Goal: Task Accomplishment & Management: Complete application form

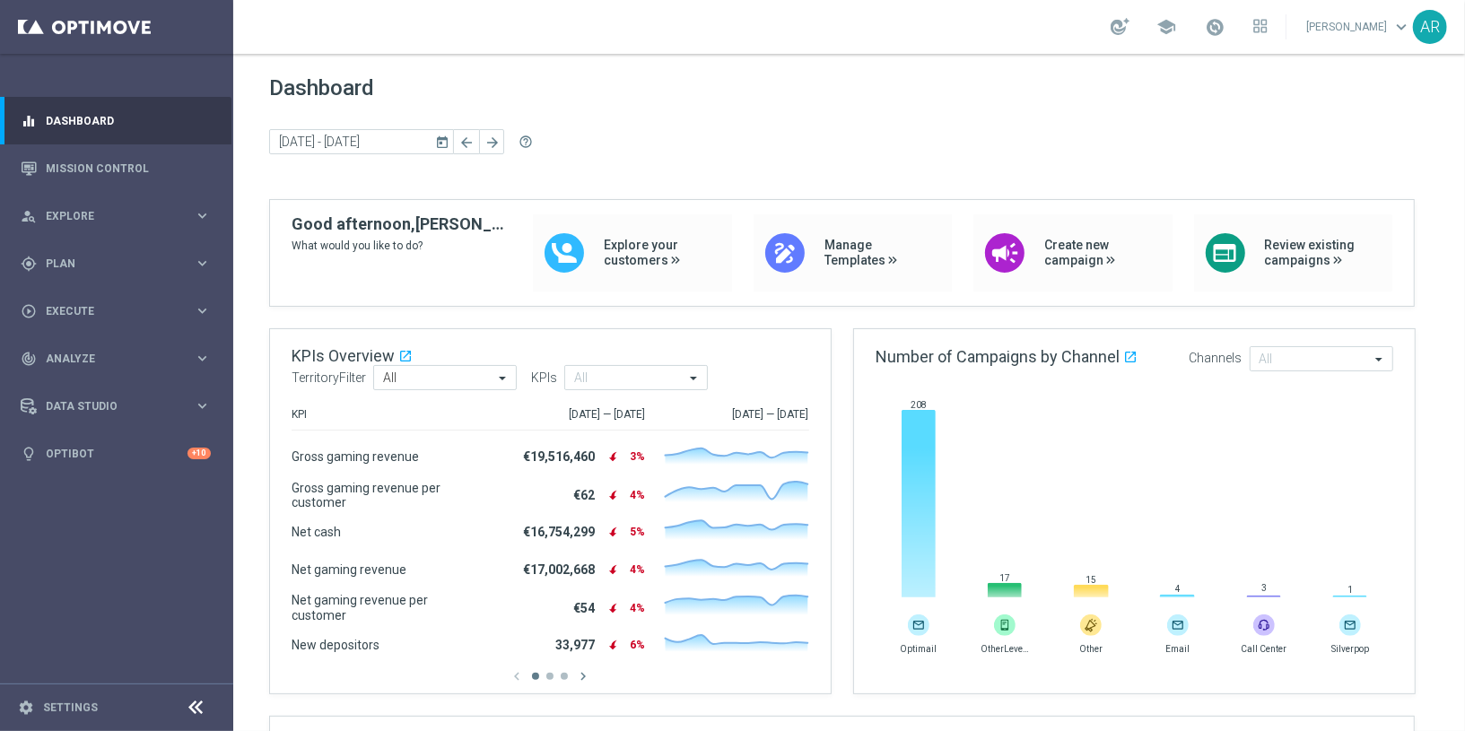
click at [199, 215] on icon "keyboard_arrow_right" at bounding box center [202, 215] width 17 height 17
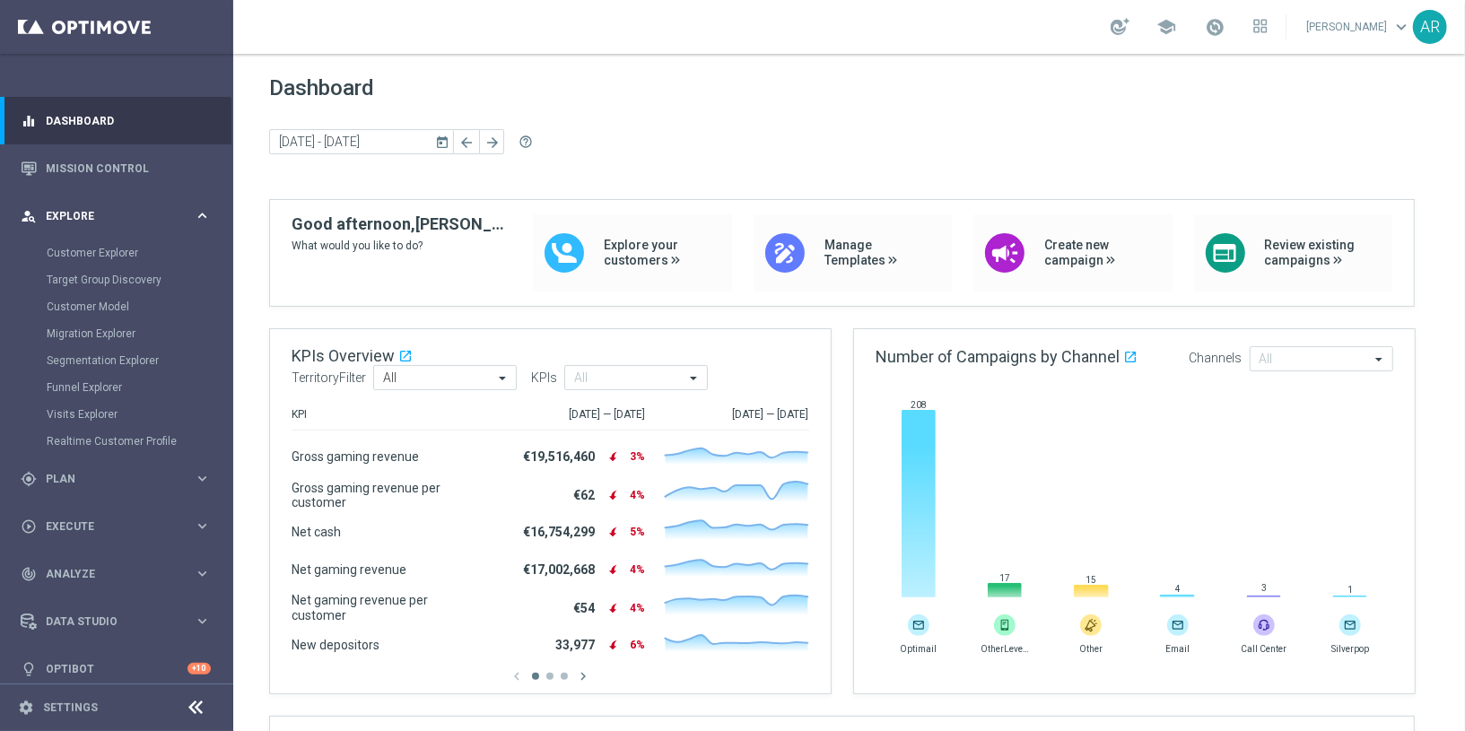
click at [195, 214] on icon "keyboard_arrow_right" at bounding box center [202, 215] width 17 height 17
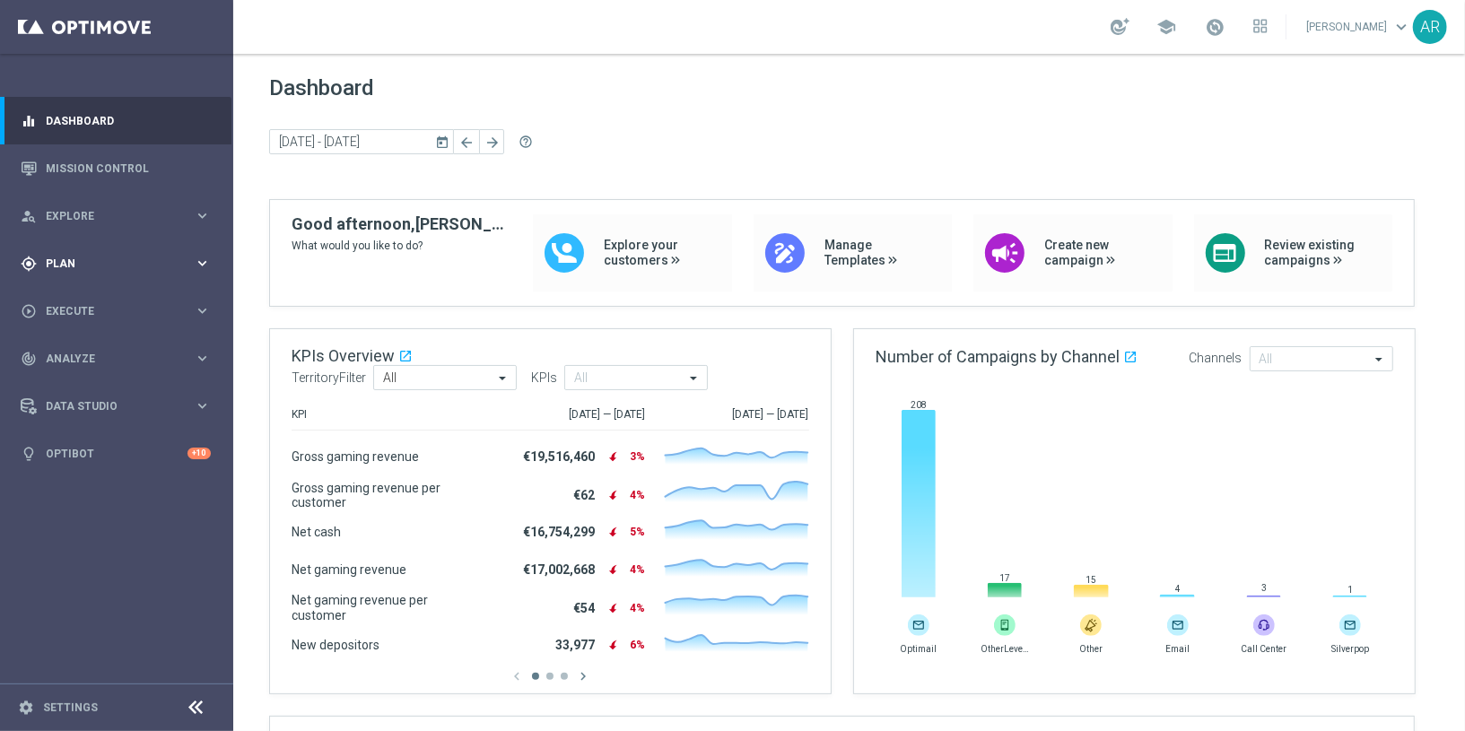
click at [116, 268] on div "gps_fixed Plan" at bounding box center [107, 264] width 173 height 16
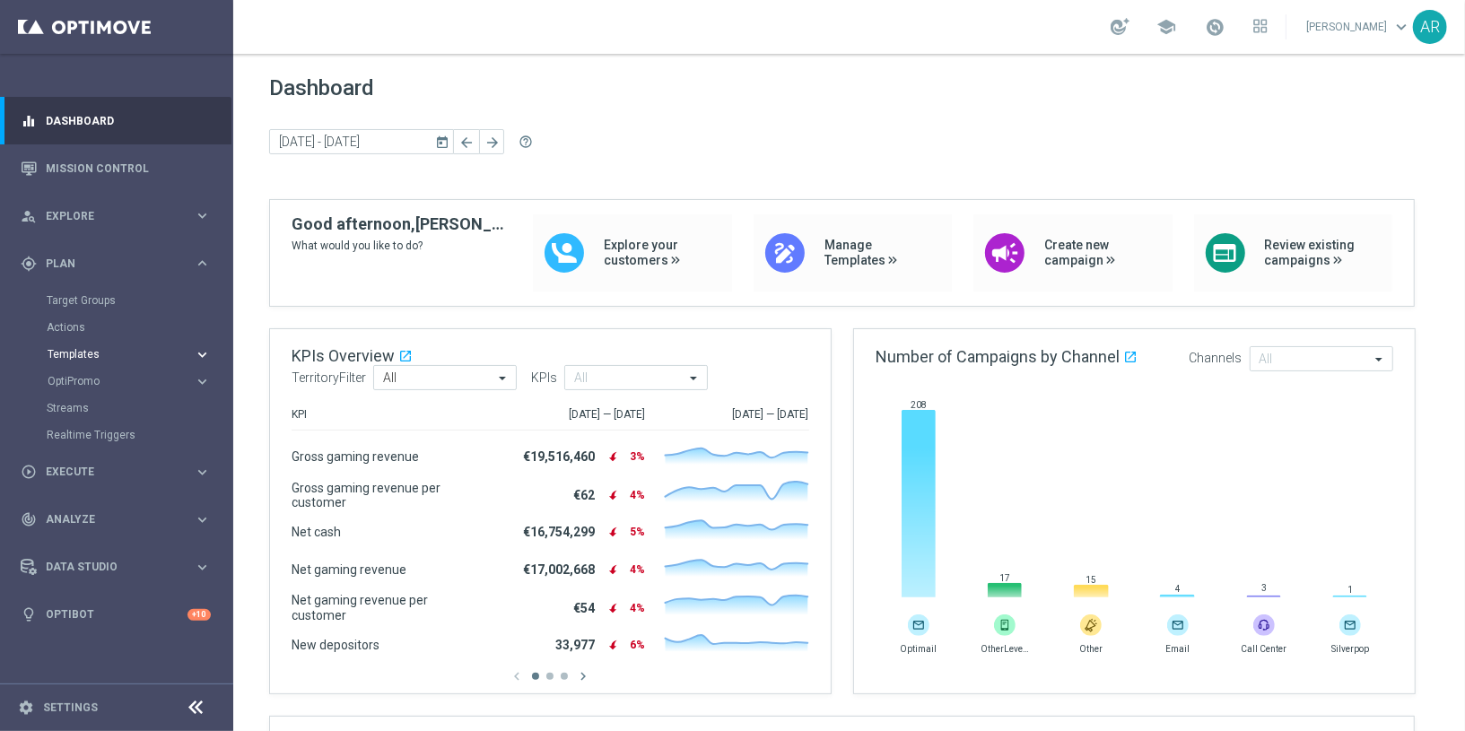
click at [82, 354] on span "Templates" at bounding box center [112, 354] width 128 height 11
click at [85, 379] on link "Optimail" at bounding box center [121, 381] width 131 height 14
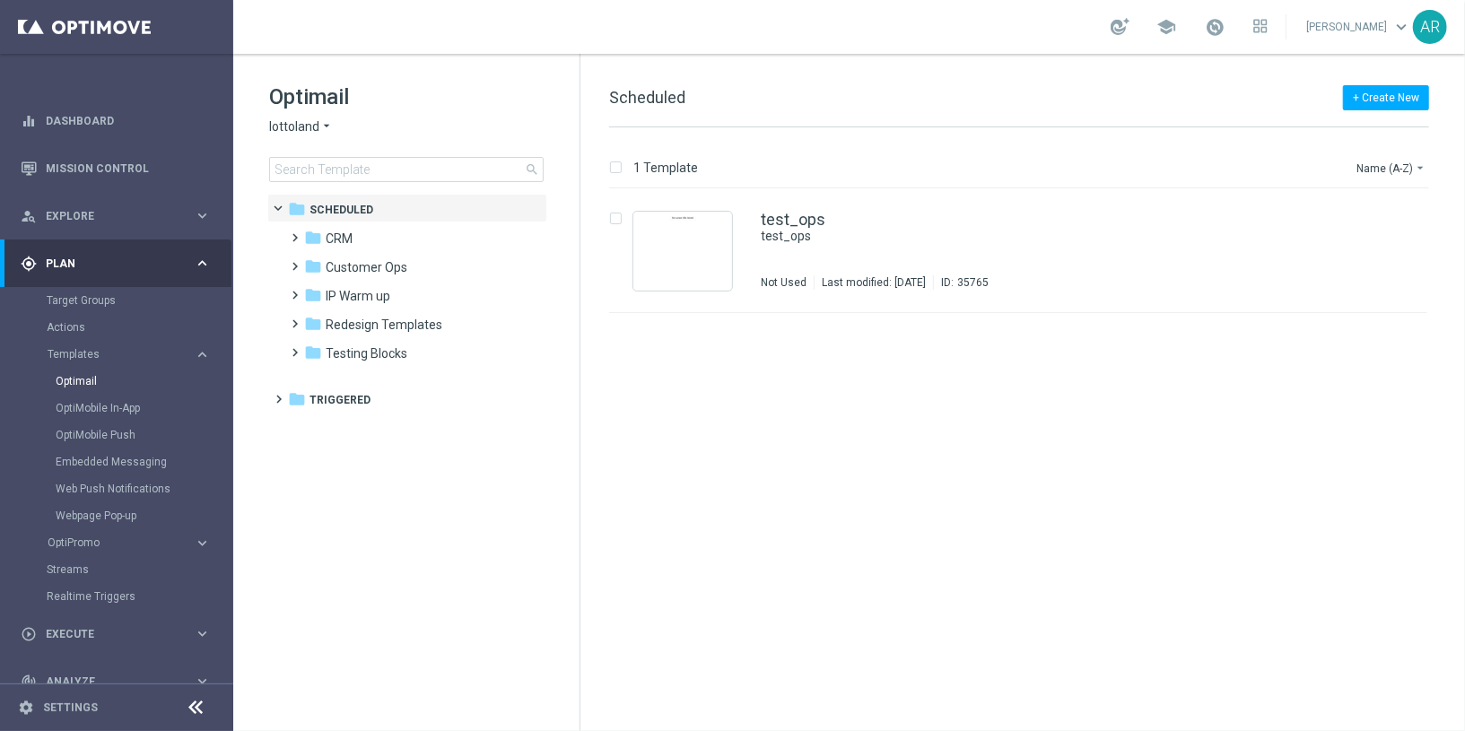
click at [316, 130] on span "lottoland" at bounding box center [294, 126] width 50 height 17
click at [367, 232] on div "[DOMAIN_NAME]" at bounding box center [337, 234] width 135 height 22
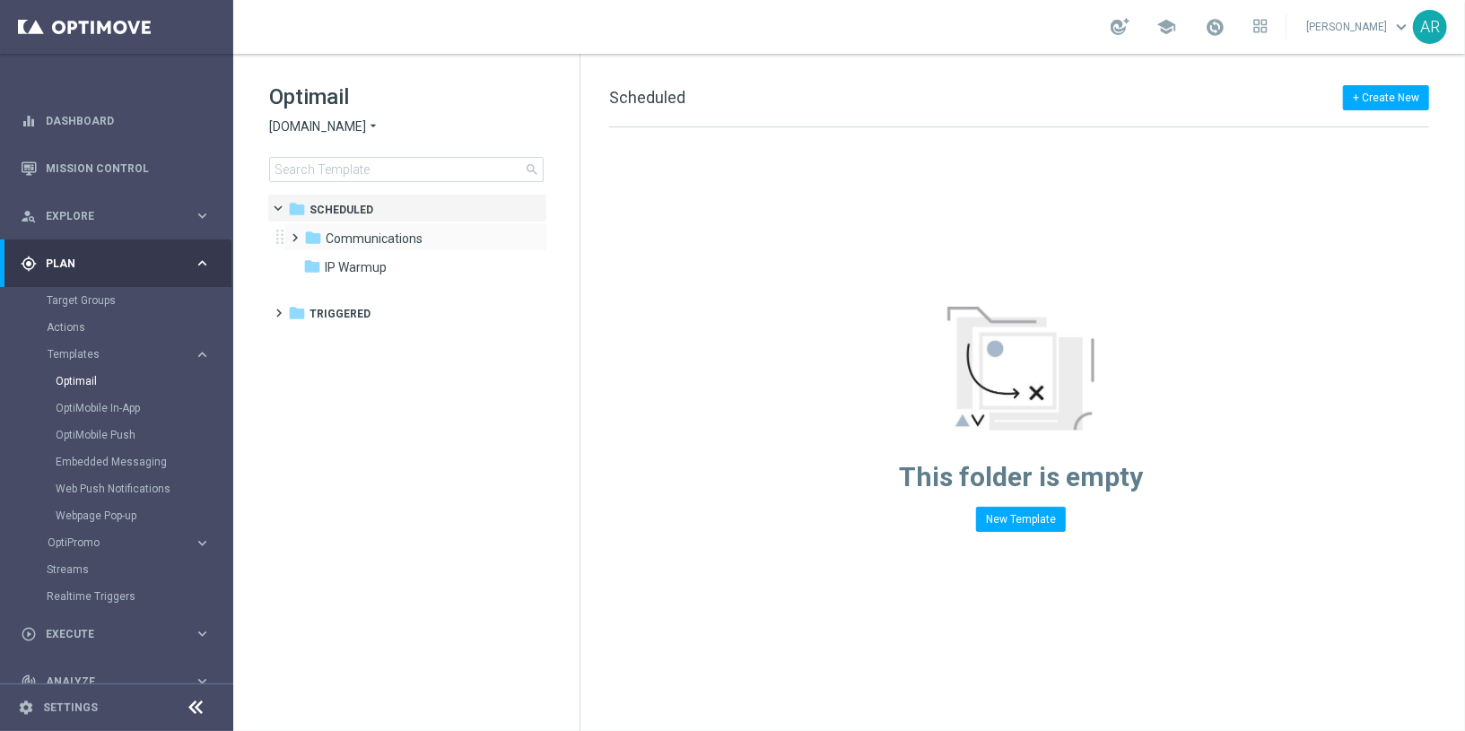
click at [296, 229] on span at bounding box center [292, 229] width 8 height 7
click at [311, 262] on span at bounding box center [310, 258] width 8 height 7
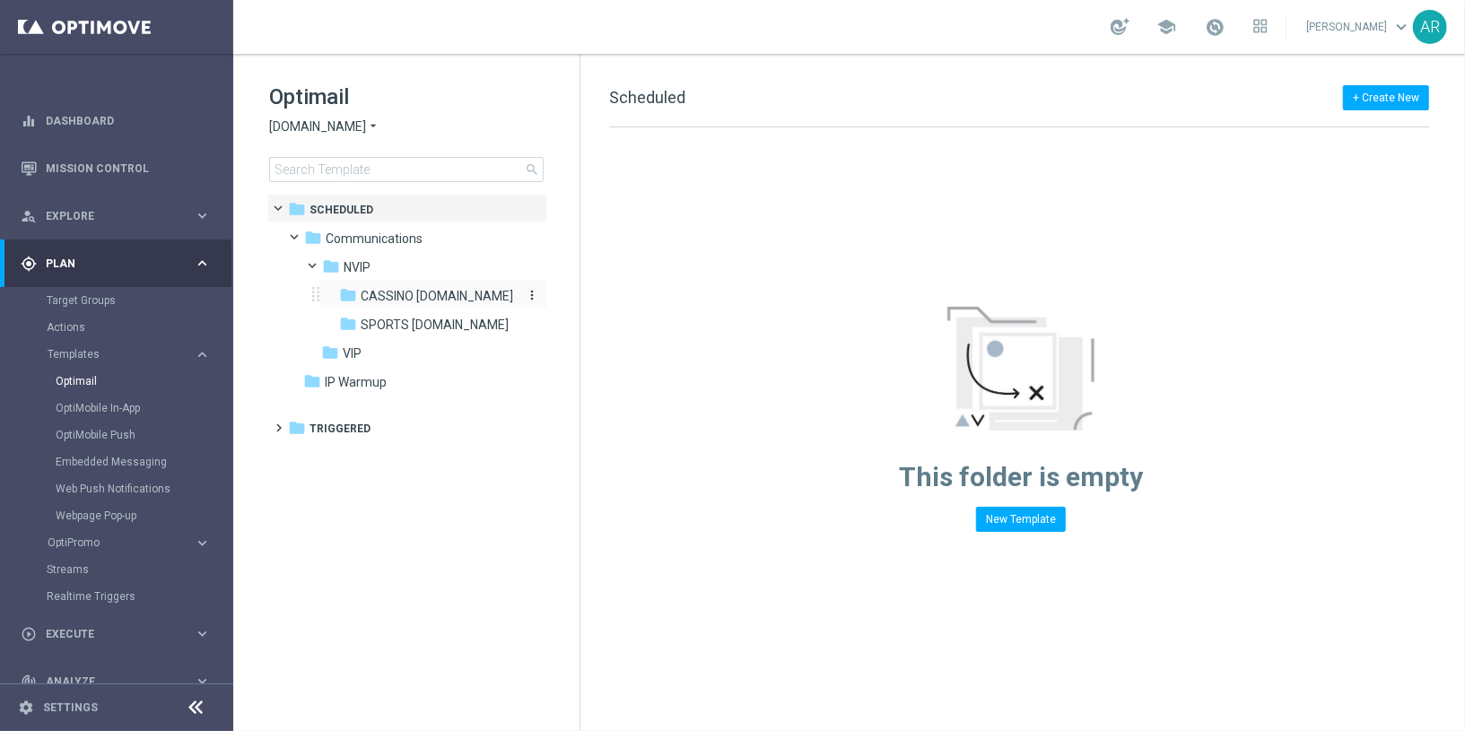
click at [389, 294] on span "CASSINO [DOMAIN_NAME]" at bounding box center [437, 296] width 153 height 16
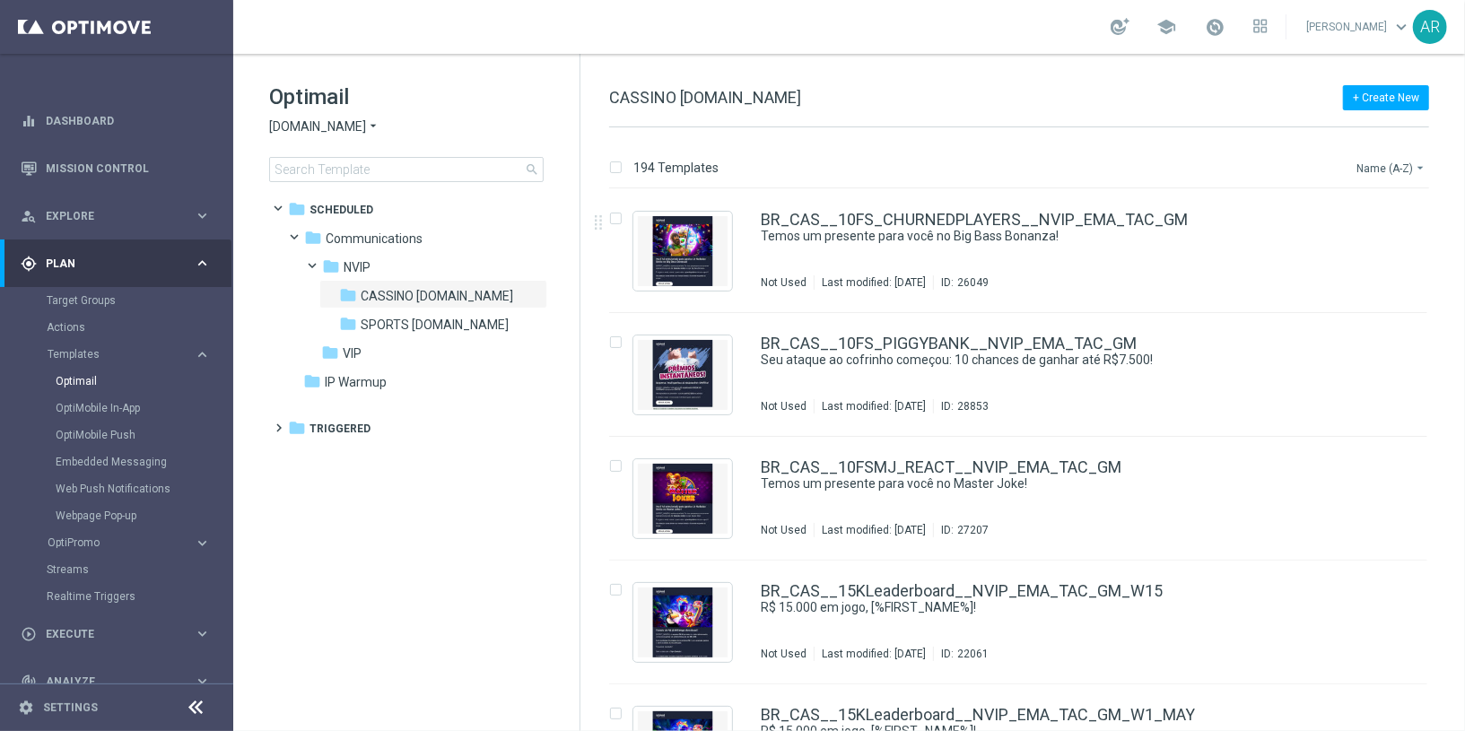
click at [1397, 172] on button "Name (A-Z) arrow_drop_down" at bounding box center [1392, 168] width 74 height 22
click at [1350, 246] on span "Date Modified (Newest)" at bounding box center [1360, 247] width 120 height 13
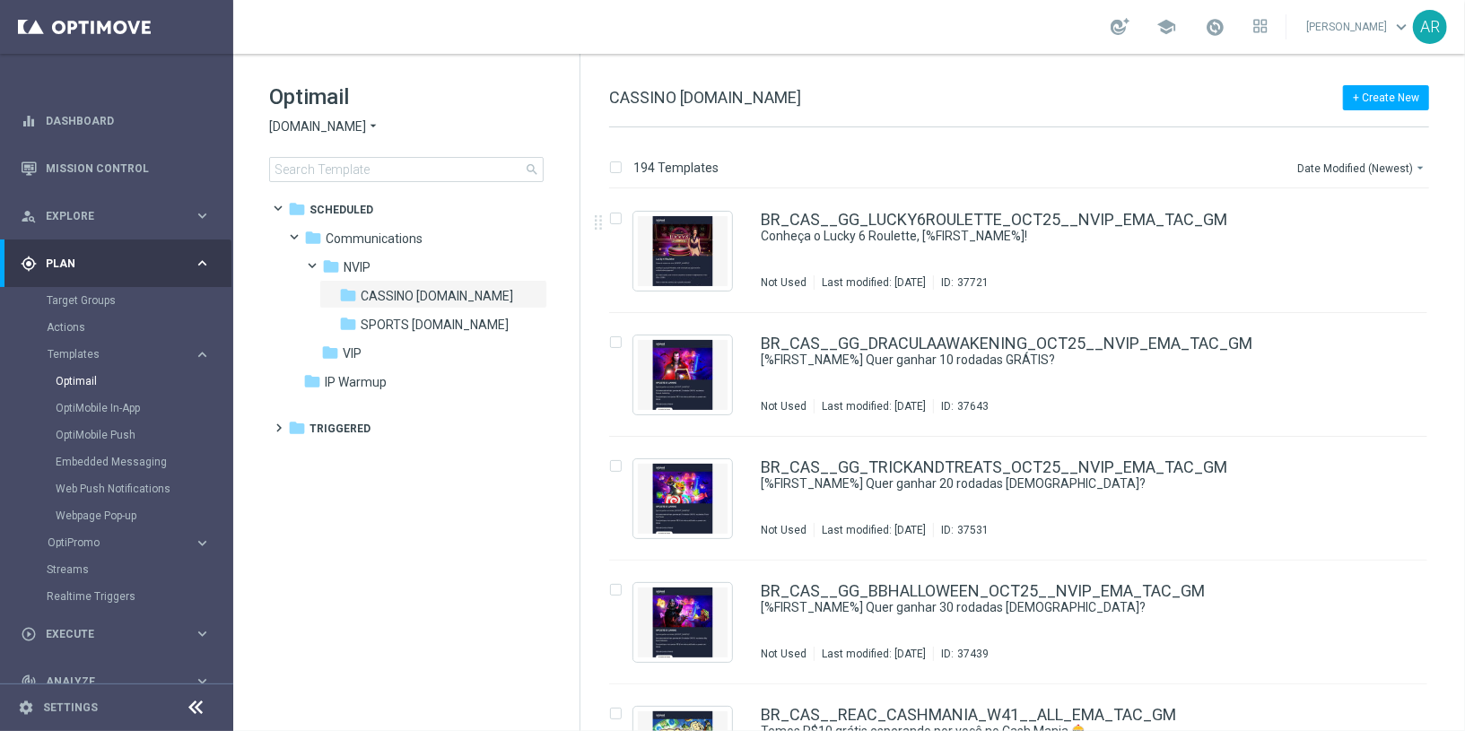
click at [829, 96] on div "+ Create New CASSINO [DOMAIN_NAME]" at bounding box center [1019, 107] width 820 height 40
click at [345, 564] on tree-viewport "folder Scheduled more_vert folder Communications more_vert" at bounding box center [422, 461] width 310 height 534
click at [406, 545] on tree-viewport "folder Scheduled more_vert folder Communications more_vert" at bounding box center [422, 461] width 310 height 534
click at [369, 546] on tree-viewport "folder Scheduled more_vert folder Communications more_vert" at bounding box center [422, 461] width 310 height 534
click at [399, 538] on tree-viewport "folder Scheduled more_vert folder Communications more_vert" at bounding box center [422, 461] width 310 height 534
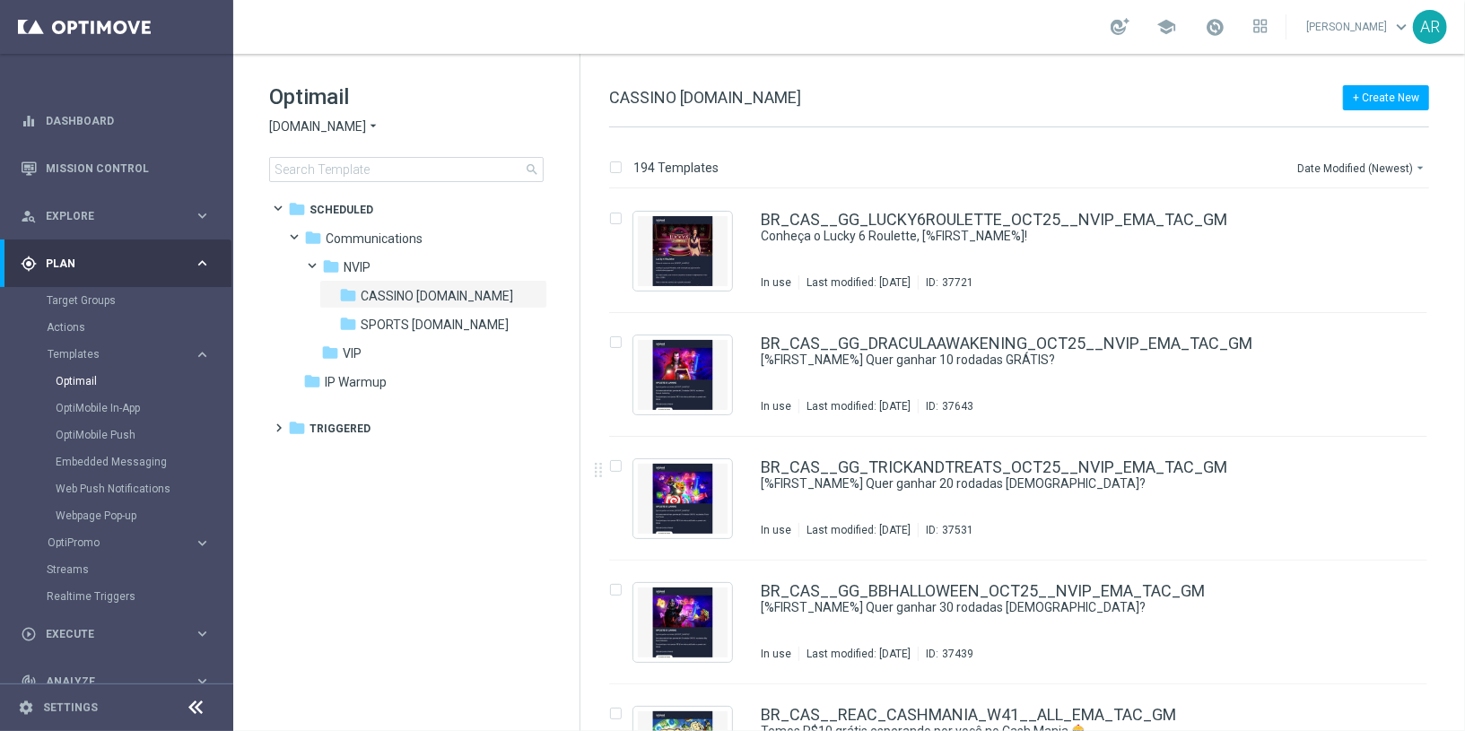
click at [397, 538] on tree-viewport "folder Scheduled more_vert folder Communications more_vert" at bounding box center [422, 461] width 310 height 534
click at [386, 525] on tree-viewport "folder Scheduled more_vert folder Communications more_vert" at bounding box center [422, 461] width 310 height 534
click at [433, 516] on tree-viewport "folder Scheduled more_vert folder Communications more_vert" at bounding box center [422, 461] width 310 height 534
click at [413, 519] on tree-viewport "folder Scheduled more_vert folder Communications more_vert" at bounding box center [422, 461] width 310 height 534
click at [406, 511] on tree-viewport "folder Scheduled more_vert folder Communications more_vert" at bounding box center [422, 461] width 310 height 534
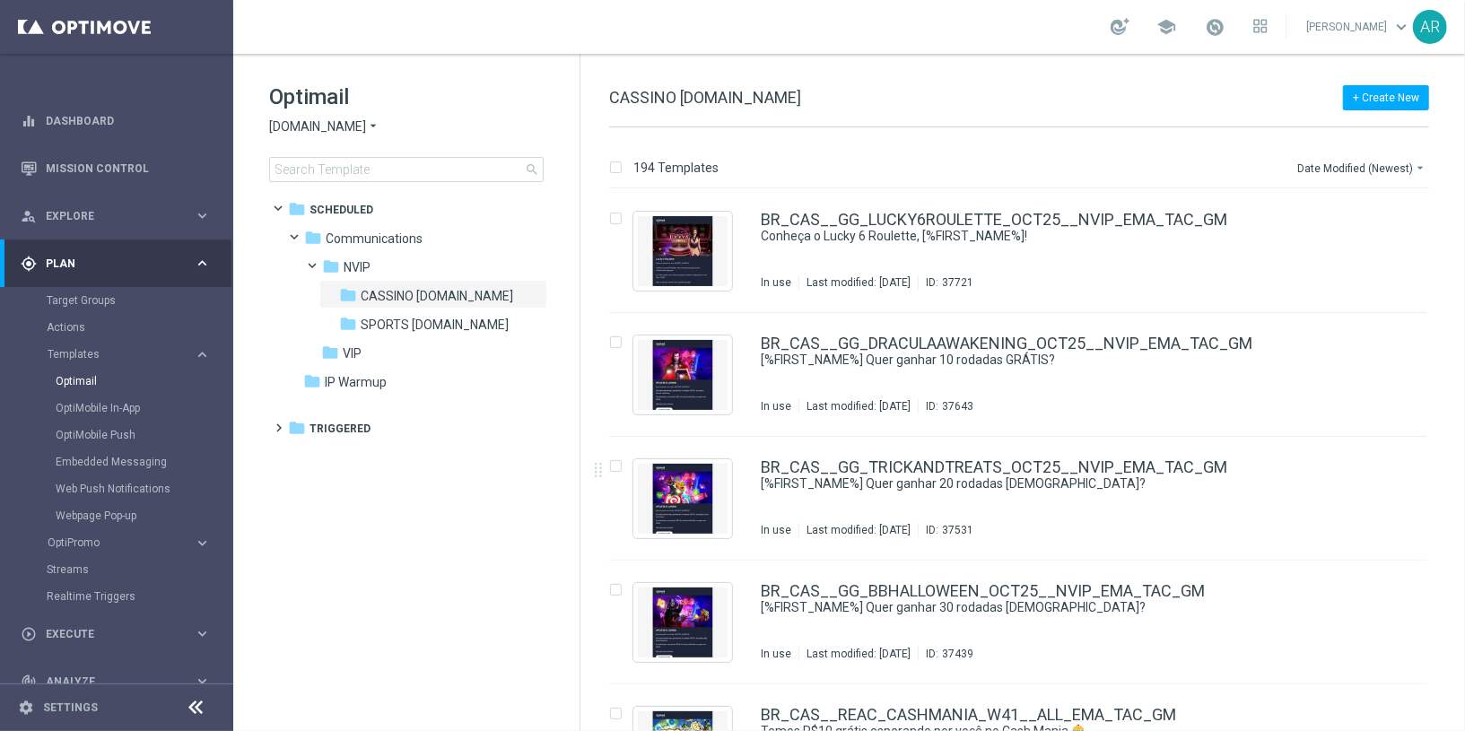
click at [425, 503] on tree-viewport "folder Scheduled more_vert folder Communications more_vert" at bounding box center [422, 461] width 310 height 534
click at [414, 497] on tree-viewport "folder Scheduled more_vert folder Communications more_vert" at bounding box center [422, 461] width 310 height 534
click at [402, 498] on tree-viewport "folder Scheduled more_vert folder Communications more_vert" at bounding box center [422, 461] width 310 height 534
click at [407, 499] on tree-viewport "folder Scheduled more_vert folder Communications more_vert" at bounding box center [422, 461] width 310 height 534
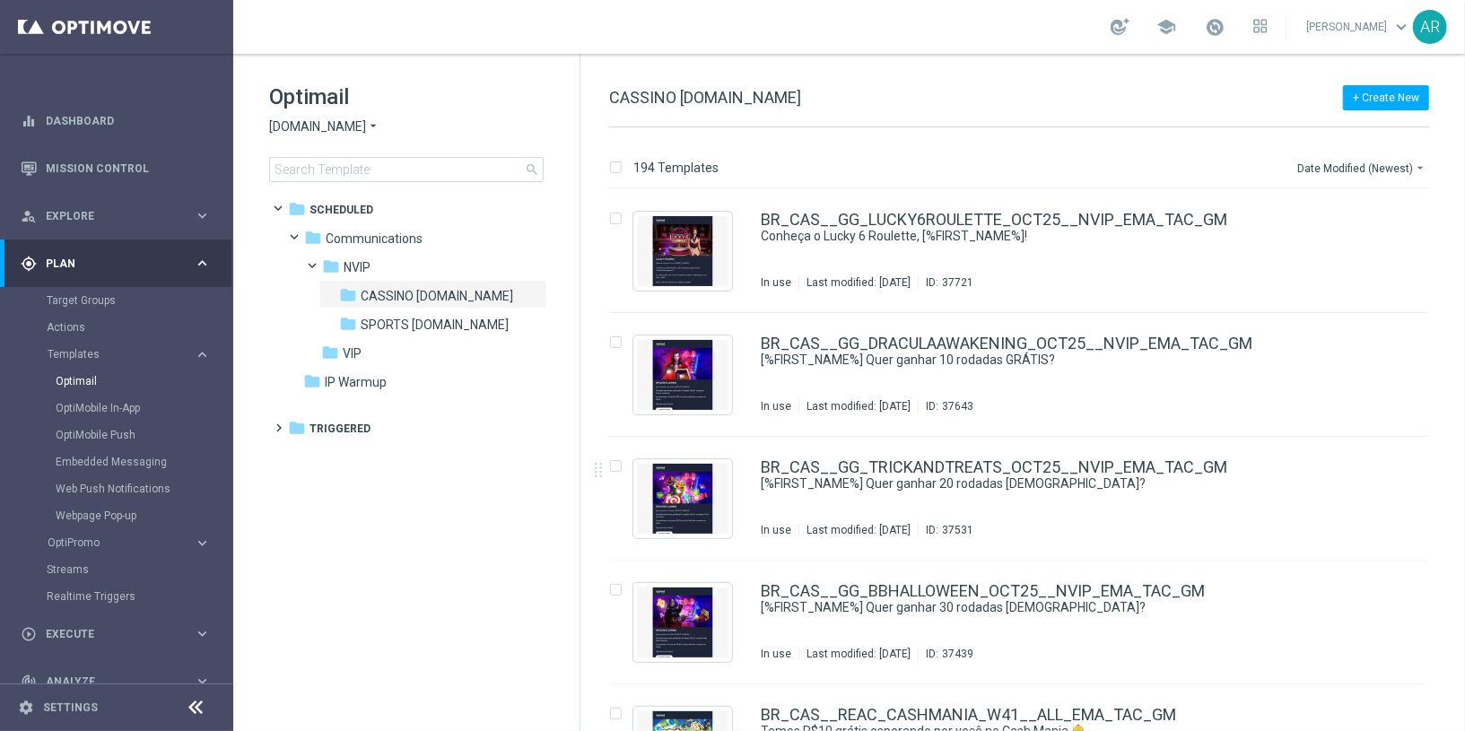
click at [406, 499] on tree-viewport "folder Scheduled more_vert folder Communications more_vert" at bounding box center [422, 461] width 310 height 534
click at [474, 599] on tree-viewport "folder Scheduled more_vert folder Communications more_vert" at bounding box center [422, 461] width 310 height 534
click at [417, 555] on tree-viewport "folder Scheduled more_vert folder Communications more_vert" at bounding box center [422, 461] width 310 height 534
click at [346, 511] on tree-viewport "folder Scheduled more_vert folder Communications more_vert" at bounding box center [422, 461] width 310 height 534
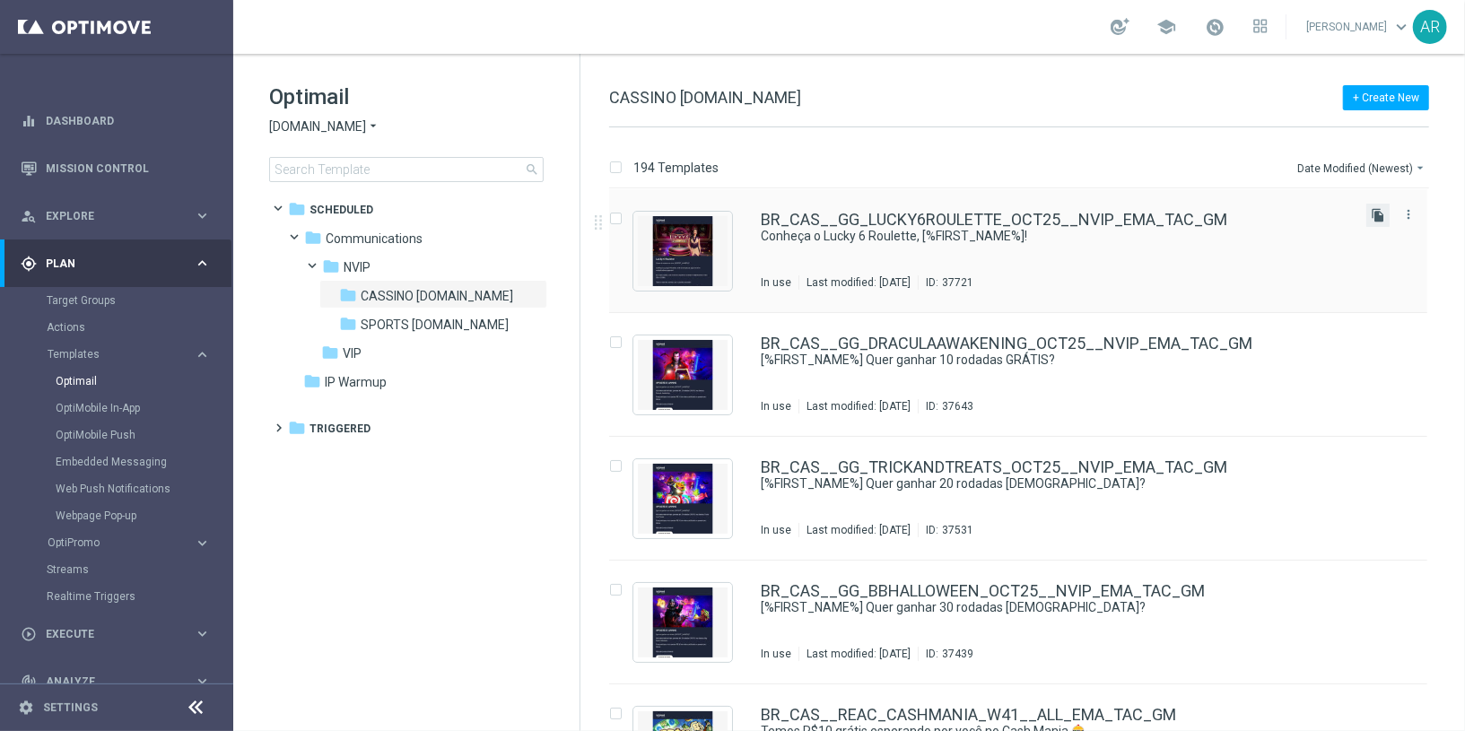
click at [1377, 209] on icon "file_copy" at bounding box center [1378, 215] width 14 height 14
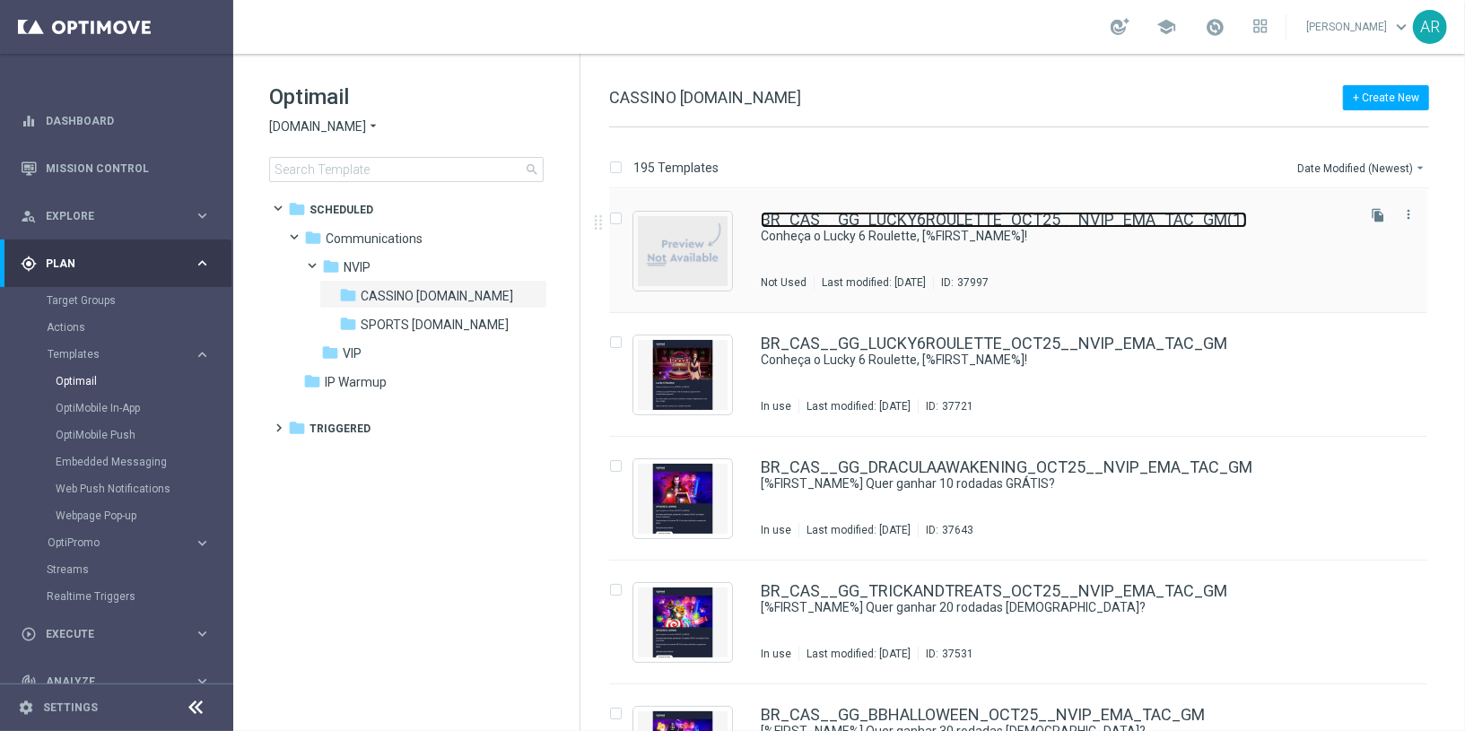
click at [1010, 225] on link "BR_CAS__GG_LUCKY6ROULETTE_OCT25__NVIP_EMA_TAC_GM(1)" at bounding box center [1004, 220] width 486 height 16
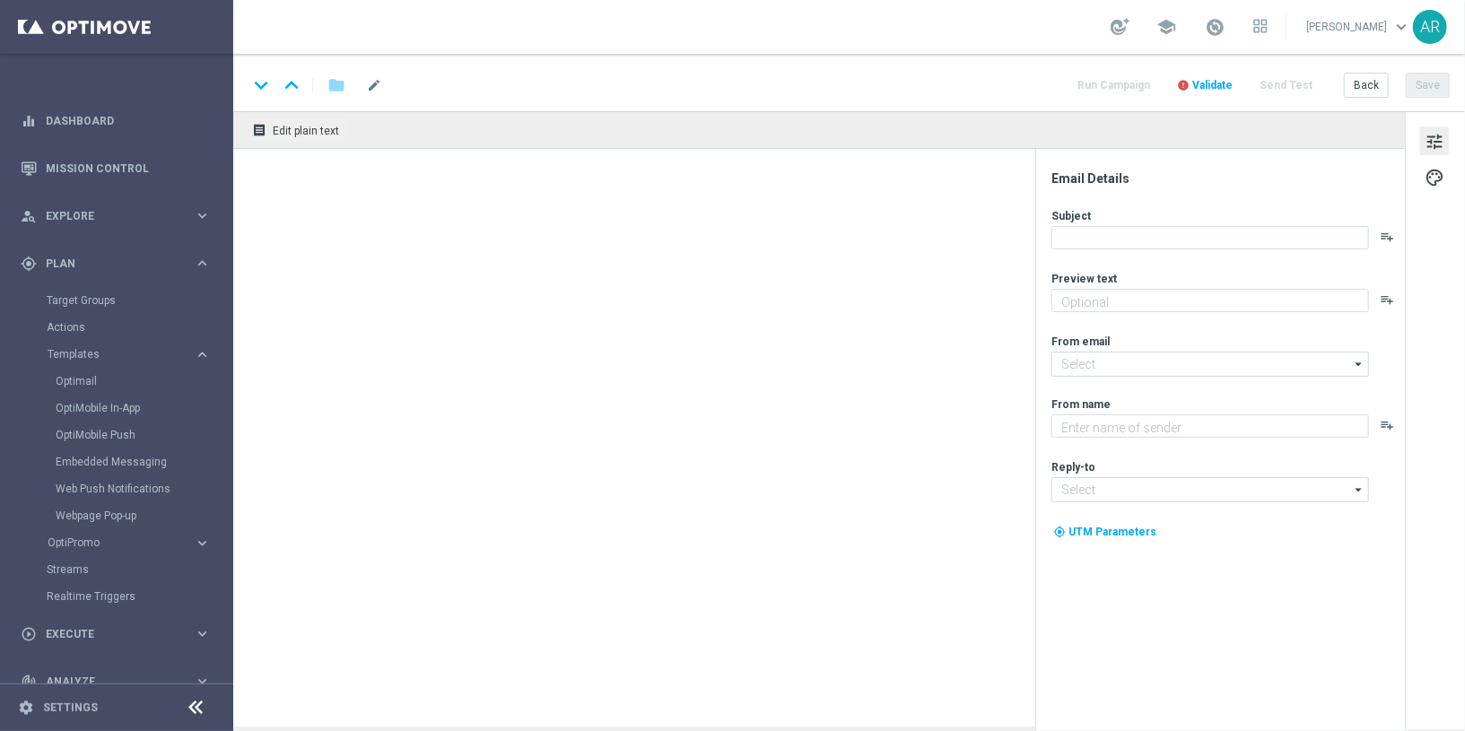
type textarea "Encontre multiplicadores de até 2,000x!"
type textarea "Lottoland"
type input "[EMAIL_ADDRESS][DOMAIN_NAME]"
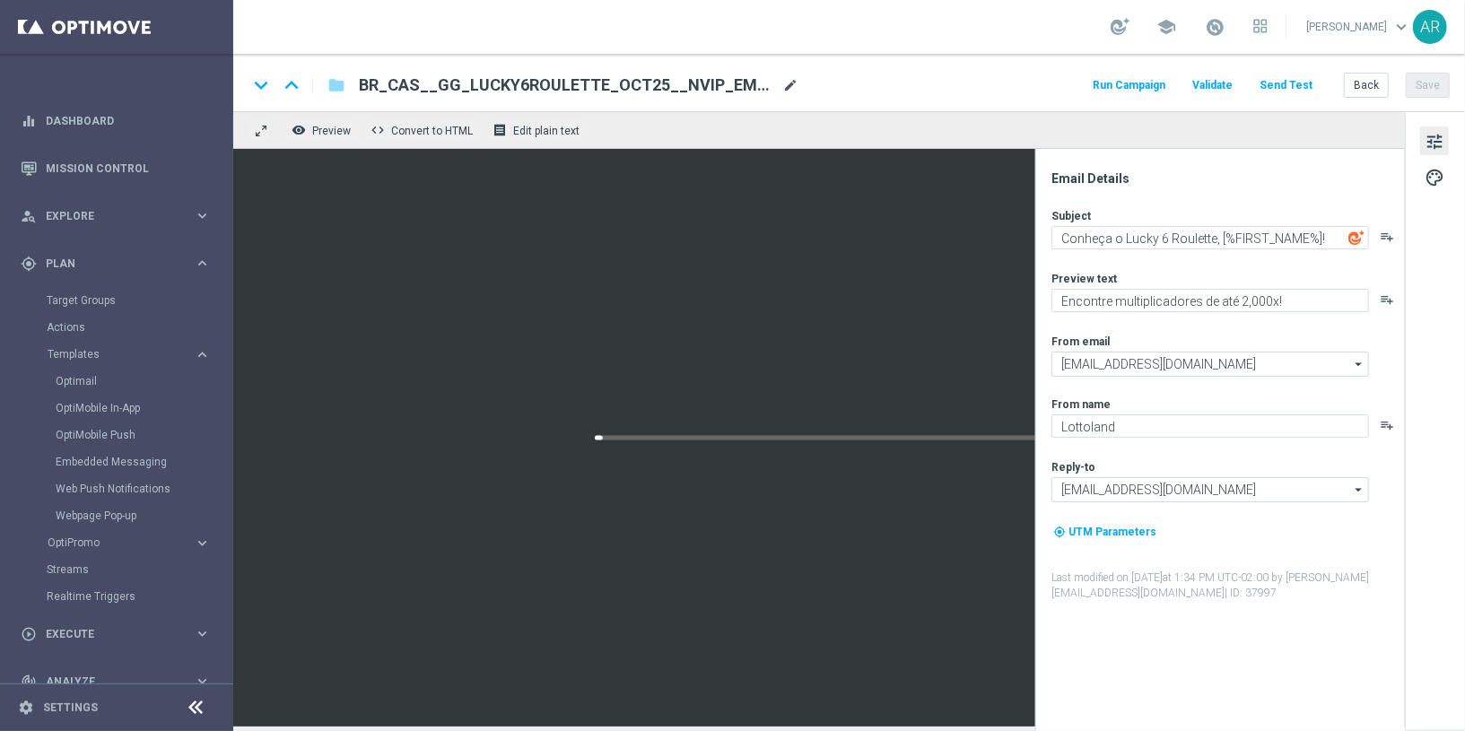
click at [792, 81] on span "mode_edit" at bounding box center [790, 85] width 16 height 16
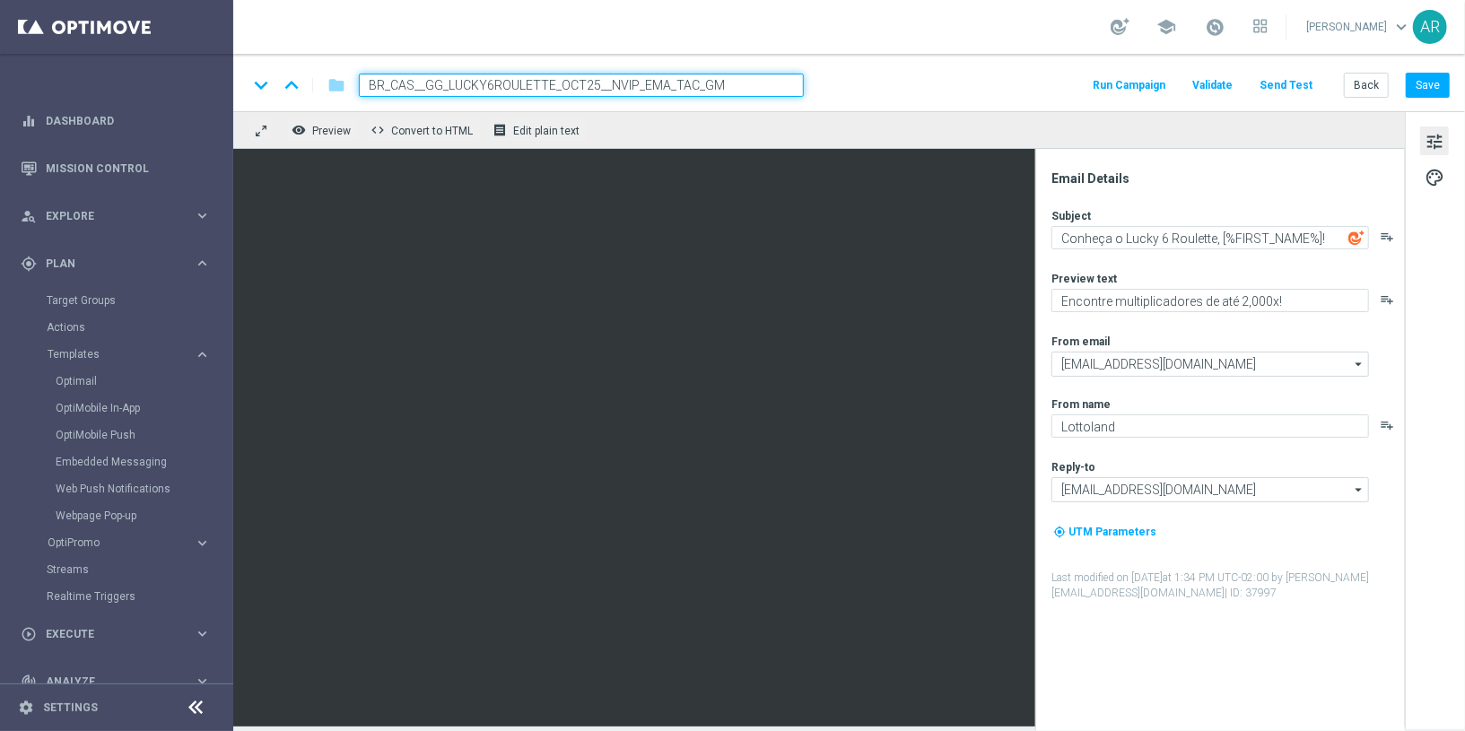
click at [553, 77] on input "BR_CAS__GG_LUCKY6ROULETTE_OCT25__NVIP_EMA_TAC_GM" at bounding box center [581, 85] width 445 height 23
type input "BR_CAS__GG_LEADERBOARD_TORNEO_OCT25__NVIP_EMA_TAC_GM"
click at [780, 85] on input "BR_CAS__GG_LEADERBOARD_TORNEO_OCT25__NVIP_EMA_TAC_GM" at bounding box center [581, 85] width 445 height 23
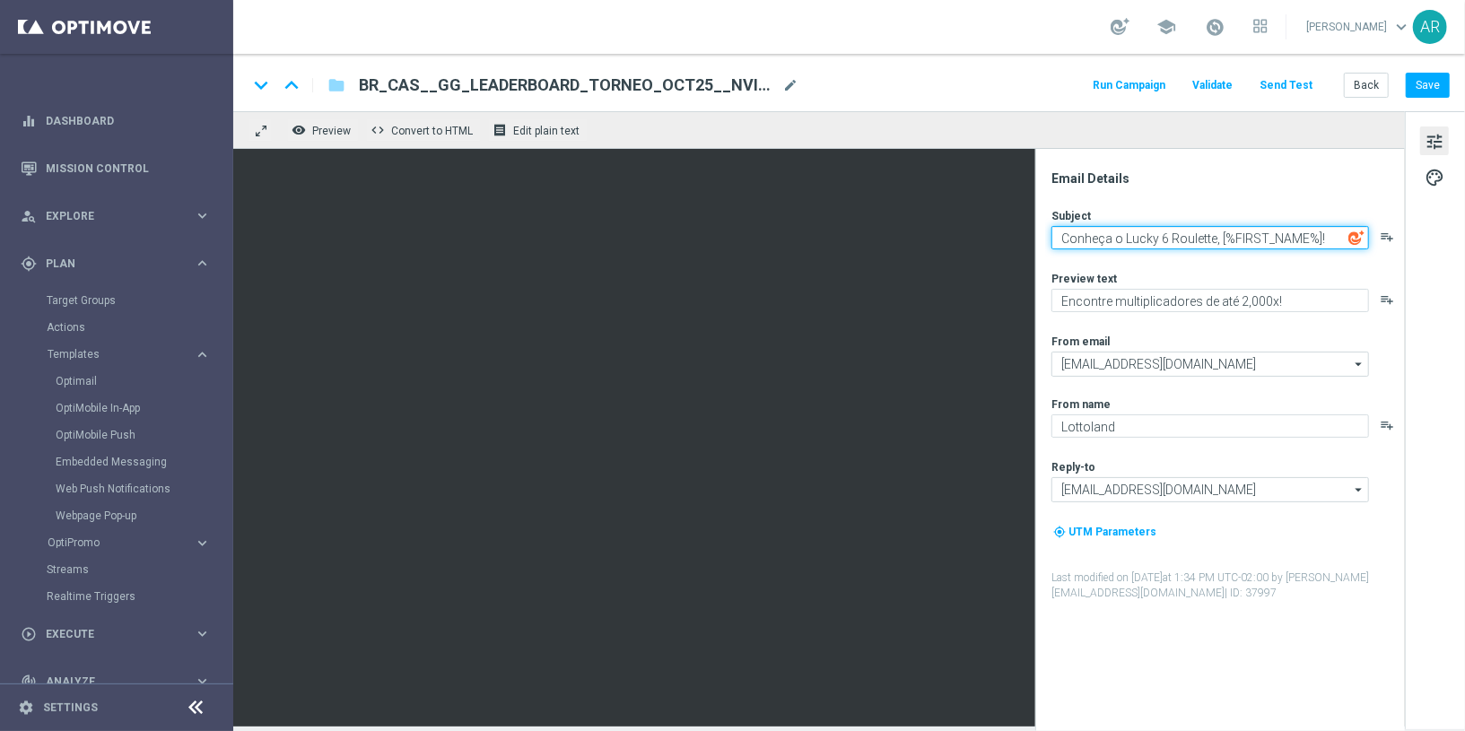
click at [1216, 240] on textarea "Conheça o Lucky 6 Roulette, [%FIRST_NAME%]!" at bounding box center [1211, 237] width 318 height 23
paste textarea "R$ 15.000 em jogo, %%FIRSTNAME%%!"
click at [1307, 234] on textarea "R$ 15.000 em jogo, [%FIRST_NAME%]!" at bounding box center [1211, 237] width 318 height 23
click at [1081, 236] on textarea "R$ 15.000 em jogo, [%FIRST_NAME%]!" at bounding box center [1211, 237] width 318 height 23
click at [1296, 238] on textarea "R$15.000 em jogo, [%FIRST_NAME%]!" at bounding box center [1211, 237] width 318 height 23
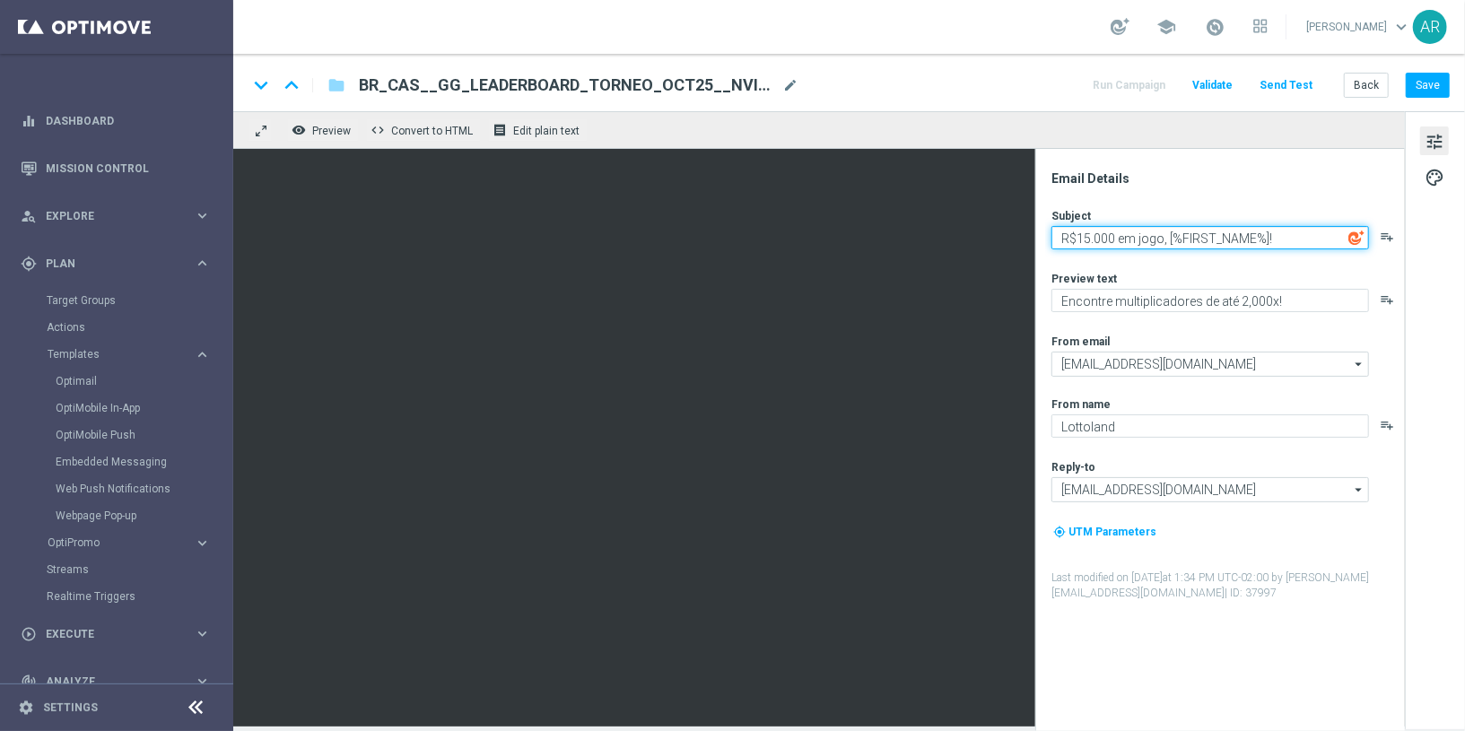
type textarea "R$15.000 em jogo, [%FIRST_NAME%]!"
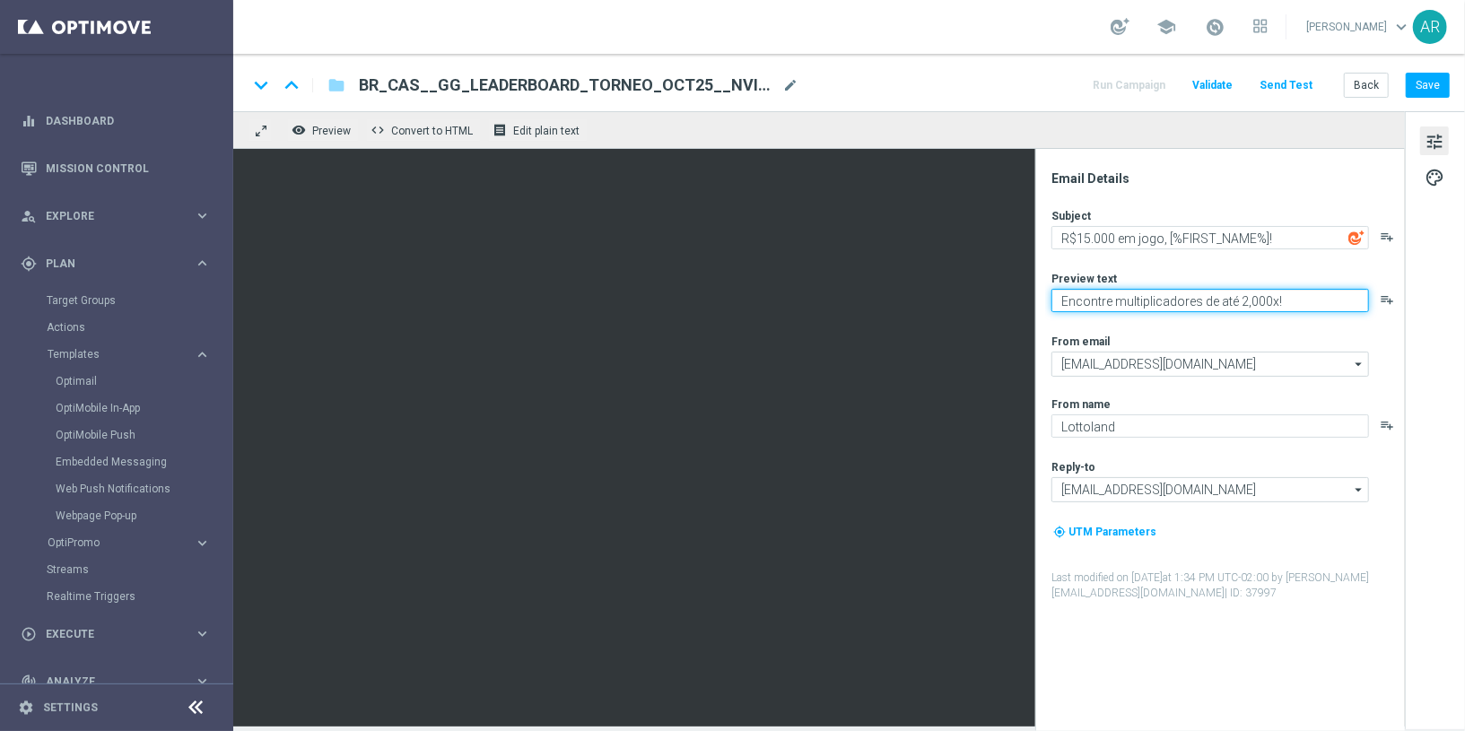
click at [1149, 296] on textarea "Encontre multiplicadores de até 2,000x!" at bounding box center [1211, 300] width 318 height 23
paste textarea "Ganhe até R$ 1.000 em nosso Torneio Da Fortuna!"
type textarea "Ganhe até R$ 1.000 em nosso Torneio Da Fortuna!"
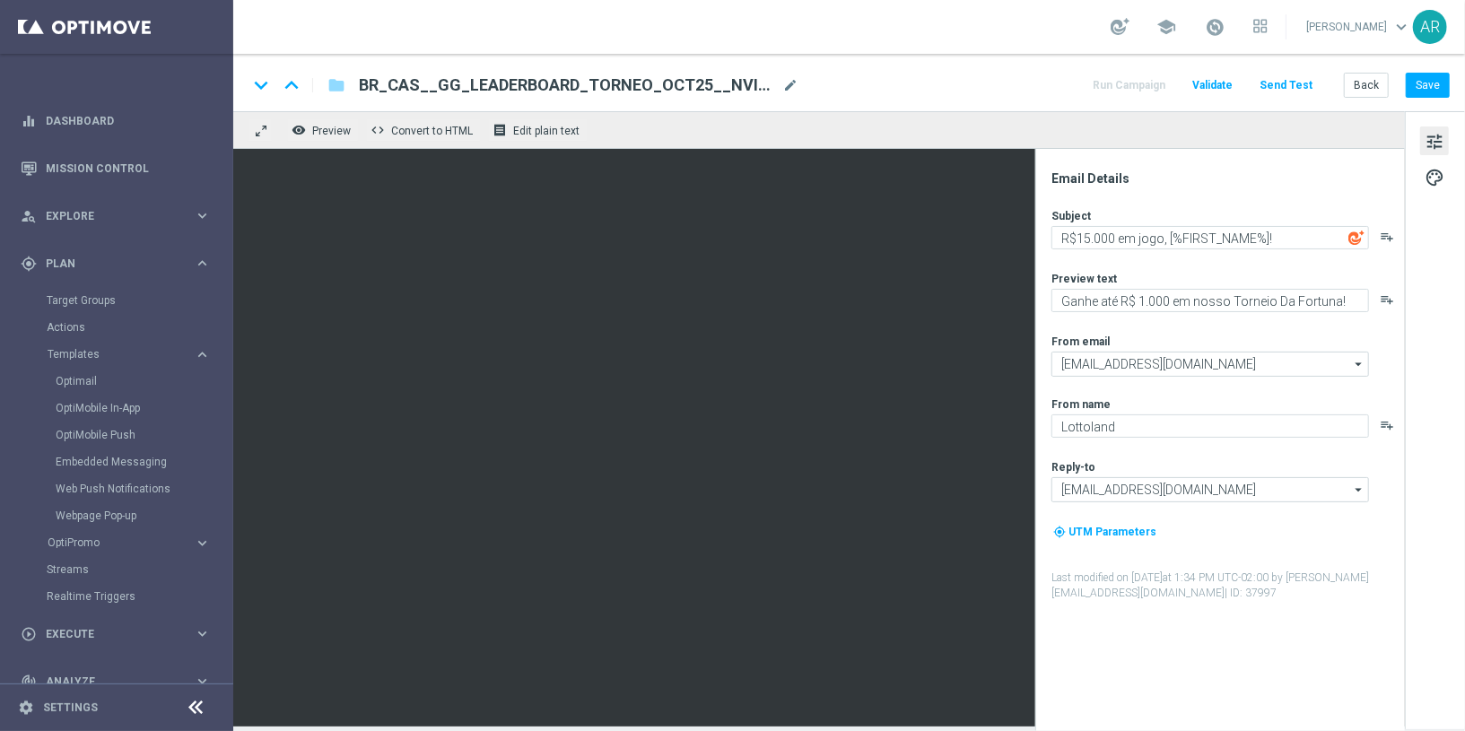
click at [1182, 341] on div "From email" at bounding box center [1228, 341] width 352 height 14
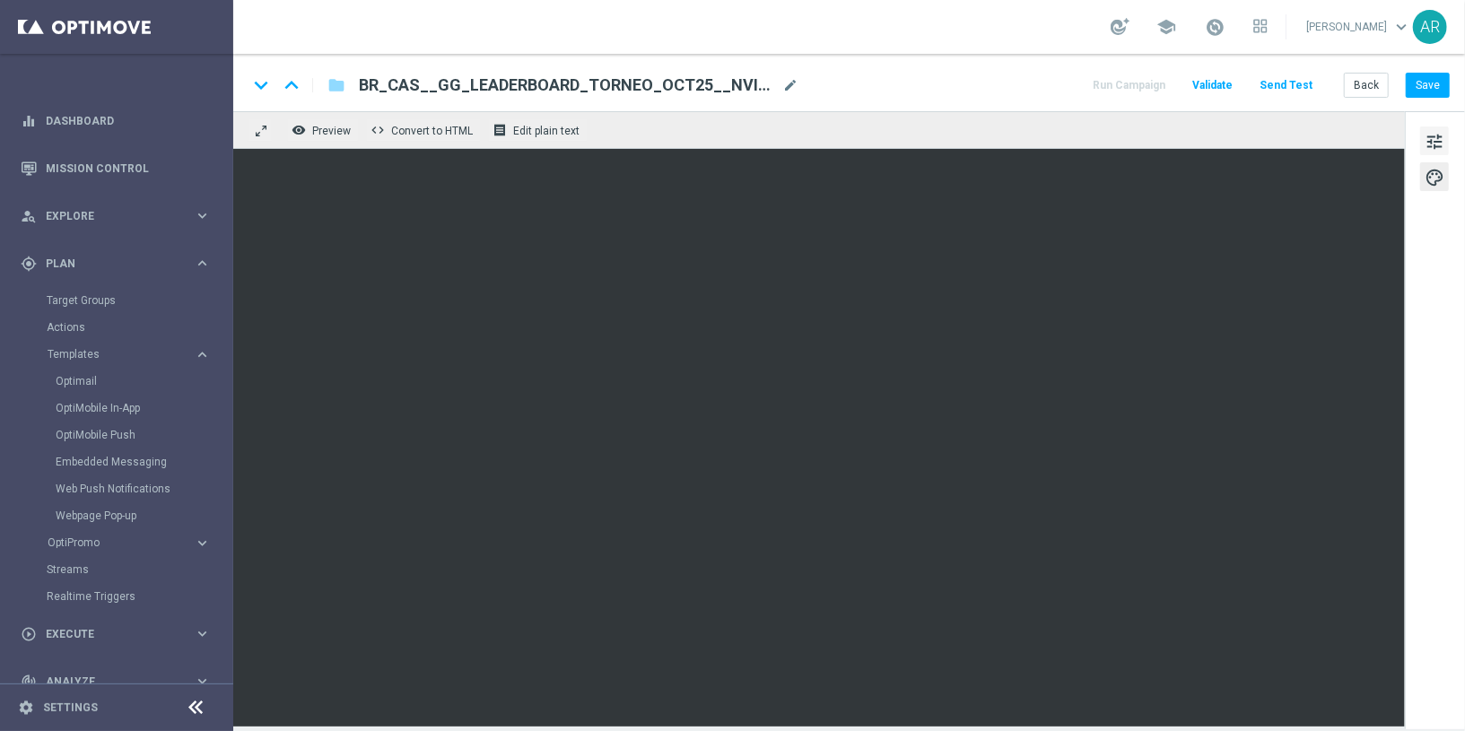
click at [1427, 138] on span "tune" at bounding box center [1435, 141] width 20 height 23
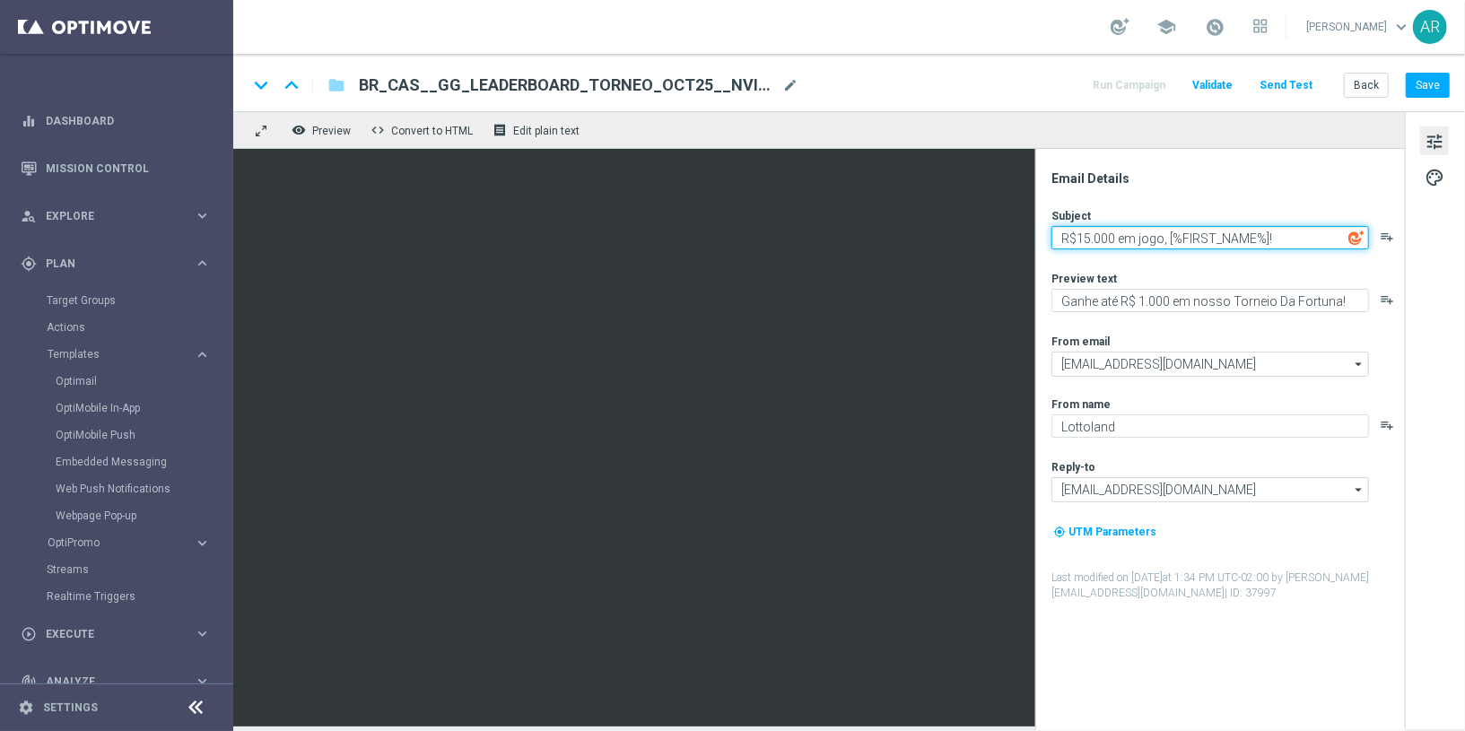
drag, startPoint x: 1281, startPoint y: 227, endPoint x: 1281, endPoint y: 250, distance: 23.3
click at [1281, 227] on textarea "R$15.000 em jogo, [%FIRST_NAME%]!" at bounding box center [1211, 237] width 318 height 23
click at [1286, 245] on textarea "R$15.000 em jogo, [%FIRST_NAME%]!" at bounding box center [1211, 237] width 318 height 23
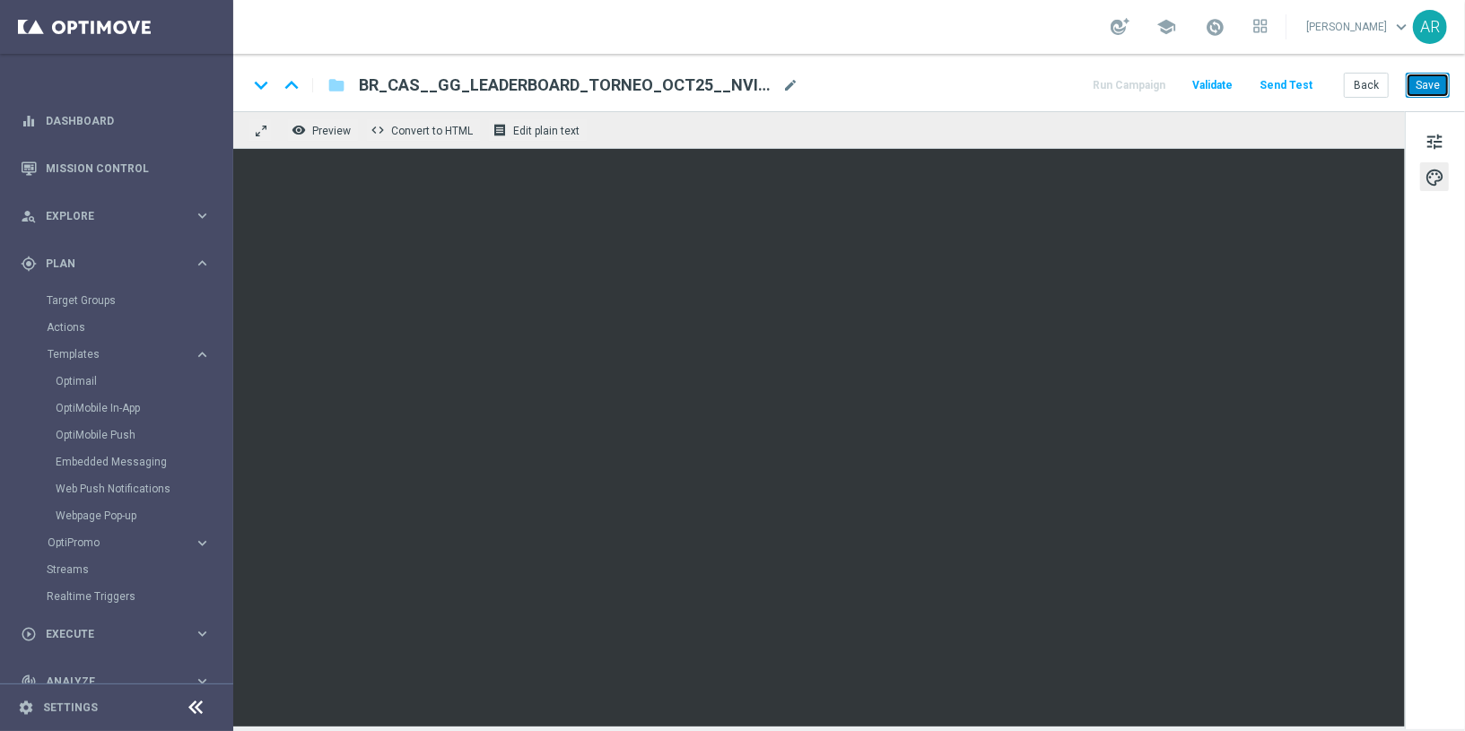
click at [1430, 89] on button "Save" at bounding box center [1428, 85] width 44 height 25
click at [1423, 89] on button "Save" at bounding box center [1428, 85] width 44 height 25
click at [1432, 84] on button "Save" at bounding box center [1428, 85] width 44 height 25
click at [1437, 139] on span "tune" at bounding box center [1435, 141] width 20 height 23
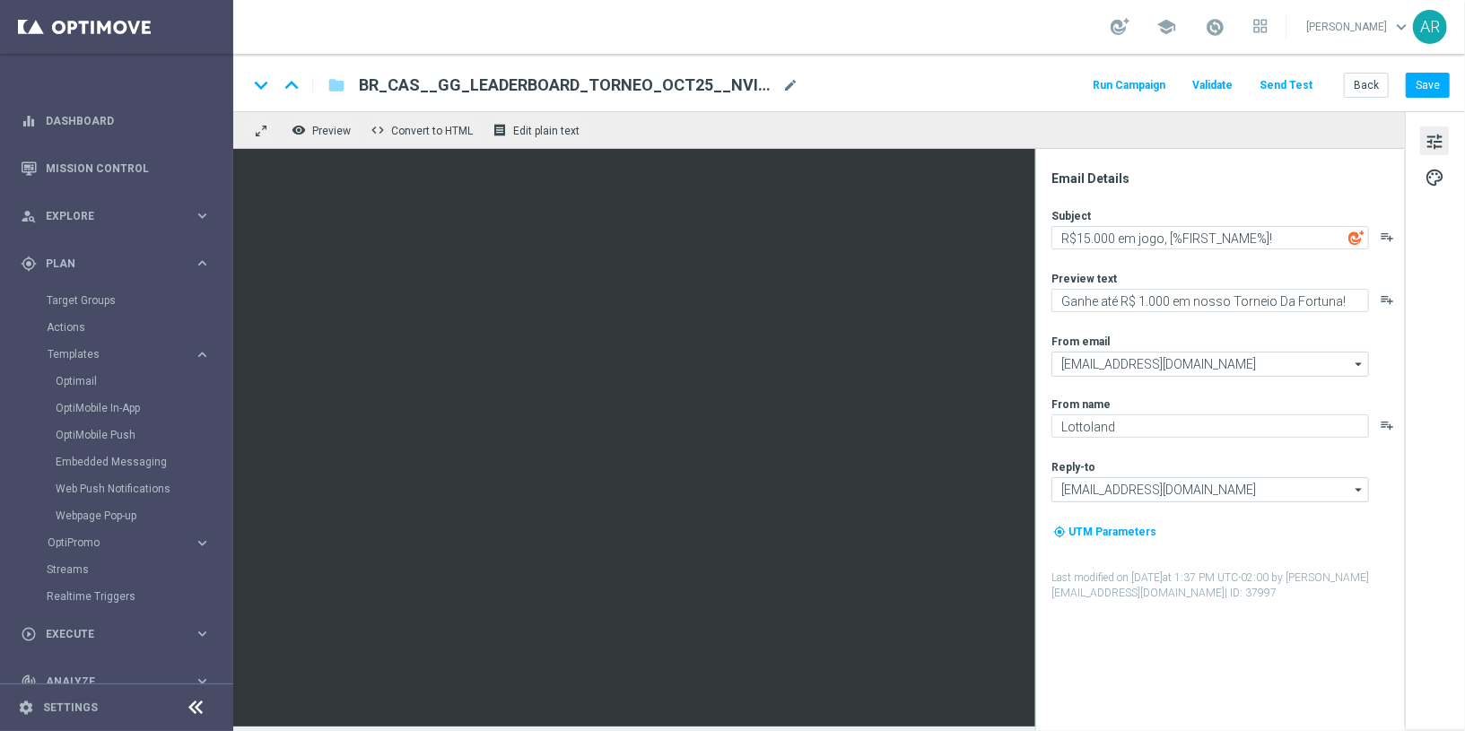
click at [1282, 84] on button "Send Test" at bounding box center [1286, 86] width 58 height 24
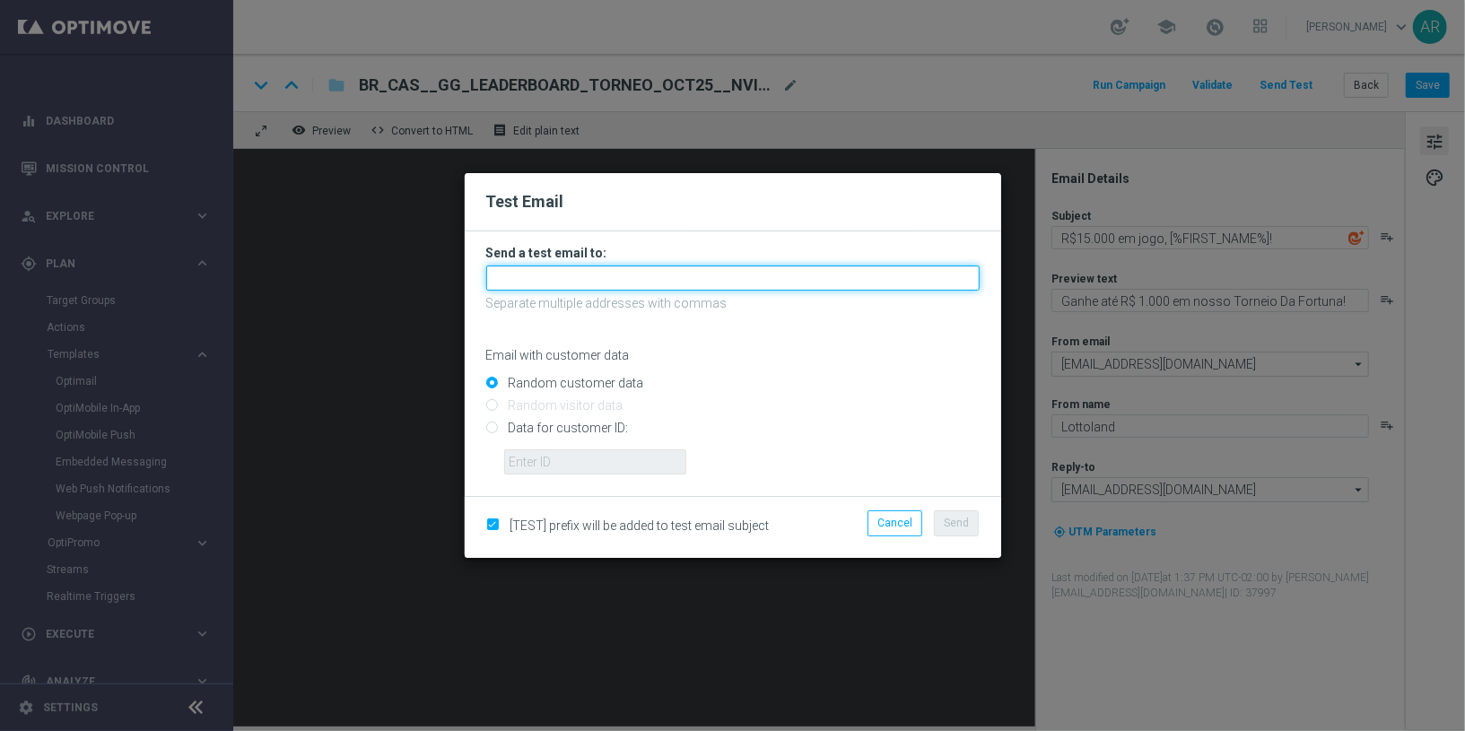
click at [784, 288] on input "text" at bounding box center [733, 278] width 494 height 25
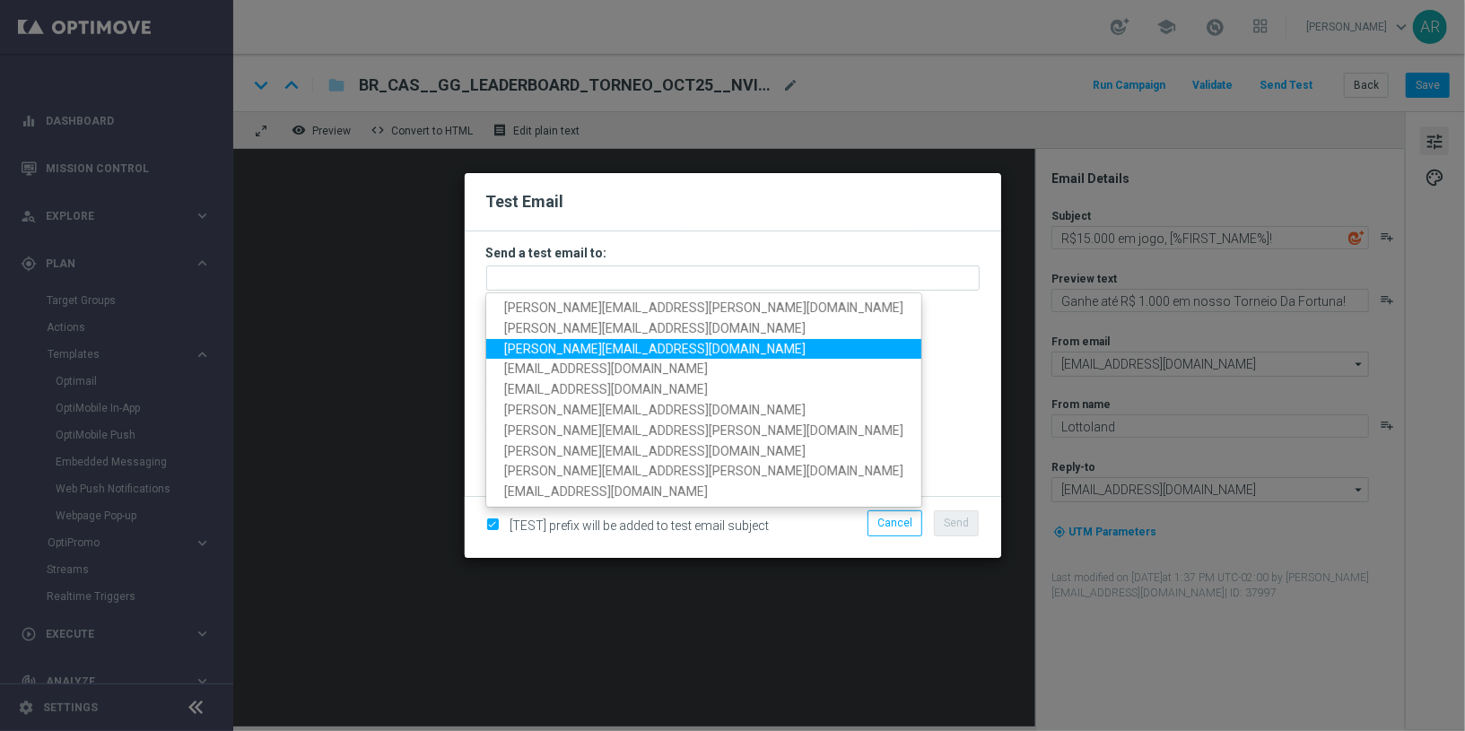
click at [527, 354] on span "[PERSON_NAME][EMAIL_ADDRESS][DOMAIN_NAME]" at bounding box center [655, 349] width 302 height 14
type input "[PERSON_NAME][EMAIL_ADDRESS][DOMAIN_NAME]"
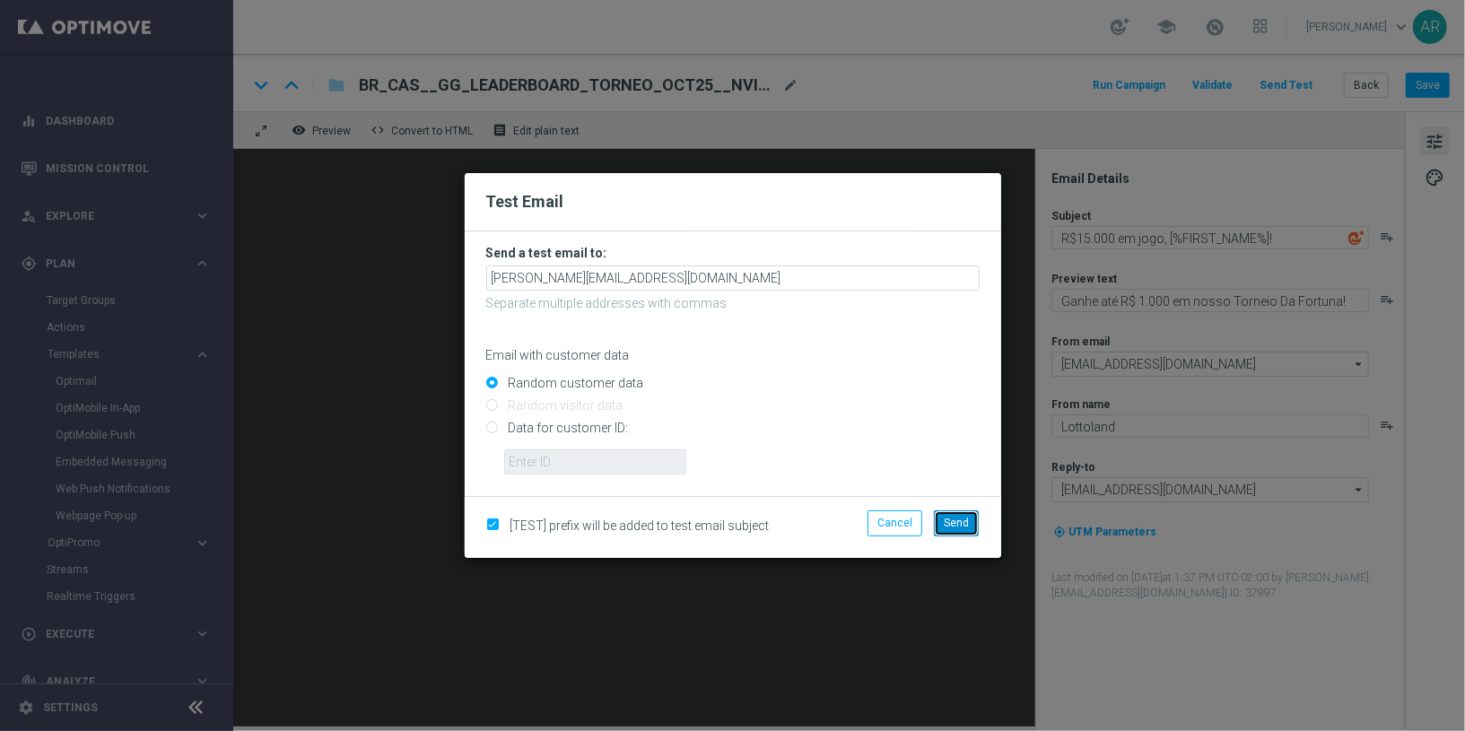
click at [963, 517] on span "Send" at bounding box center [956, 523] width 25 height 13
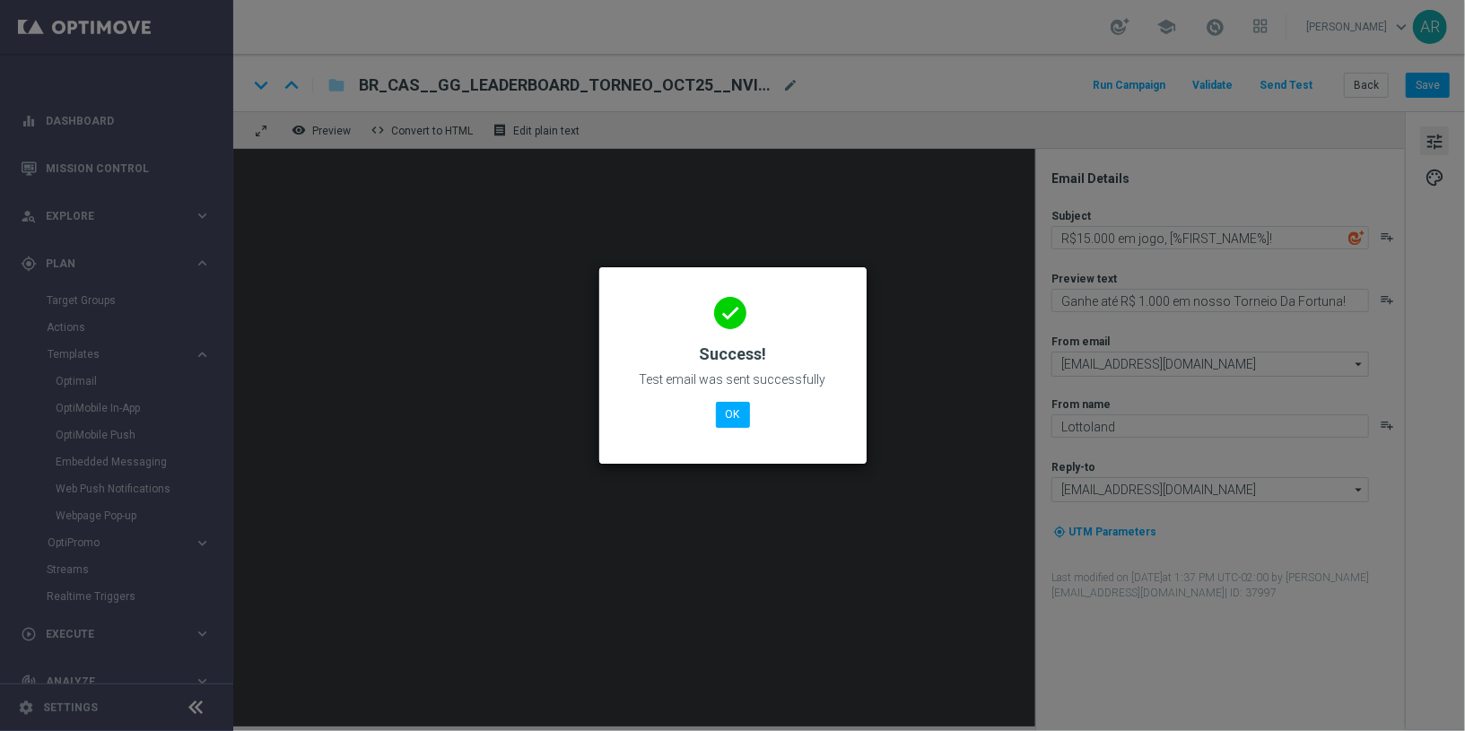
click at [713, 418] on div "done Success! Test email was sent successfully OK" at bounding box center [733, 362] width 224 height 156
click at [720, 418] on button "OK" at bounding box center [733, 414] width 34 height 25
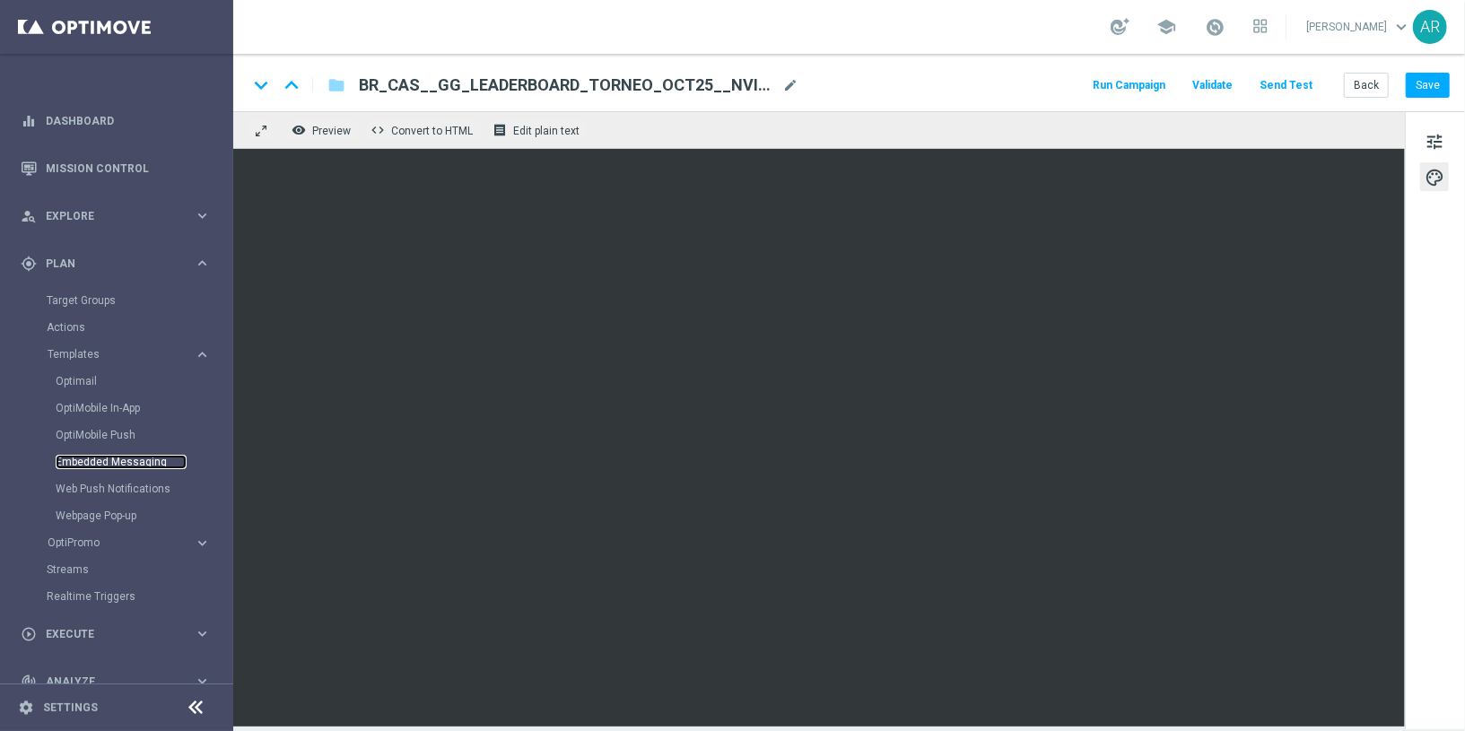
click at [121, 462] on link "Embedded Messaging" at bounding box center [121, 462] width 131 height 14
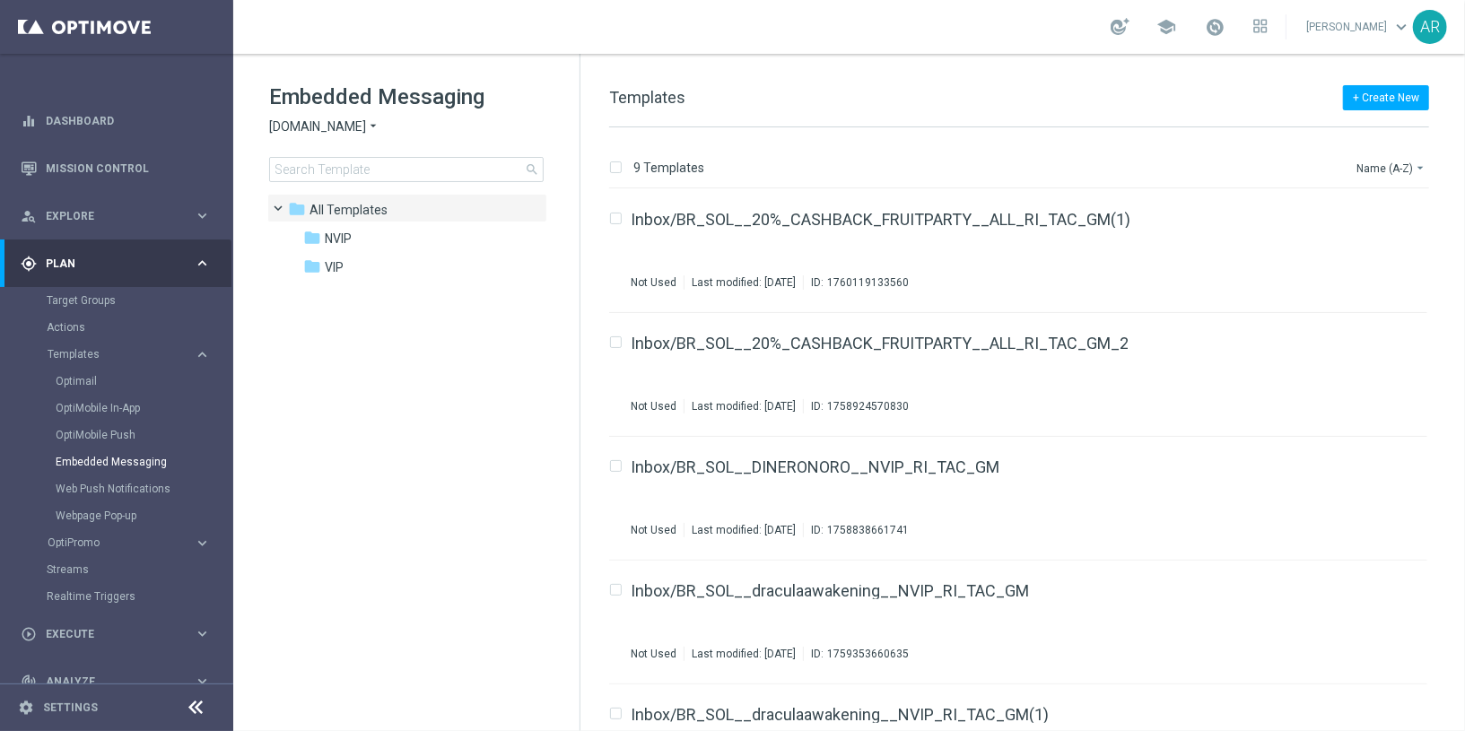
click at [348, 128] on span "[DOMAIN_NAME]" at bounding box center [317, 126] width 97 height 17
click at [0, 0] on span "[DOMAIN_NAME]" at bounding box center [0, 0] width 0 height 0
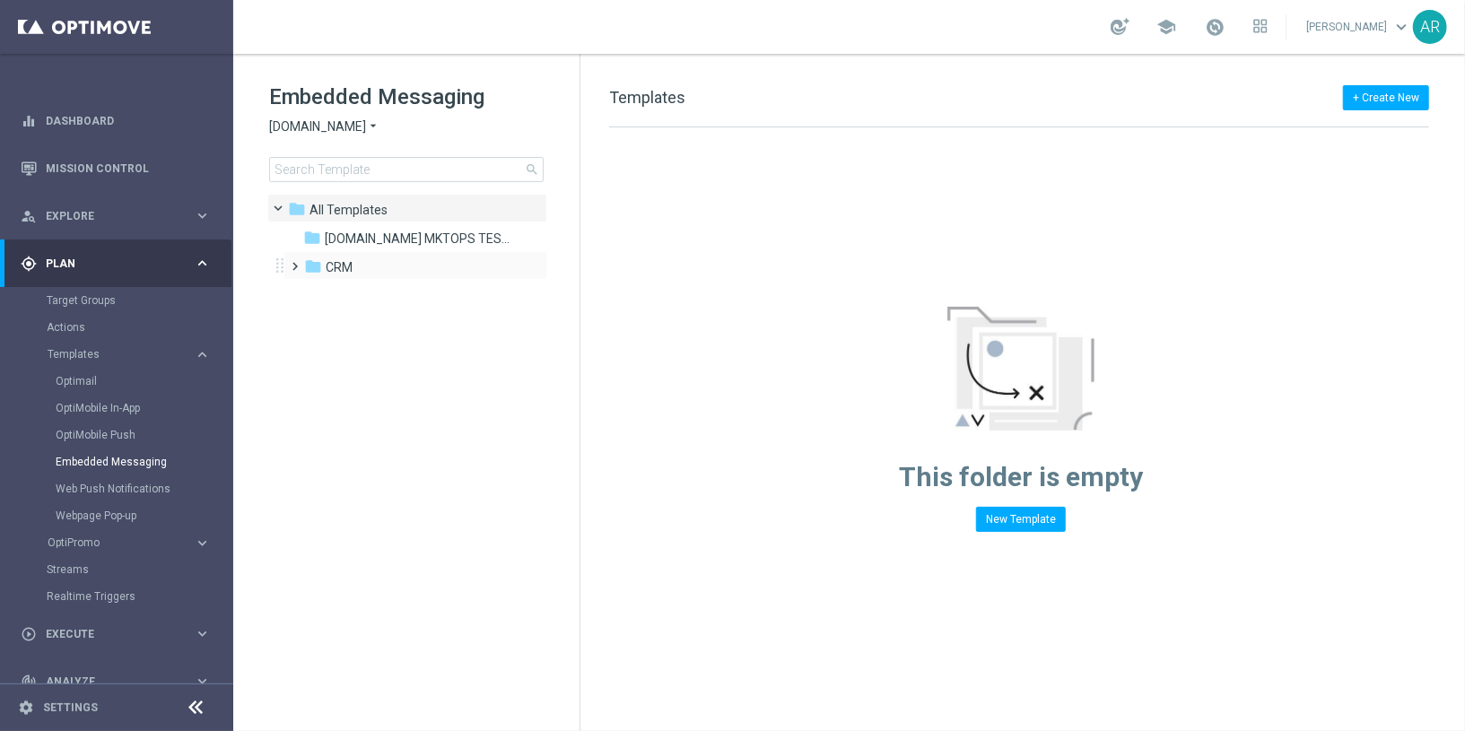
click at [296, 262] on span at bounding box center [292, 258] width 8 height 7
click at [362, 324] on span "2. Non-VIP" at bounding box center [373, 325] width 58 height 16
click at [382, 354] on span "pt_BR ([DOMAIN_NAME])" at bounding box center [433, 353] width 144 height 16
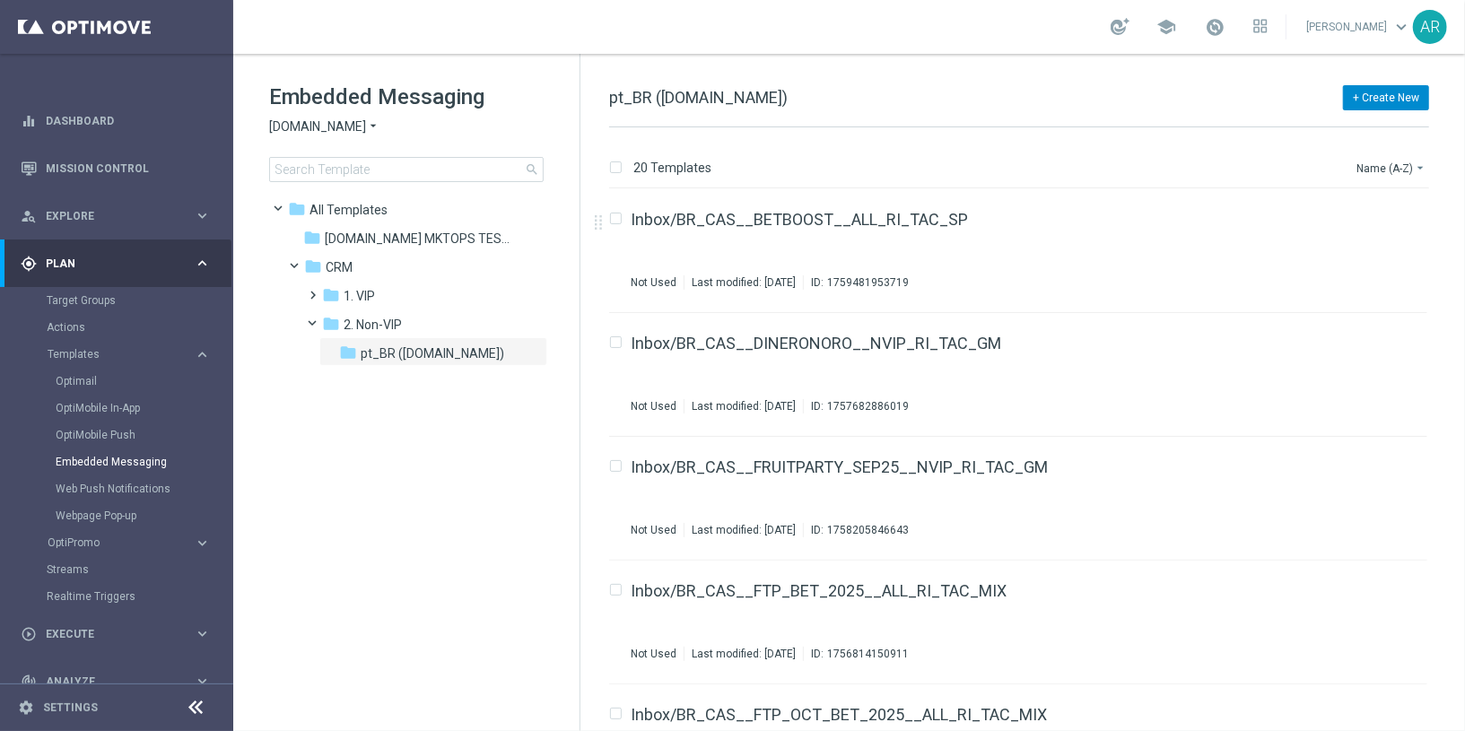
click at [1359, 99] on button "+ Create New" at bounding box center [1386, 97] width 86 height 25
click at [1221, 84] on div "+ Create New pt_BR ([DOMAIN_NAME]) 20 Templates Name (A-Z) arrow_drop_down Drag…" at bounding box center [1023, 392] width 885 height 677
click at [1384, 95] on button "+ Create New" at bounding box center [1386, 97] width 86 height 25
click at [1355, 126] on span "New Template" at bounding box center [1336, 129] width 72 height 13
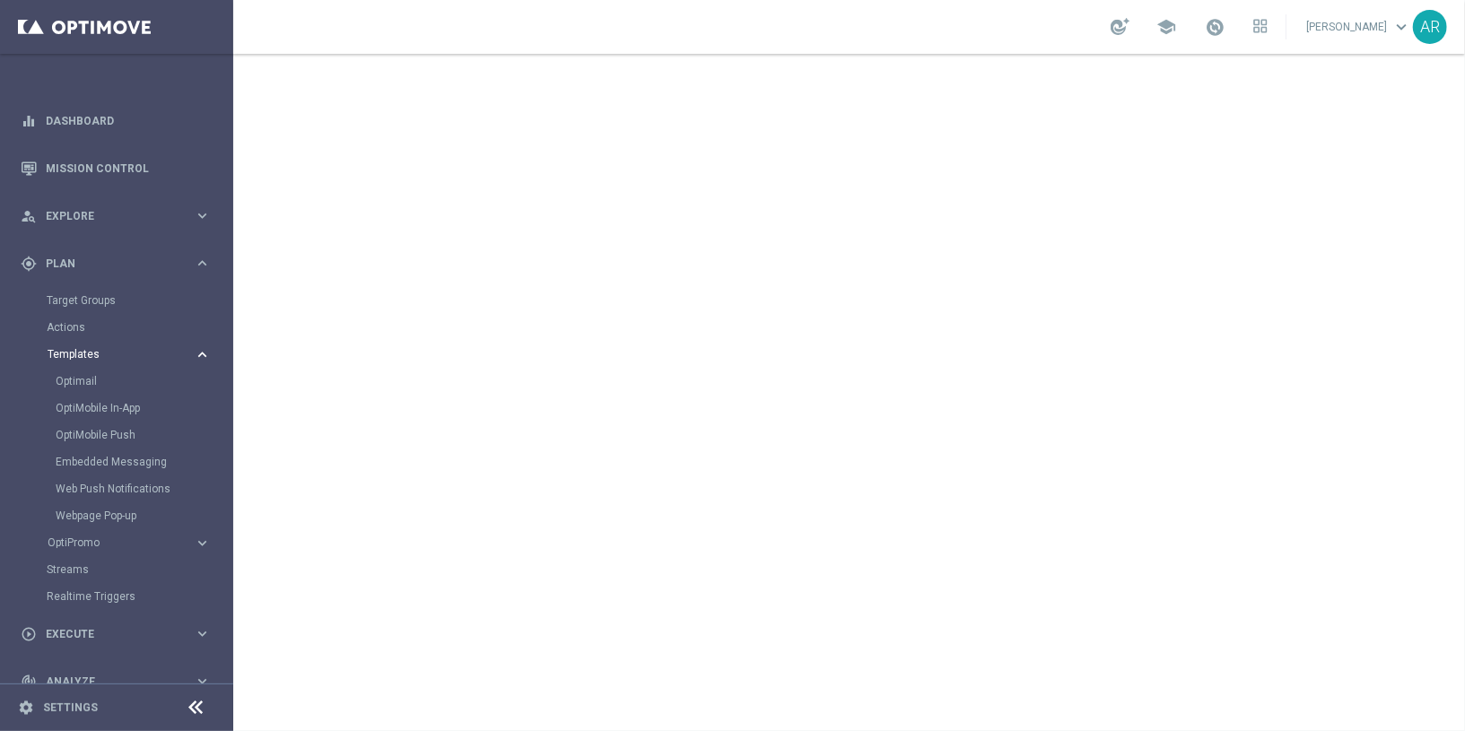
click at [195, 351] on icon "keyboard_arrow_right" at bounding box center [202, 354] width 17 height 17
click at [91, 468] on span "Execute" at bounding box center [120, 473] width 148 height 11
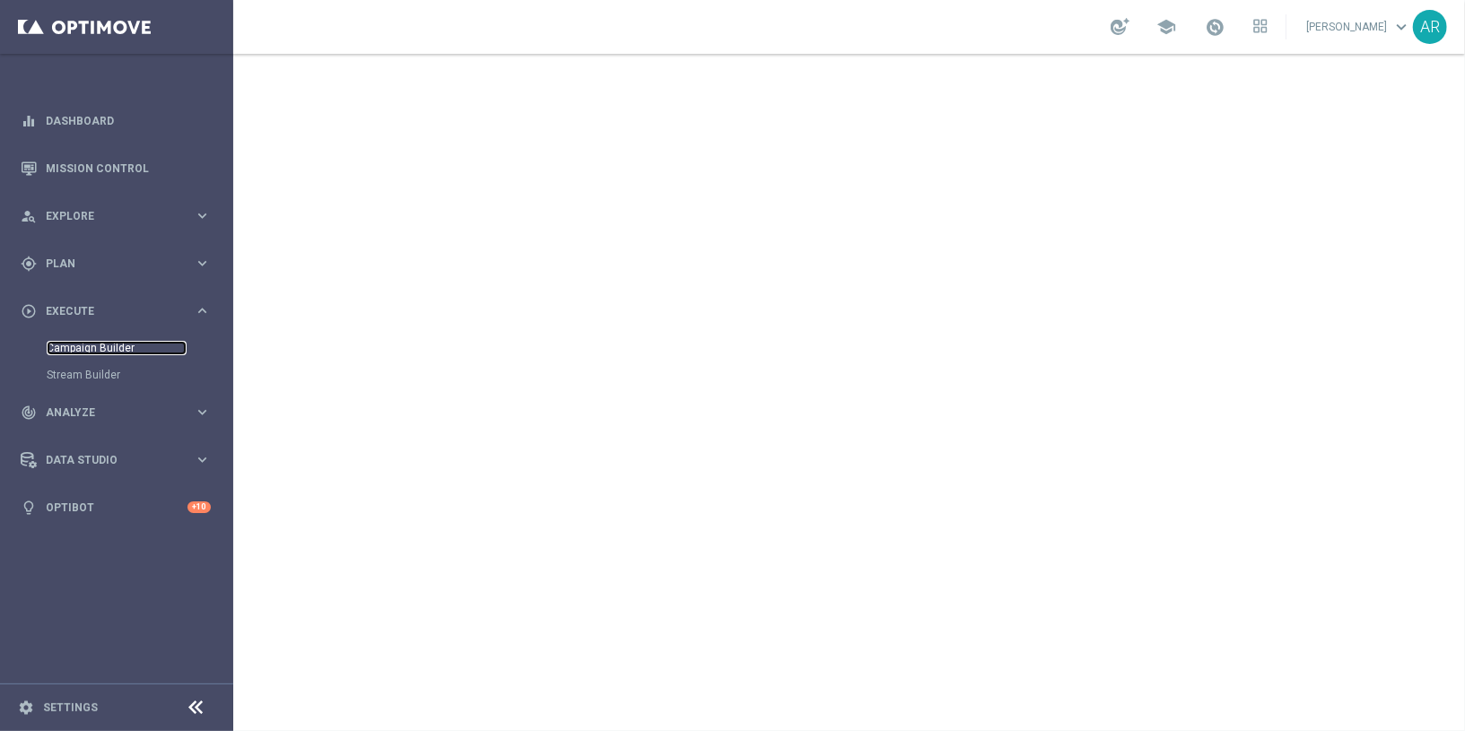
click at [108, 352] on link "Campaign Builder" at bounding box center [117, 348] width 140 height 14
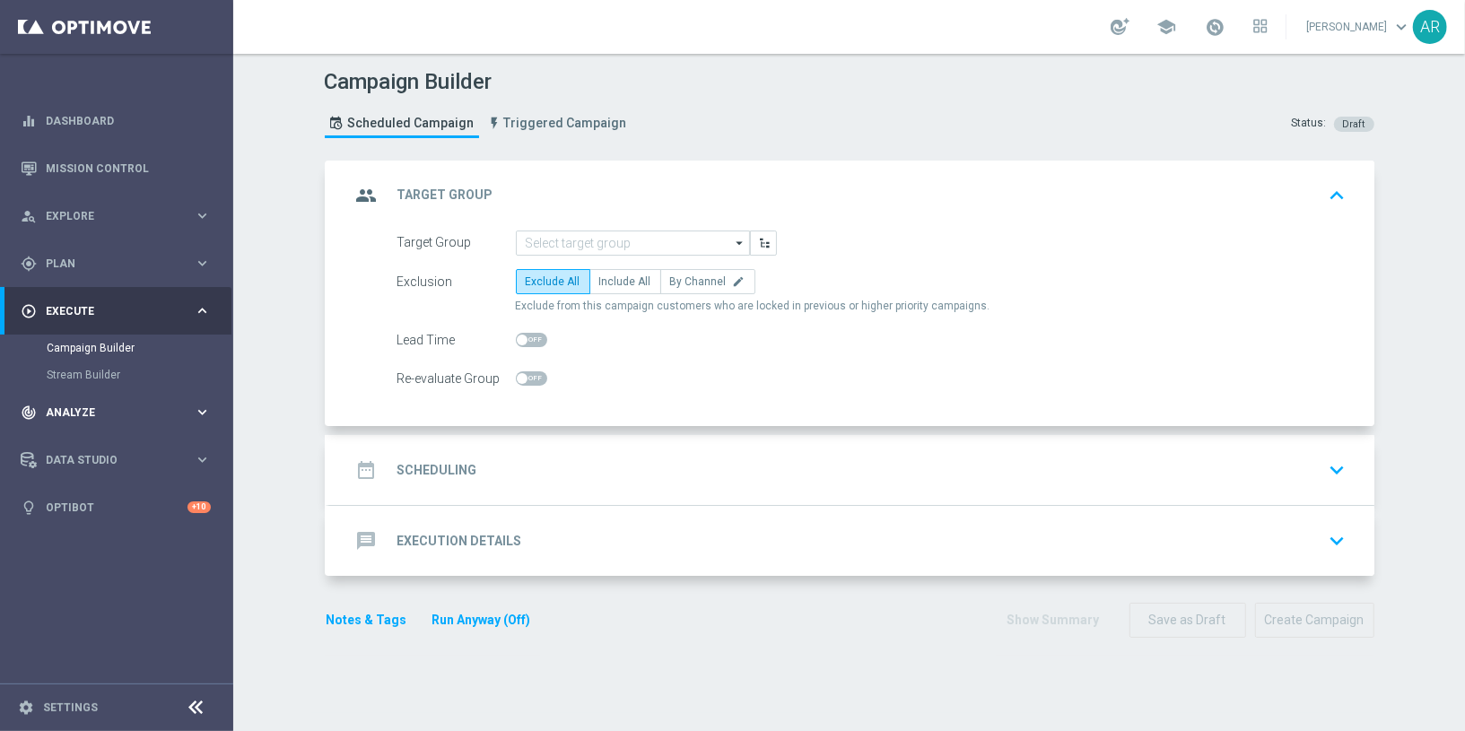
click at [86, 417] on div "track_changes Analyze" at bounding box center [107, 413] width 173 height 16
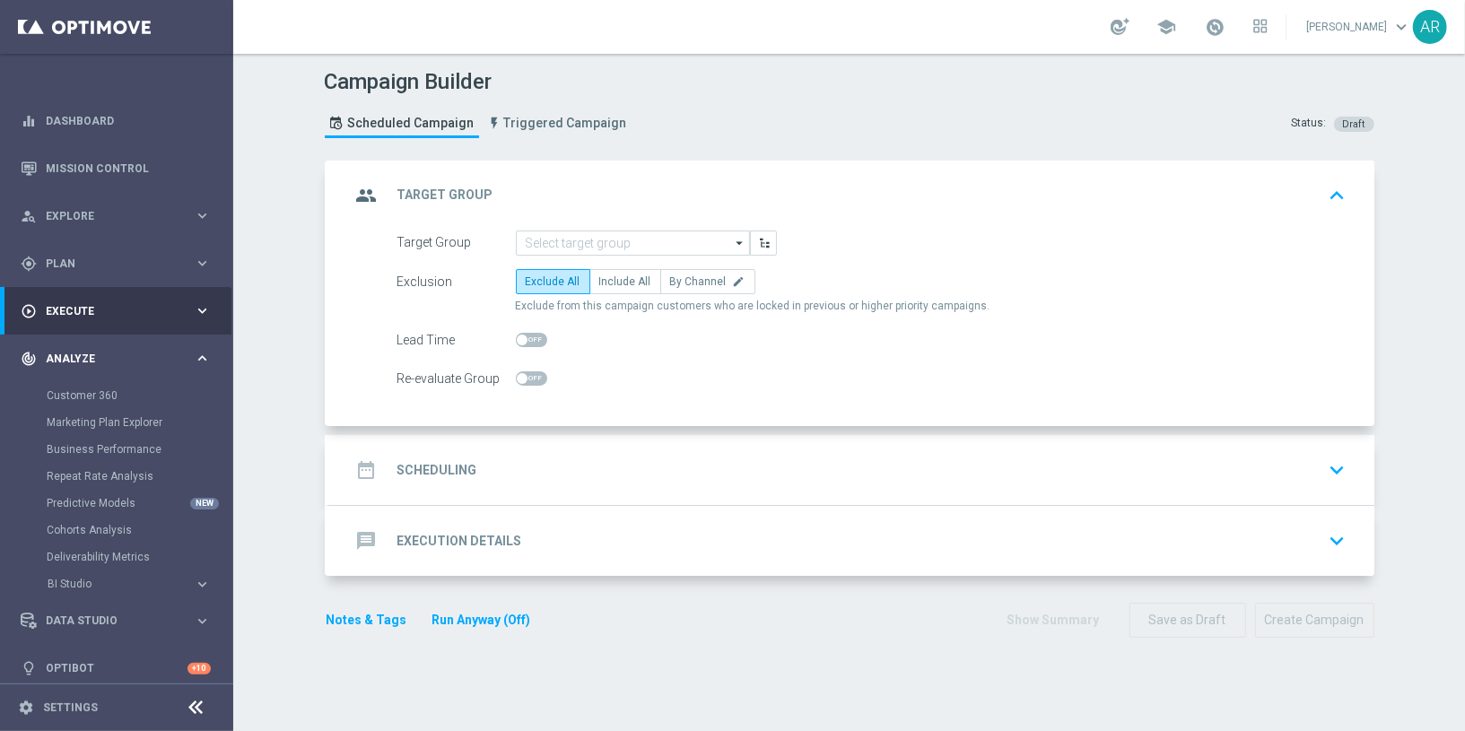
click at [133, 343] on div "track_changes Analyze keyboard_arrow_right" at bounding box center [116, 359] width 232 height 48
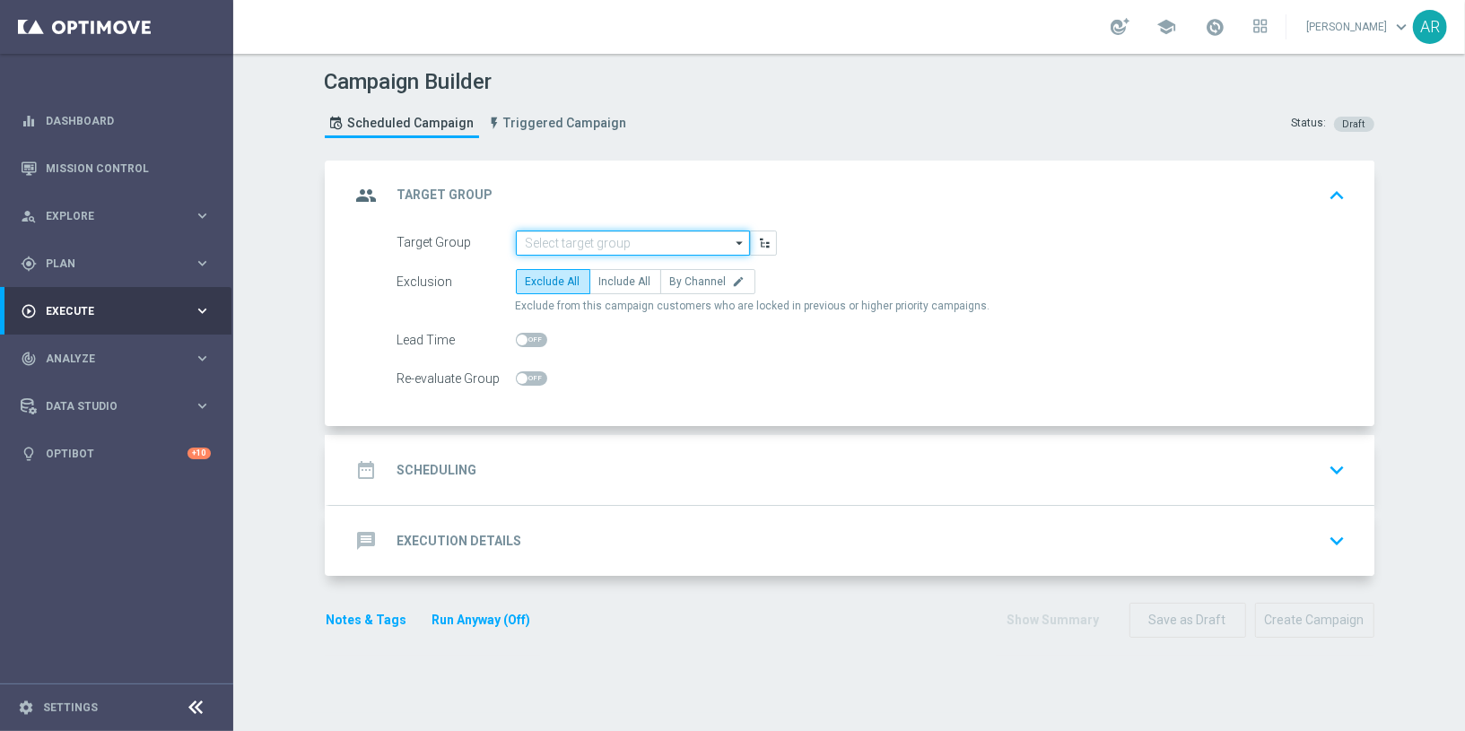
click at [571, 239] on input at bounding box center [633, 243] width 234 height 25
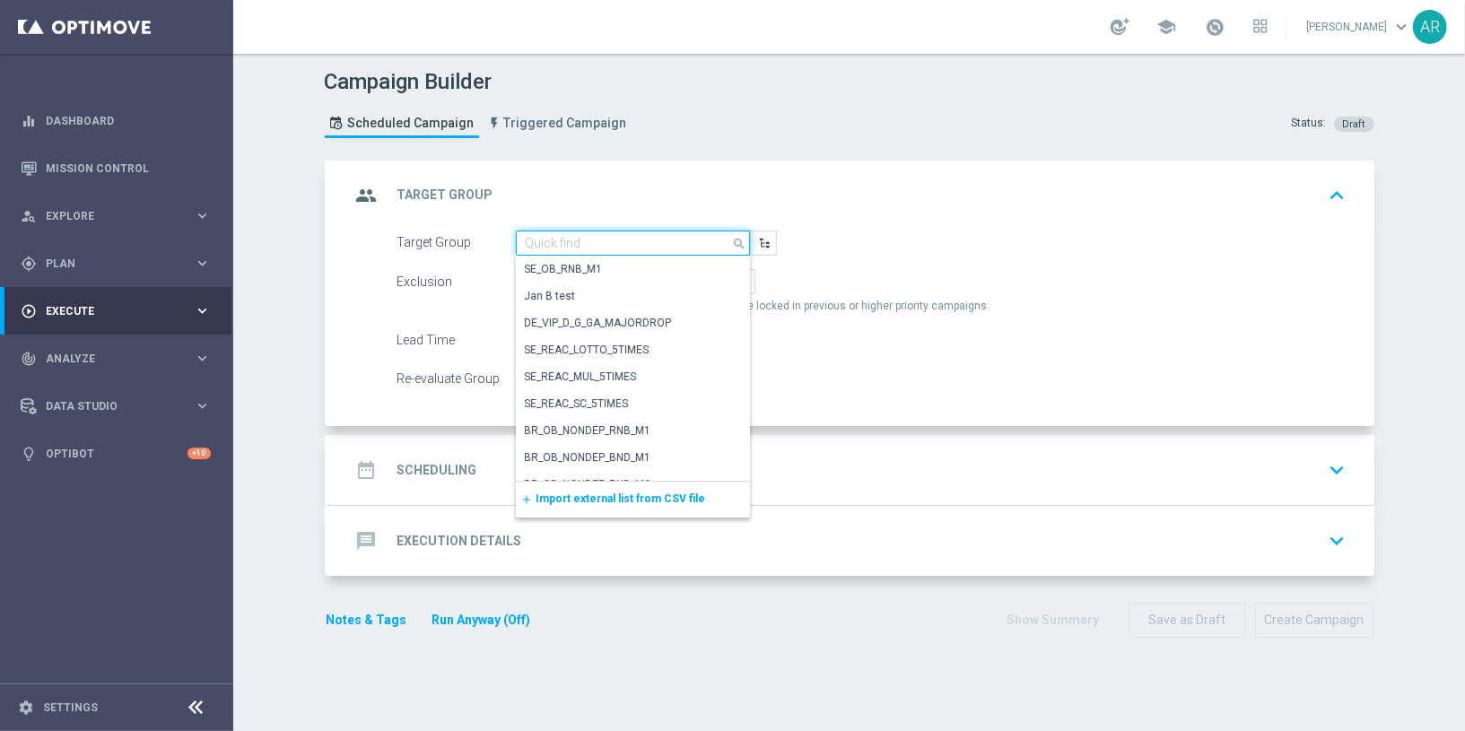
paste input "pt_BR_SX_TGT_VIP_EM_TAC_GM__ACTIVE_HIGHVALUE"
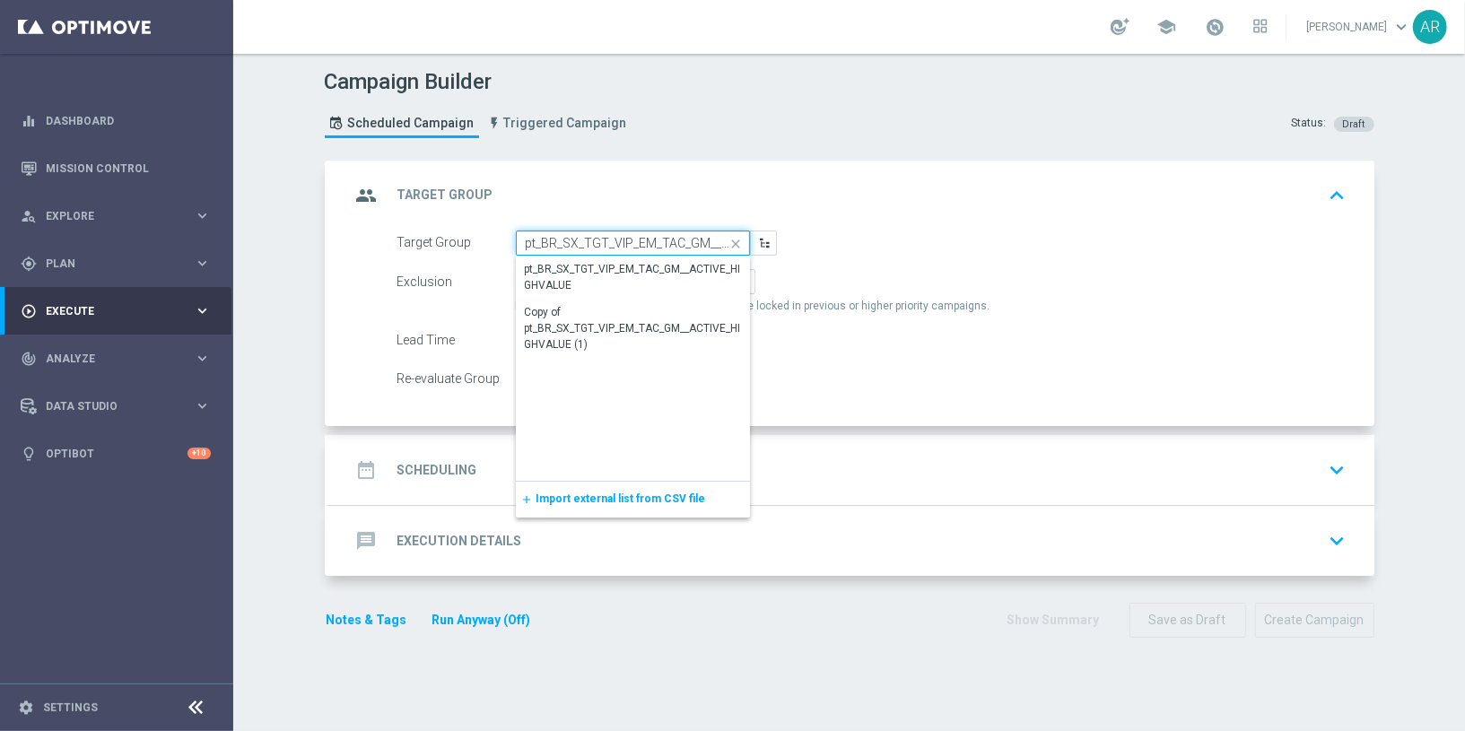
scroll to position [0, 100]
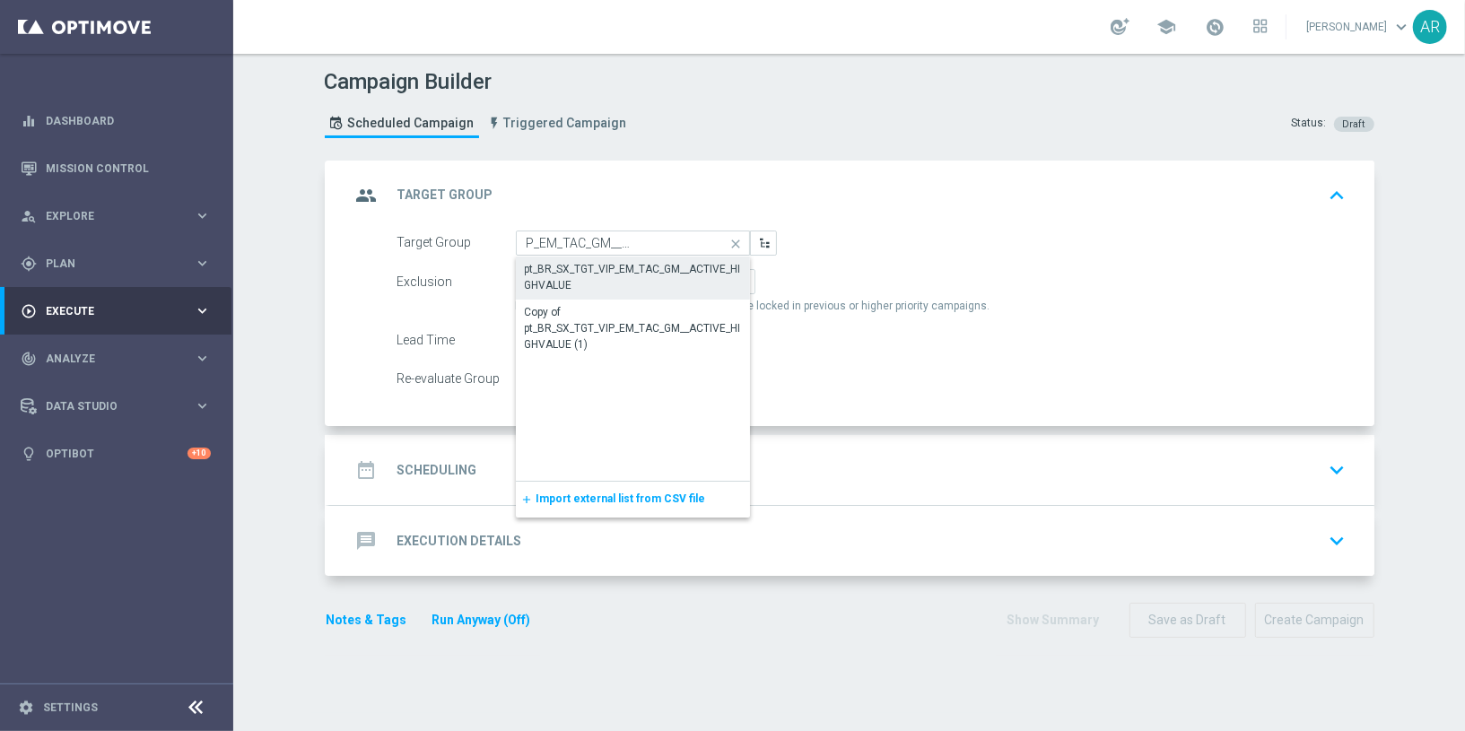
click at [598, 261] on div "pt_BR_SX_TGT_VIP_EM_TAC_GM__ACTIVE_HIGHVALUE" at bounding box center [633, 277] width 216 height 32
type input "pt_BR_SX_TGT_VIP_EM_TAC_GM__ACTIVE_HIGHVALUE"
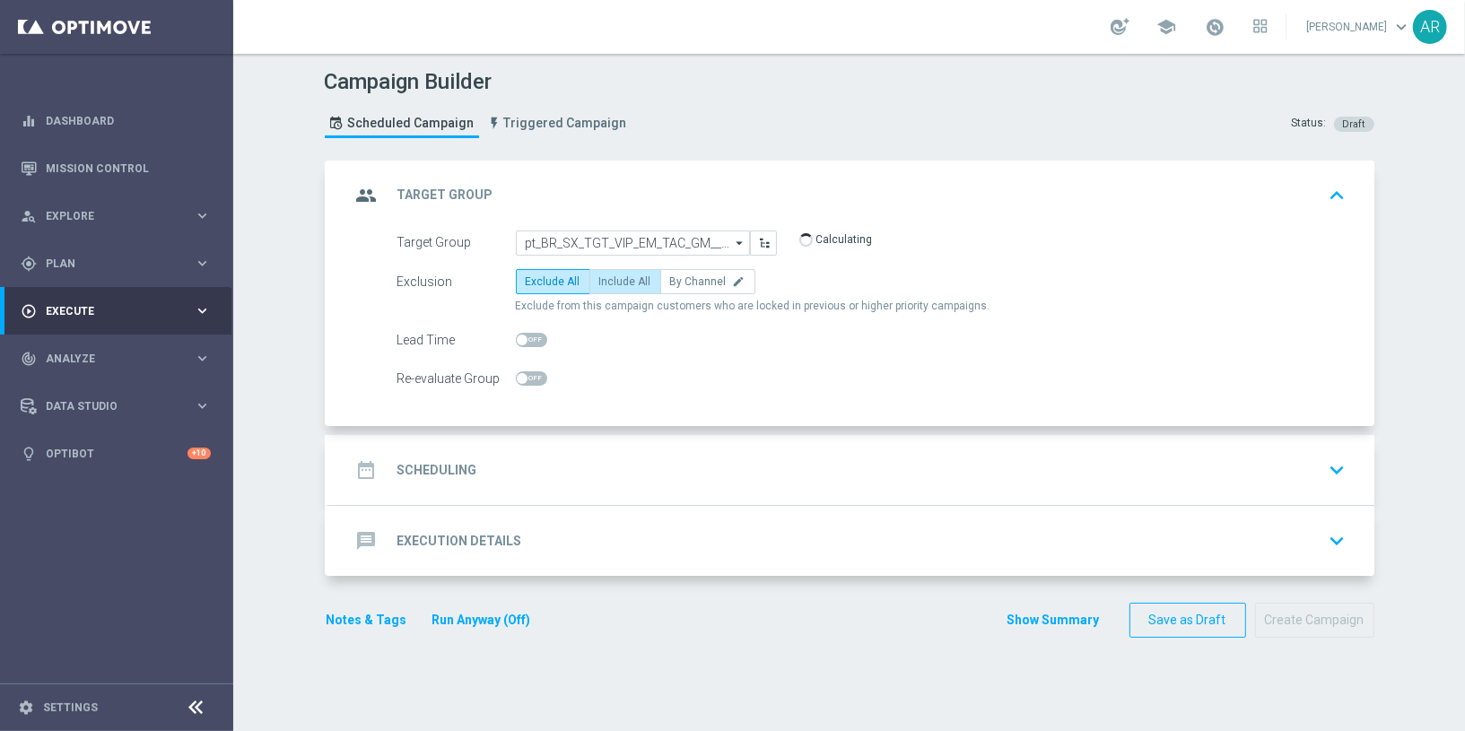
click at [608, 275] on span "Include All" at bounding box center [625, 281] width 52 height 13
click at [608, 279] on input "Include All" at bounding box center [605, 285] width 12 height 12
radio input "true"
click at [538, 469] on div "date_range Scheduling keyboard_arrow_down" at bounding box center [852, 470] width 1002 height 34
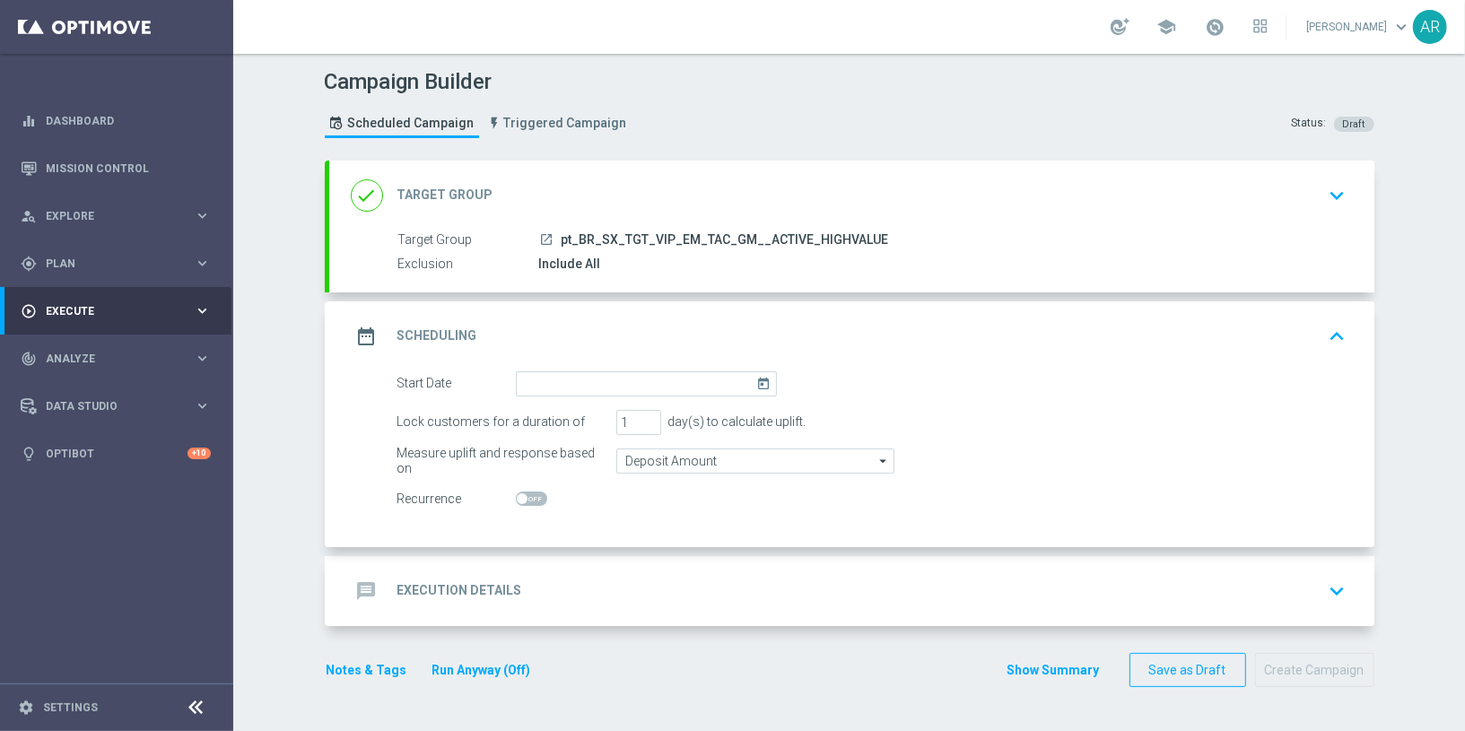
click at [759, 377] on icon "today" at bounding box center [766, 381] width 21 height 20
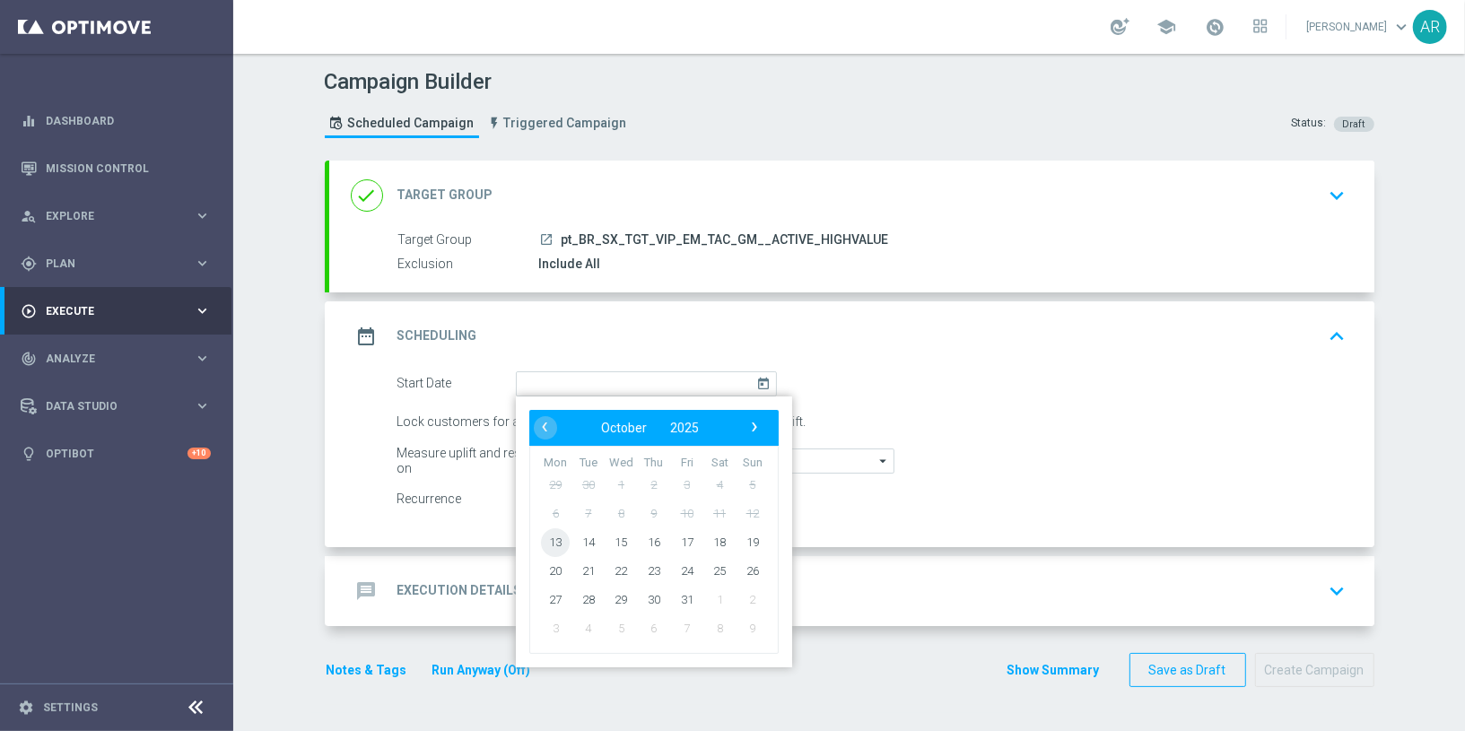
click at [545, 534] on span "13" at bounding box center [555, 542] width 29 height 29
type input "[DATE]"
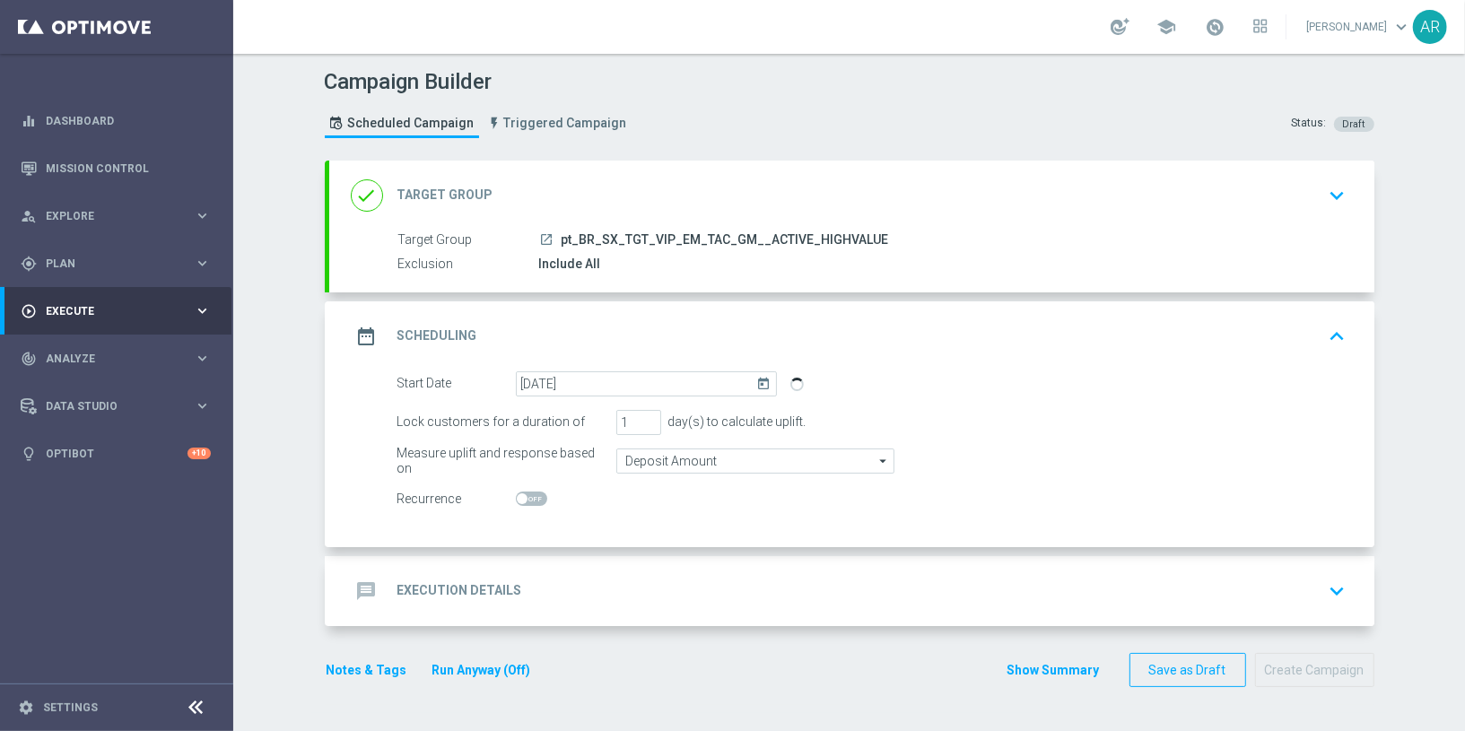
click at [526, 494] on span at bounding box center [531, 499] width 31 height 14
click at [526, 494] on input "checkbox" at bounding box center [531, 499] width 31 height 14
checkbox input "true"
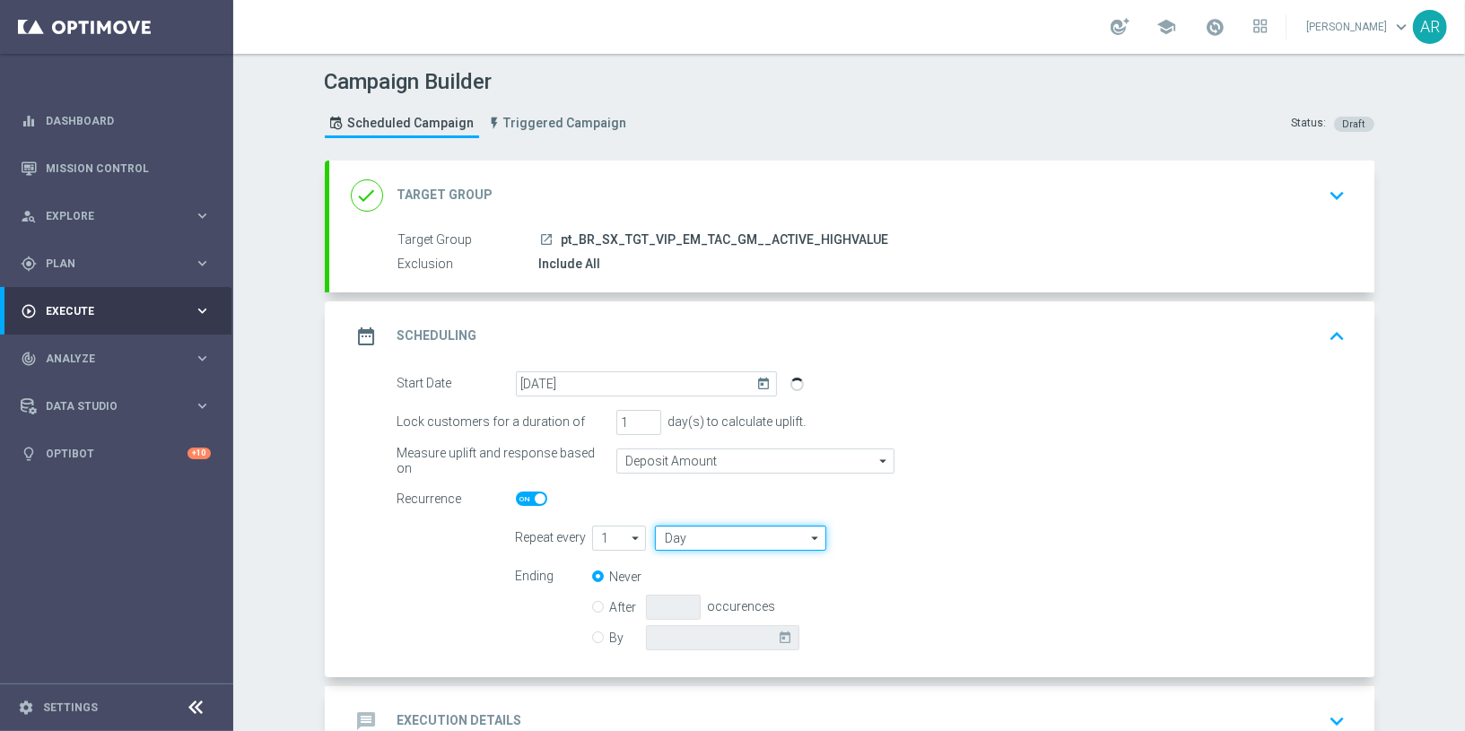
click at [713, 531] on input "Day" at bounding box center [740, 538] width 170 height 25
click at [734, 585] on div "Week" at bounding box center [733, 591] width 156 height 25
type input "Week"
click at [915, 532] on input "checkbox" at bounding box center [915, 538] width 27 height 24
checkbox input "true"
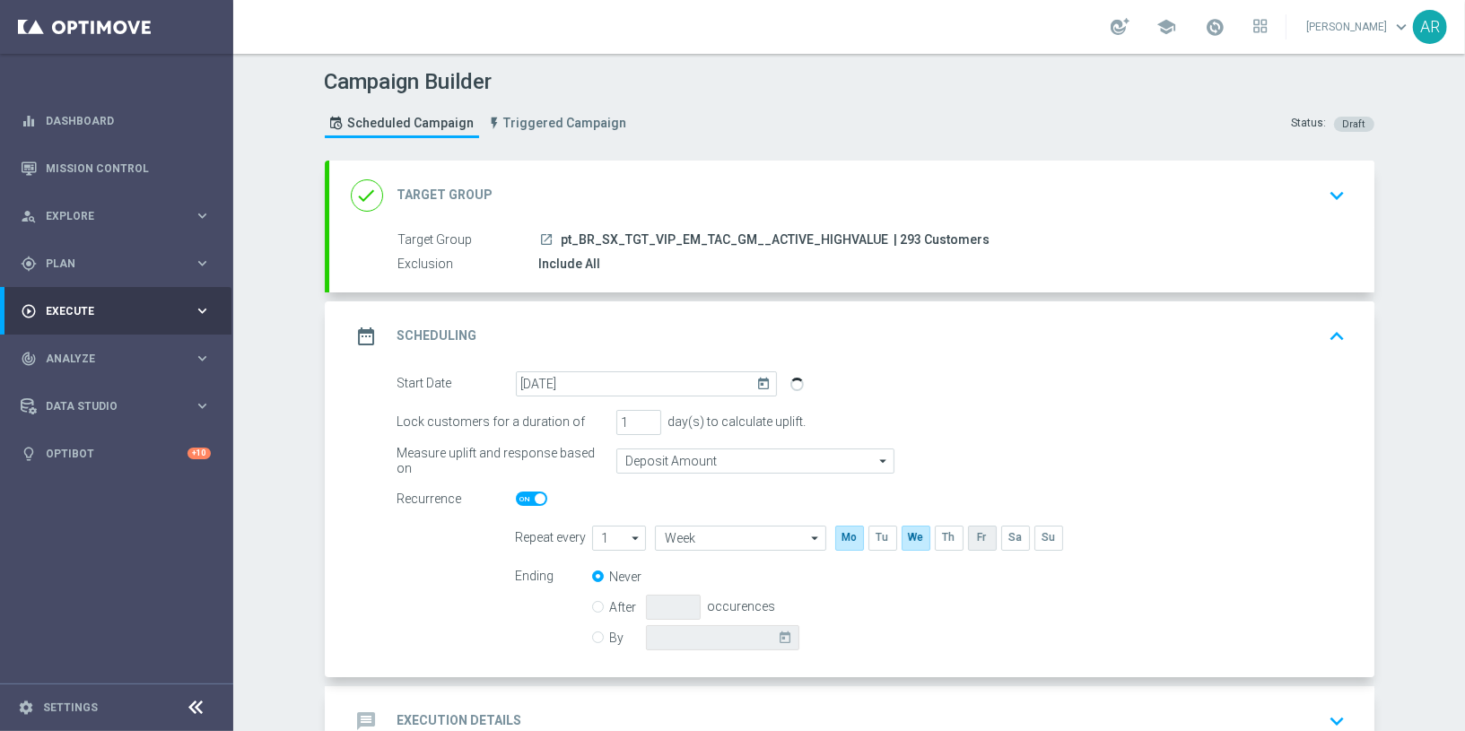
click at [974, 534] on input "checkbox" at bounding box center [981, 538] width 27 height 24
checkbox input "true"
click at [592, 634] on input "By" at bounding box center [598, 635] width 12 height 12
radio input "true"
radio input "false"
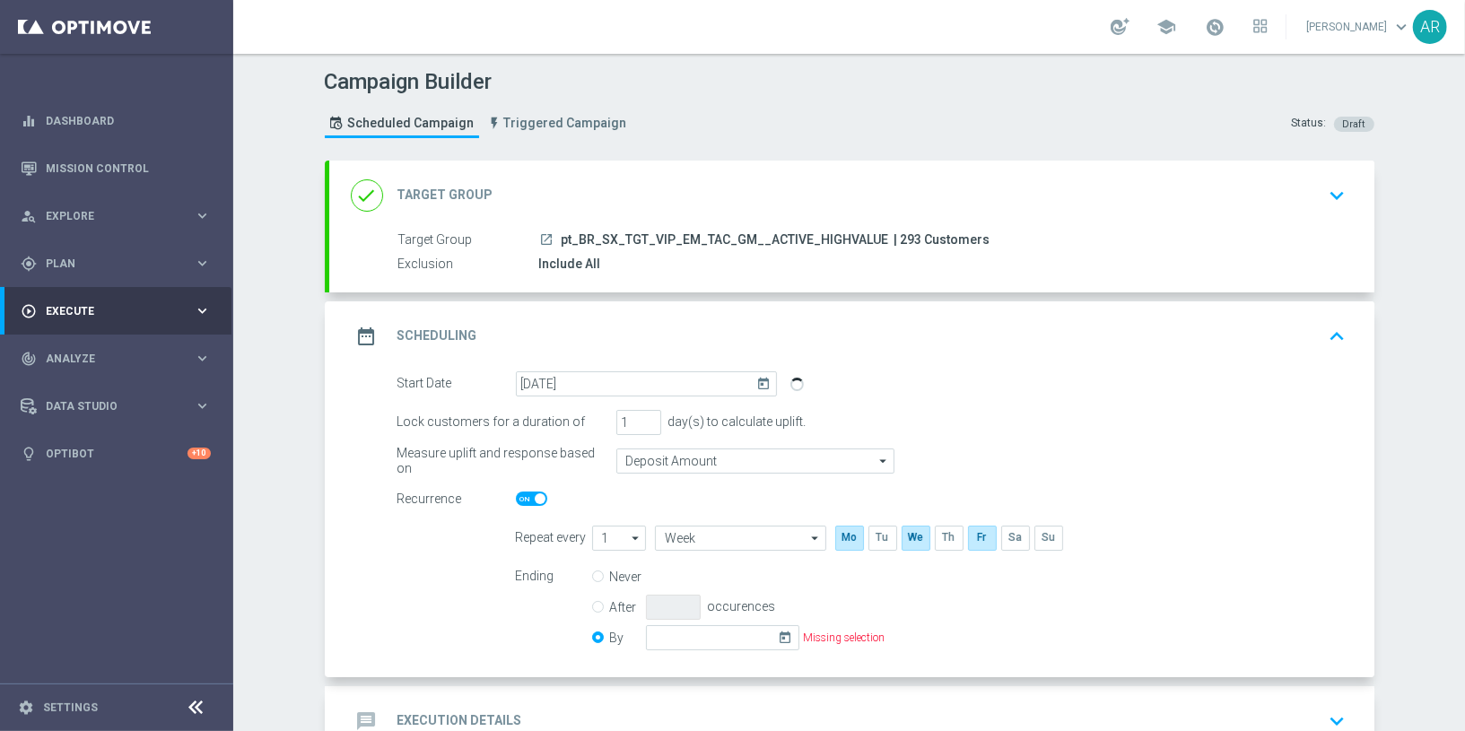
click at [779, 634] on icon "today" at bounding box center [789, 635] width 21 height 20
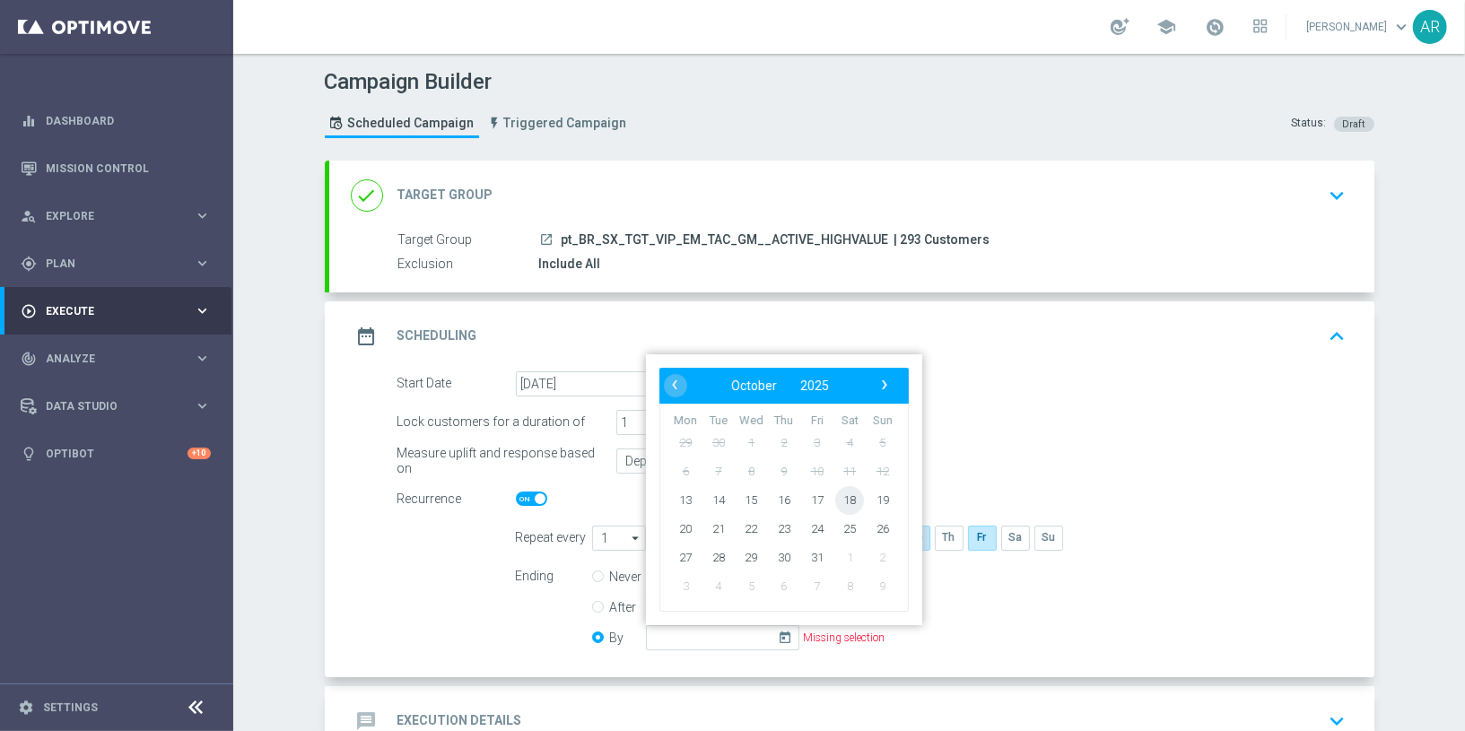
click at [843, 495] on span "18" at bounding box center [849, 499] width 29 height 29
type input "[DATE]"
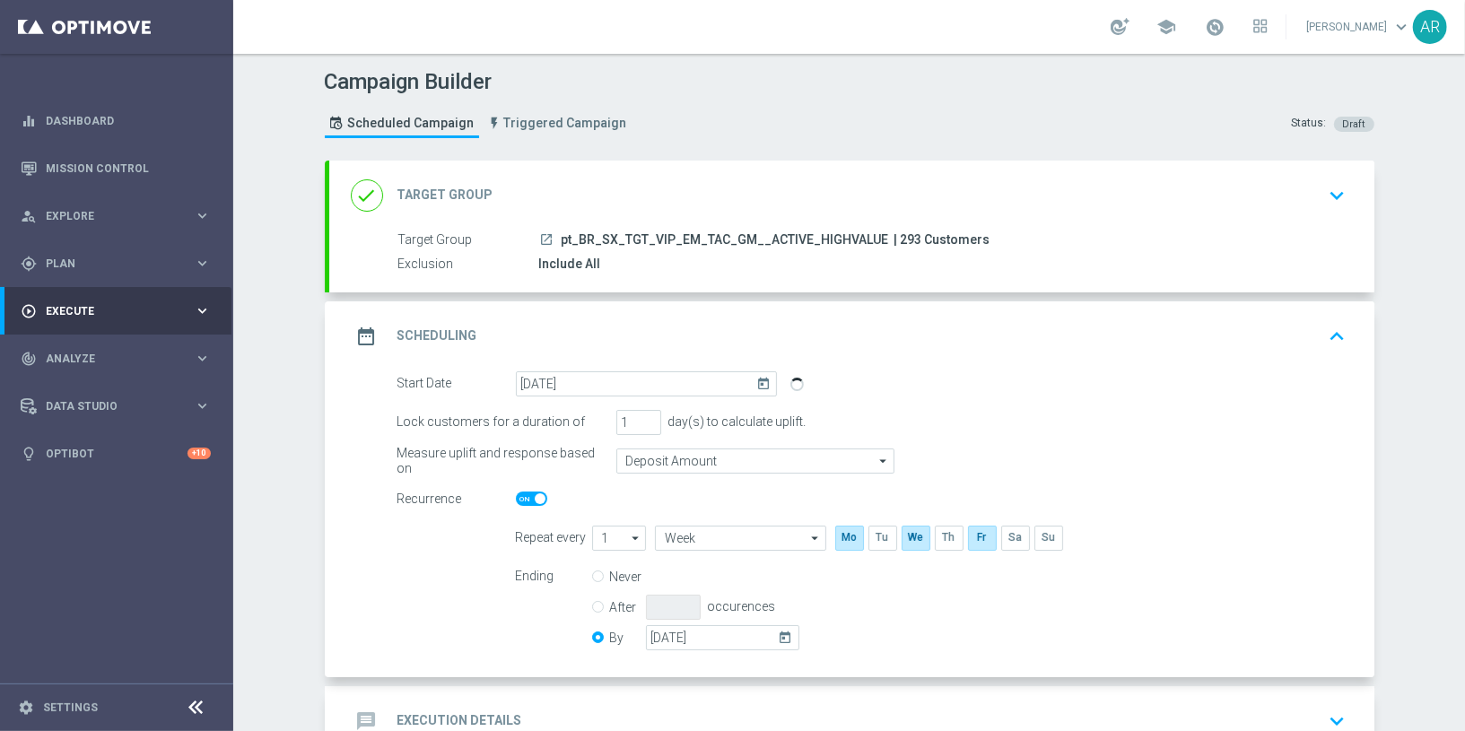
click at [387, 611] on div "Start Date [DATE] [DATE] Lock customers for a duration of 1 day(s) to calculate…" at bounding box center [851, 524] width 1045 height 306
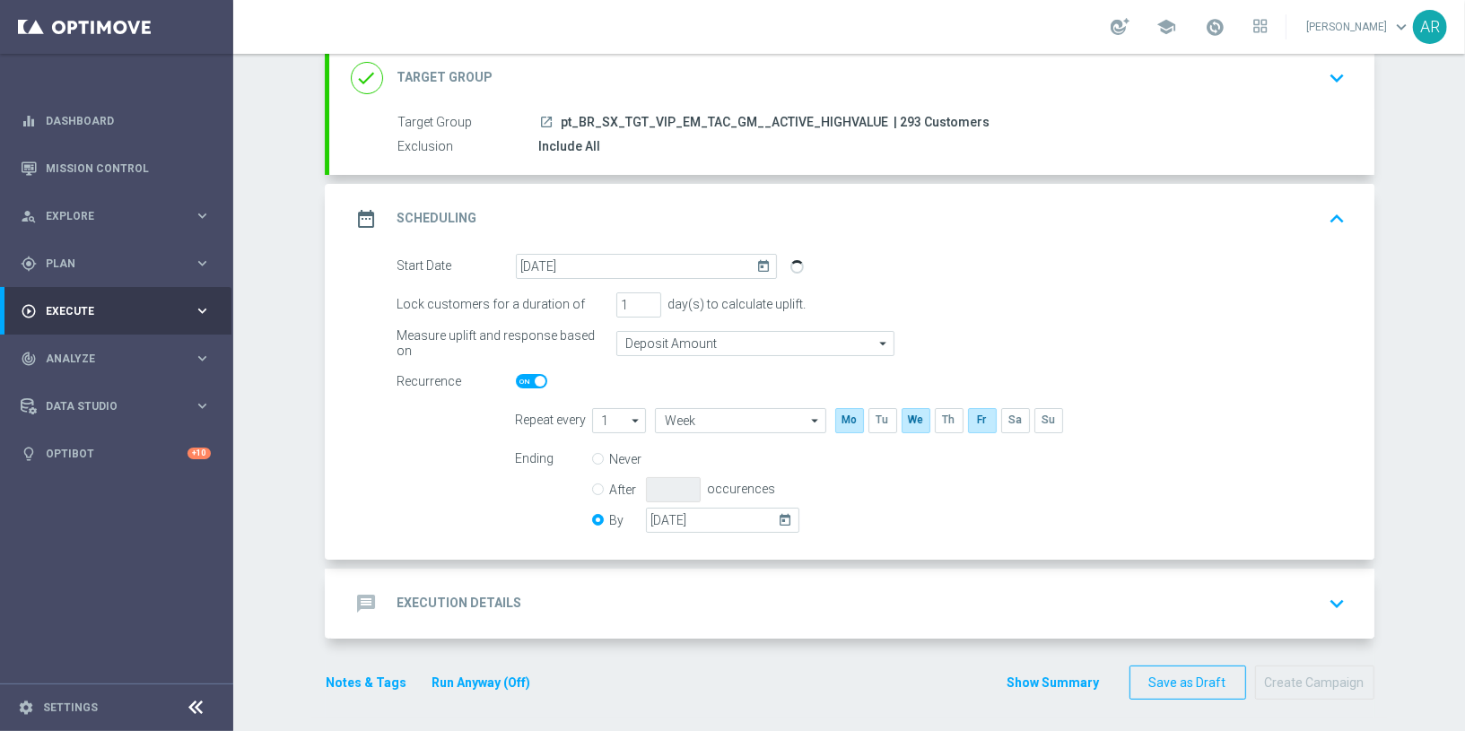
click at [509, 606] on h2 "Execution Details" at bounding box center [460, 603] width 125 height 17
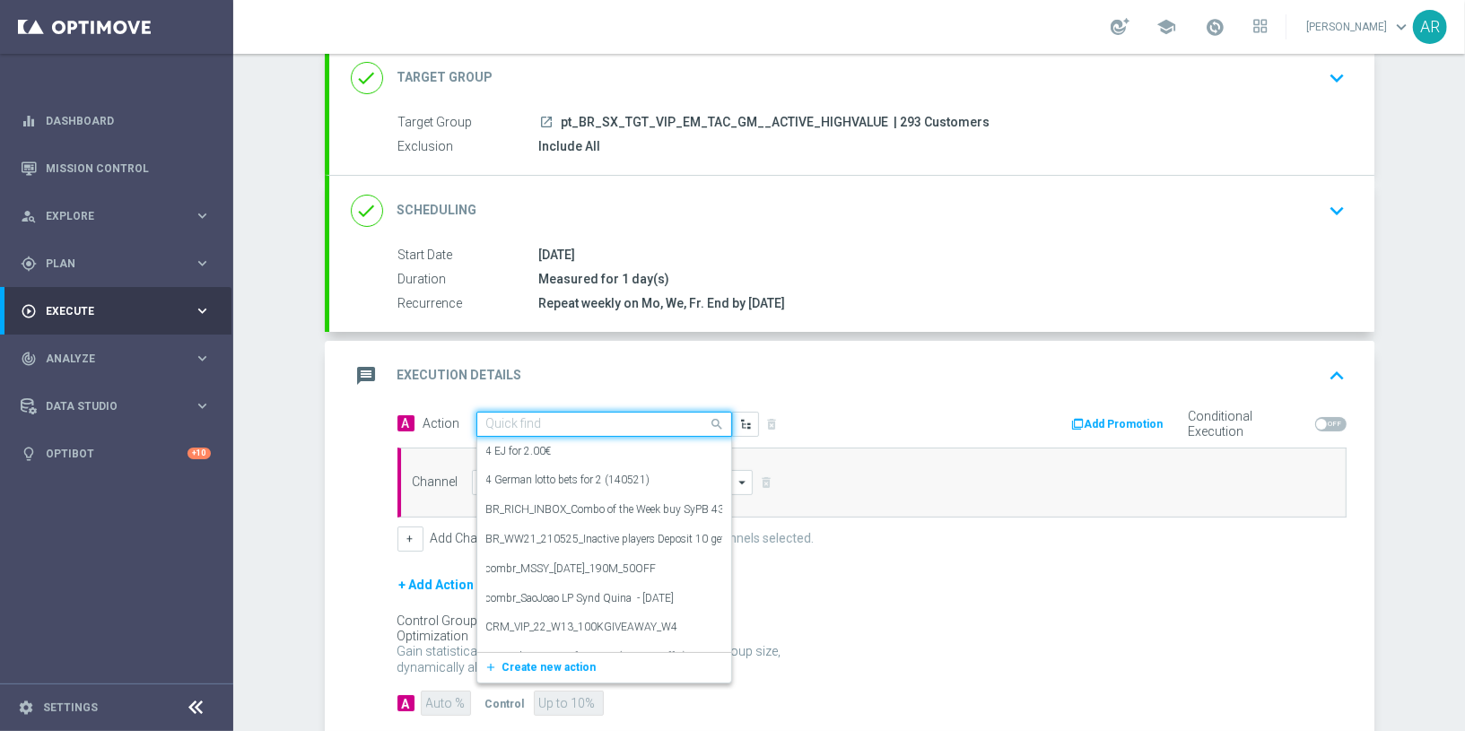
click at [514, 423] on input "text" at bounding box center [586, 424] width 200 height 15
paste input "BR_CAS__GG_LEADERBOARD_TORNEO_OCT25__NVIP_EMA_TAC_GM"
type input "BR_CAS__GG_LEADERBOARD_TORNEO_OCT25__NVIP_EMA_TAC_GM"
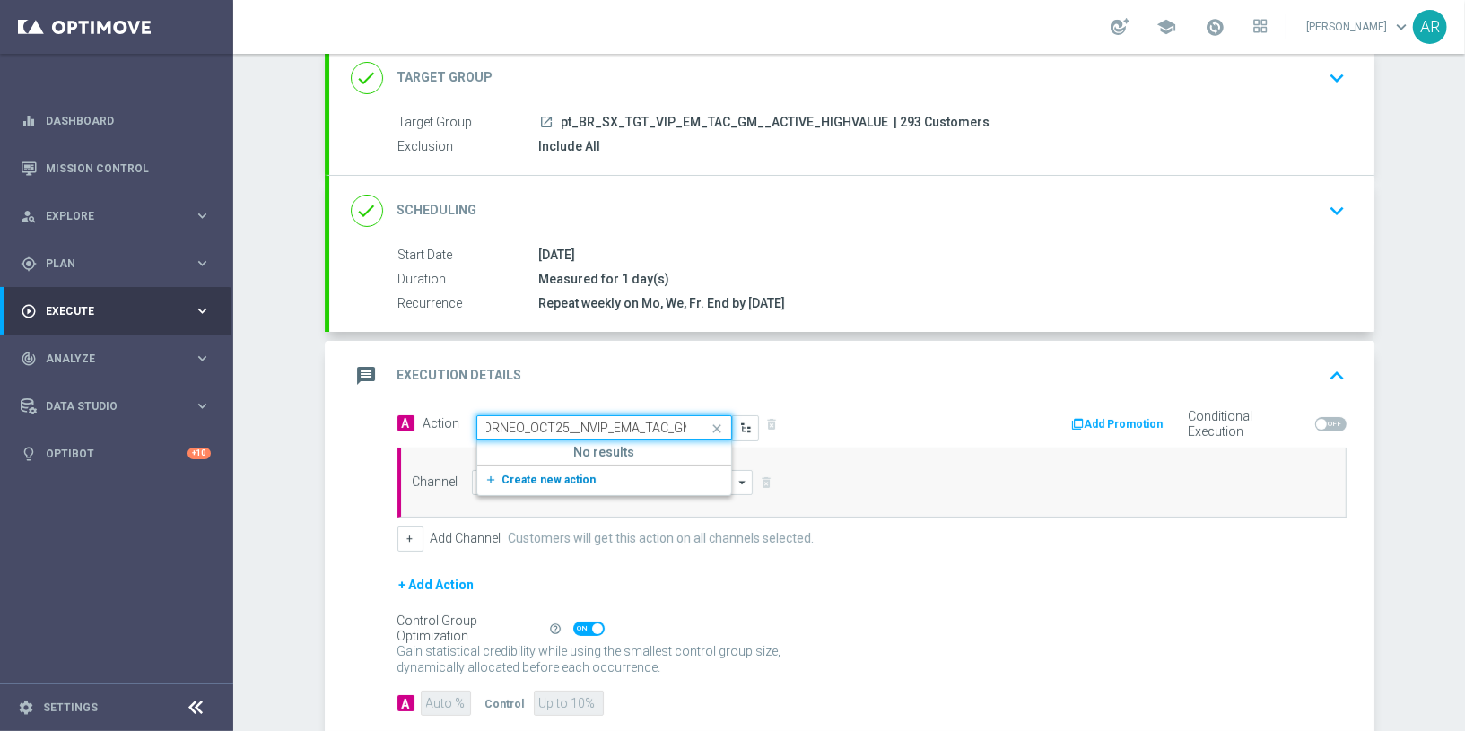
click at [555, 480] on span "Create new action" at bounding box center [550, 480] width 94 height 13
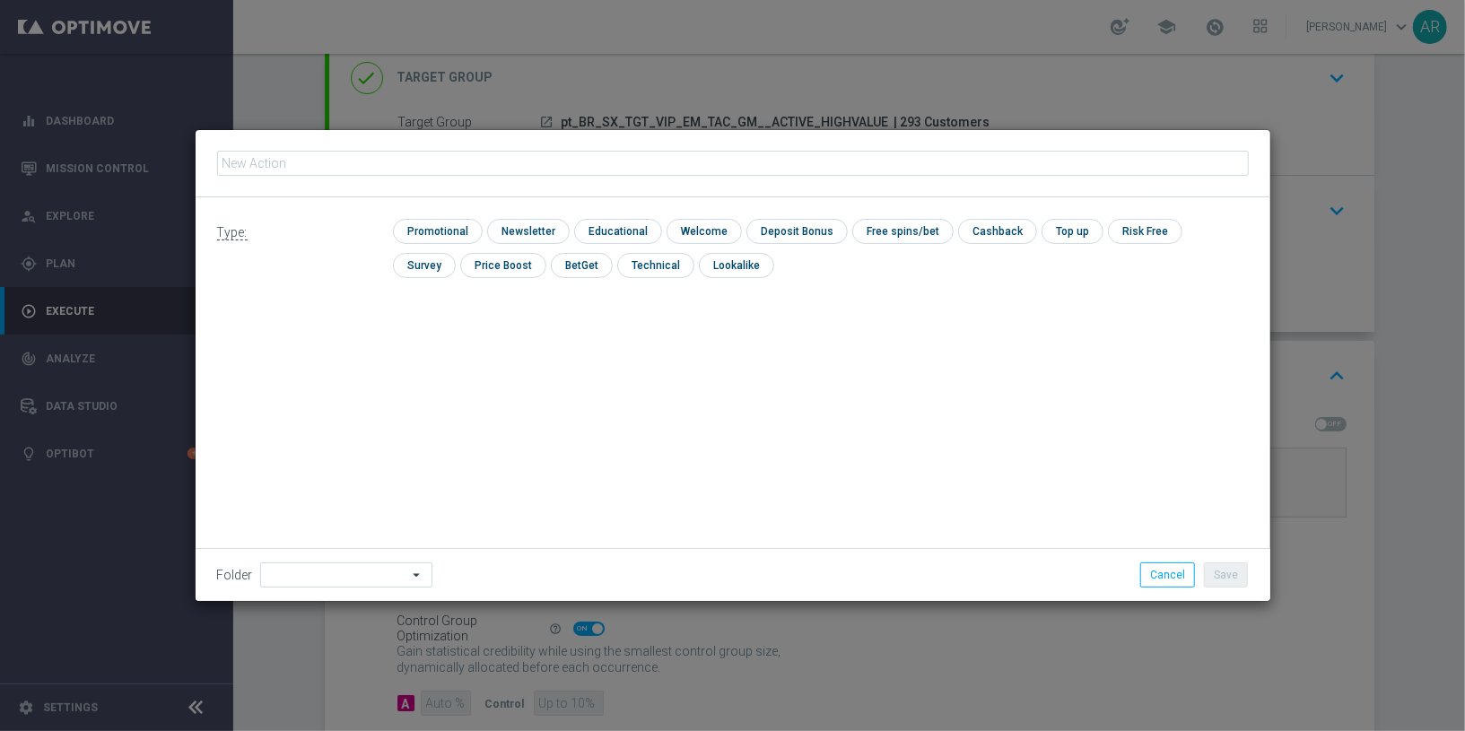
click at [513, 163] on input "text" at bounding box center [733, 163] width 1032 height 25
type input "BR_CAS__GG_LEADERBOARD_TORNEO_OCT25__NVIP_EMA_TAC_GM"
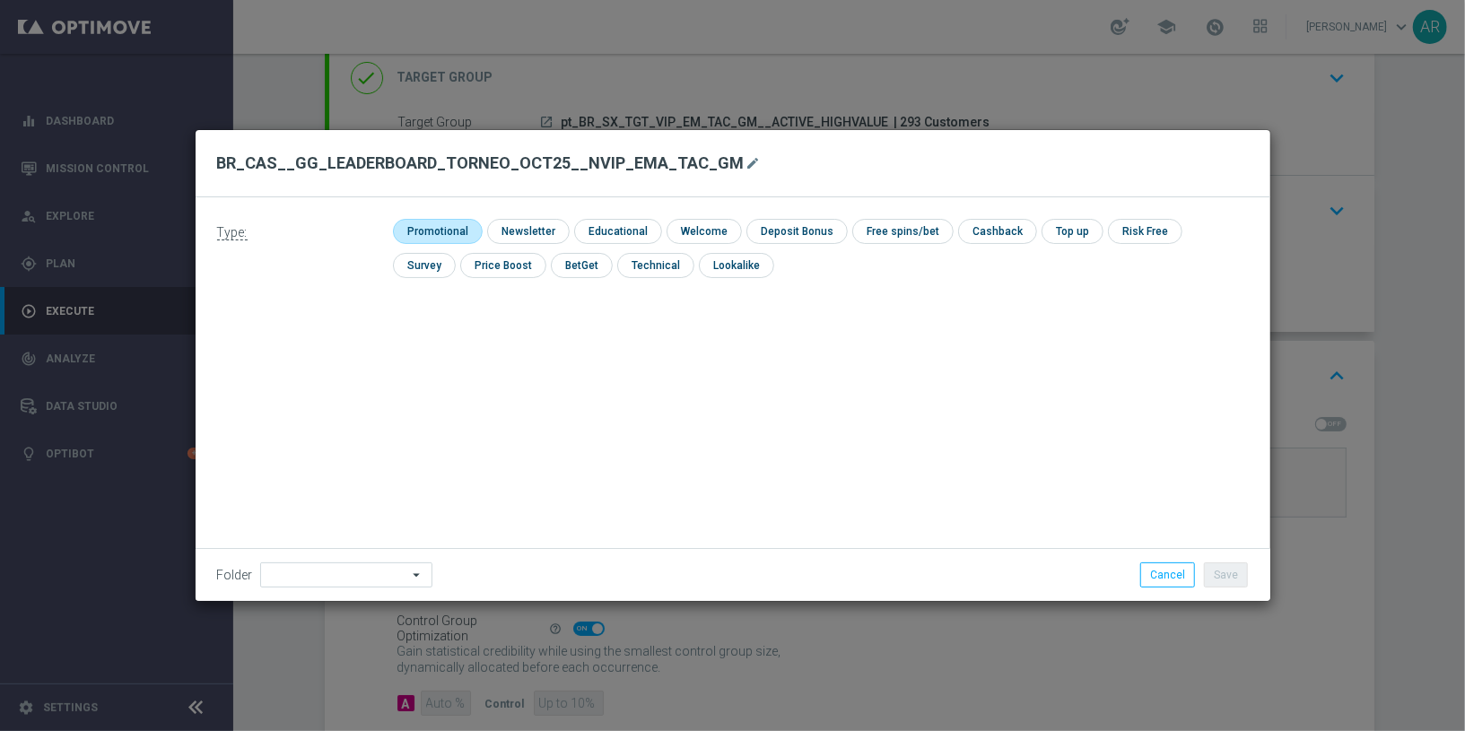
click at [461, 223] on input "checkbox" at bounding box center [435, 231] width 85 height 24
checkbox input "true"
click at [1216, 576] on button "Save" at bounding box center [1226, 575] width 44 height 25
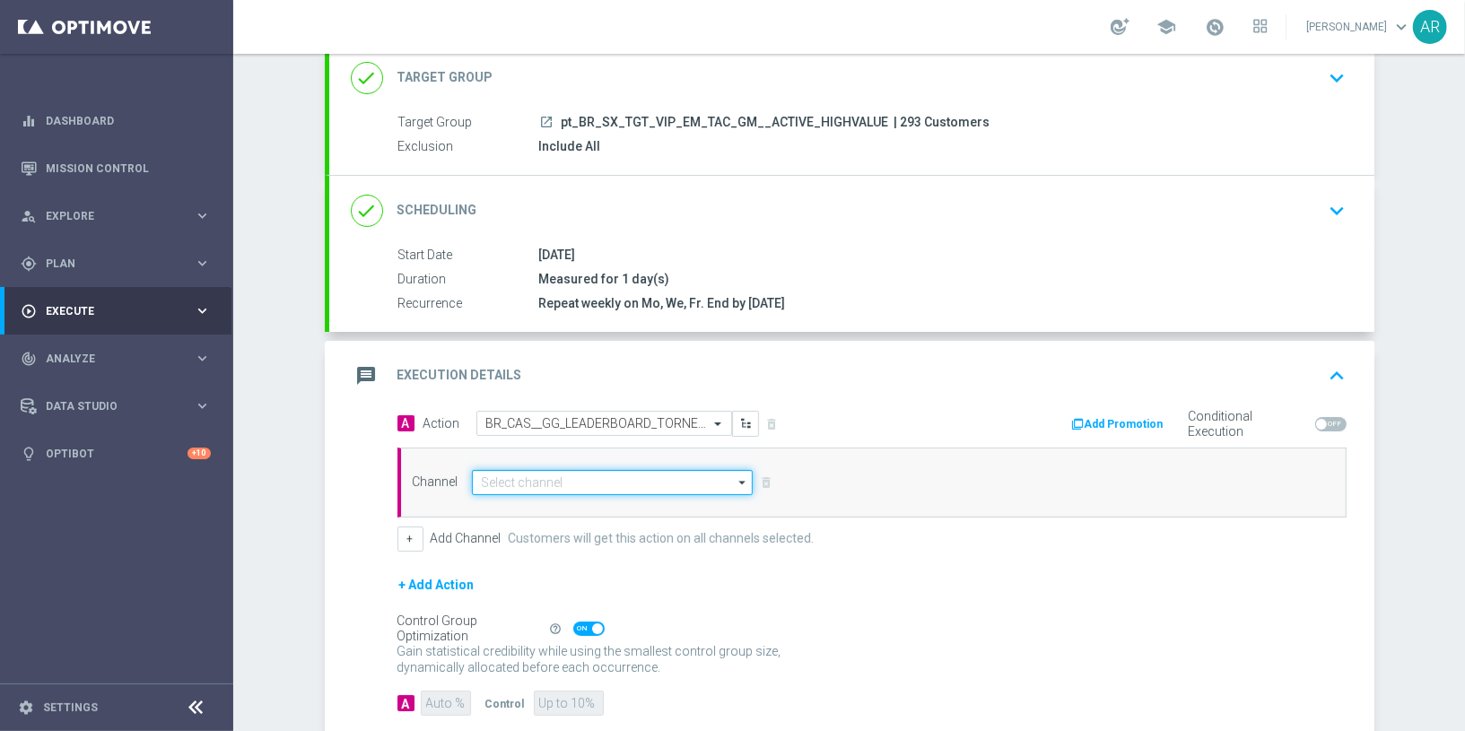
click at [590, 474] on input at bounding box center [613, 482] width 282 height 25
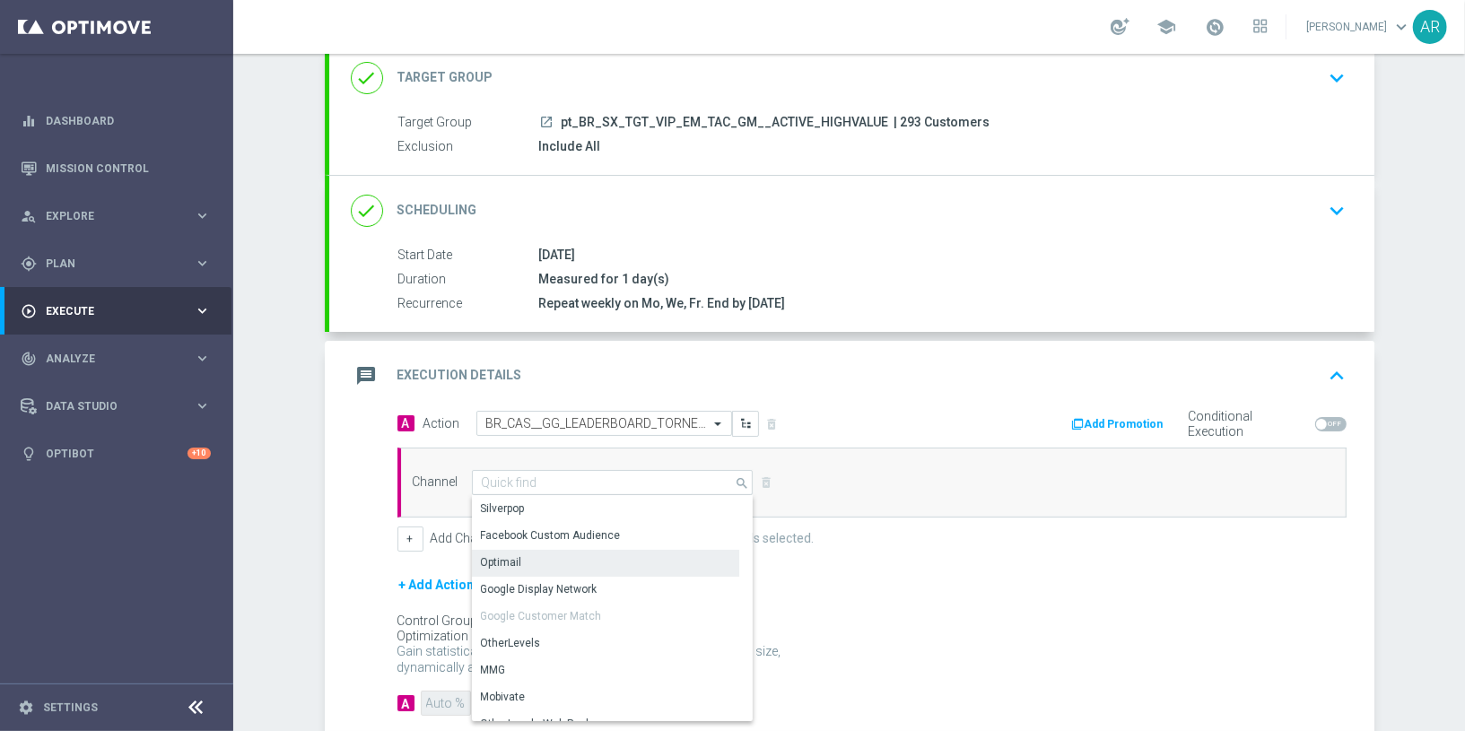
click at [542, 555] on div "Optimail" at bounding box center [606, 562] width 268 height 25
type input "Optimail"
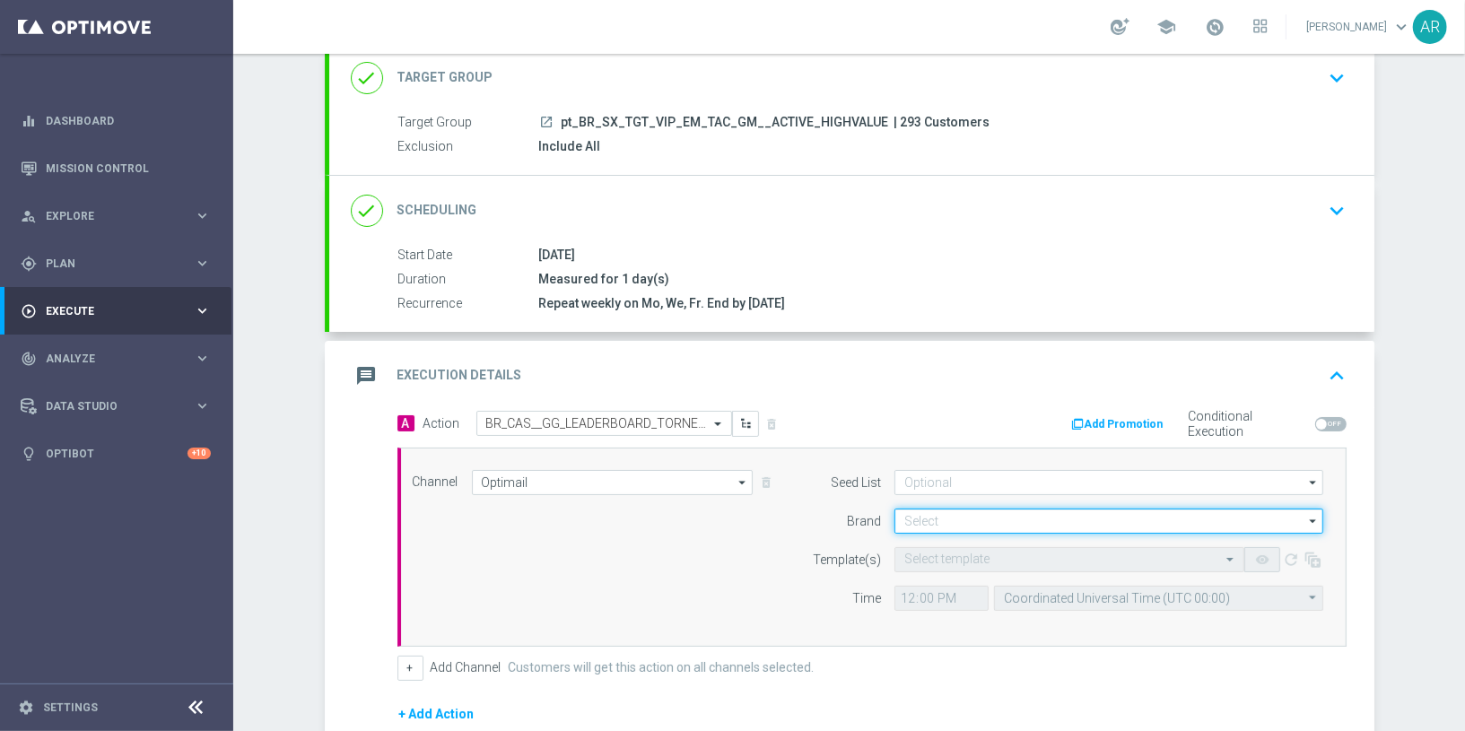
click at [929, 516] on input at bounding box center [1109, 521] width 429 height 25
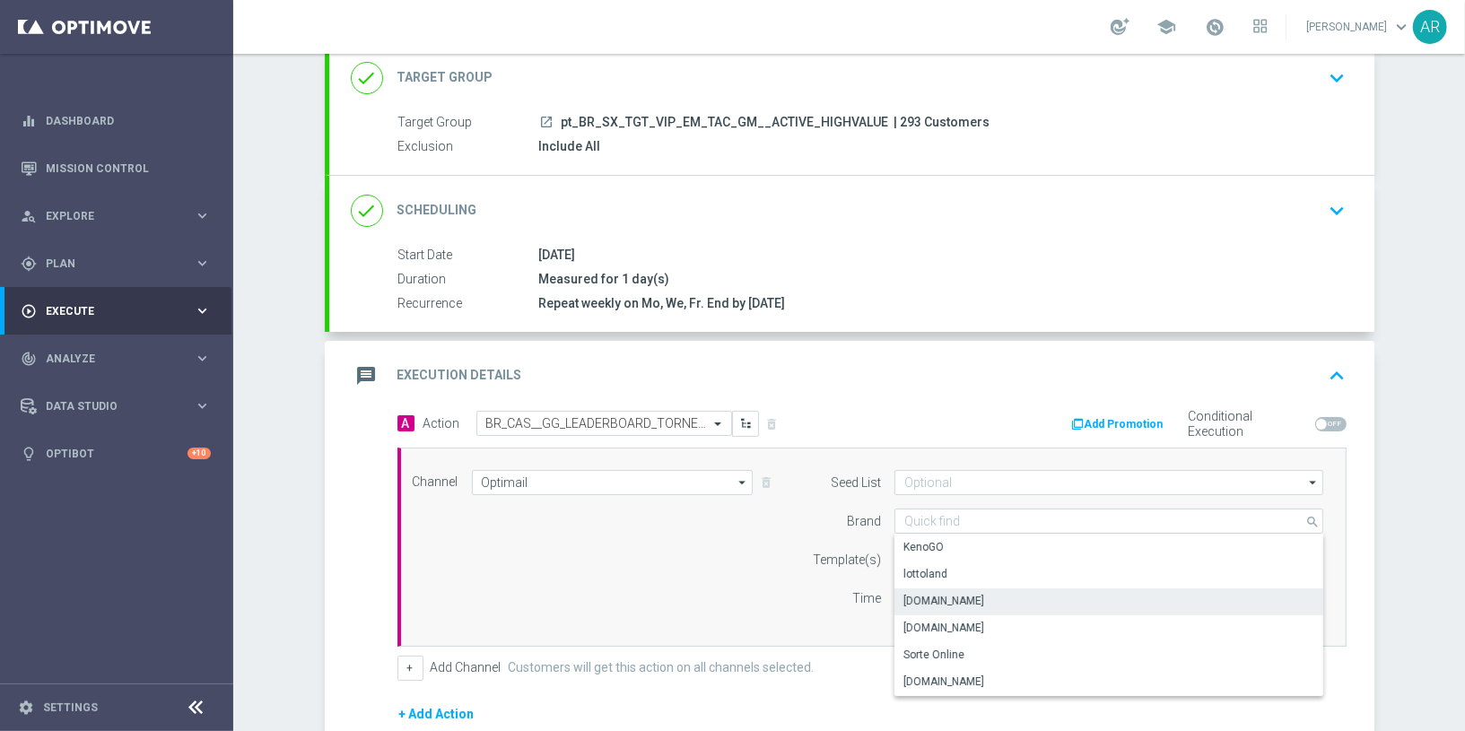
click at [985, 599] on div "[DOMAIN_NAME]" at bounding box center [1110, 601] width 430 height 25
type input "[DOMAIN_NAME]"
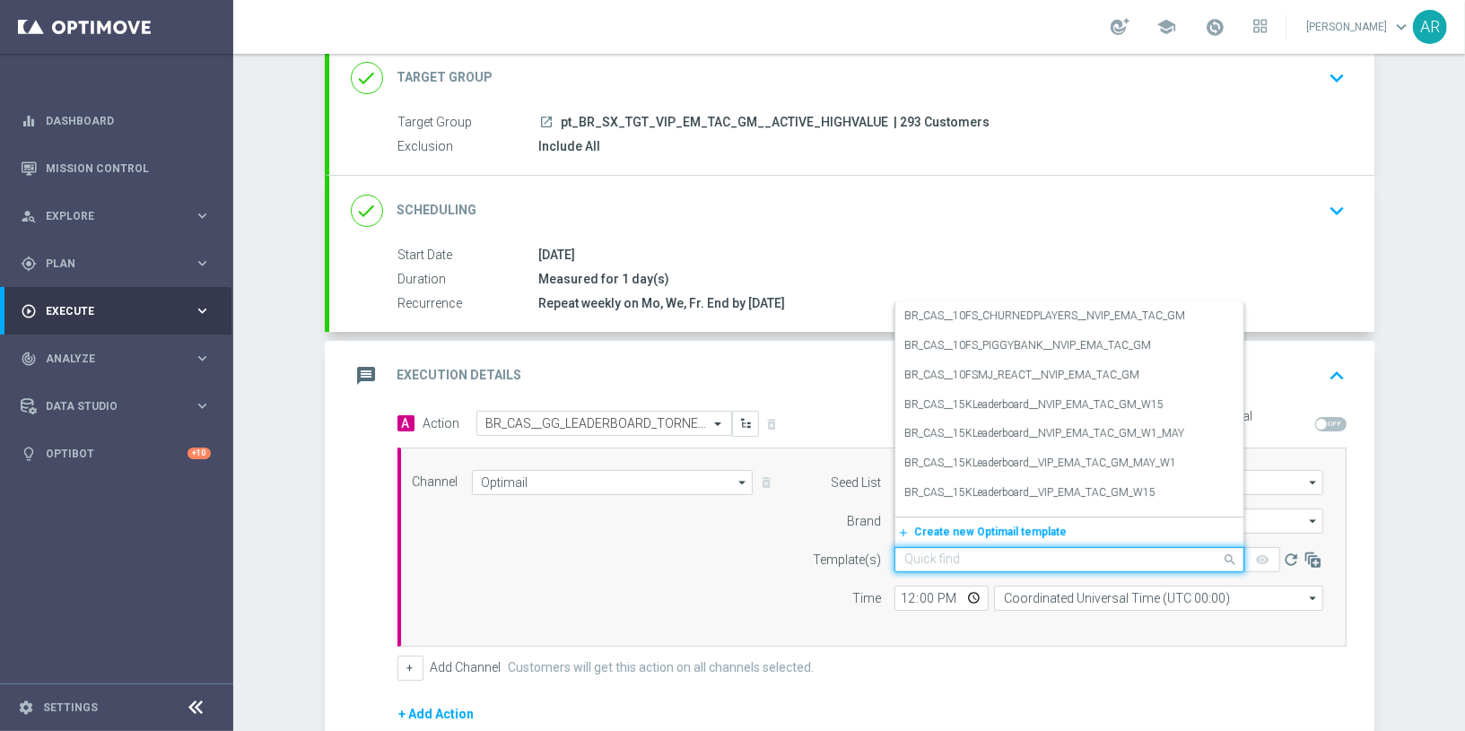
click at [941, 554] on input "text" at bounding box center [1052, 560] width 294 height 15
paste input "BR_CAS__GG_LEADERBOARD_TORNEO_OCT25__NVIP_EMA_TAC_GM"
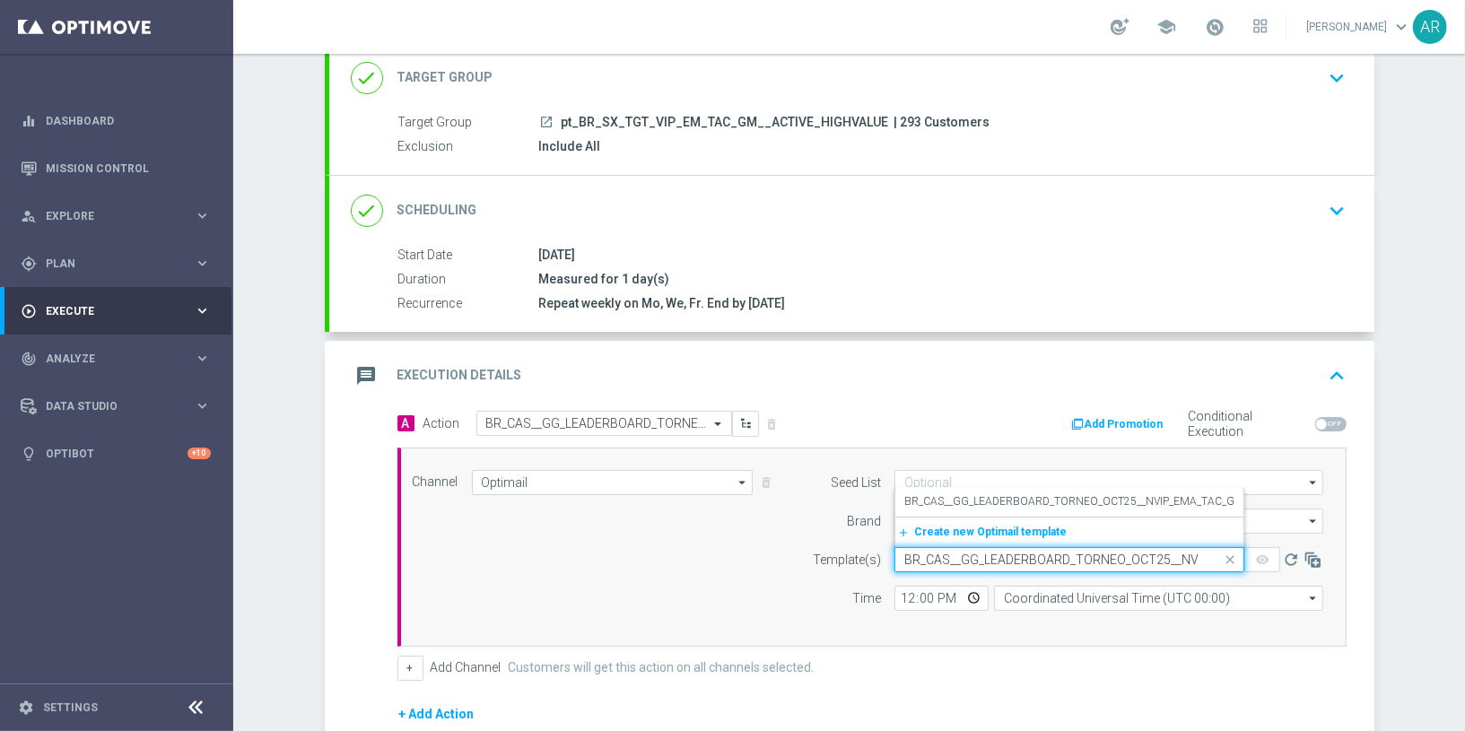
scroll to position [0, 85]
click at [1027, 501] on label "BR_CAS__GG_LEADERBOARD_TORNEO_OCT25__NVIP_EMA_TAC_GM" at bounding box center [1075, 501] width 340 height 15
type input "BR_CAS__GG_LEADERBOARD_TORNEO_OCT25__NVIP_EMA_TAC_GM"
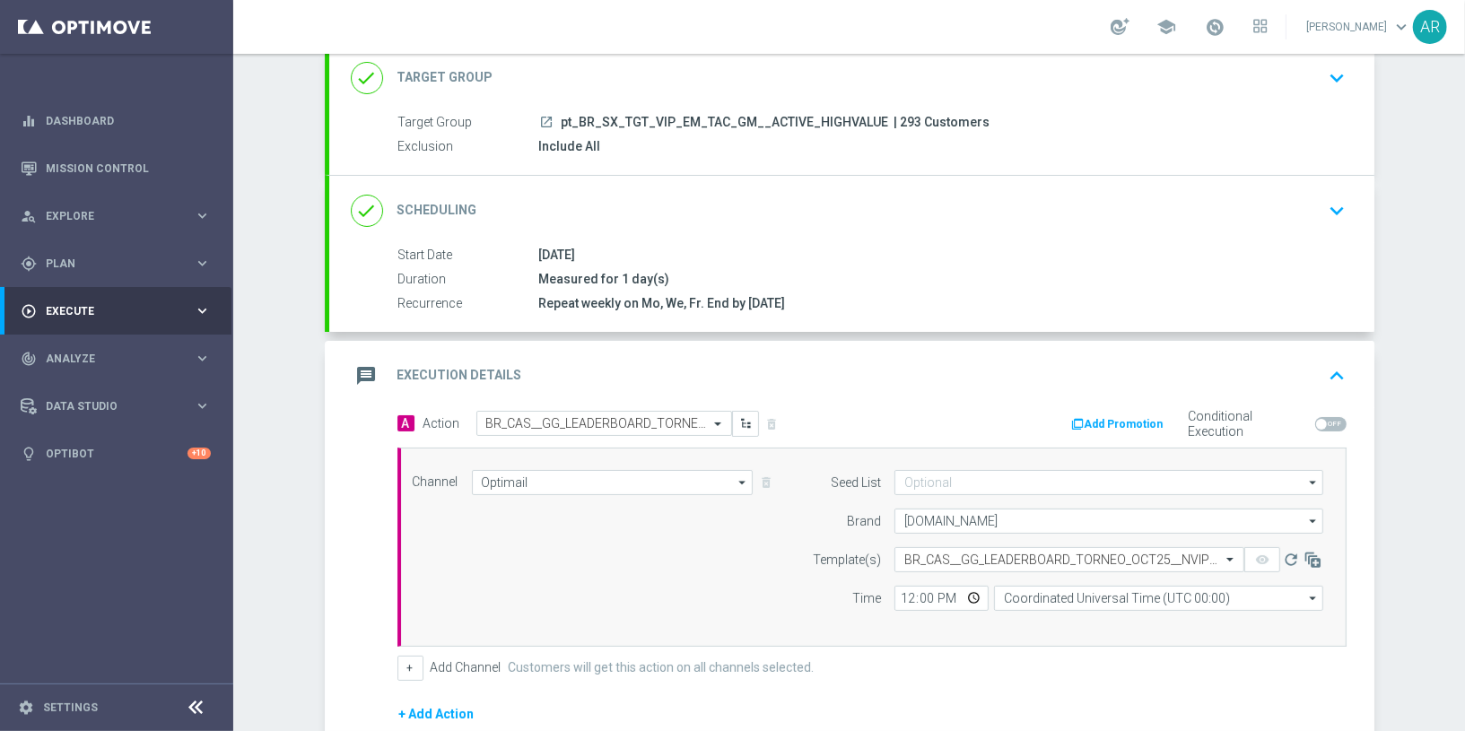
scroll to position [0, 0]
click at [1041, 596] on input "Coordinated Universal Time (UTC 00:00)" at bounding box center [1158, 598] width 329 height 25
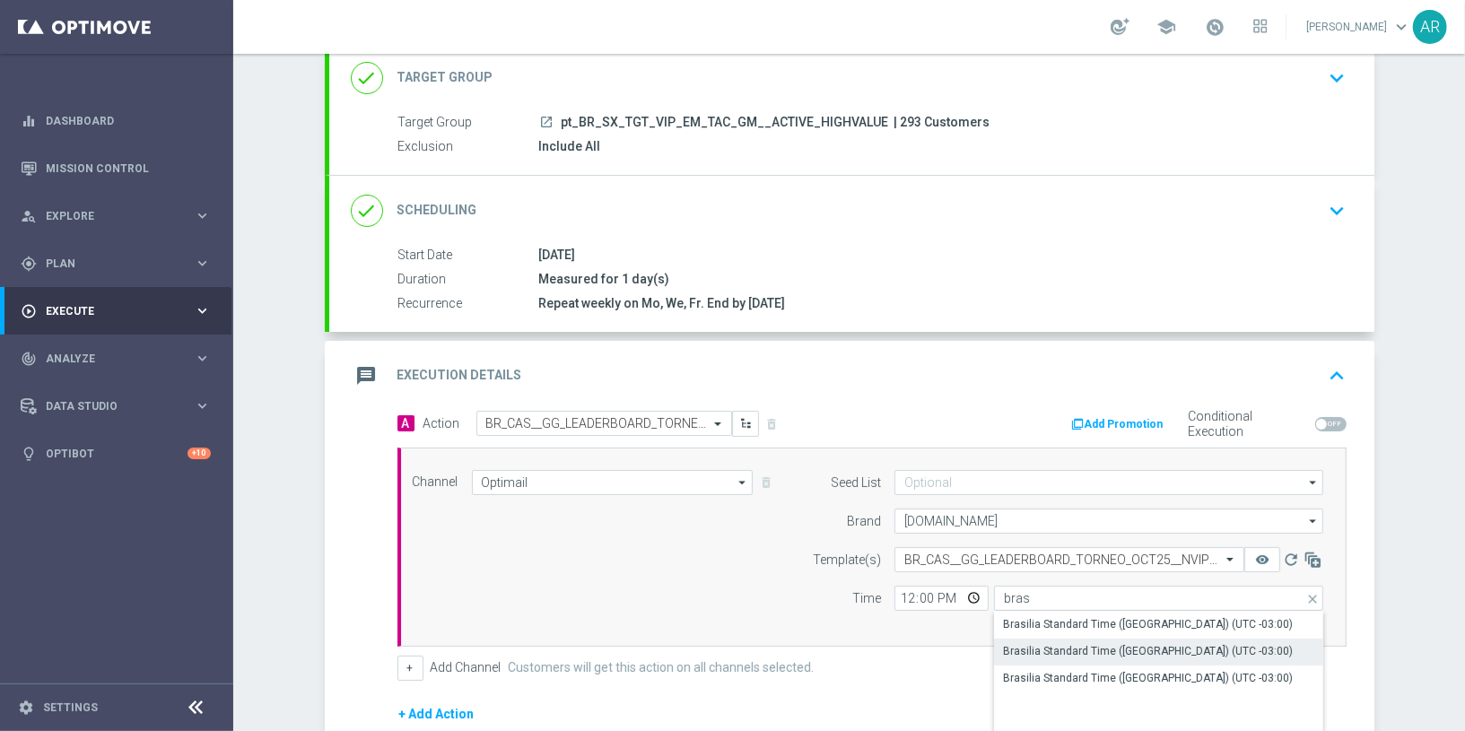
click at [1128, 658] on div "Brasilia Standard Time ([GEOGRAPHIC_DATA]) (UTC -03:00)" at bounding box center [1159, 651] width 330 height 25
type input "Brasilia Standard Time ([GEOGRAPHIC_DATA]) (UTC -03:00)"
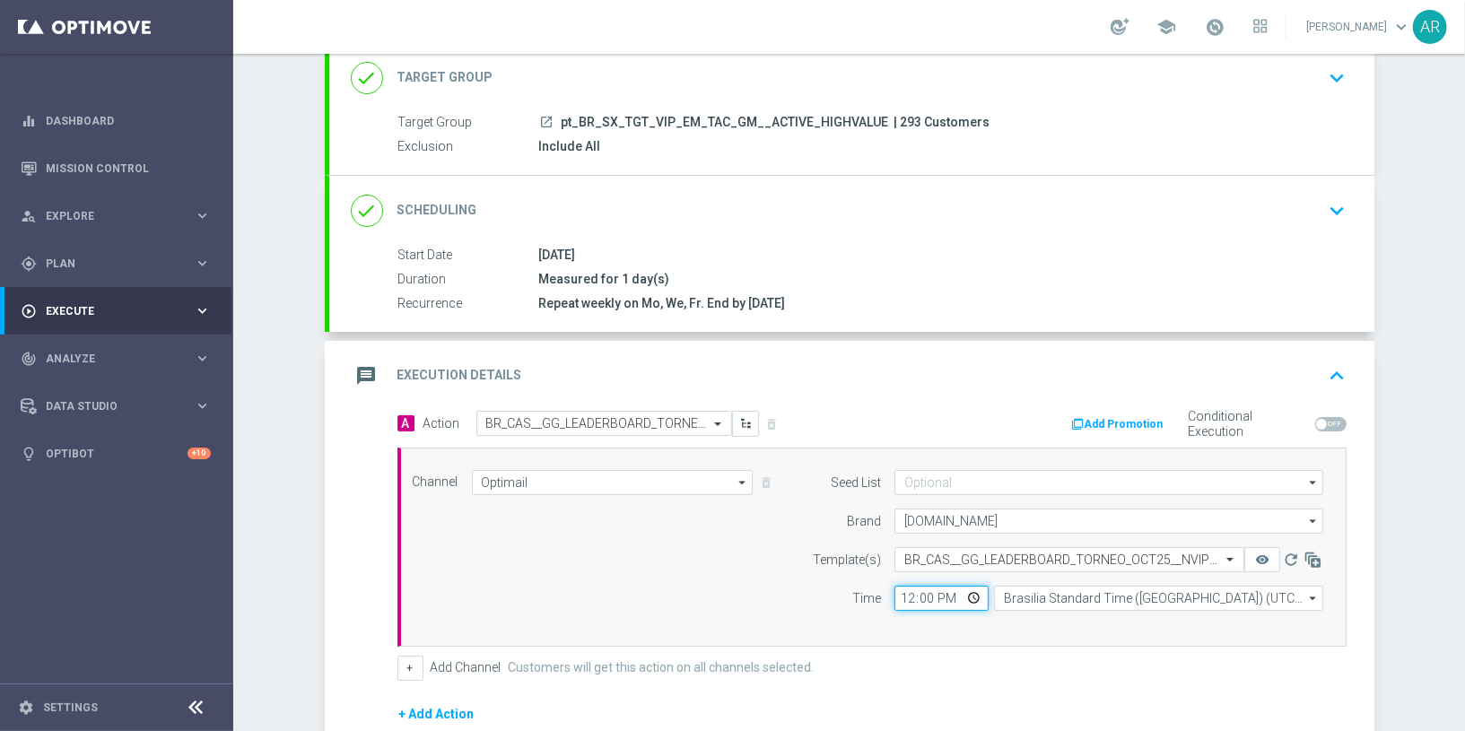
click at [959, 592] on input "12:00" at bounding box center [942, 598] width 94 height 25
type input "11:00"
click at [639, 539] on div "Channel Optimail Optimail arrow_drop_down Drag here to set row groups Drag here…" at bounding box center [868, 547] width 939 height 154
click at [1061, 593] on input "Brasilia Standard Time ([GEOGRAPHIC_DATA]) (UTC -03:00)" at bounding box center [1158, 598] width 329 height 25
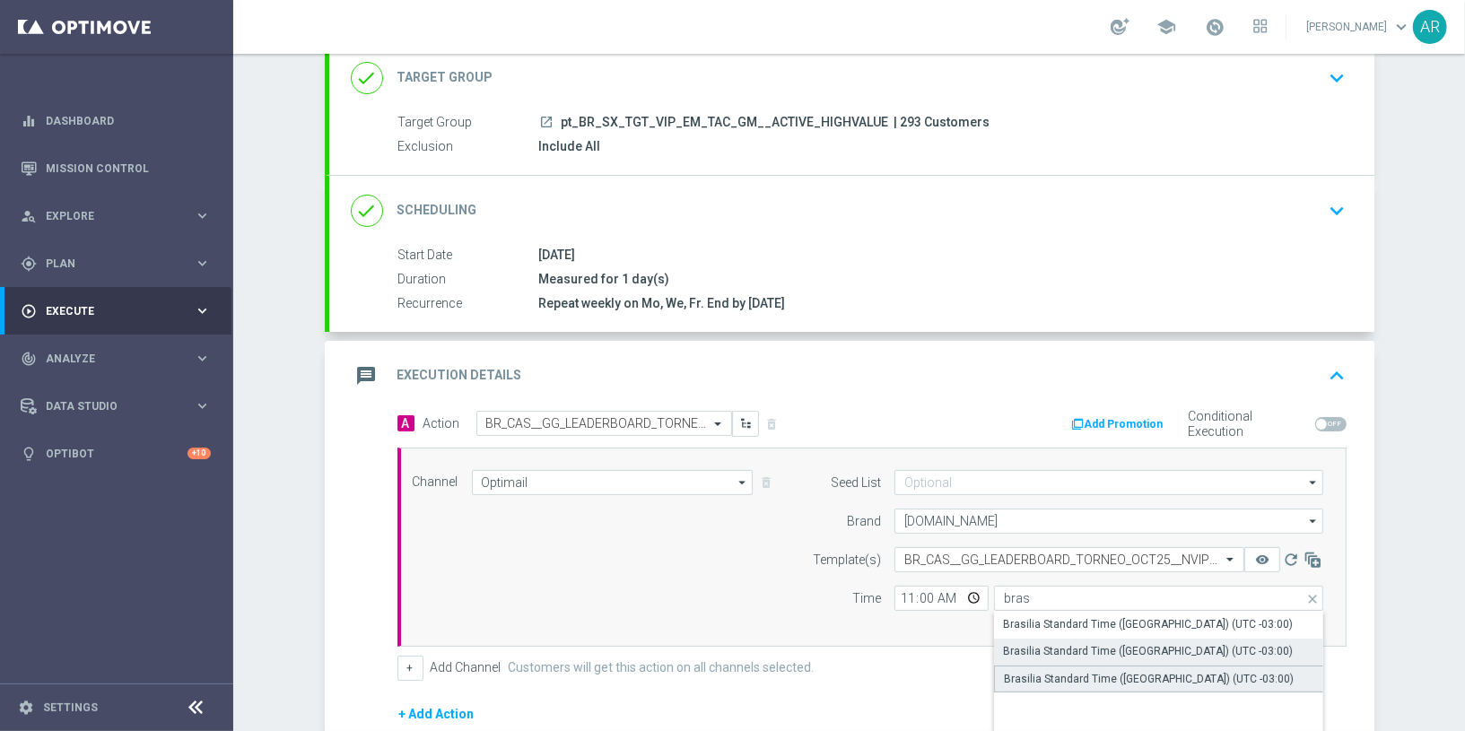
click at [1168, 677] on div "Brasilia Standard Time ([GEOGRAPHIC_DATA]) (UTC -03:00)" at bounding box center [1149, 679] width 290 height 16
type input "Brasilia Standard Time ([GEOGRAPHIC_DATA]) (UTC -03:00)"
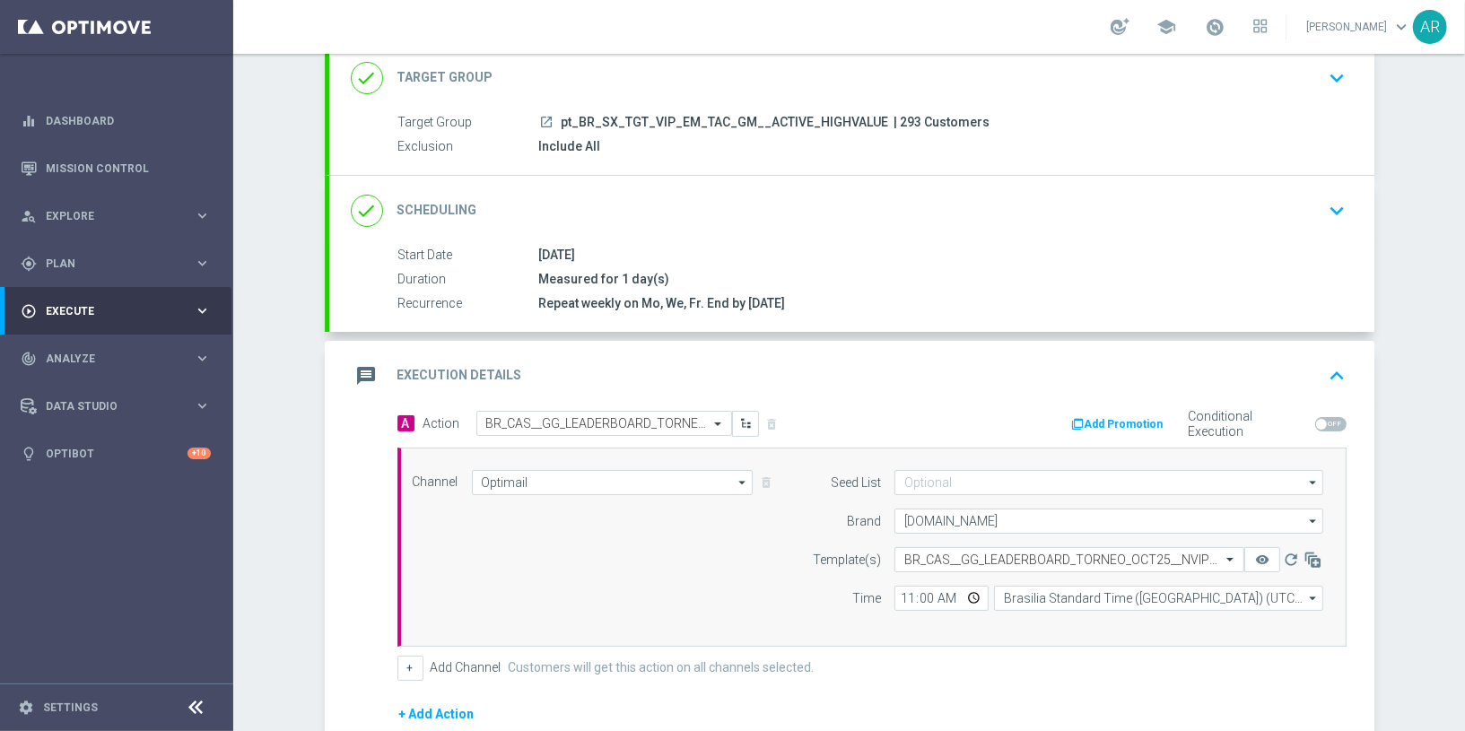
click at [869, 688] on form "A Action Select action BR_CAS__GG_LEADERBOARD_TORNEO_OCT25__NVIP_EMA_TAC_GM del…" at bounding box center [872, 628] width 949 height 435
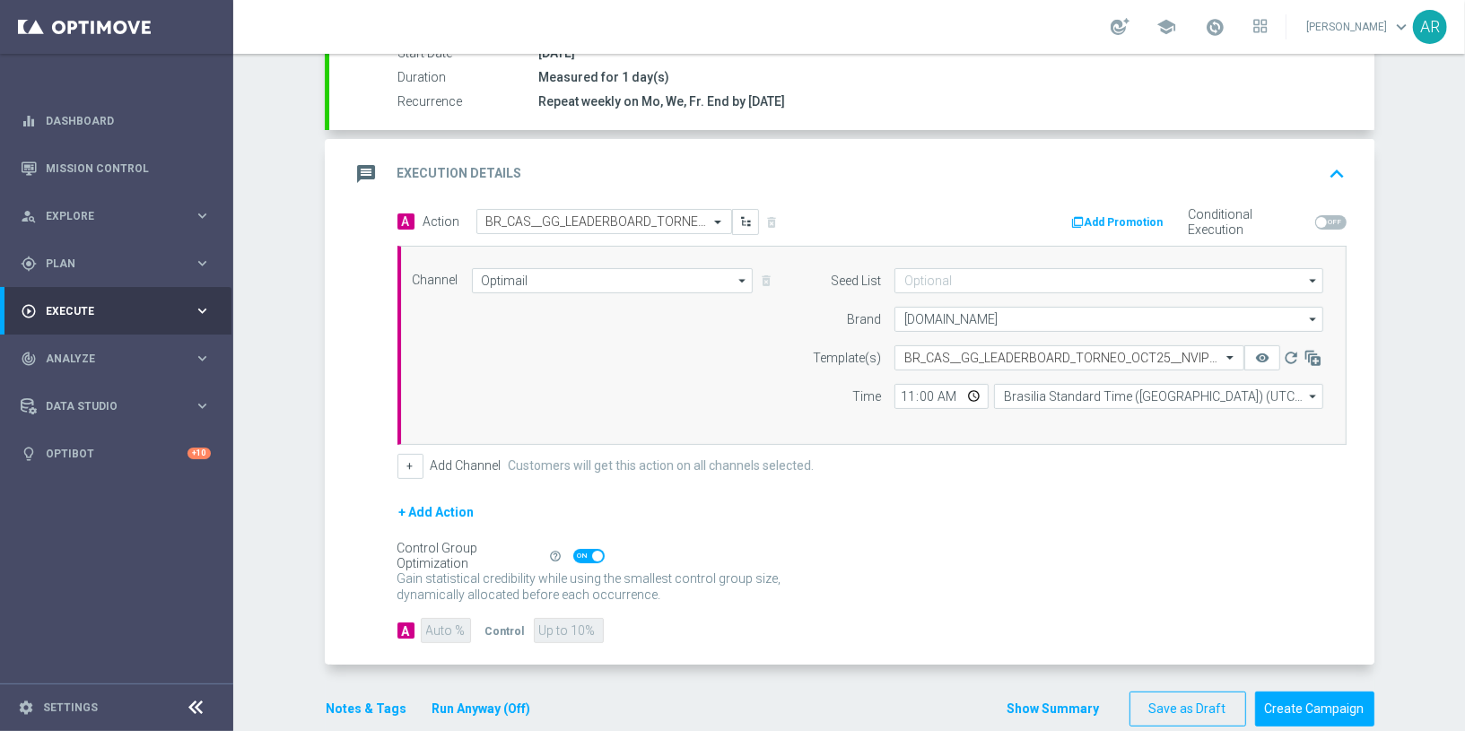
scroll to position [321, 0]
click at [1296, 695] on button "Create Campaign" at bounding box center [1314, 707] width 119 height 35
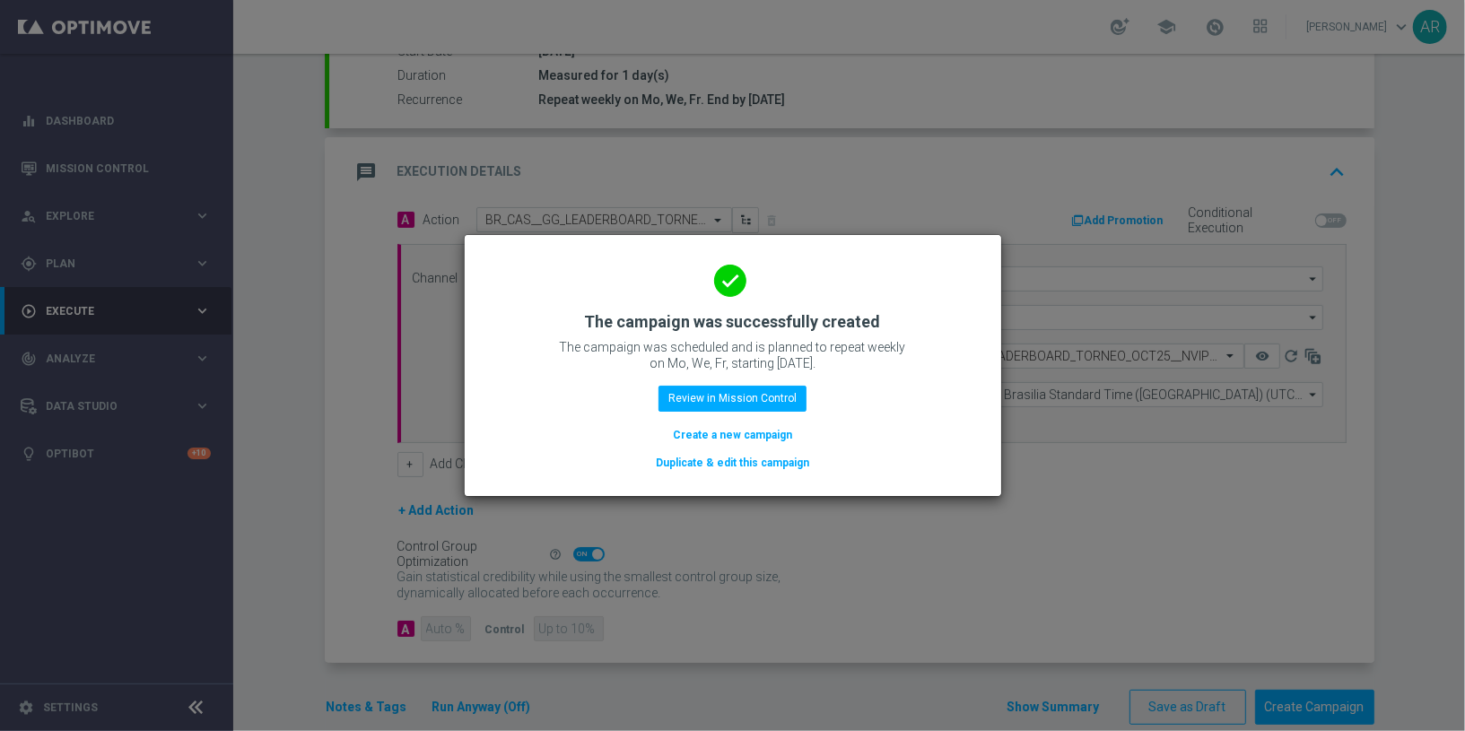
click at [756, 435] on button "Create a new campaign" at bounding box center [732, 435] width 123 height 20
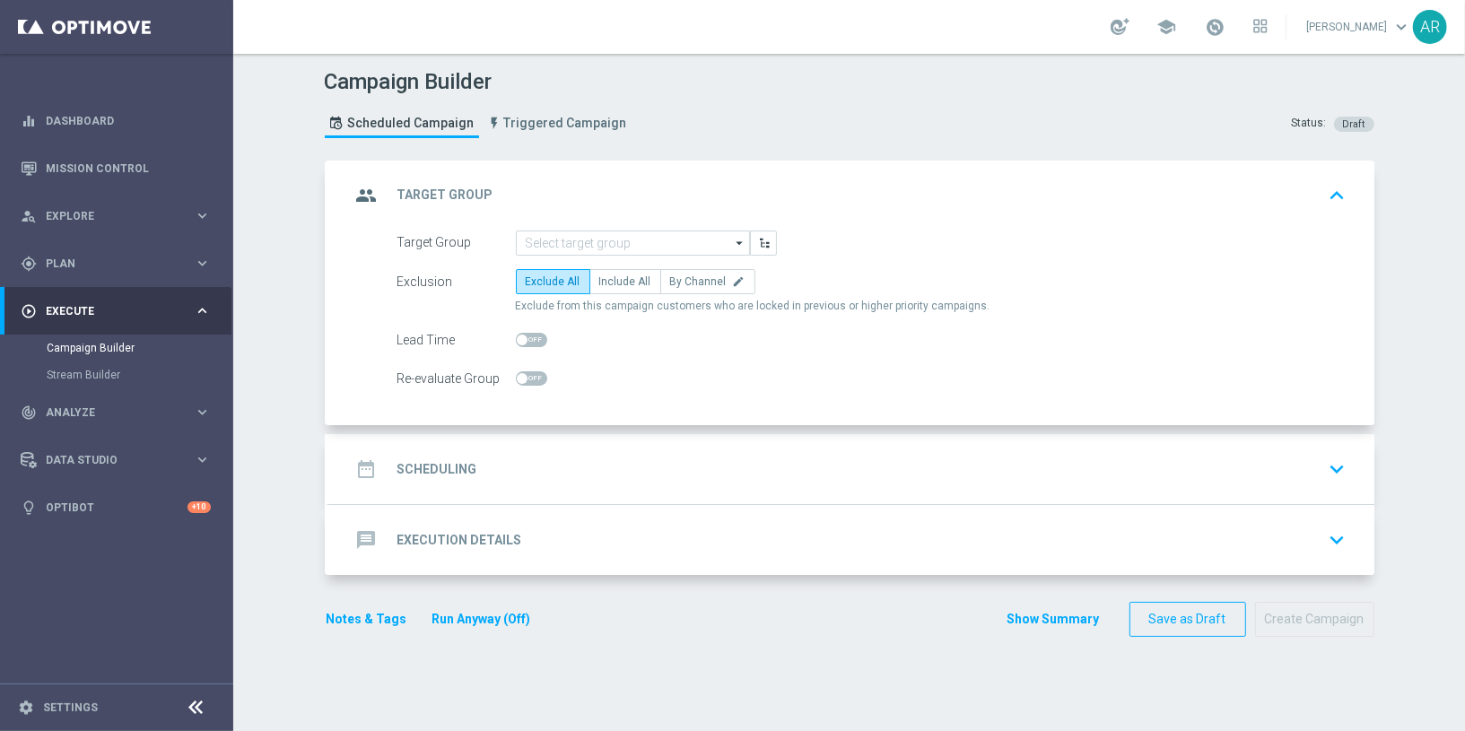
scroll to position [0, 0]
click at [580, 235] on input at bounding box center [633, 243] width 234 height 25
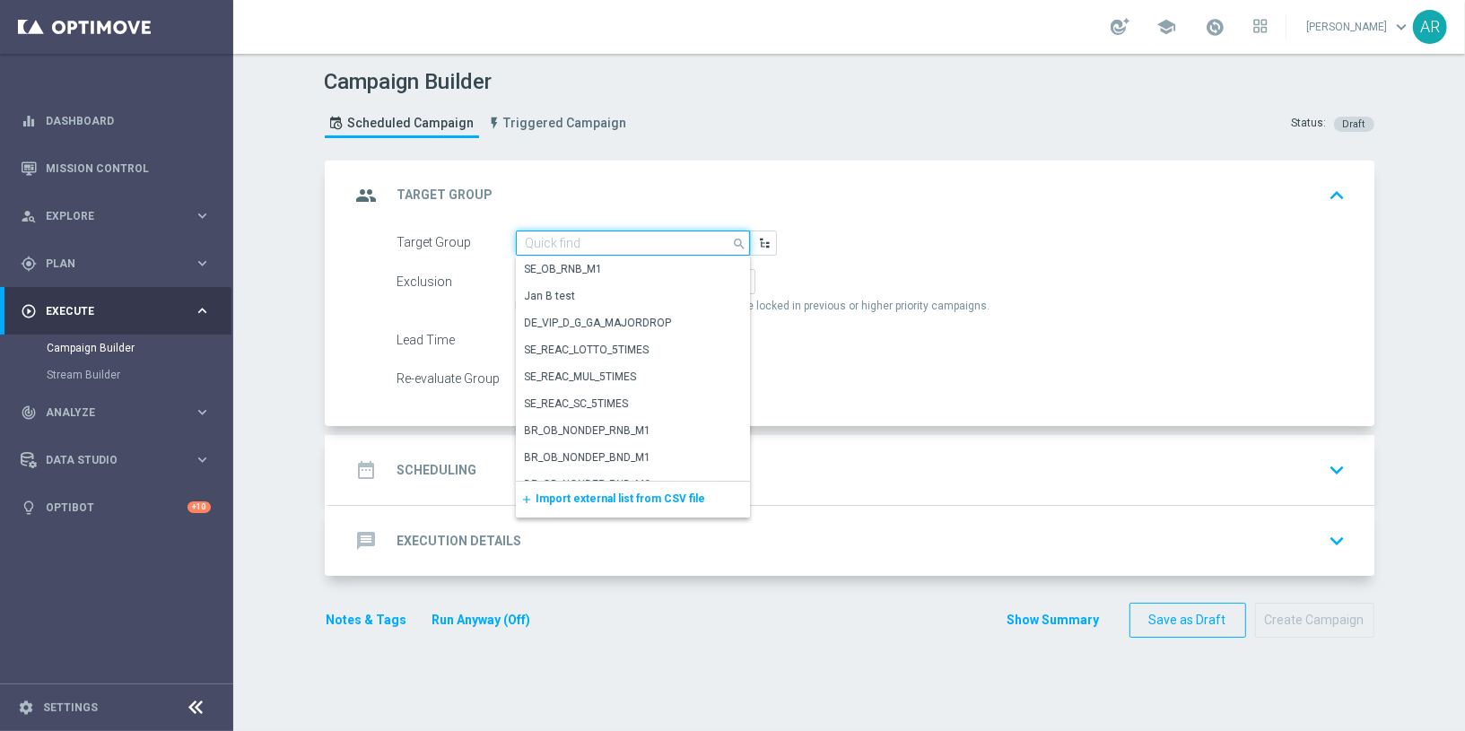
paste input "pt_BR_SX_TGT_VIP_EM_TAC_GM__ACTIVE_HIGHVALUE"
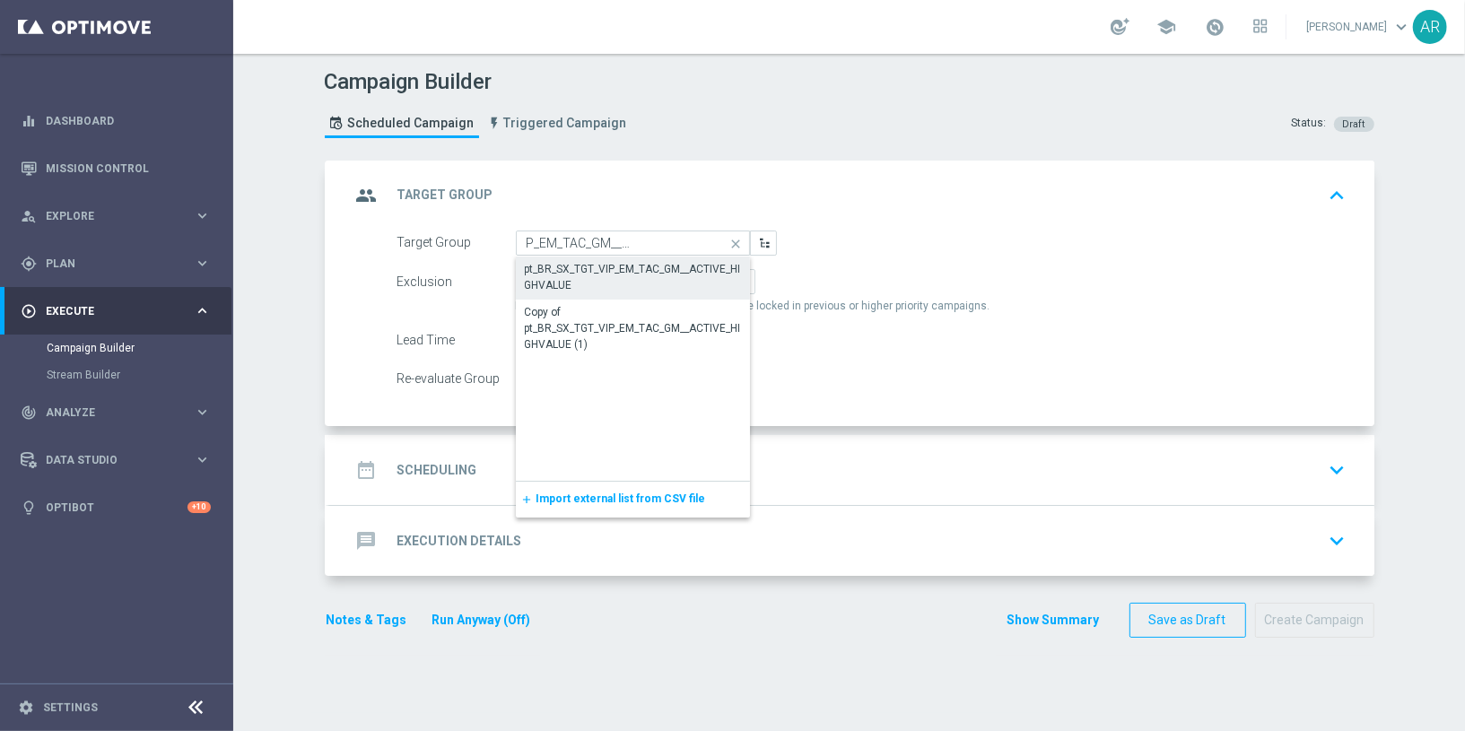
click at [598, 284] on div "pt_BR_SX_TGT_VIP_EM_TAC_GM__ACTIVE_HIGHVALUE" at bounding box center [633, 277] width 216 height 32
type input "pt_BR_SX_TGT_VIP_EM_TAC_GM__ACTIVE_HIGHVALUE"
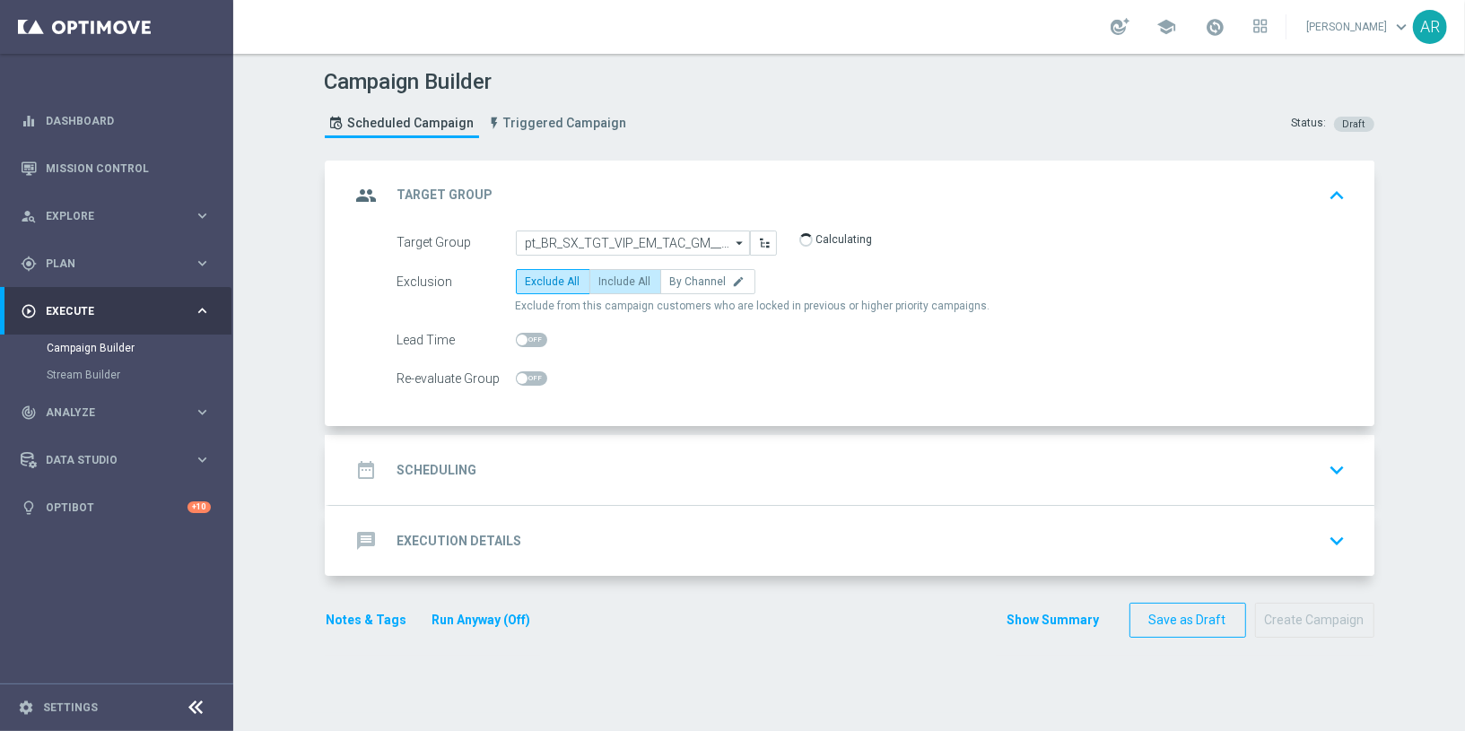
click at [607, 277] on span "Include All" at bounding box center [625, 281] width 52 height 13
click at [607, 279] on input "Include All" at bounding box center [605, 285] width 12 height 12
radio input "true"
click at [515, 459] on div "date_range Scheduling keyboard_arrow_down" at bounding box center [852, 470] width 1002 height 34
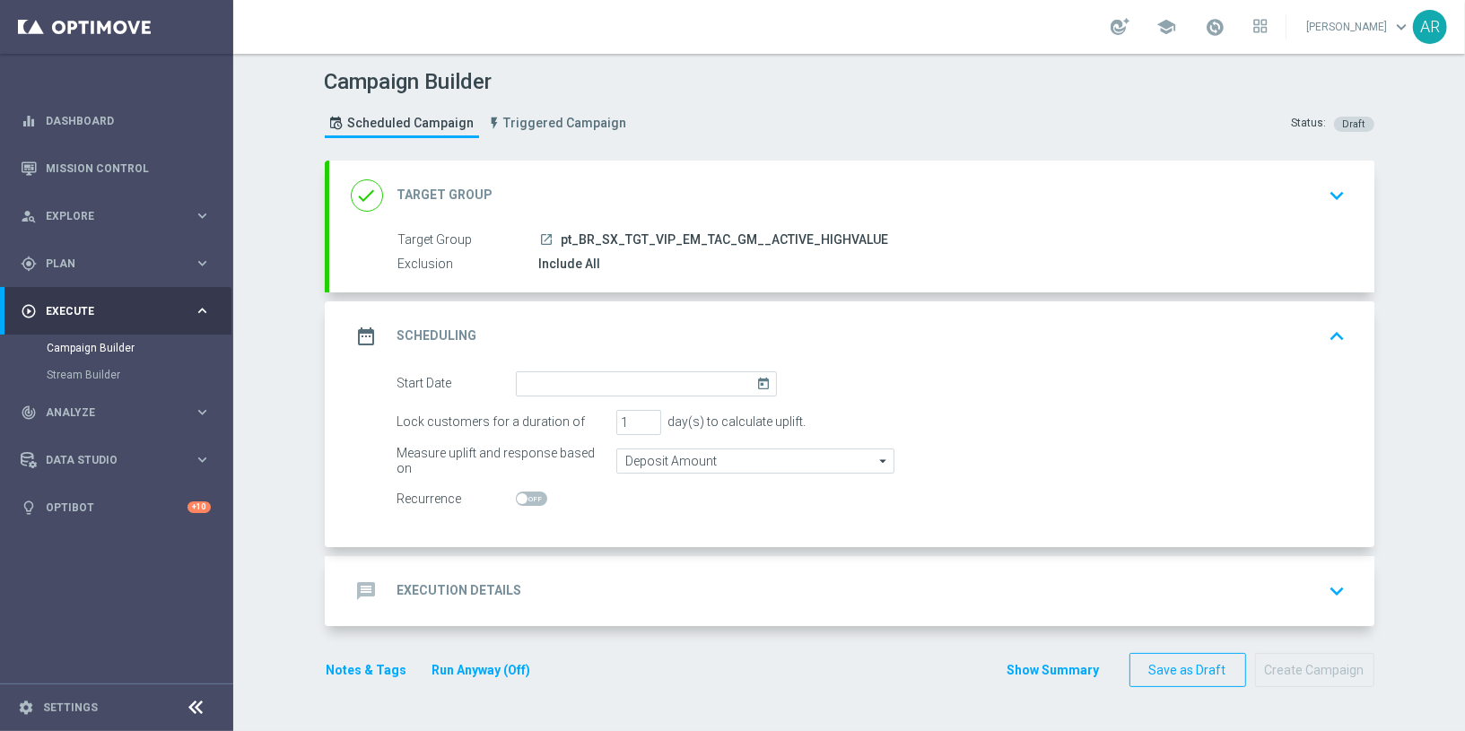
click at [756, 379] on icon "today" at bounding box center [766, 381] width 21 height 20
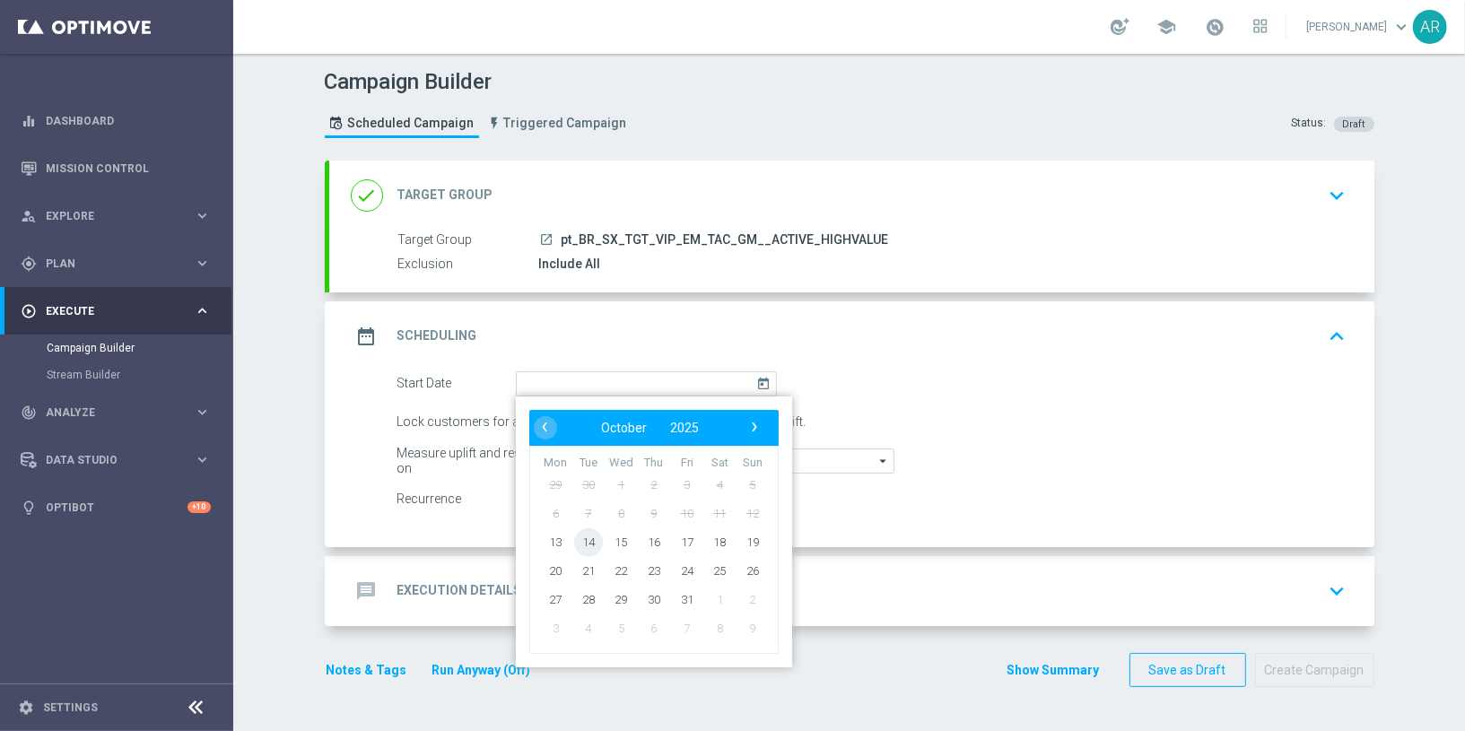
click at [582, 538] on span "14" at bounding box center [587, 542] width 29 height 29
type input "[DATE]"
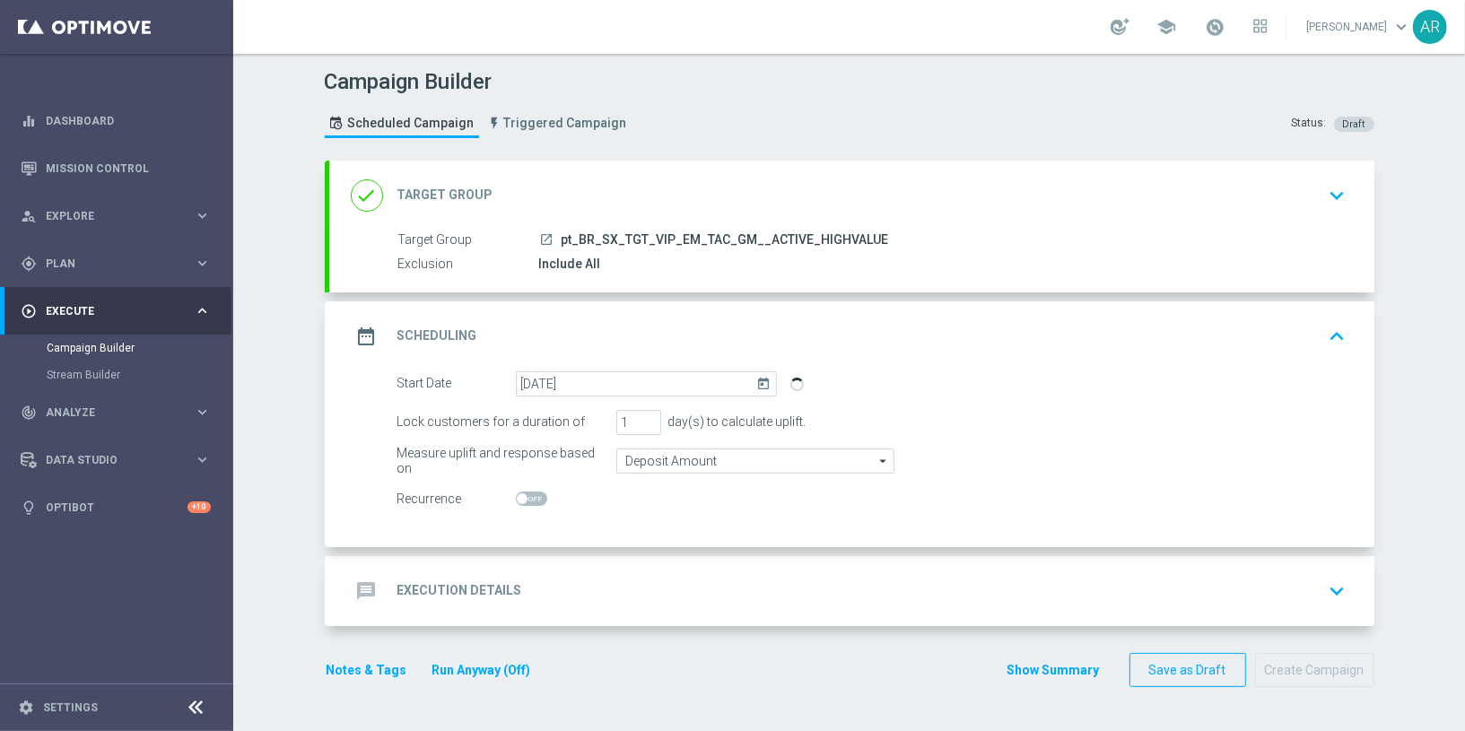
click at [533, 586] on div "message Execution Details keyboard_arrow_down" at bounding box center [852, 591] width 1002 height 34
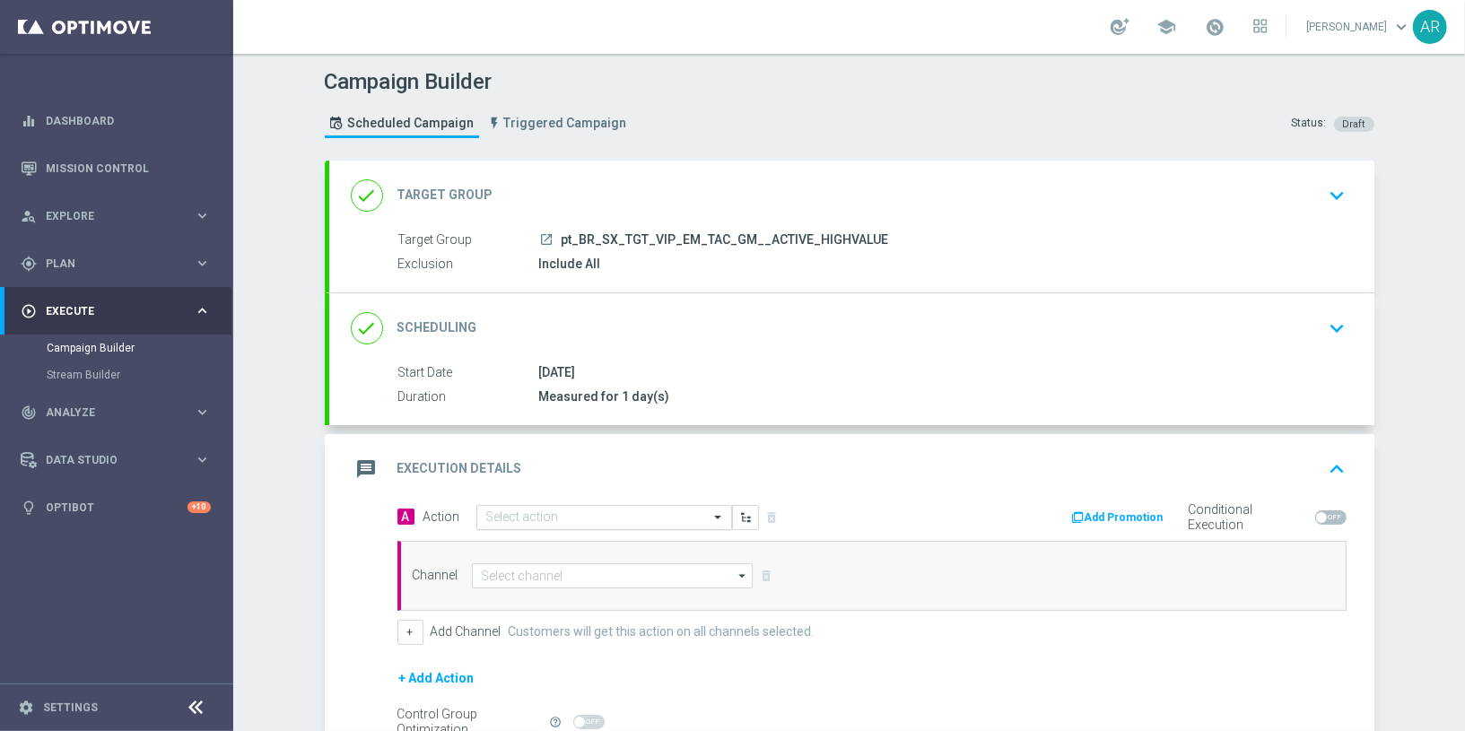
click at [534, 512] on input "text" at bounding box center [586, 518] width 200 height 15
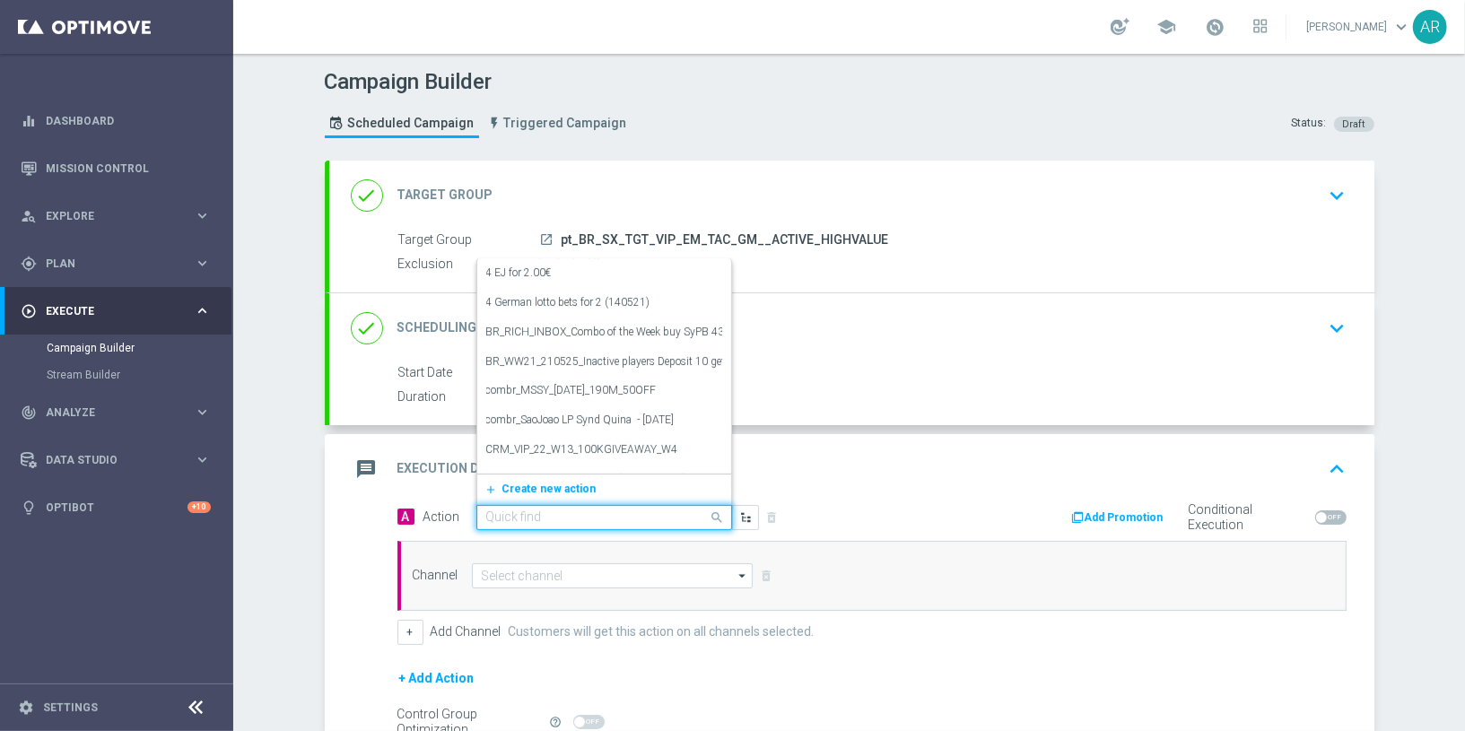
paste input "BR_CAS__RAINBOWJACKPOTS_LP__VIP_EMA_TAC_GM"
type input "BR_CAS__RAINBOWJACKPOTS_LP__VIP_EMA_TAC_GM"
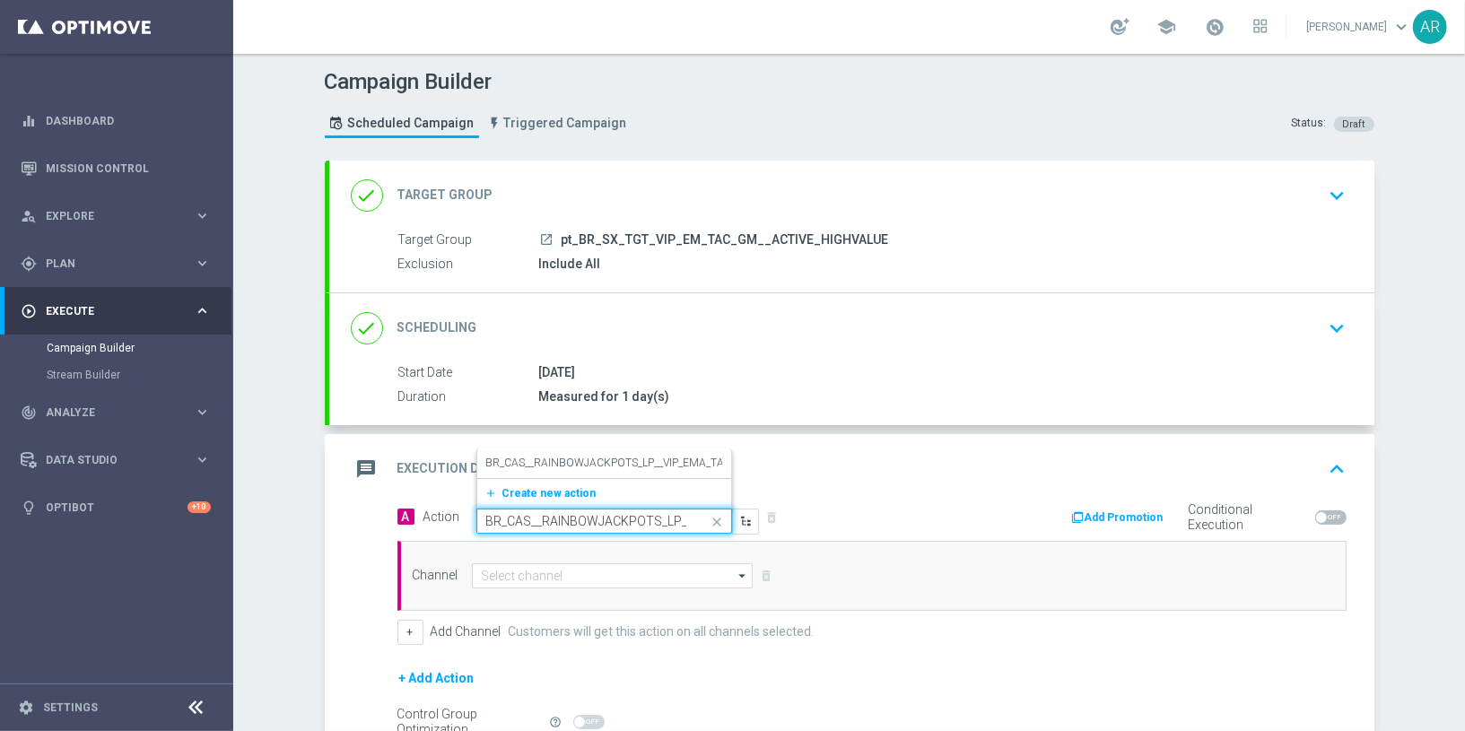
scroll to position [0, 105]
click at [572, 466] on label "BR_CAS__RAINBOWJACKPOTS_LP__VIP_EMA_TAC_GM" at bounding box center [620, 463] width 268 height 15
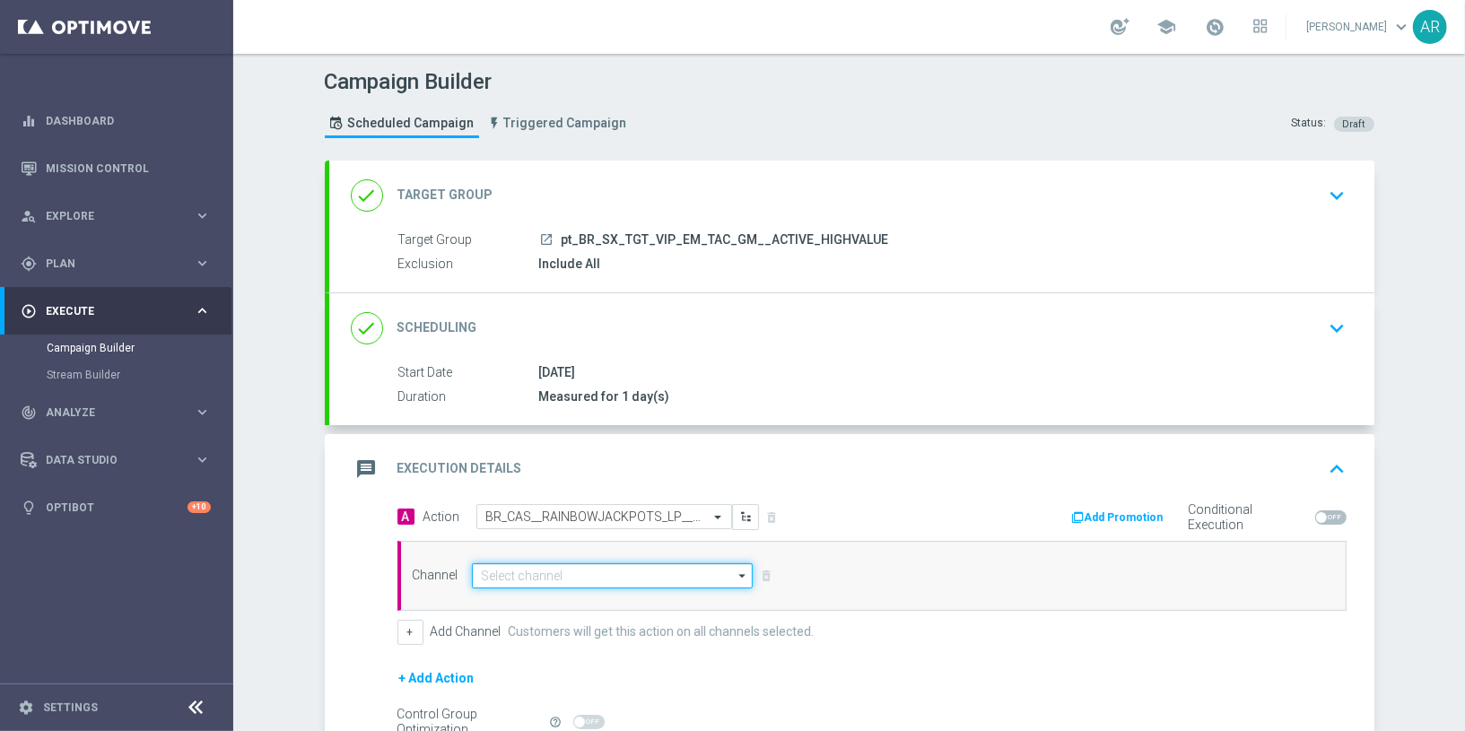
click at [538, 574] on input at bounding box center [613, 576] width 282 height 25
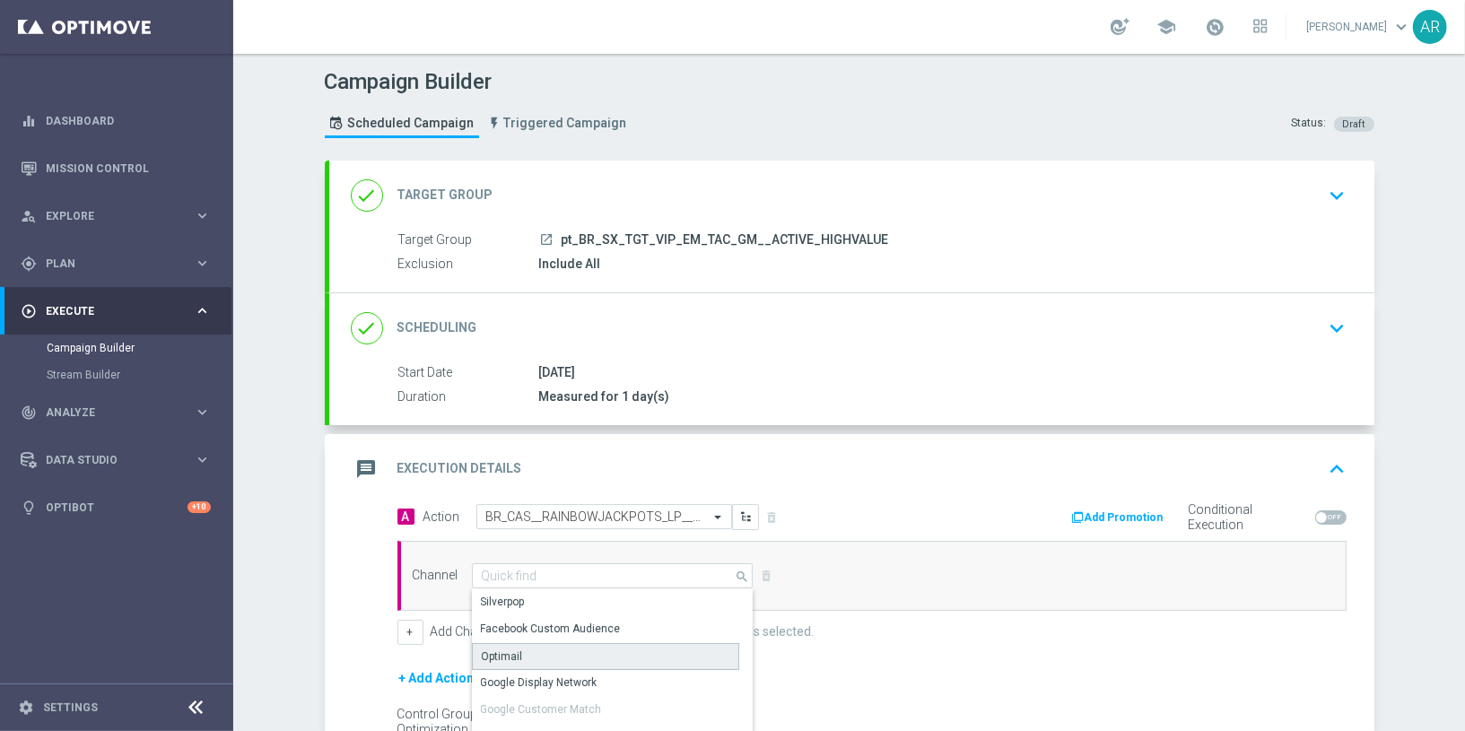
click at [552, 647] on div "Optimail" at bounding box center [606, 656] width 268 height 27
type input "Optimail"
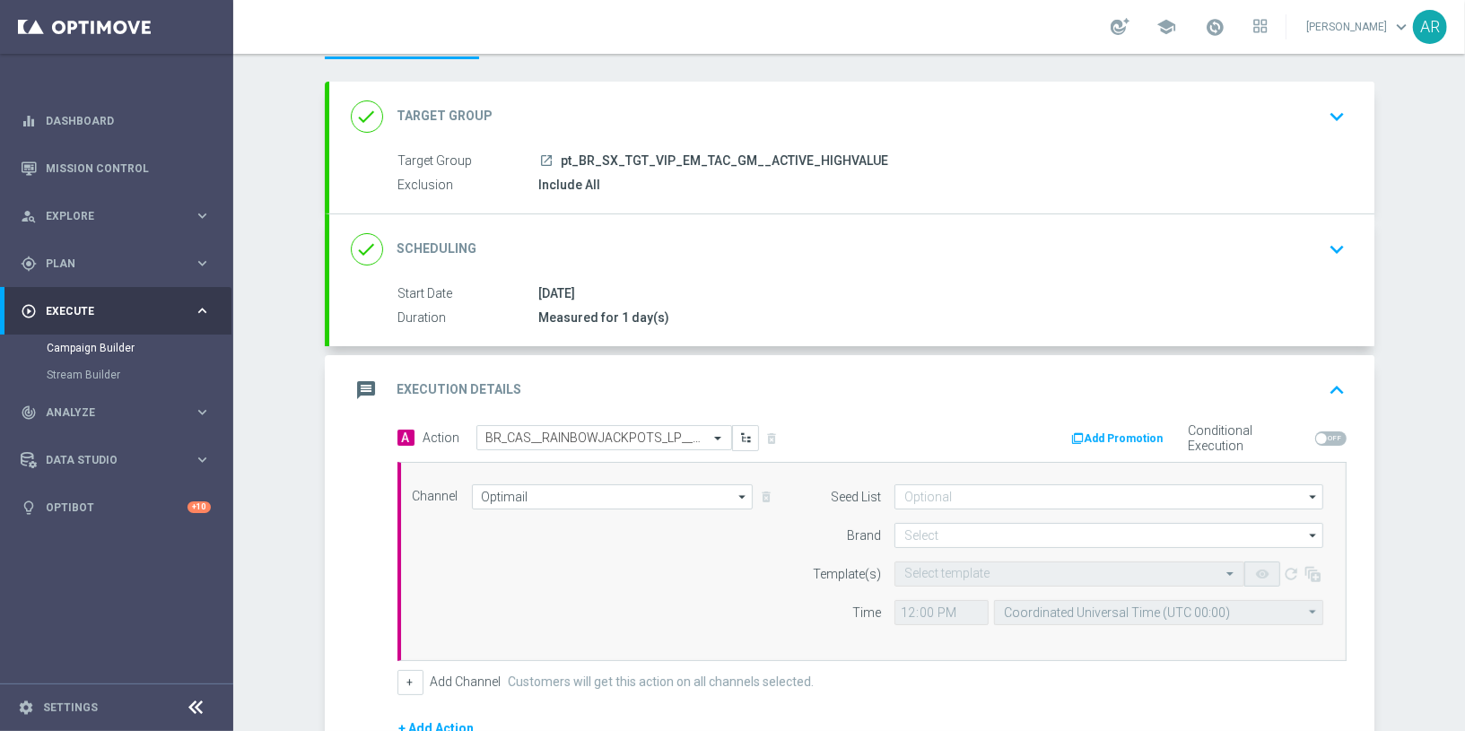
scroll to position [111, 0]
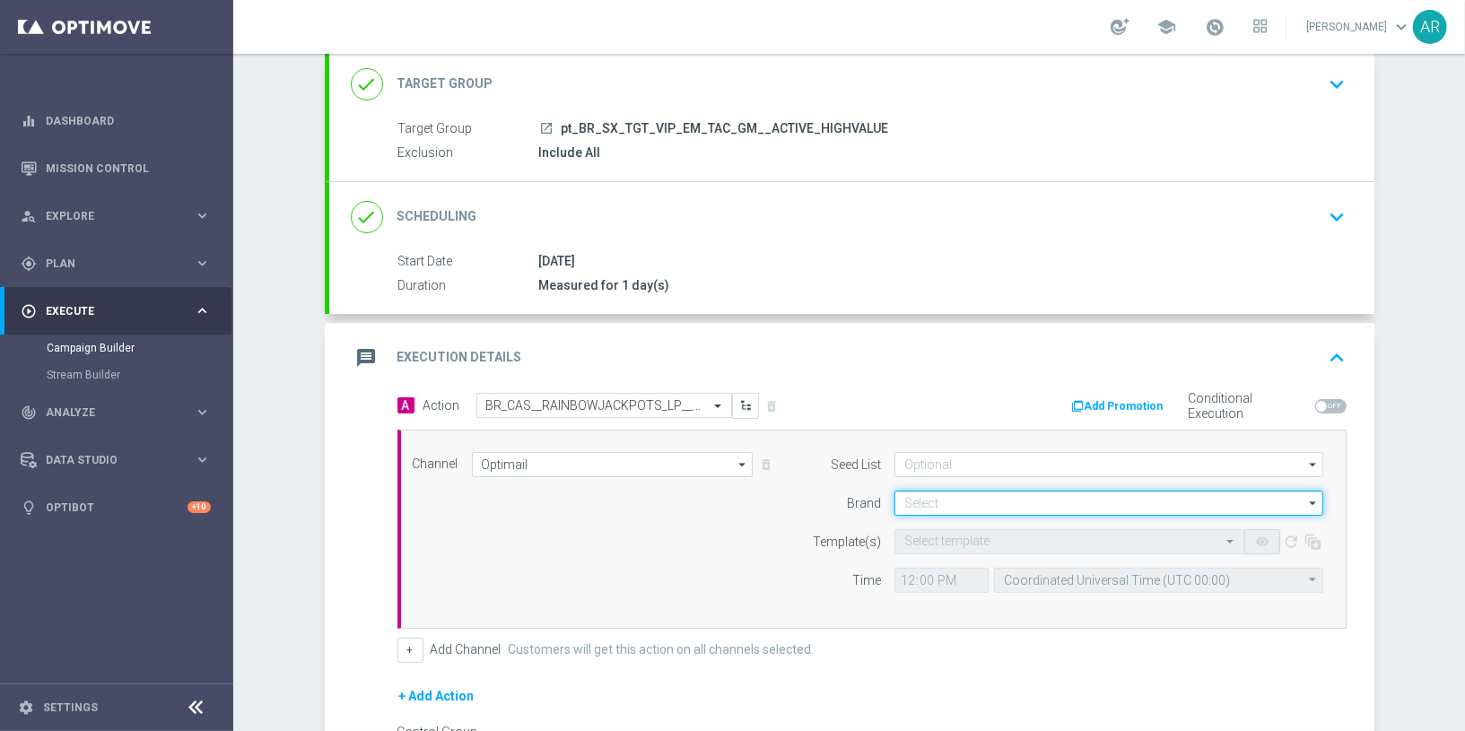
click at [961, 500] on input at bounding box center [1109, 503] width 429 height 25
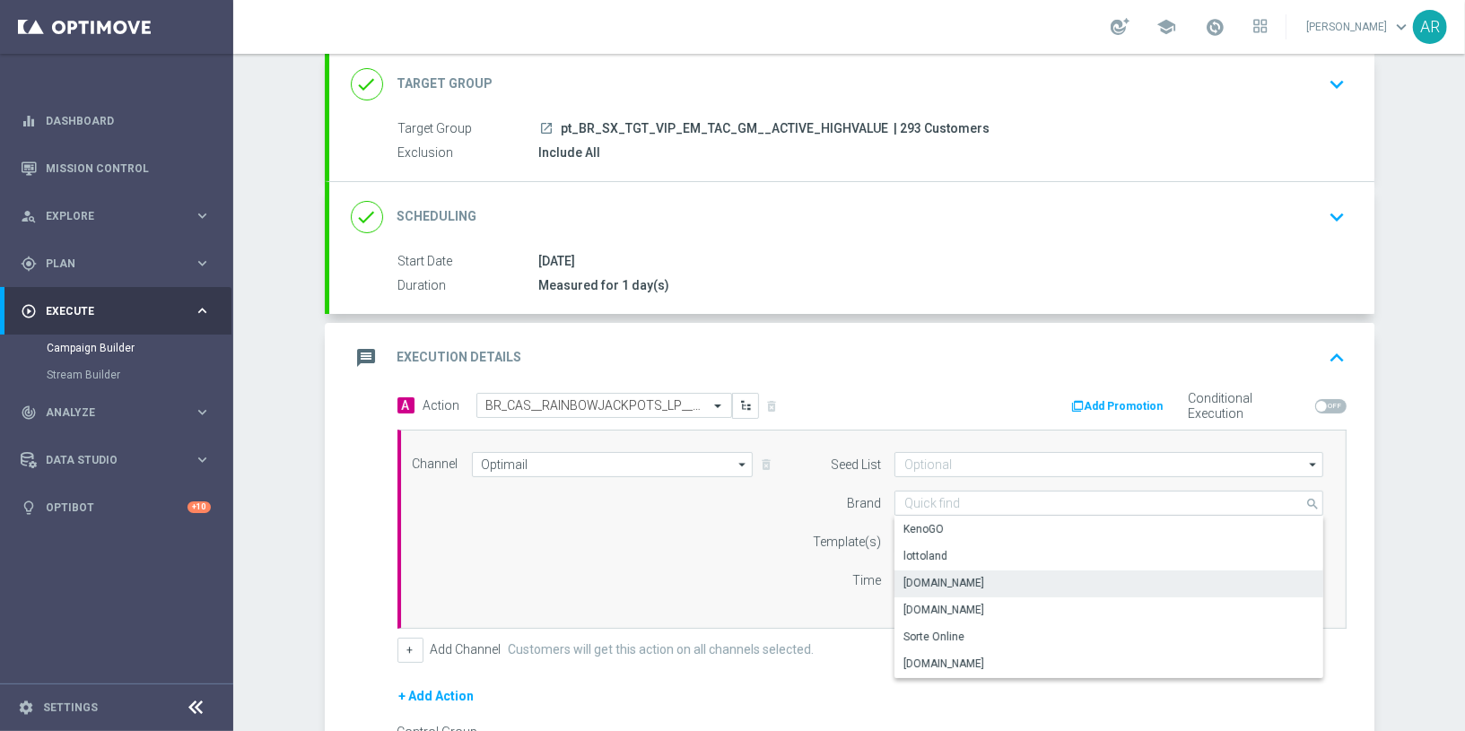
click at [985, 575] on div "[DOMAIN_NAME]" at bounding box center [1110, 583] width 430 height 25
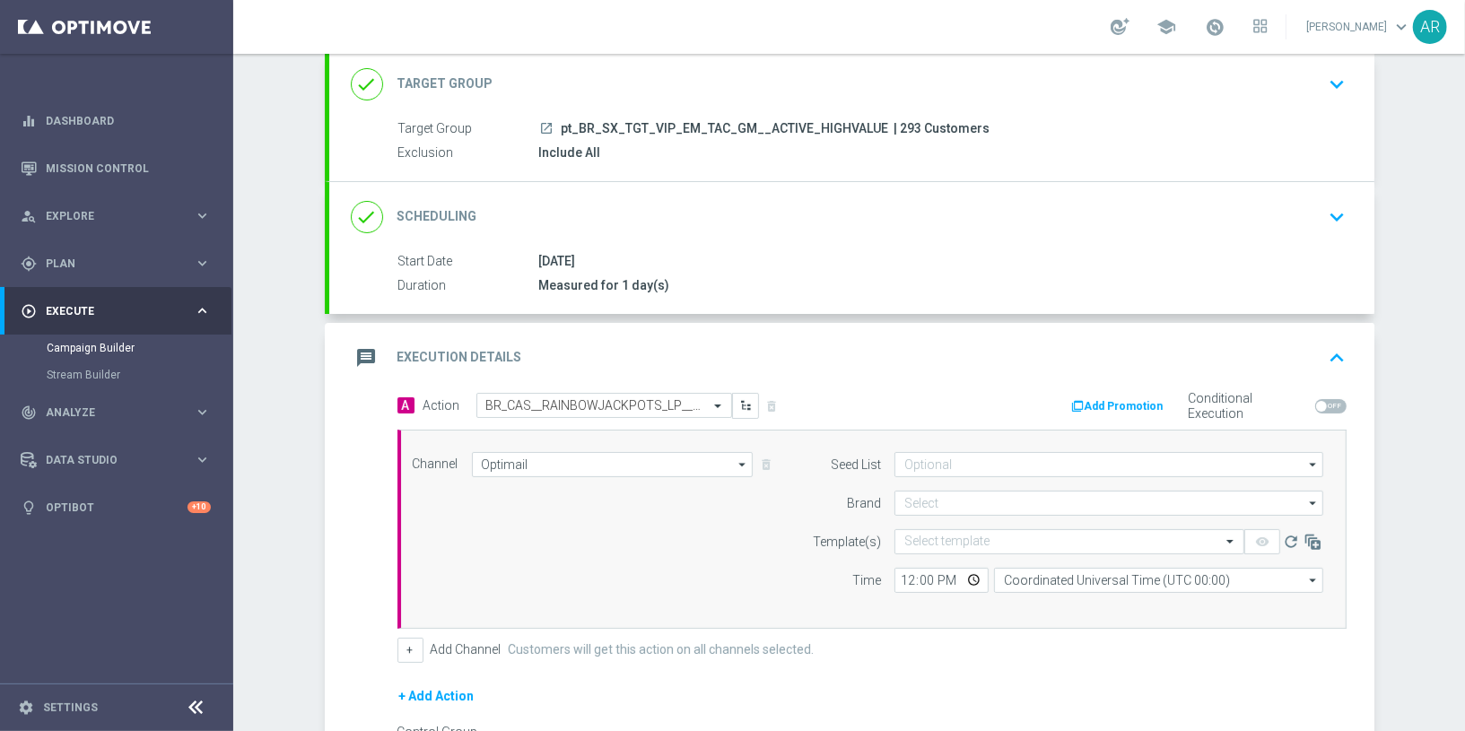
type input "[DOMAIN_NAME]"
click at [933, 539] on input "text" at bounding box center [1052, 542] width 294 height 15
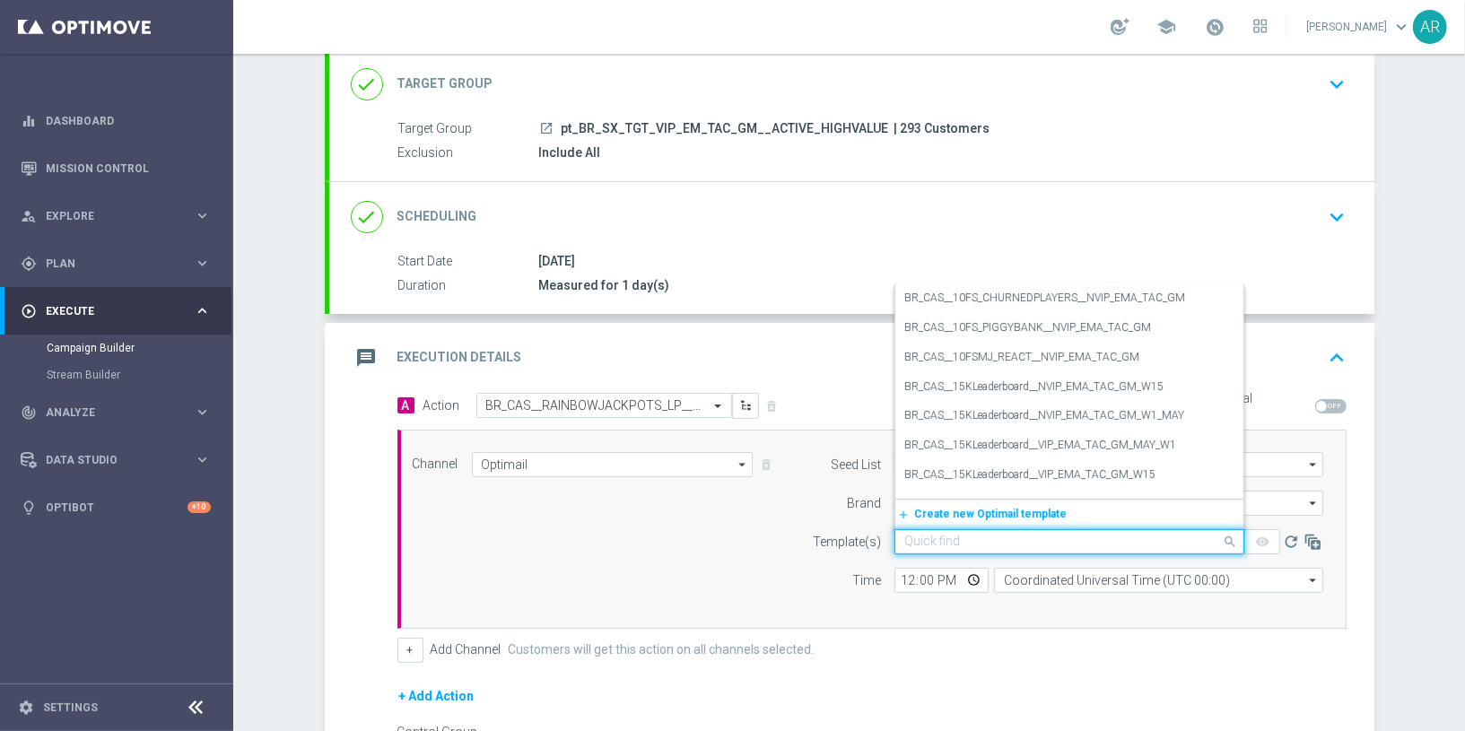
paste input "BR_CAS__RAINBOWJACKPOTS_LP__VIP_EMA_TAC_GM"
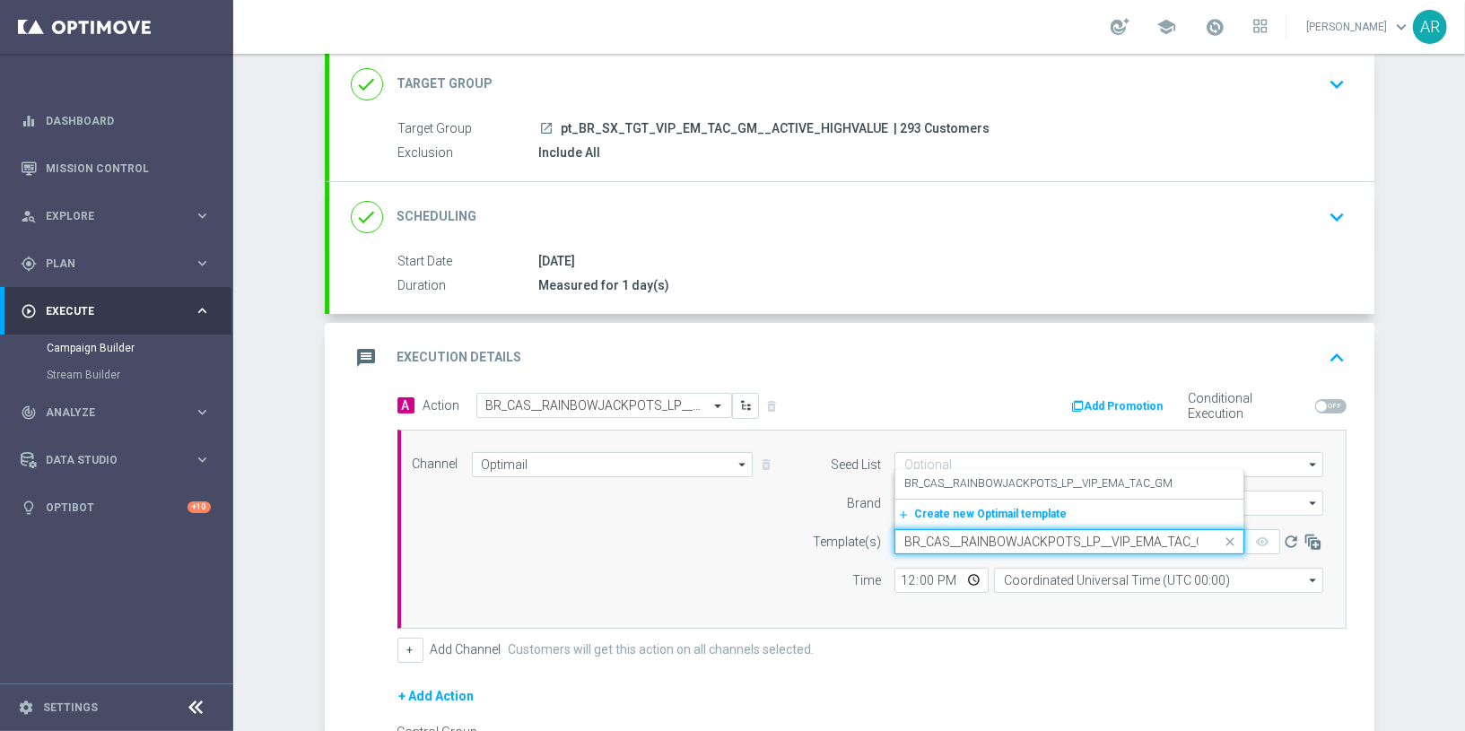
scroll to position [0, 9]
click at [1004, 476] on label "BR_CAS__RAINBOWJACKPOTS_LP__VIP_EMA_TAC_GM" at bounding box center [1039, 483] width 268 height 15
type input "BR_CAS__RAINBOWJACKPOTS_LP__VIP_EMA_TAC_GM"
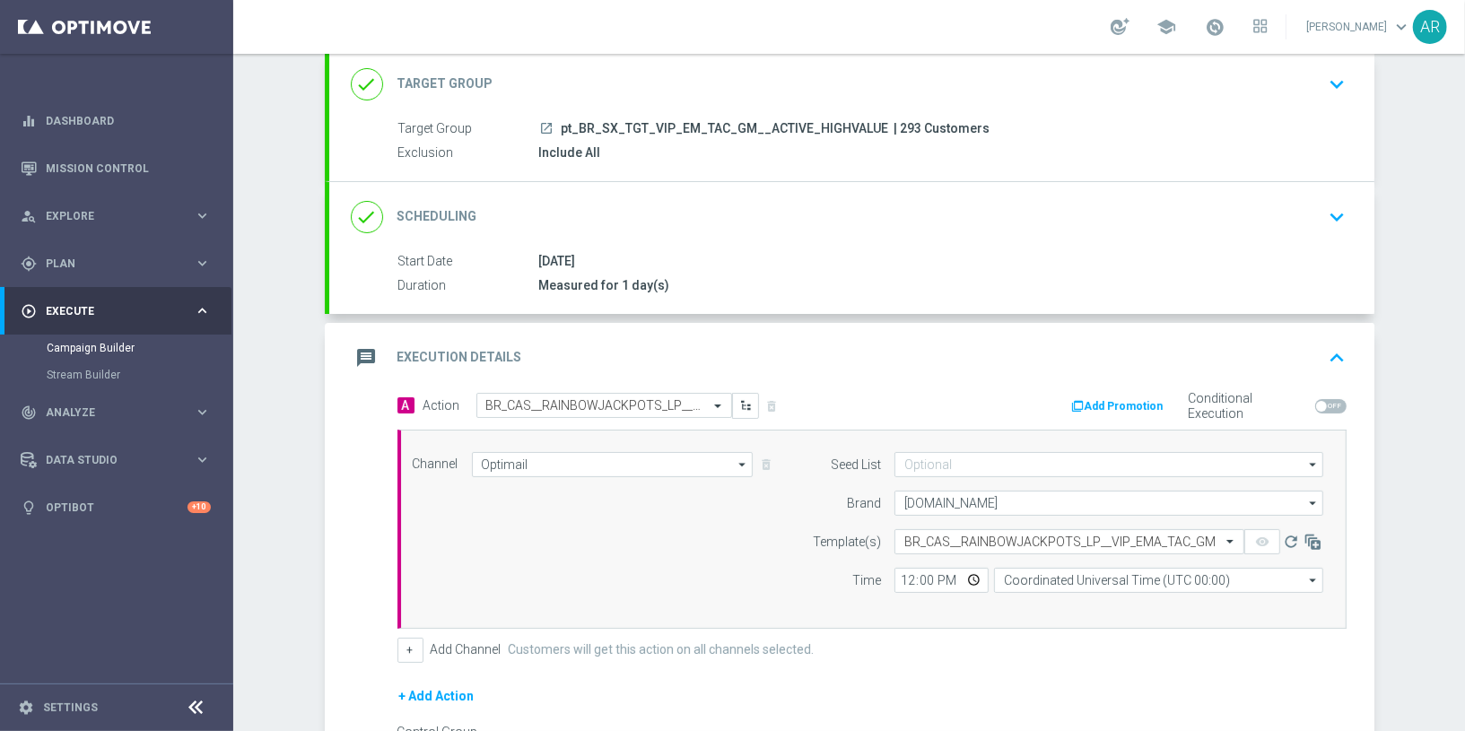
scroll to position [0, 0]
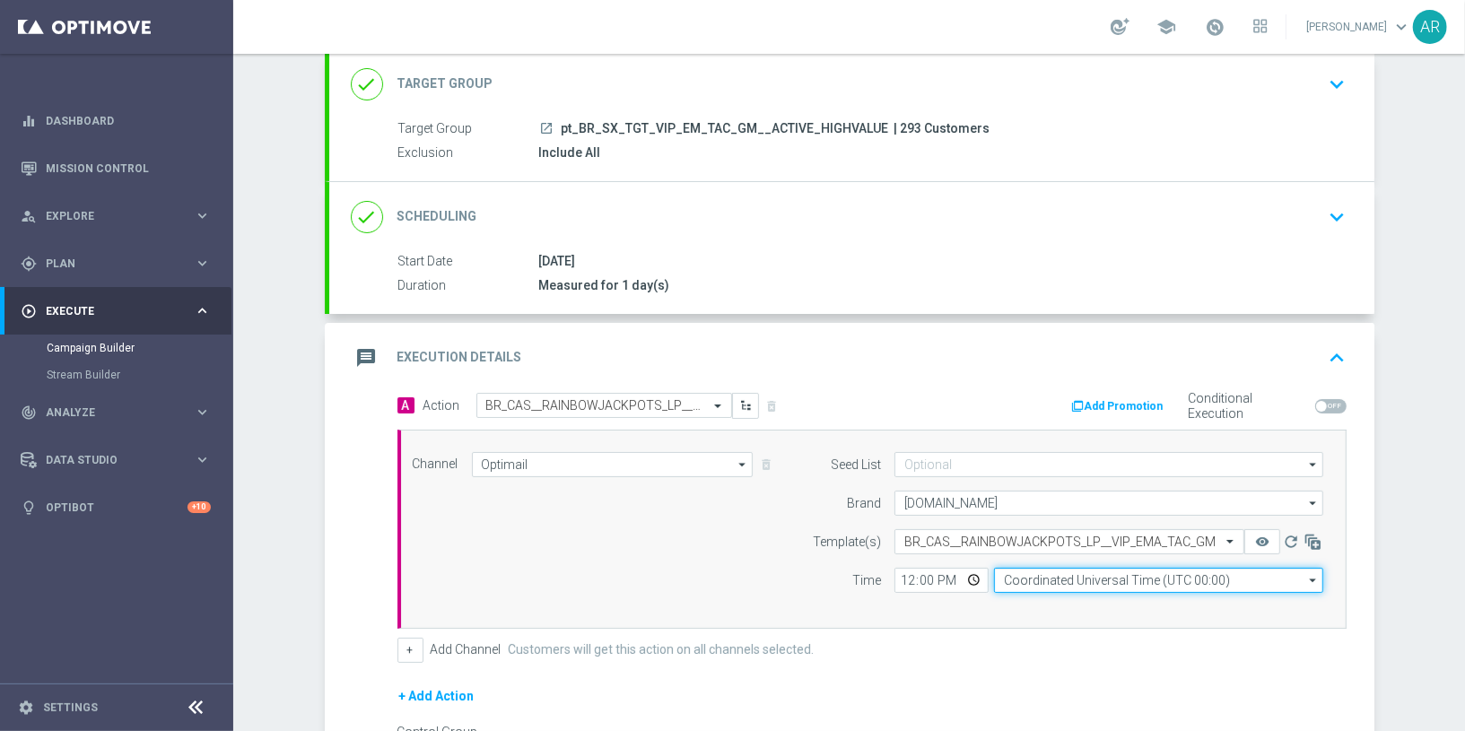
click at [1055, 579] on input "Coordinated Universal Time (UTC 00:00)" at bounding box center [1158, 580] width 329 height 25
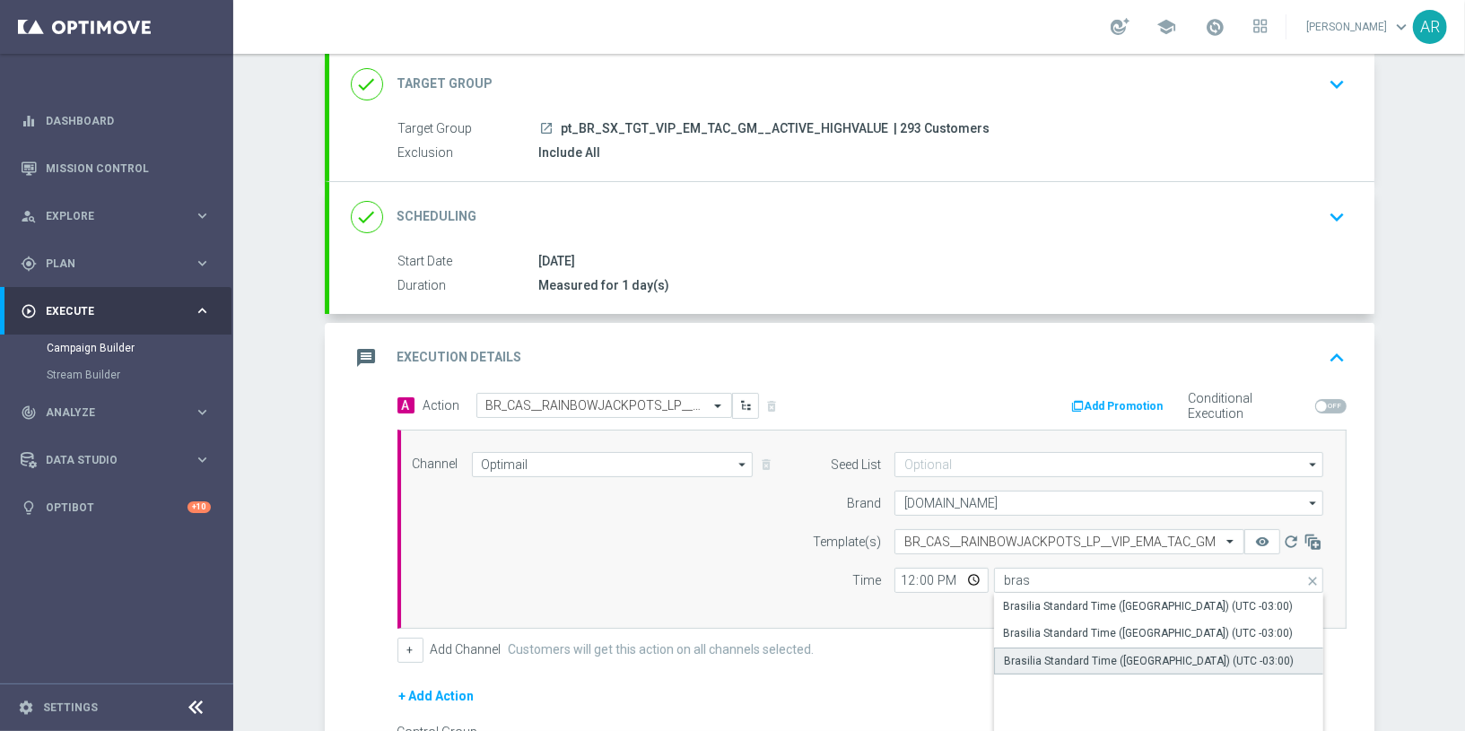
click at [1138, 657] on div "Brasilia Standard Time ([GEOGRAPHIC_DATA]) (UTC -03:00)" at bounding box center [1149, 661] width 290 height 16
type input "Brasilia Standard Time ([GEOGRAPHIC_DATA]) (UTC -03:00)"
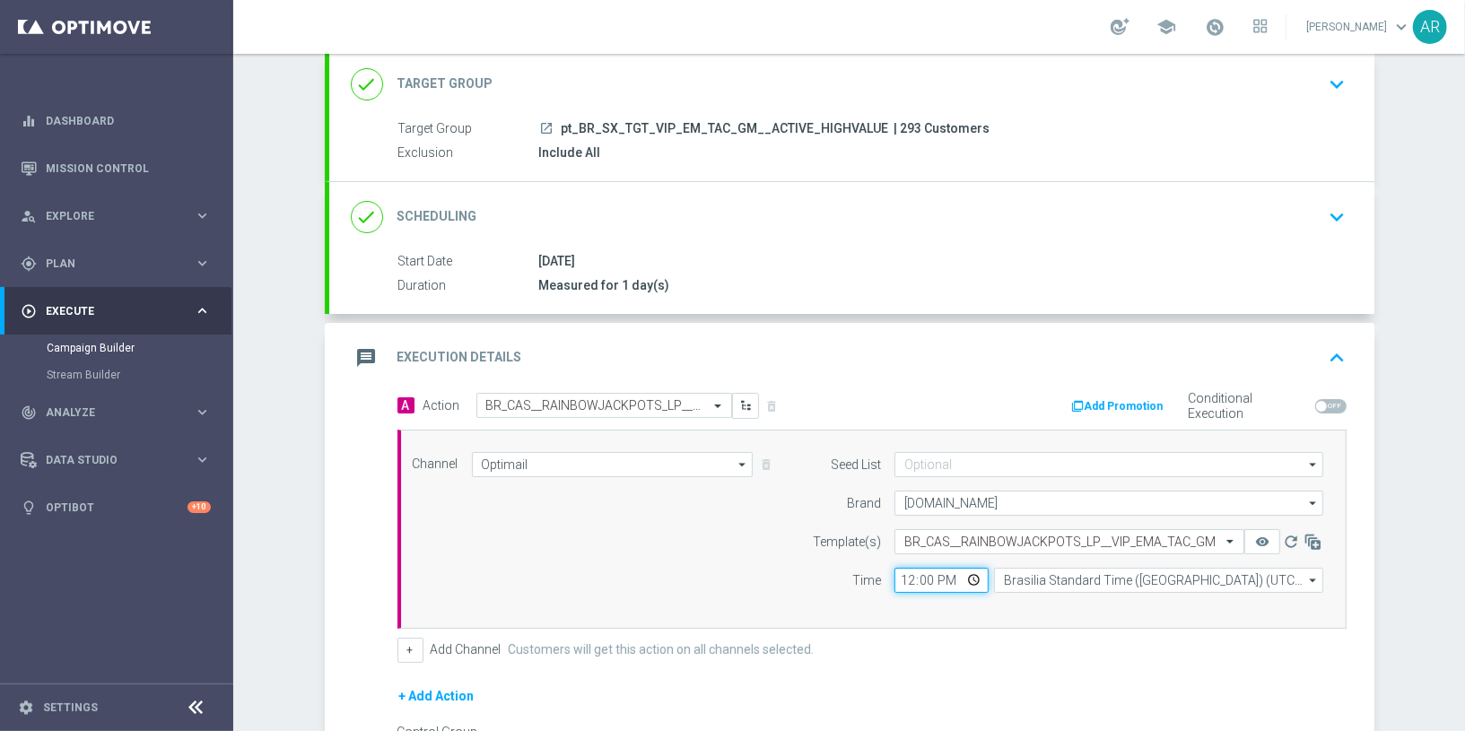
click at [966, 578] on input "12:00" at bounding box center [942, 580] width 94 height 25
type input "16:00"
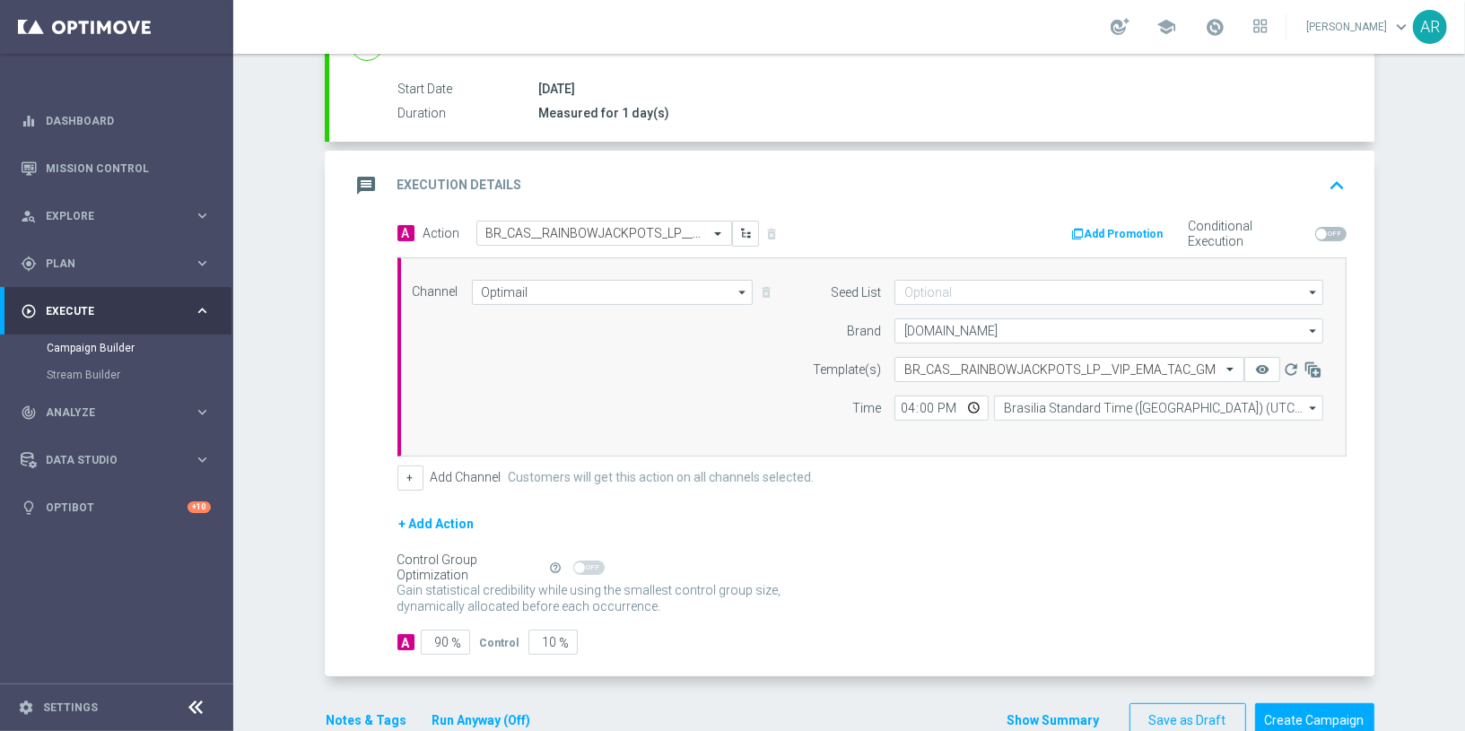
scroll to position [287, 0]
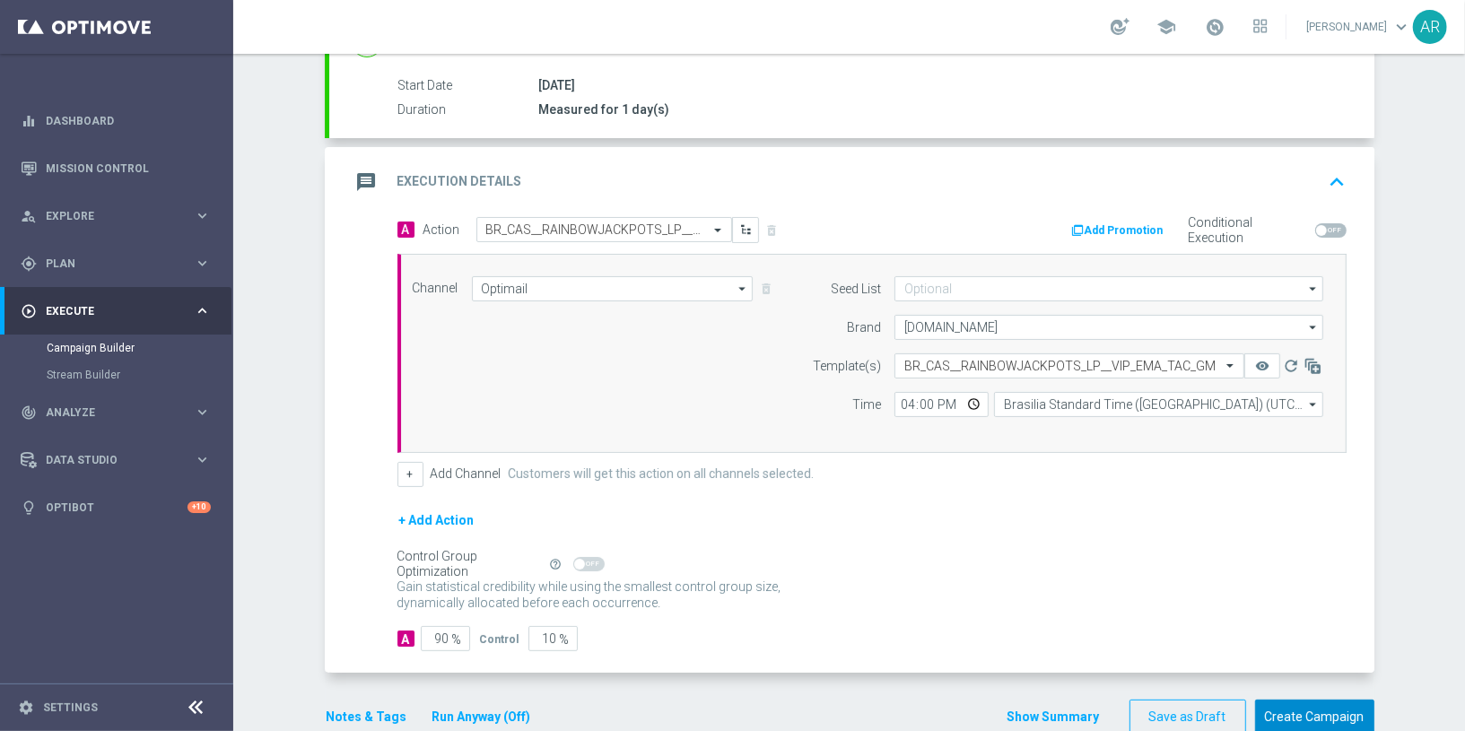
click at [1322, 709] on button "Create Campaign" at bounding box center [1314, 717] width 119 height 35
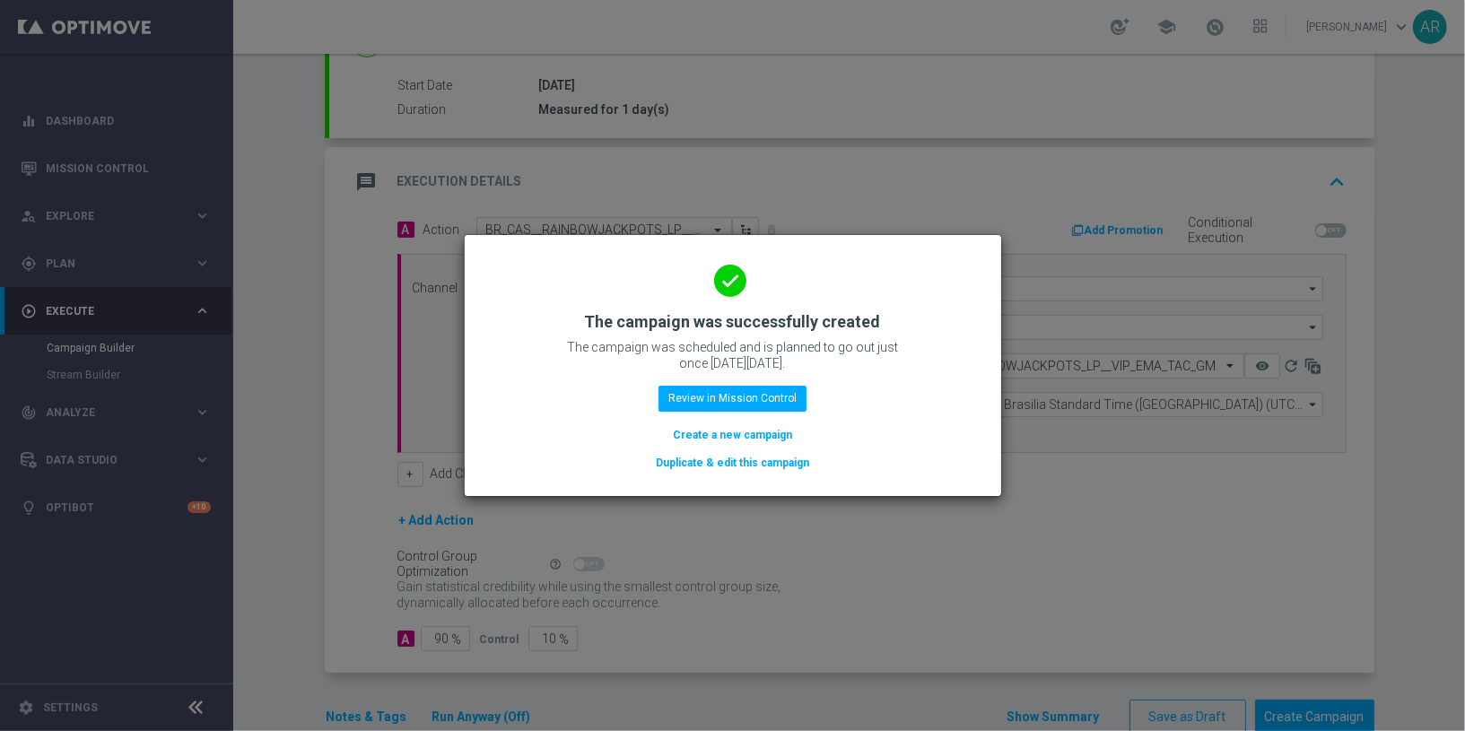
click at [700, 433] on button "Create a new campaign" at bounding box center [732, 435] width 123 height 20
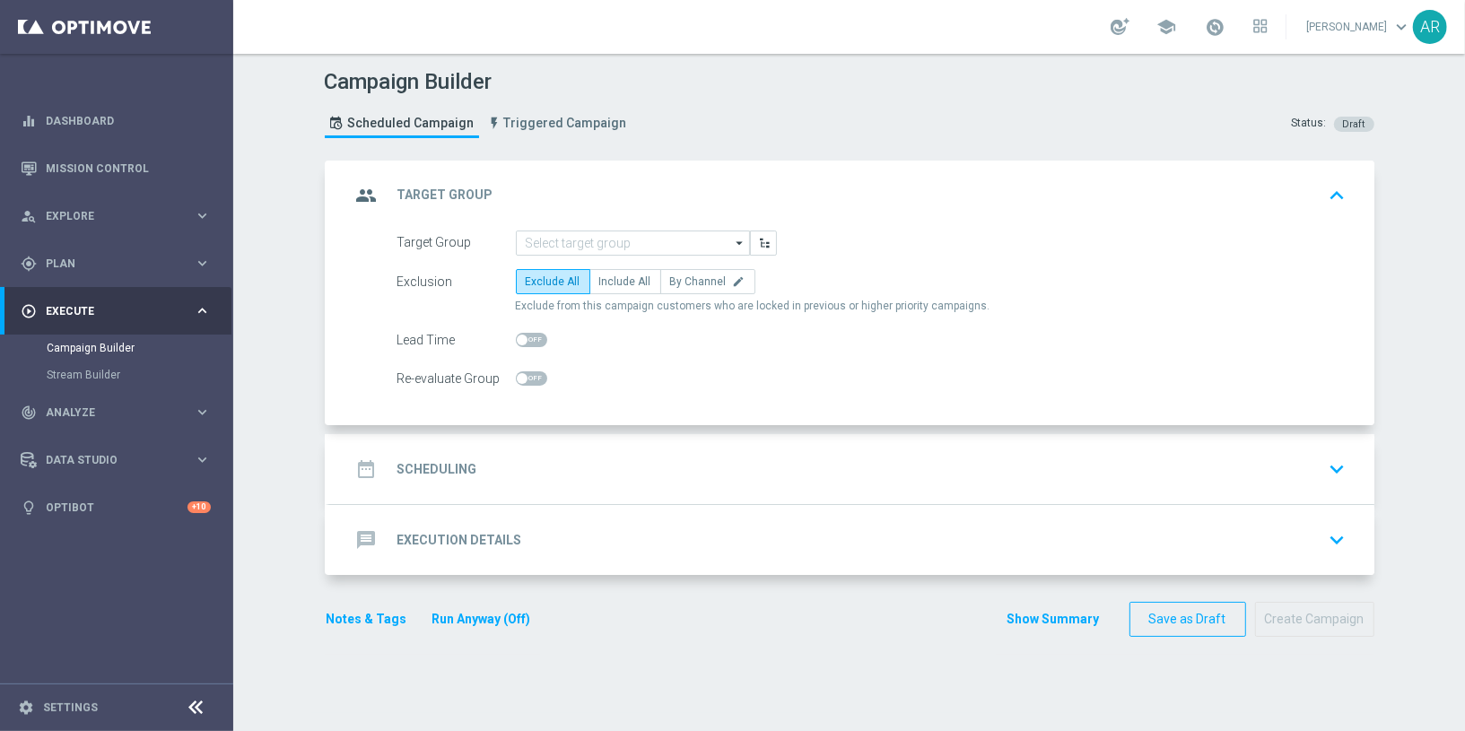
scroll to position [0, 0]
click at [548, 239] on input at bounding box center [633, 243] width 234 height 25
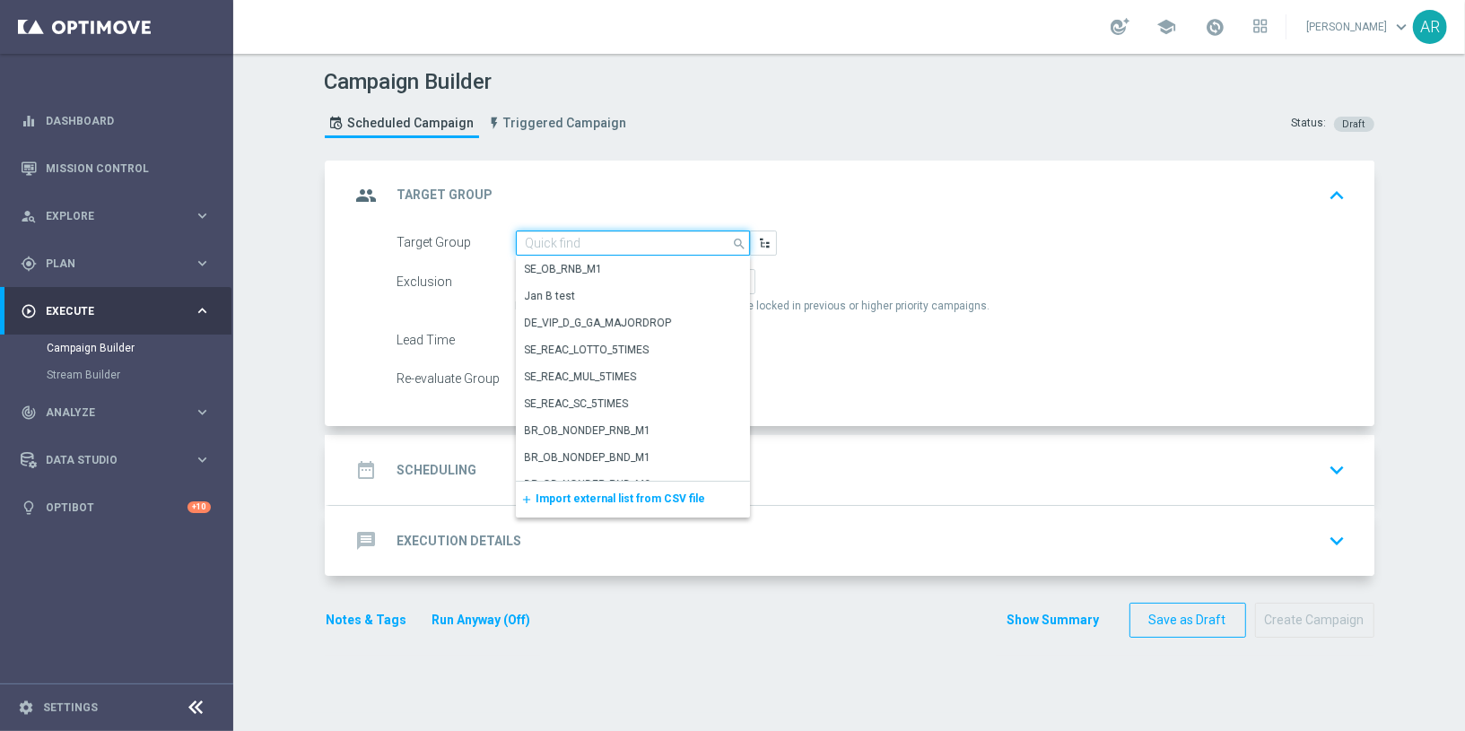
paste input "pt_BR_SX_TGT_VIP_RI_TAC_GM__ACTIVE_HIGHVALUE"
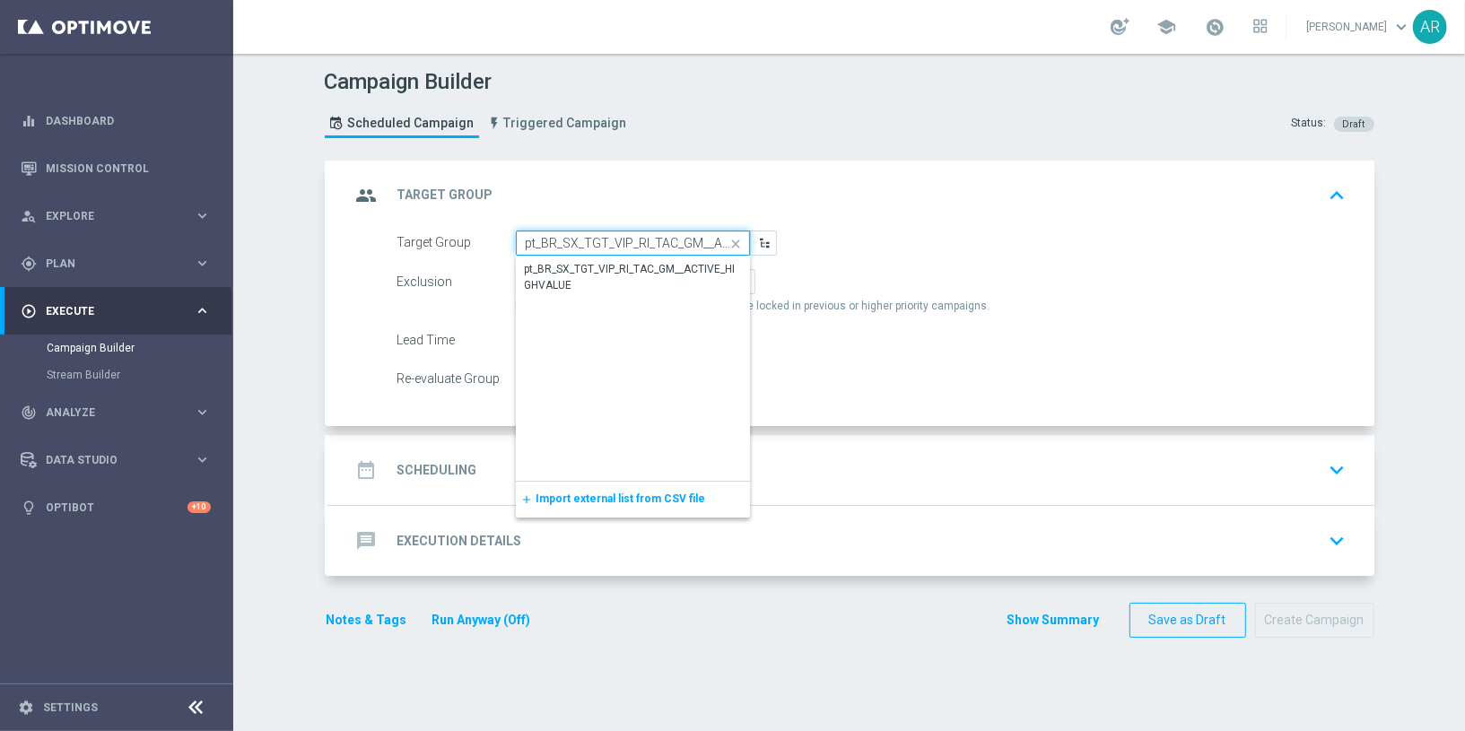
scroll to position [0, 93]
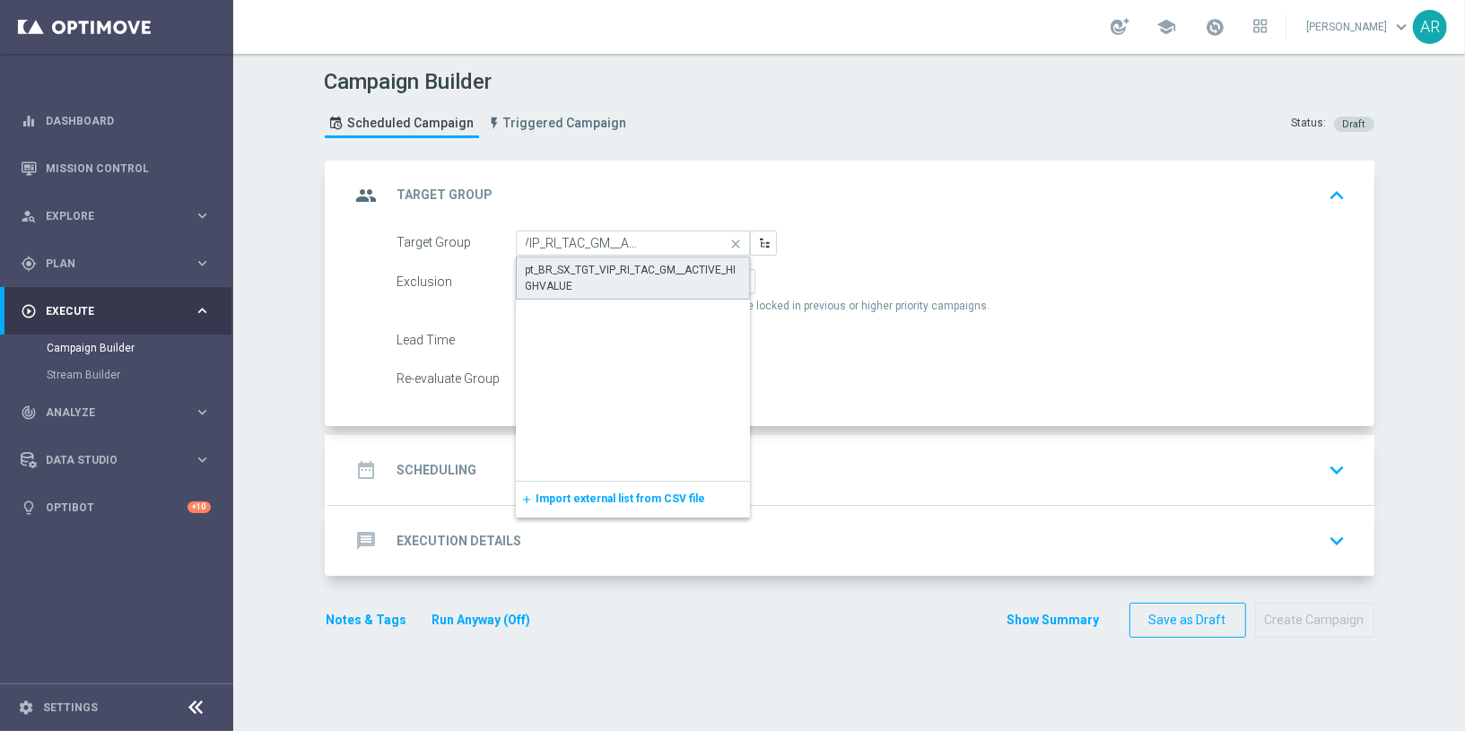
click at [601, 264] on div "pt_BR_SX_TGT_VIP_RI_TAC_GM__ACTIVE_HIGHVALUE" at bounding box center [633, 278] width 214 height 32
type input "pt_BR_SX_TGT_VIP_RI_TAC_GM__ACTIVE_HIGHVALUE"
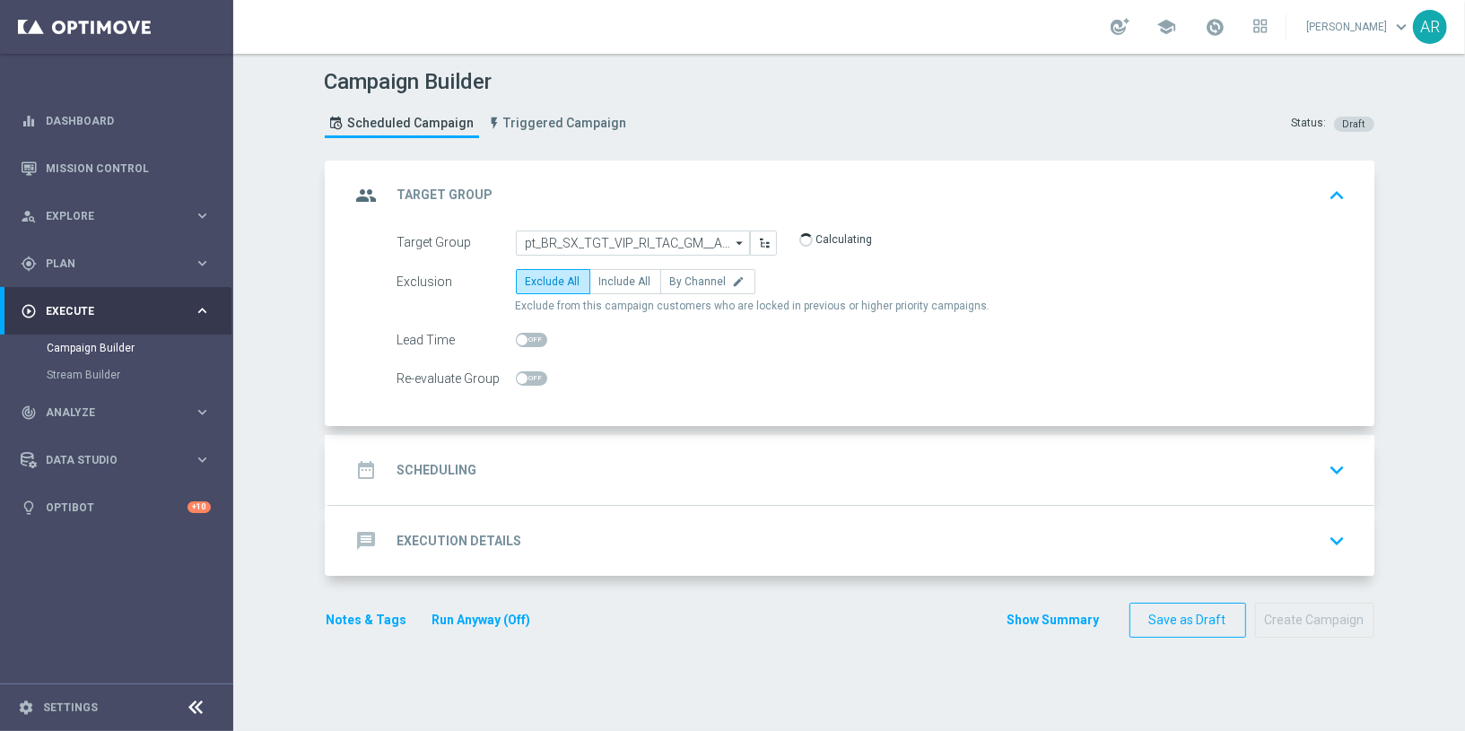
click at [601, 264] on form "Target Group pt_BR_SX_TGT_VIP_RI_TAC_GM__ACTIVE_HIGHVALUE pt_BR_SX_TGT_VIP_RI_T…" at bounding box center [872, 312] width 949 height 162
click at [602, 275] on span "Include All" at bounding box center [625, 281] width 52 height 13
click at [602, 279] on input "Include All" at bounding box center [605, 285] width 12 height 12
radio input "true"
click at [546, 443] on div "date_range Scheduling keyboard_arrow_down" at bounding box center [851, 470] width 1045 height 70
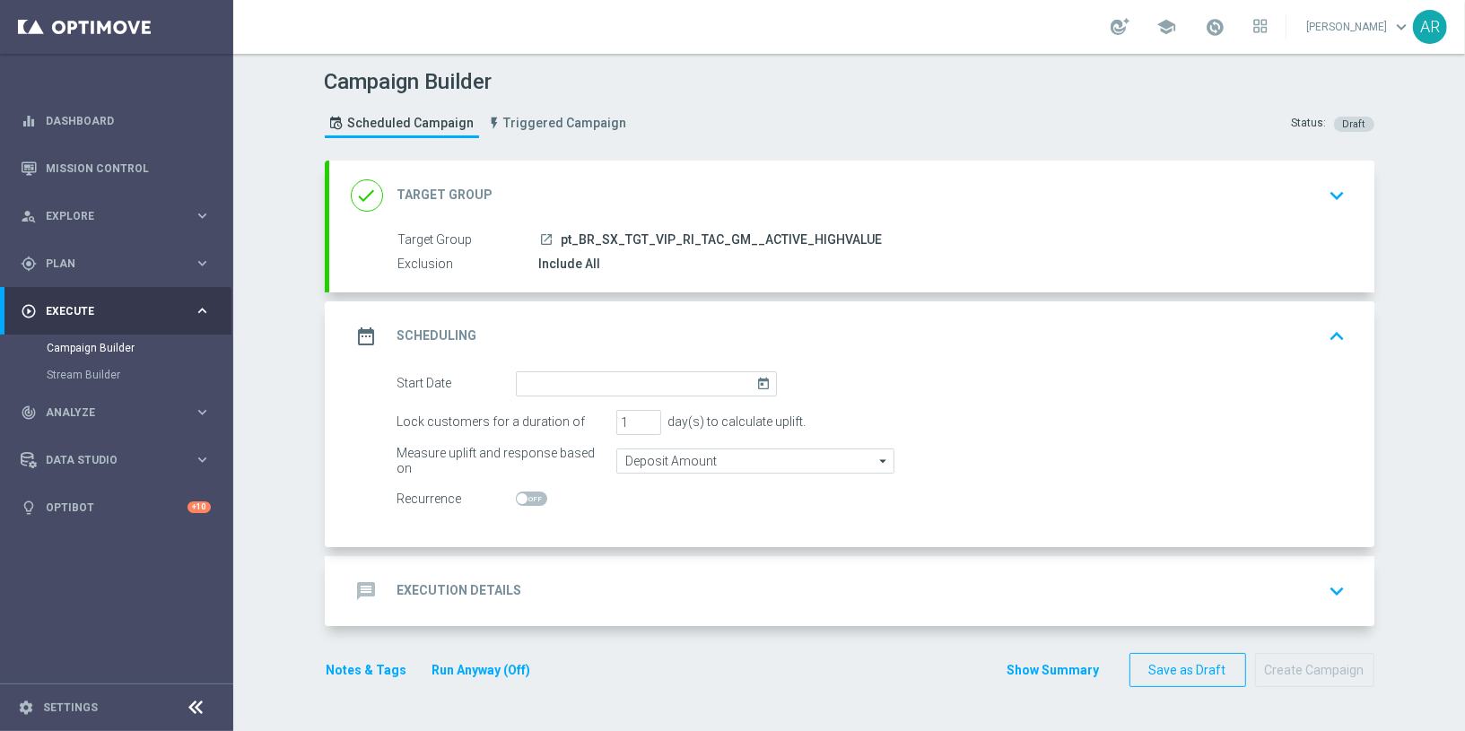
click at [761, 377] on icon "today" at bounding box center [766, 381] width 21 height 20
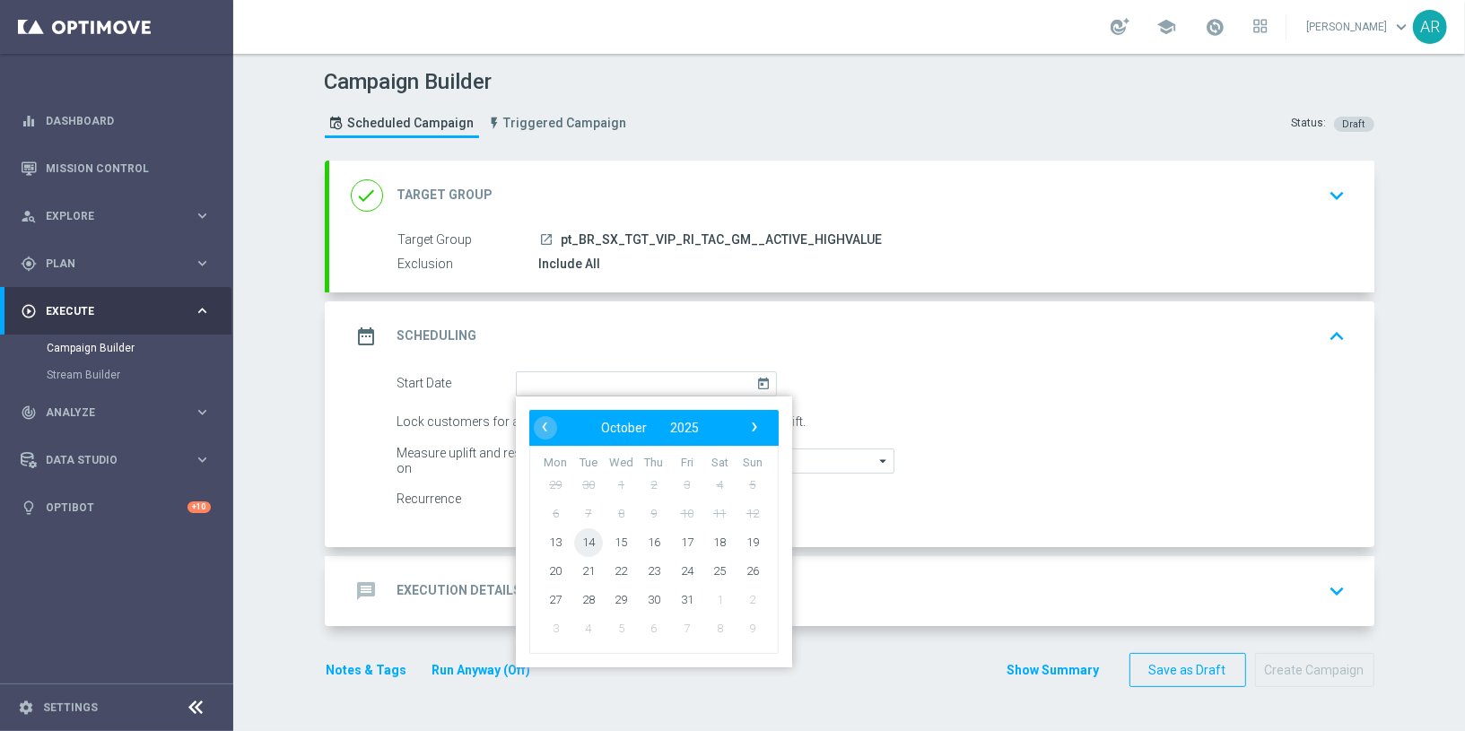
click at [586, 539] on span "14" at bounding box center [587, 542] width 29 height 29
type input "[DATE]"
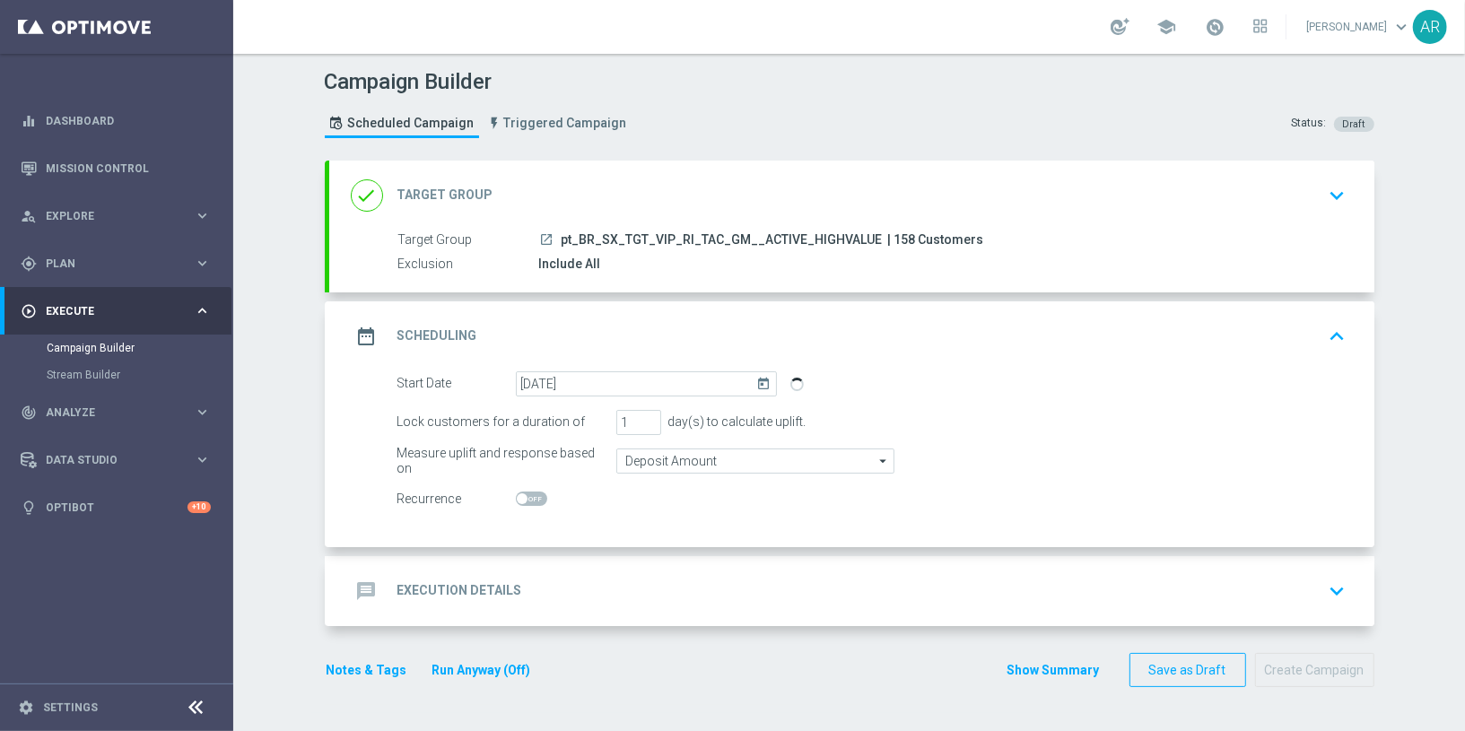
click at [512, 585] on div "message Execution Details keyboard_arrow_down" at bounding box center [852, 591] width 1002 height 34
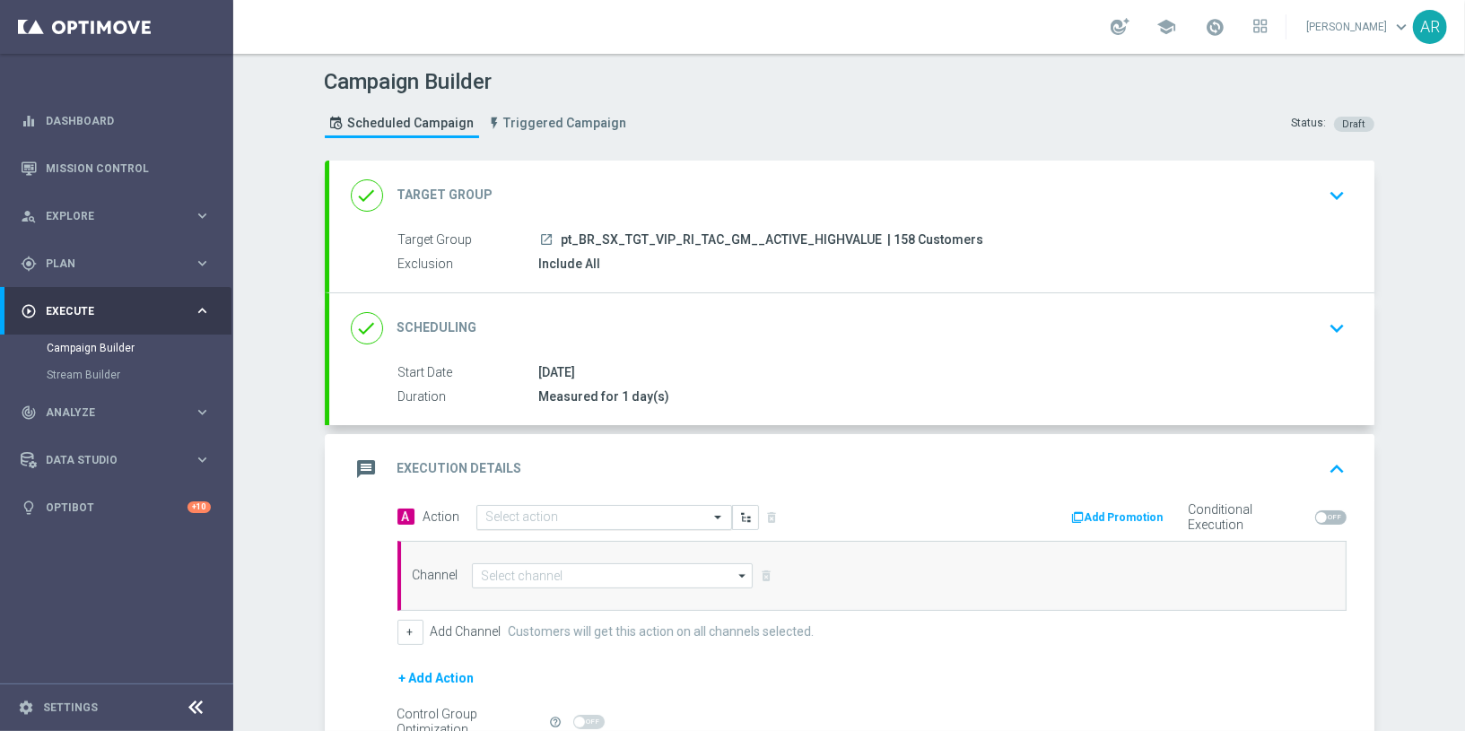
click at [520, 513] on input "text" at bounding box center [586, 518] width 200 height 15
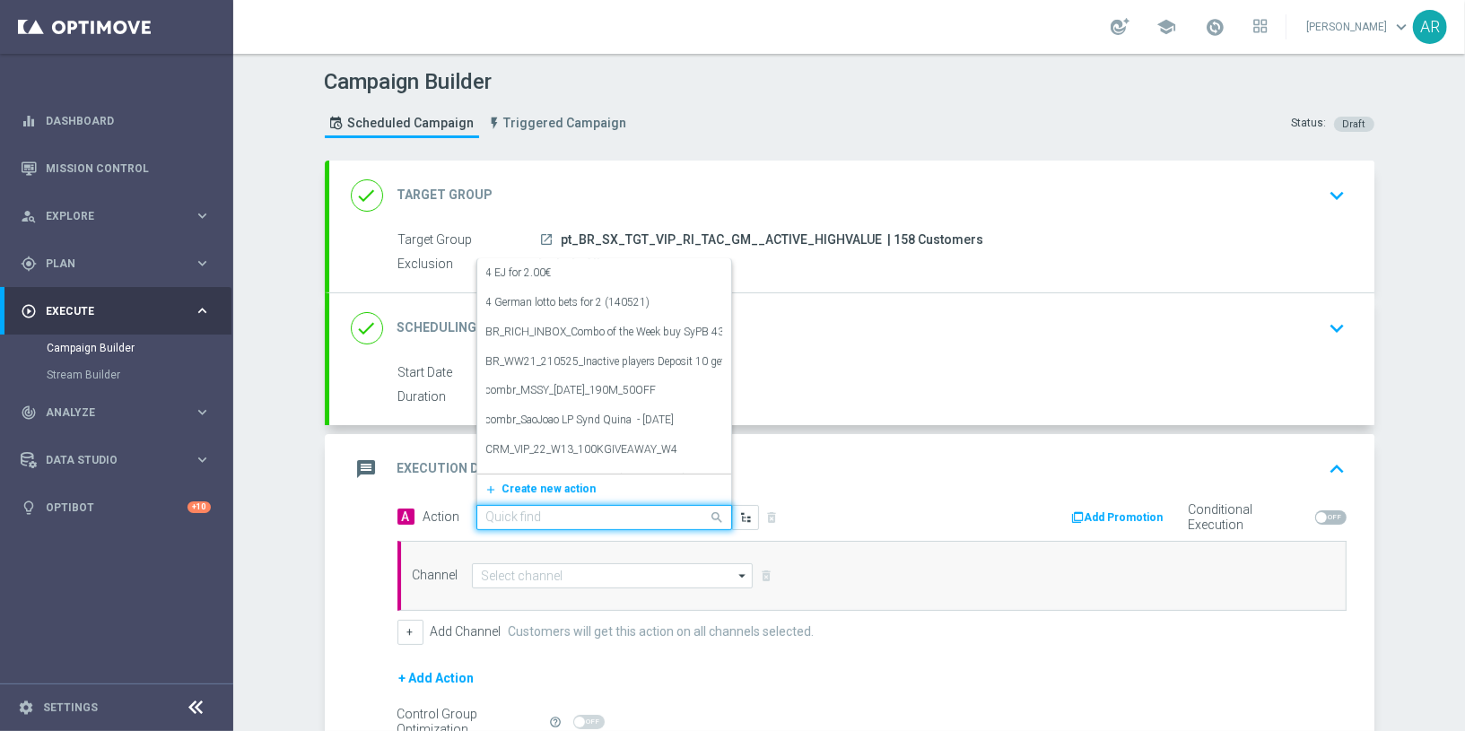
paste input "BR_CAS__RAINBOWJACKPOTS_LP__VIP_RI_TAC_GM"
type input "BR_CAS__RAINBOWJACKPOTS_LP__VIP_RI_TAC_GM"
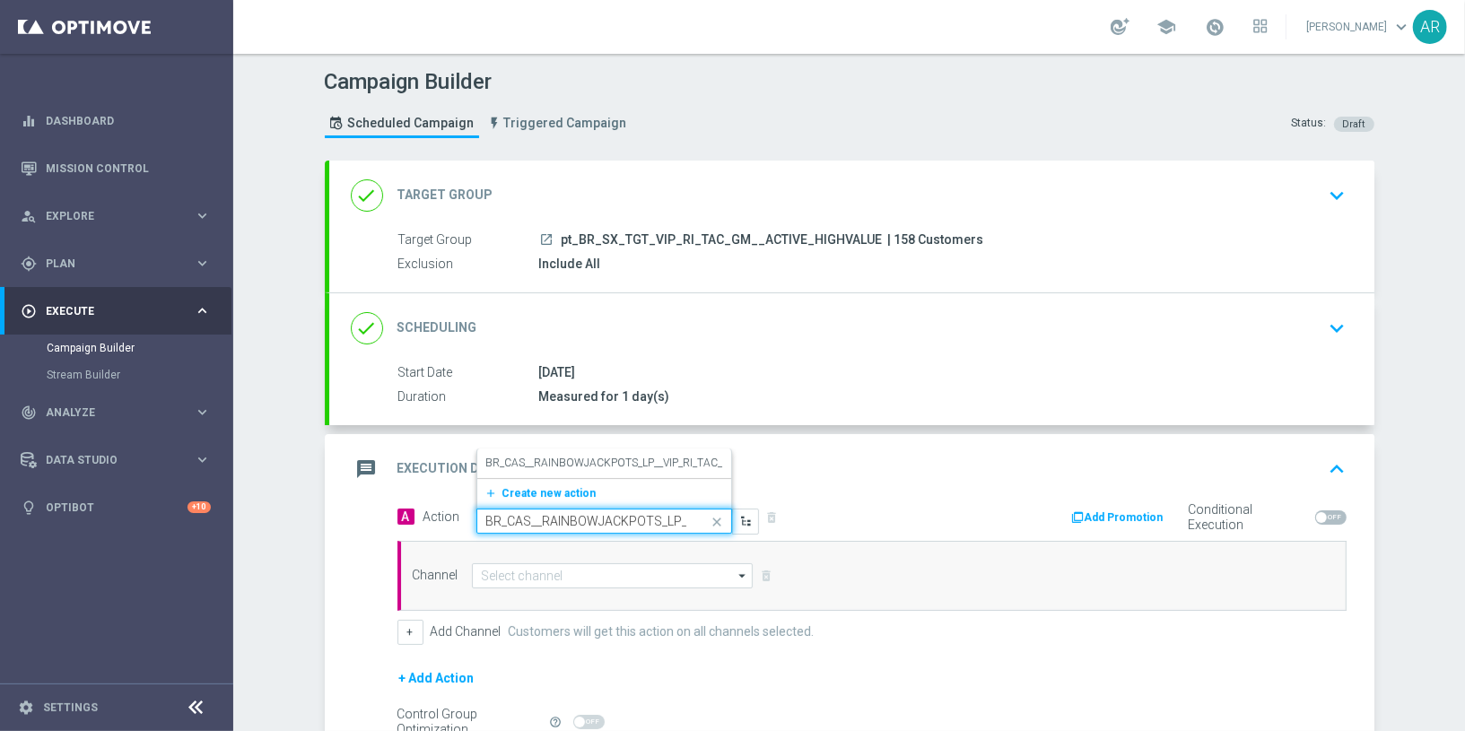
scroll to position [0, 91]
click at [589, 457] on label "BR_CAS__RAINBOWJACKPOTS_LP__VIP_RI_TAC_GM" at bounding box center [613, 463] width 255 height 15
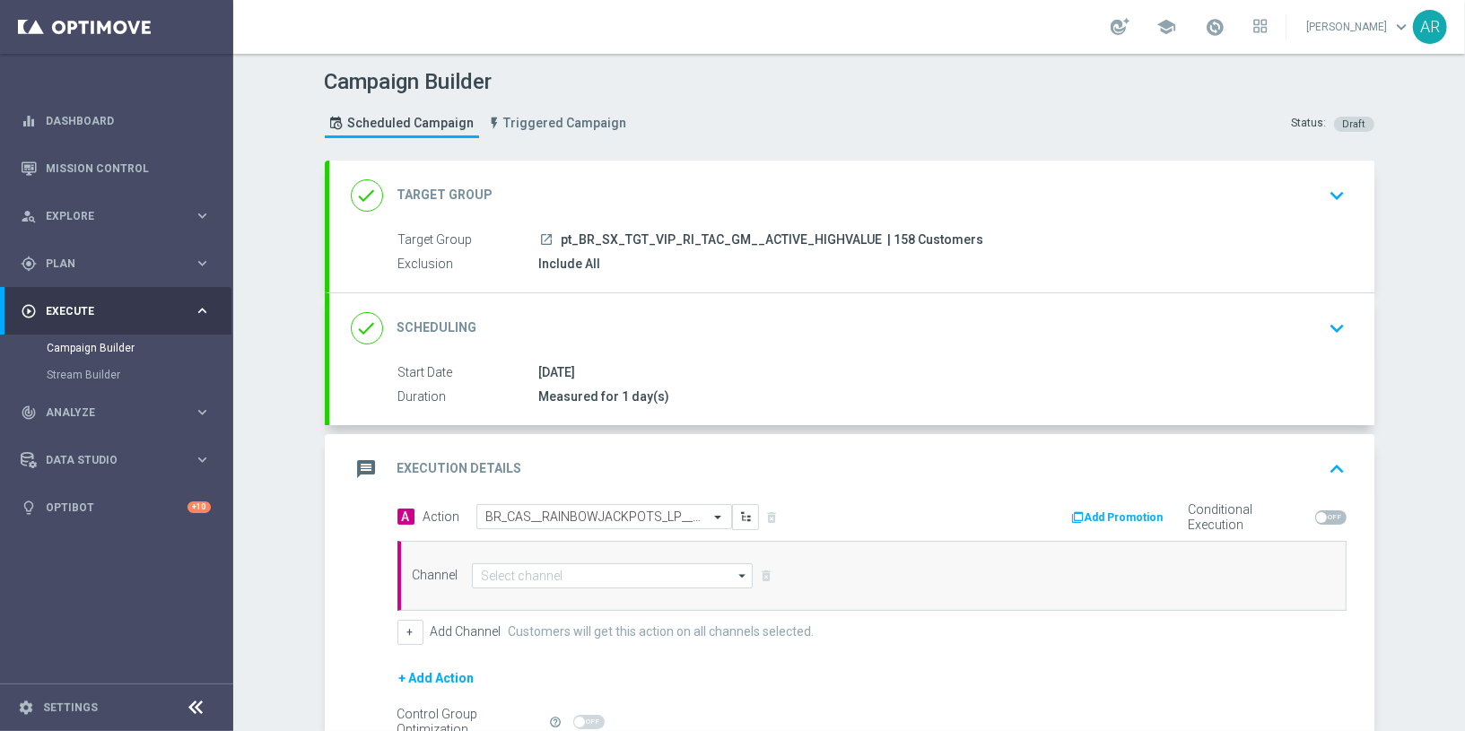
scroll to position [0, 0]
click at [540, 570] on input at bounding box center [613, 576] width 282 height 25
click at [566, 590] on div "Embedded Messaging" at bounding box center [614, 602] width 284 height 25
type input "Embedded Messaging"
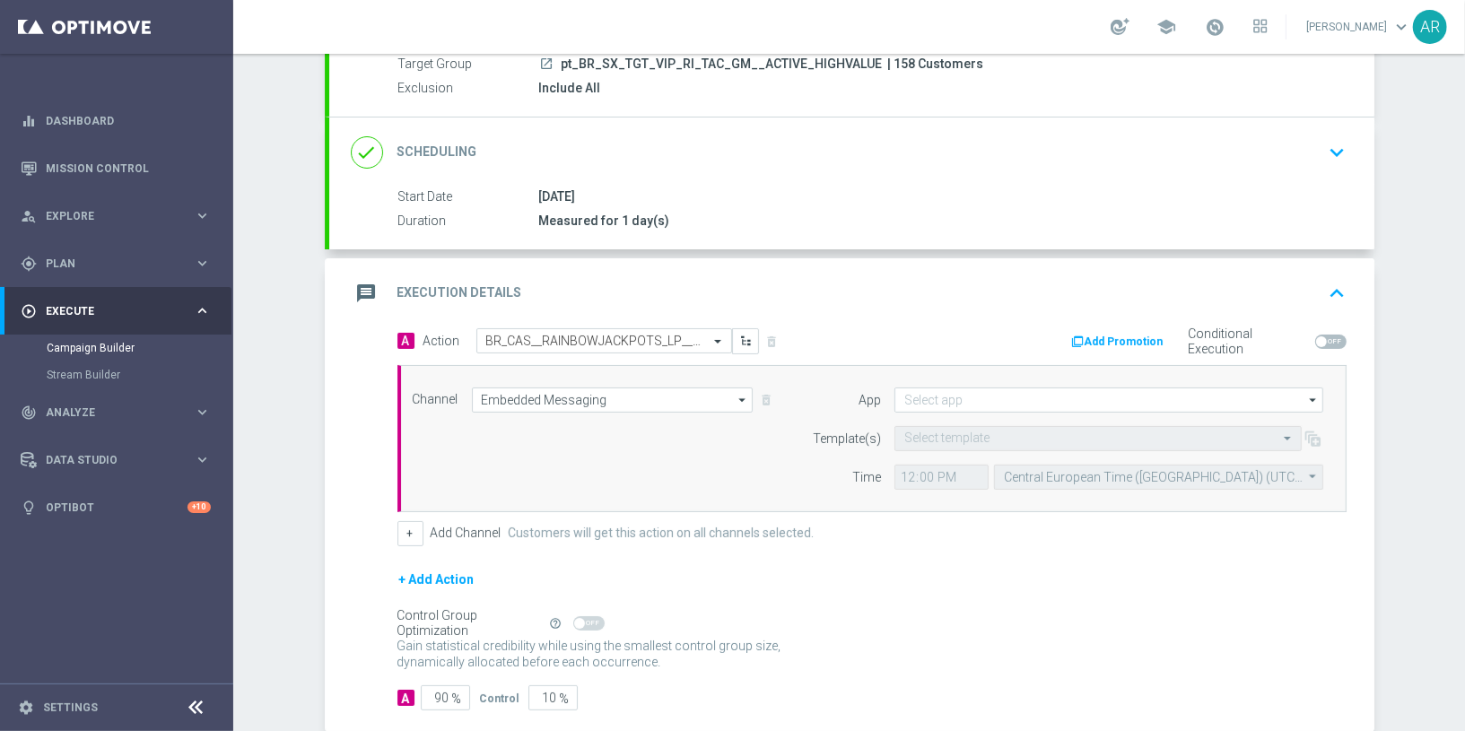
scroll to position [192, 0]
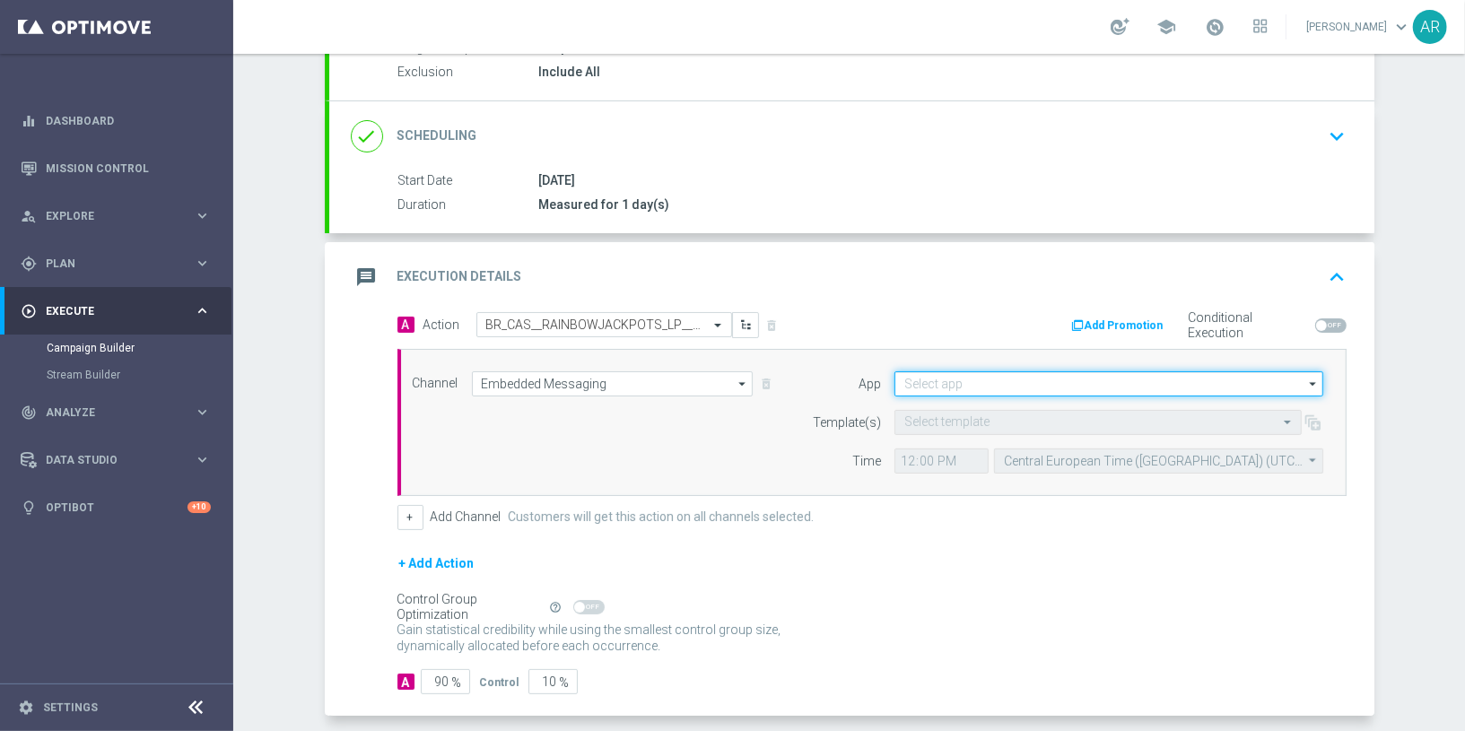
click at [907, 374] on input at bounding box center [1109, 383] width 429 height 25
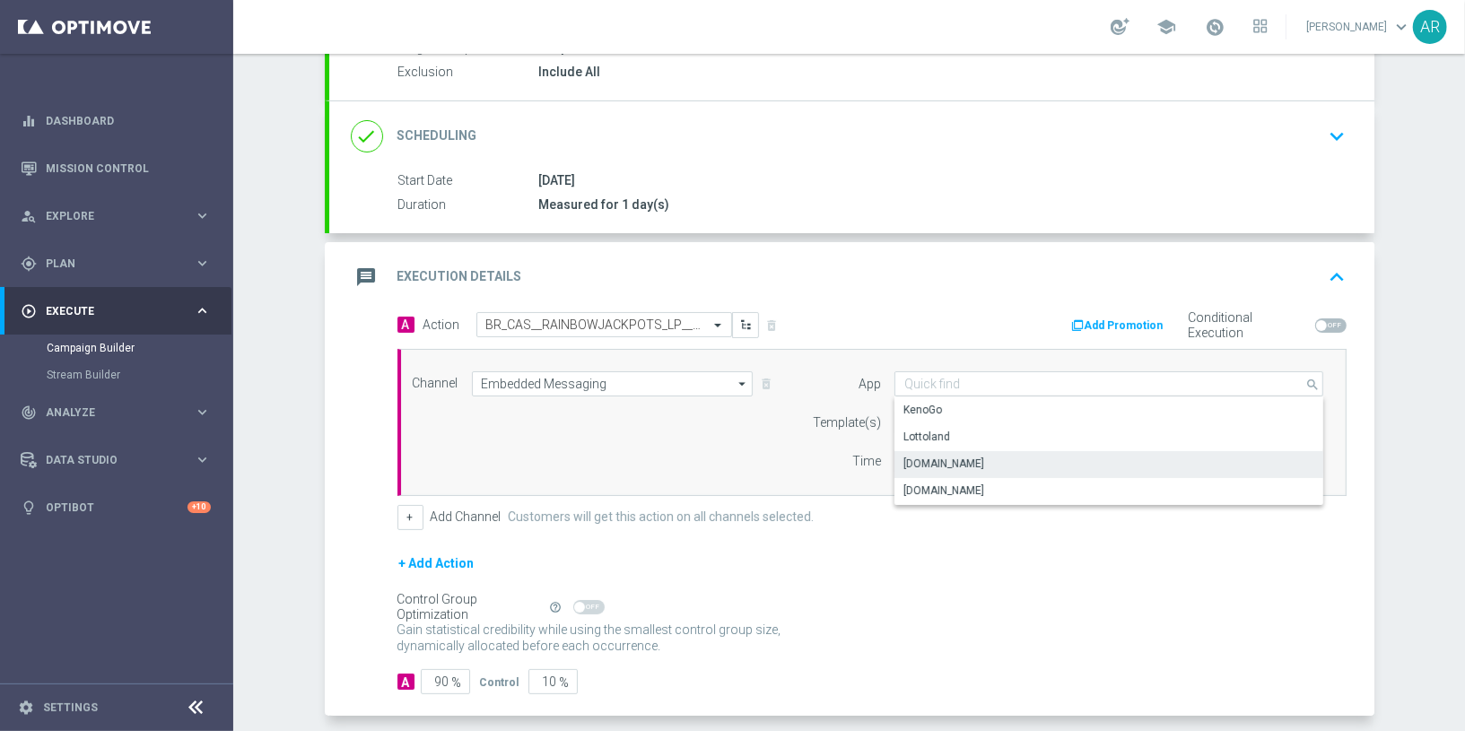
click at [987, 462] on div "[DOMAIN_NAME]" at bounding box center [1110, 463] width 430 height 25
type input "[DOMAIN_NAME]"
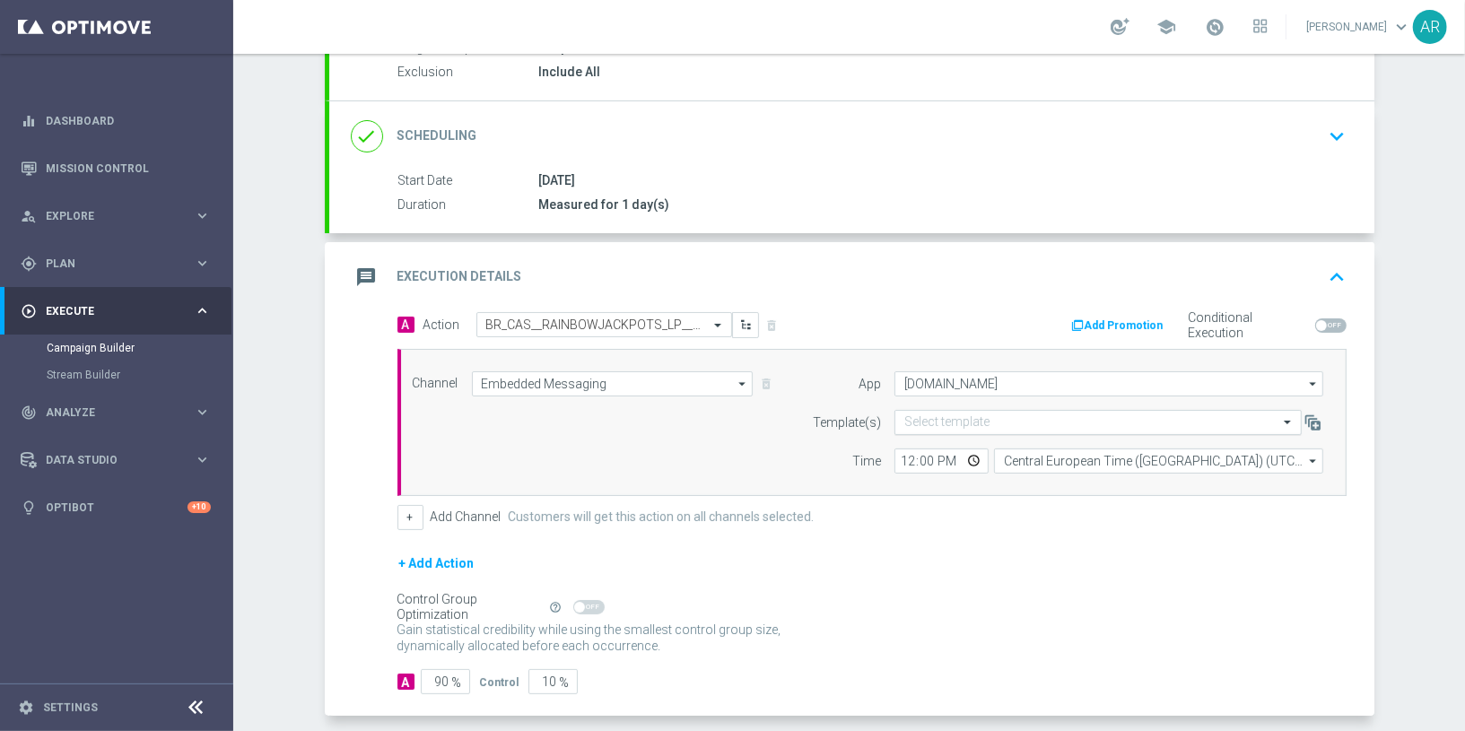
click at [923, 415] on input "text" at bounding box center [1081, 422] width 352 height 15
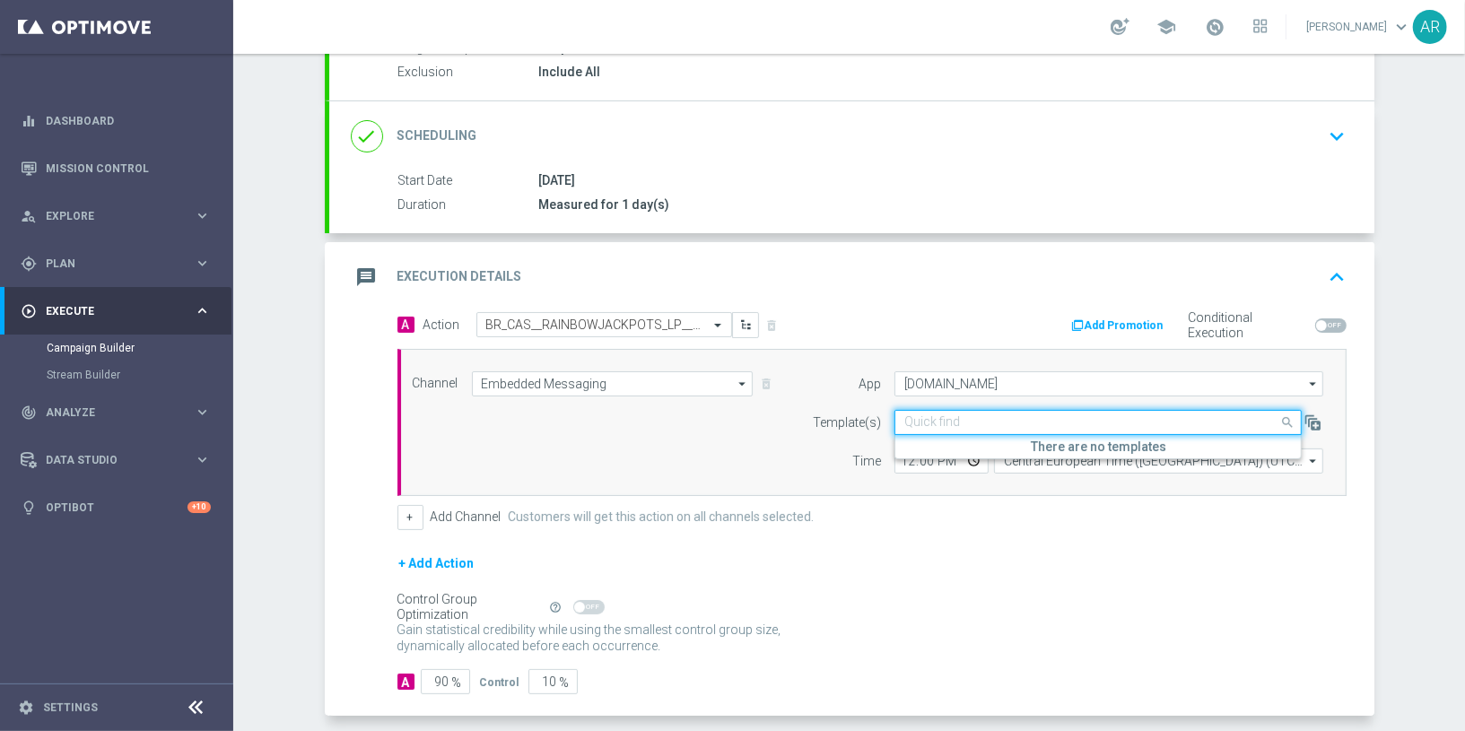
paste input "BR_CAS__RAINBOWJACKPOTS_LP__VIP_RI_TAC_GM"
click at [1029, 445] on label "Inbox/BR_CAS__RAINBOWJACKPOTS_LP__VIP_RI_TAC_GM" at bounding box center [1047, 449] width 285 height 15
type input "BR_CAS__RAINBOWJACKPOTS_LP__VIP_RI_TAC_GM"
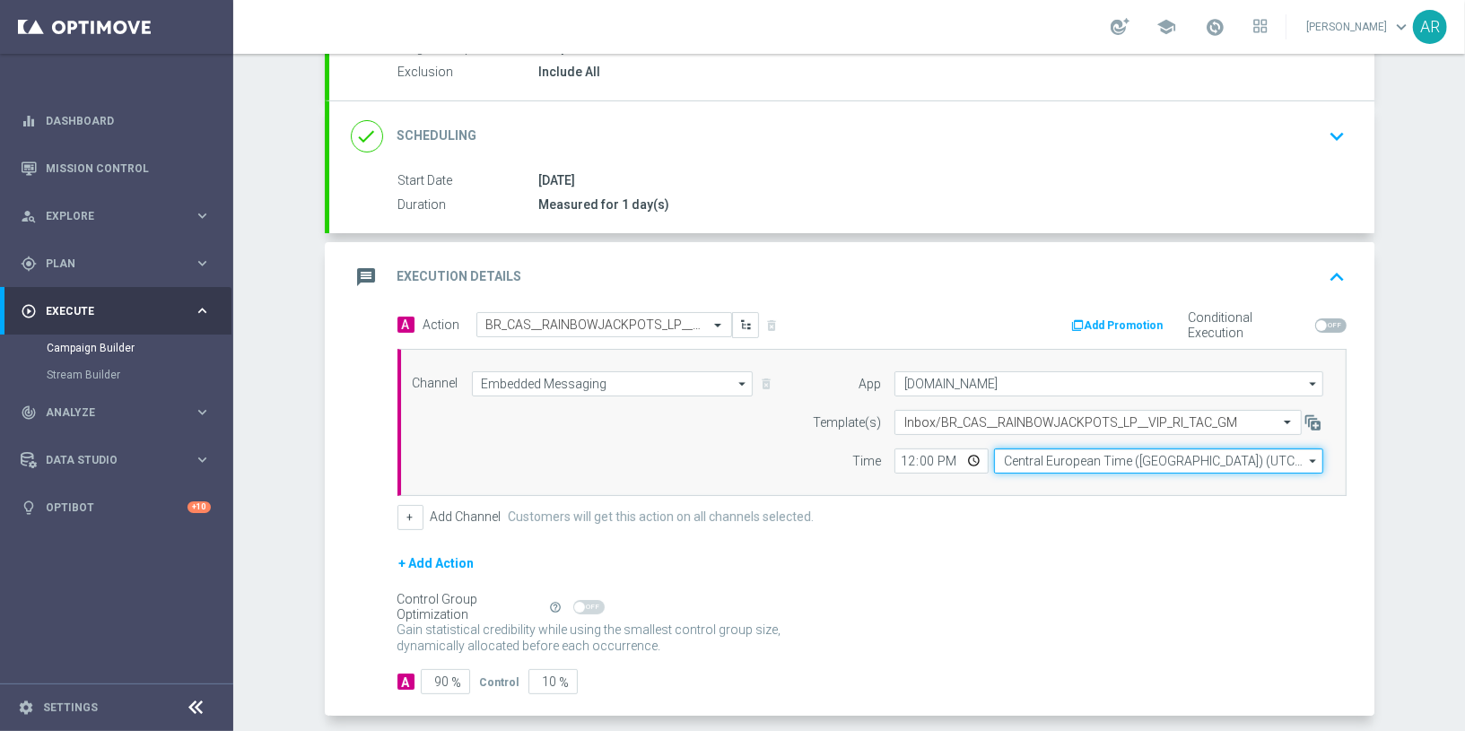
click at [1058, 454] on input "Central European Time ([GEOGRAPHIC_DATA]) (UTC +02:00)" at bounding box center [1158, 461] width 329 height 25
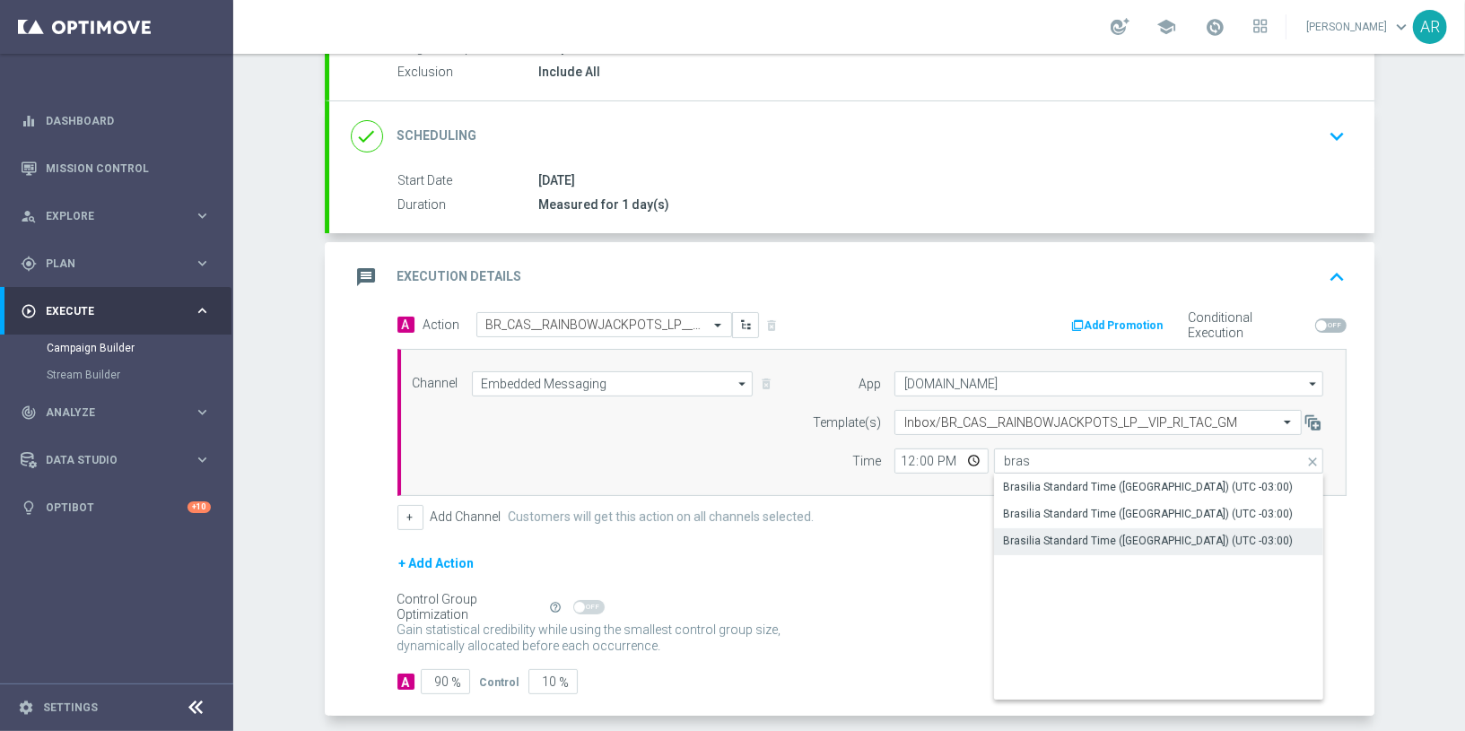
click at [1133, 539] on div "Brasilia Standard Time ([GEOGRAPHIC_DATA]) (UTC -03:00)" at bounding box center [1148, 541] width 290 height 16
type input "Brasilia Standard Time ([GEOGRAPHIC_DATA]) (UTC -03:00)"
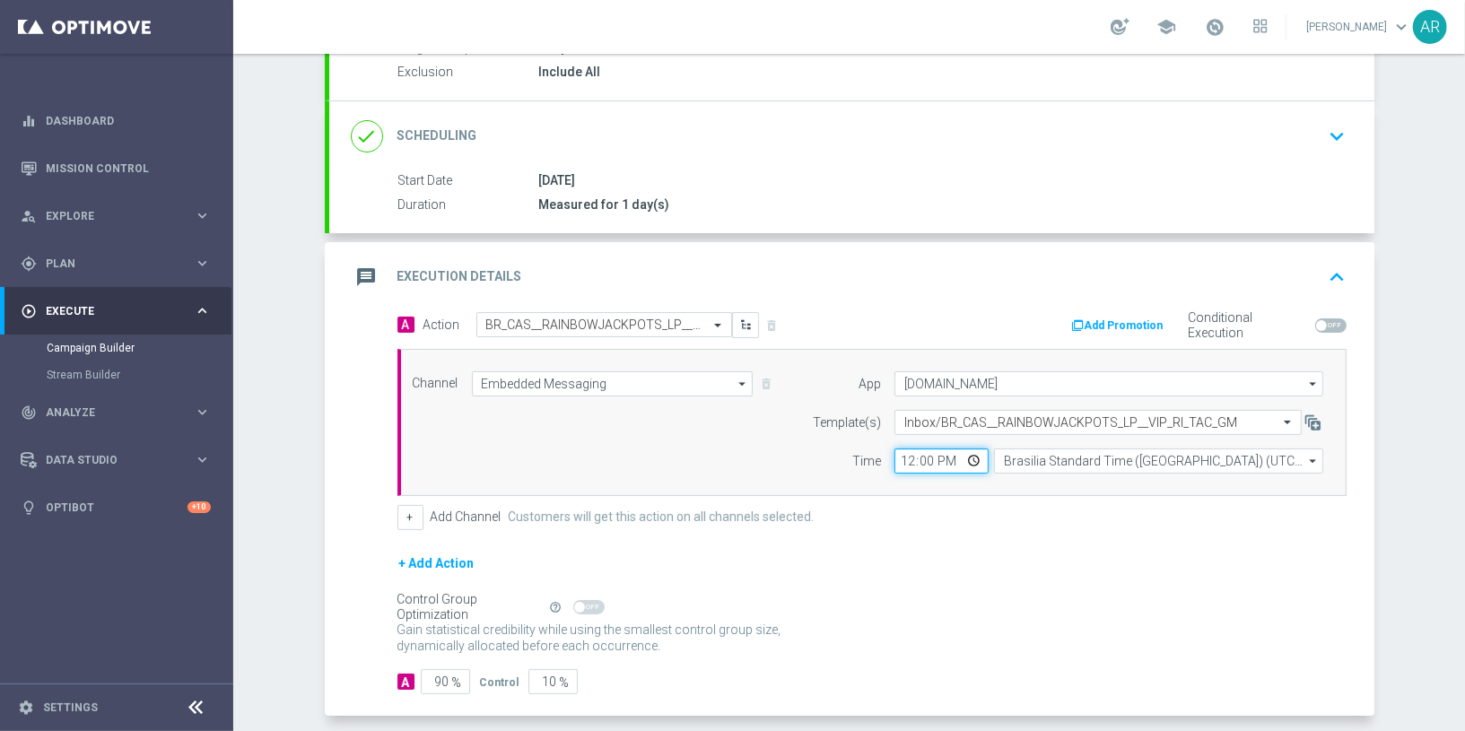
click at [966, 458] on input "12:00" at bounding box center [942, 461] width 94 height 25
type input "09:00"
click at [627, 411] on div "Channel Embedded Messaging Embedded Messaging arrow_drop_down Drag here to set …" at bounding box center [868, 422] width 939 height 102
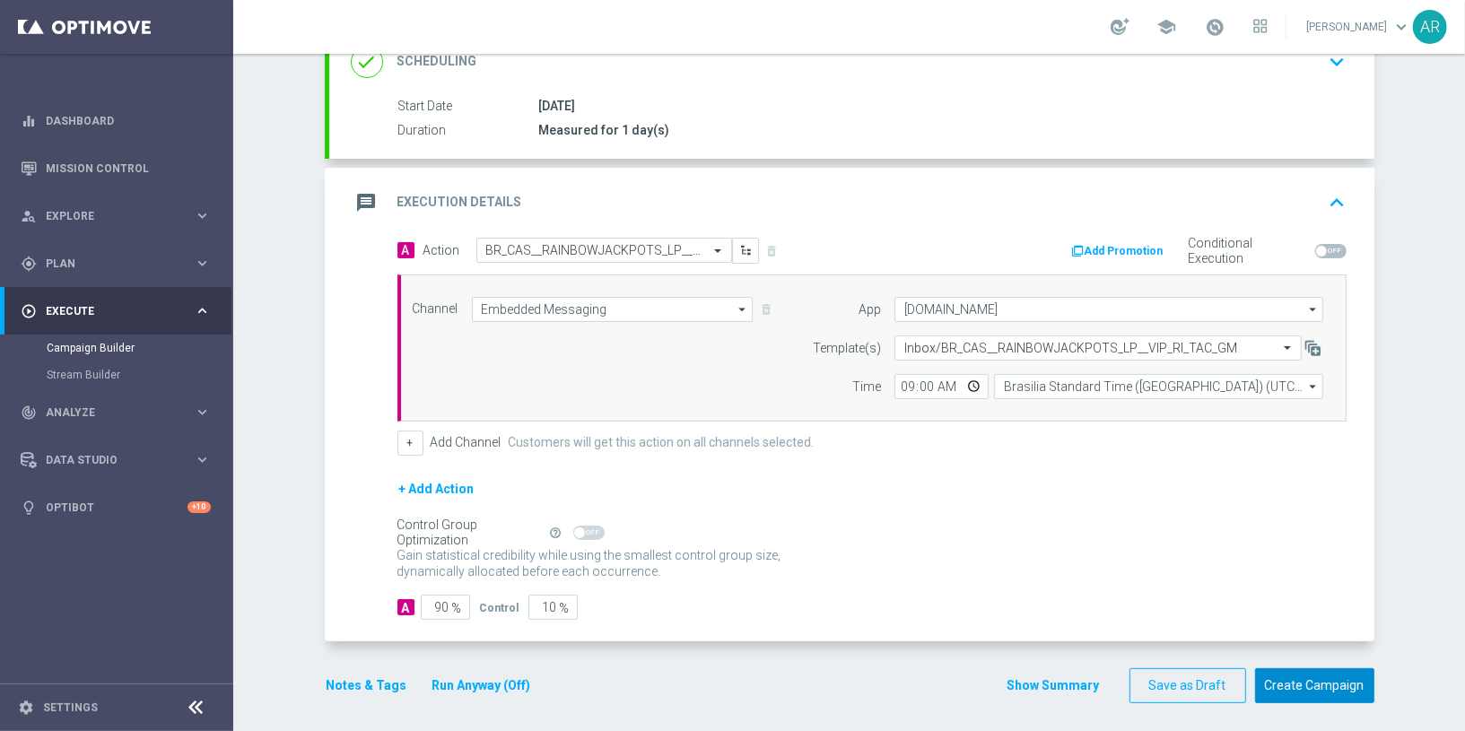
click at [1295, 670] on button "Create Campaign" at bounding box center [1314, 686] width 119 height 35
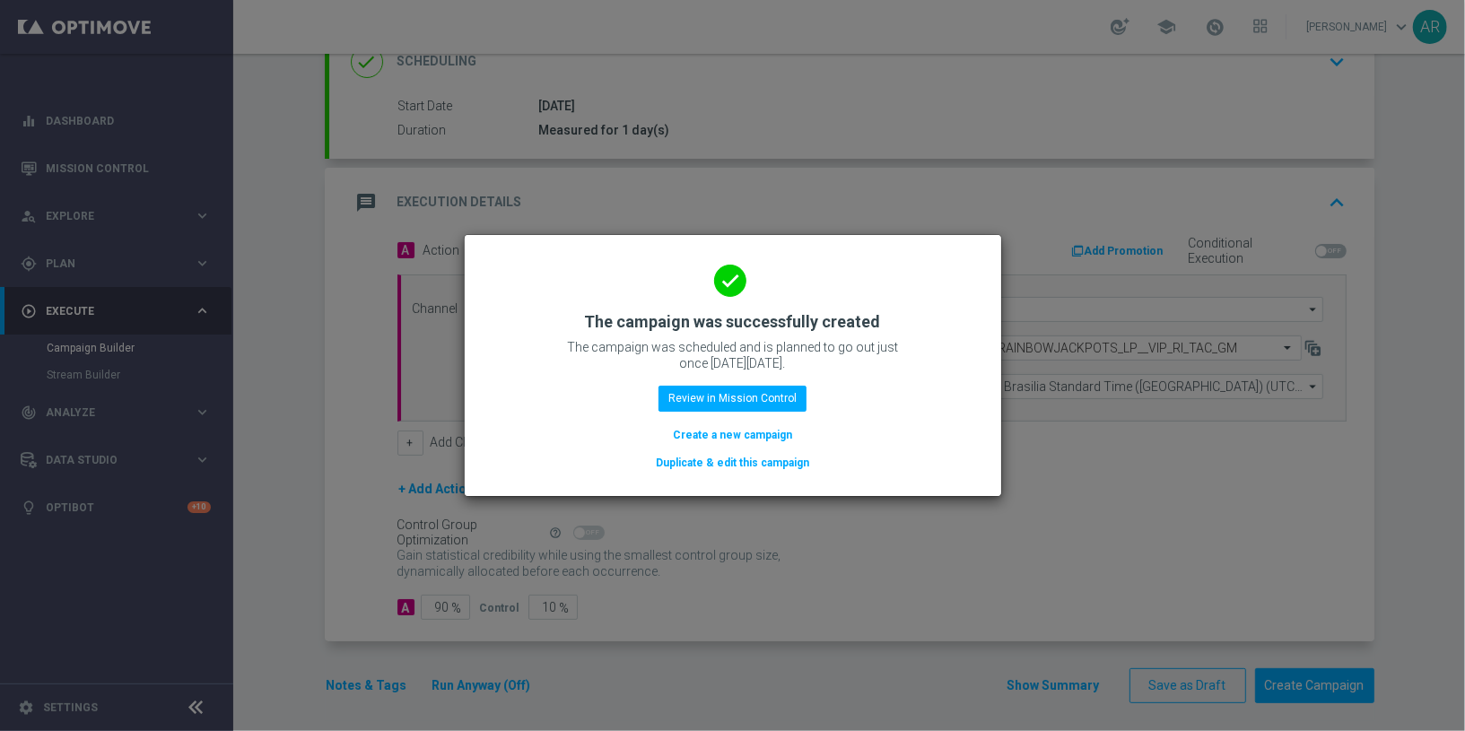
click at [712, 432] on button "Create a new campaign" at bounding box center [732, 435] width 123 height 20
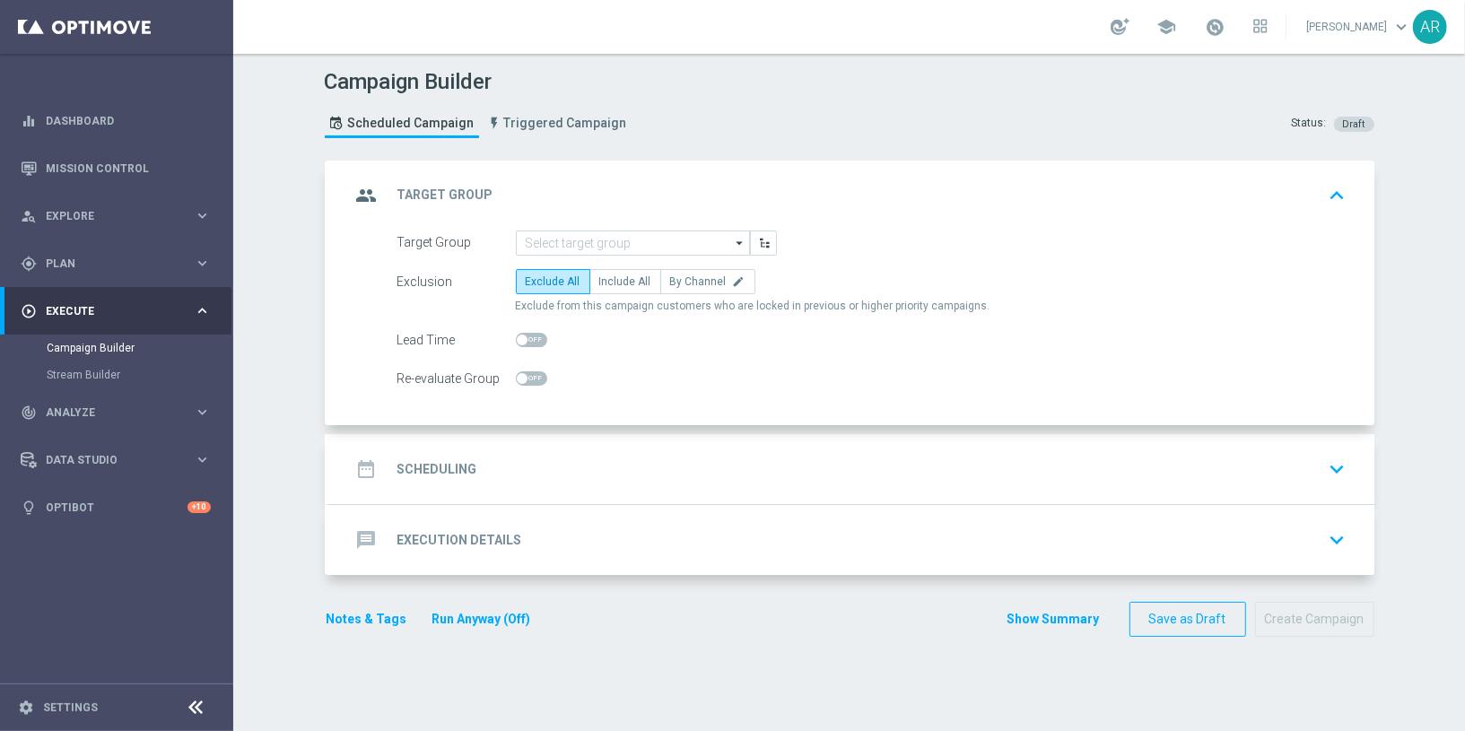
scroll to position [0, 0]
click at [101, 169] on link "Mission Control" at bounding box center [128, 168] width 165 height 48
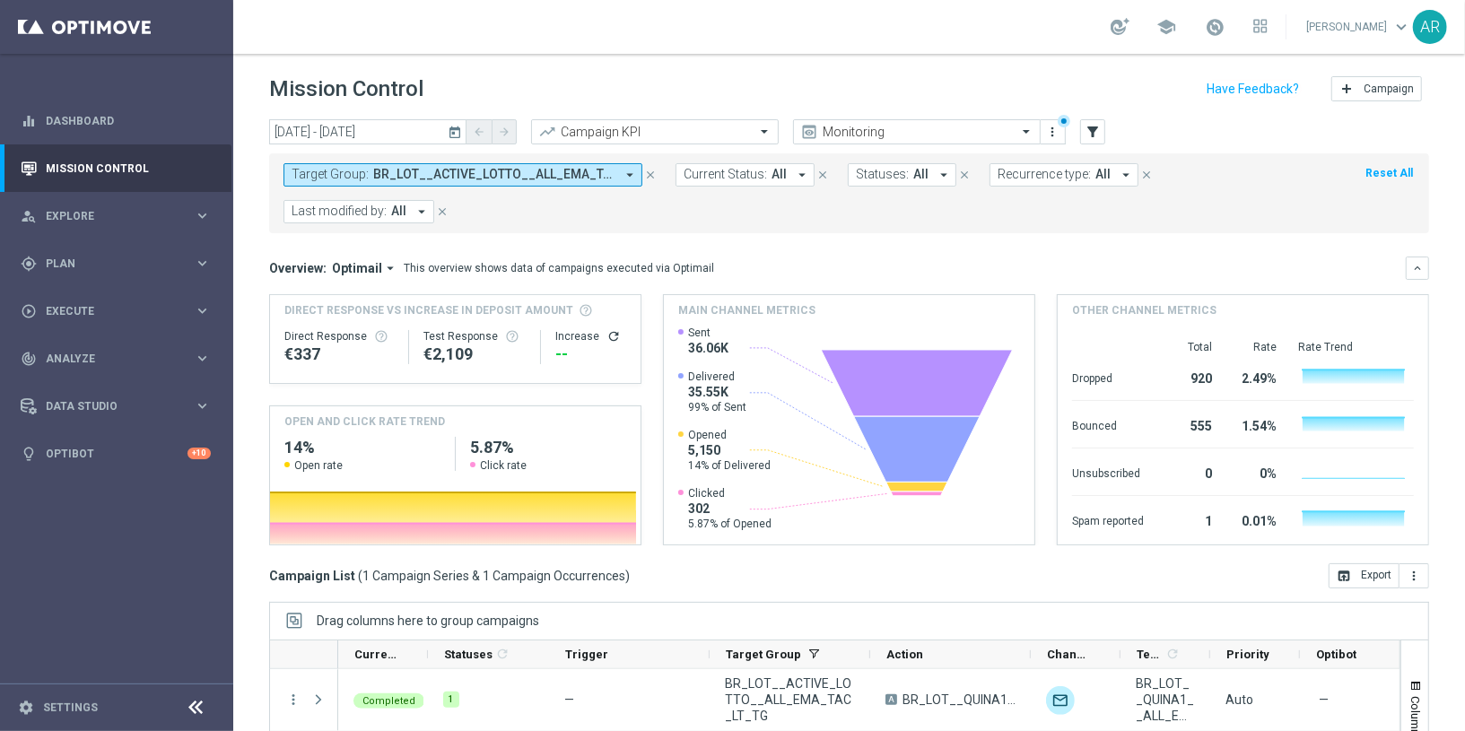
click at [457, 132] on icon "today" at bounding box center [456, 132] width 16 height 16
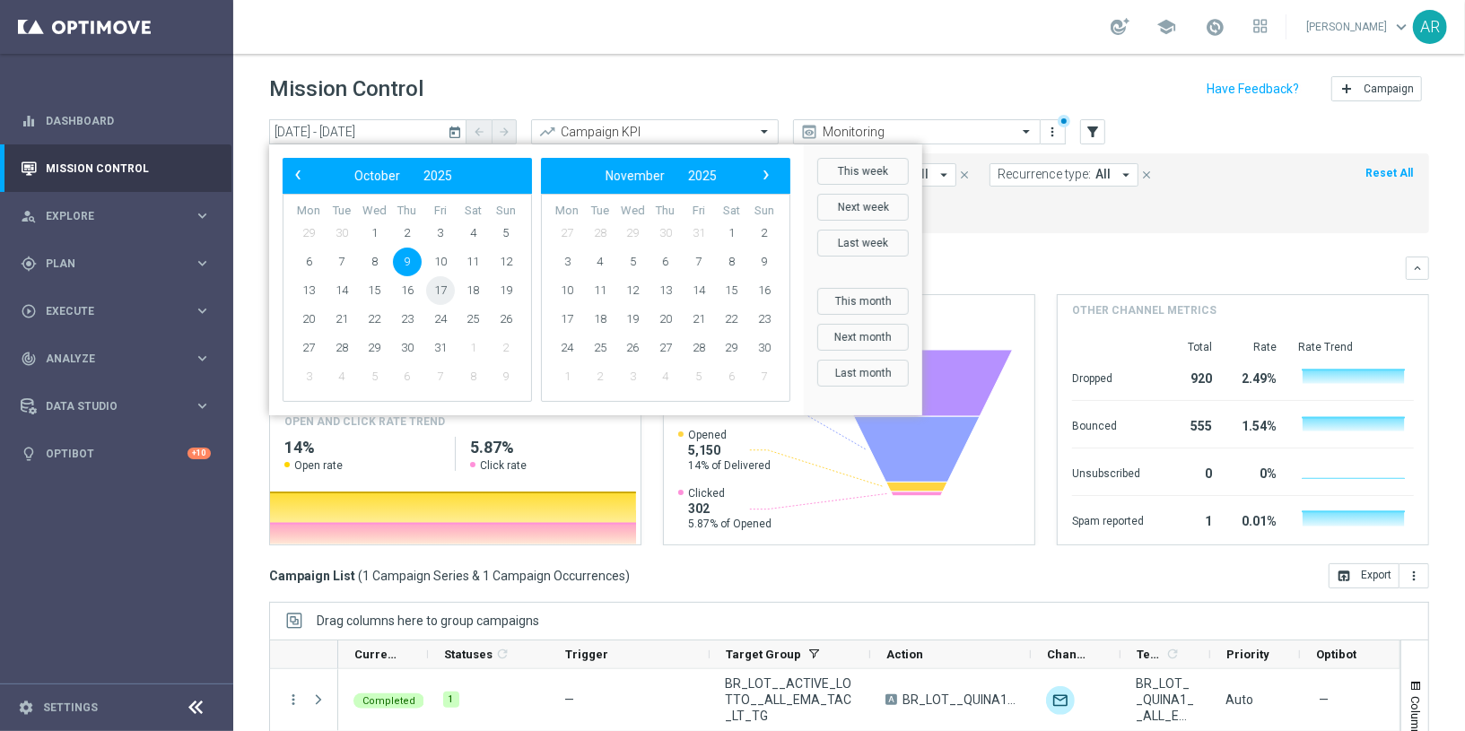
click at [441, 287] on span "17" at bounding box center [440, 290] width 29 height 29
type input "[DATE] - [DATE]"
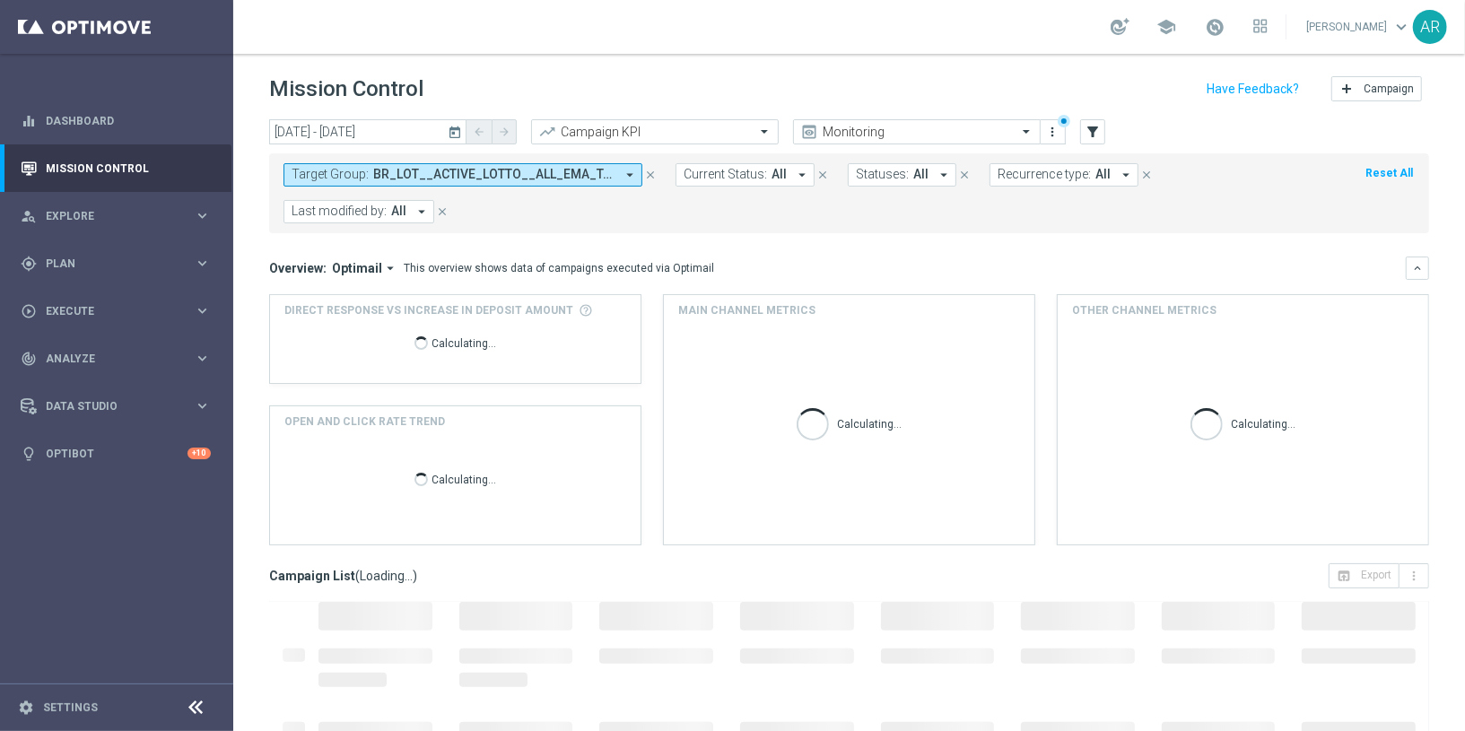
click at [497, 178] on span "BR_LOT__ACTIVE_LOTTO__ALL_EMA_TAC_LT_TG" at bounding box center [493, 174] width 241 height 15
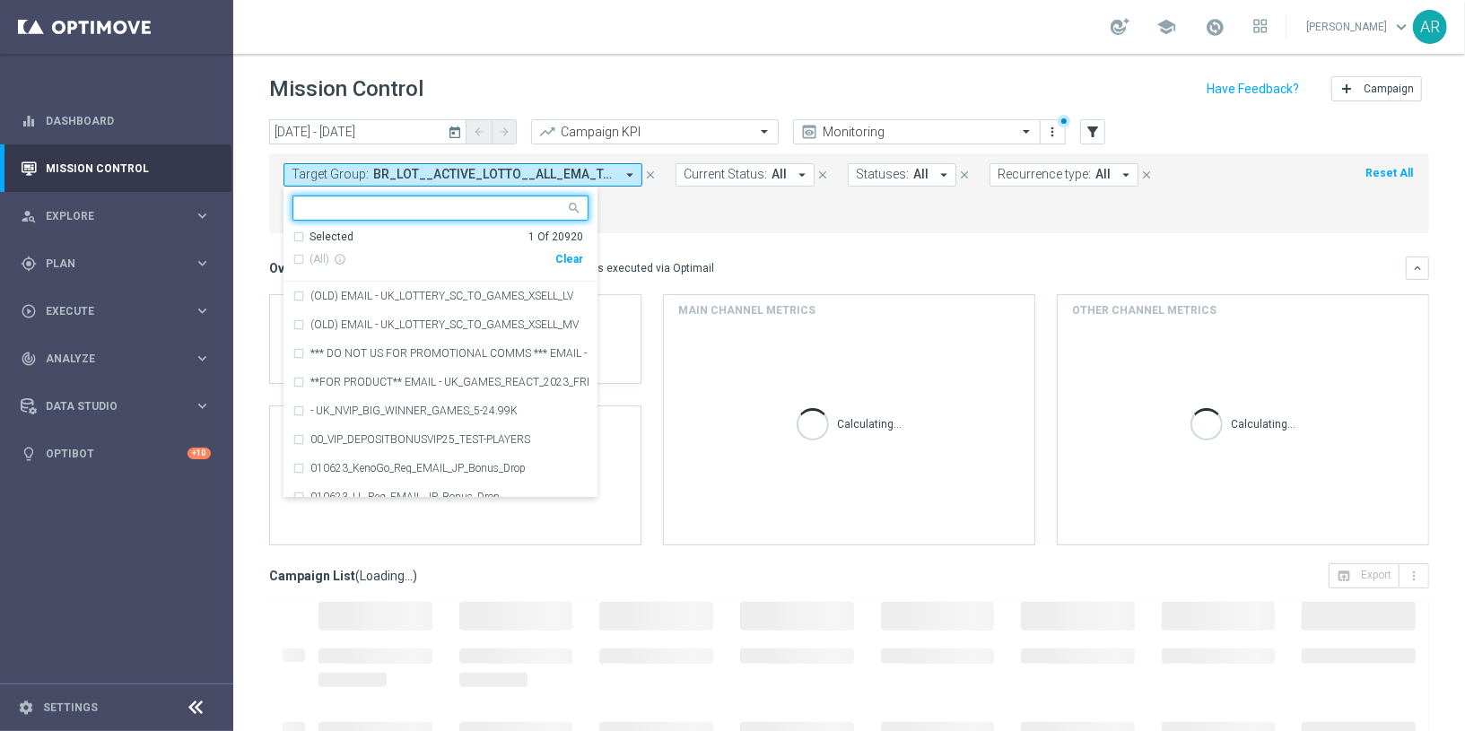
click at [0, 0] on div "Clear" at bounding box center [0, 0] width 0 height 0
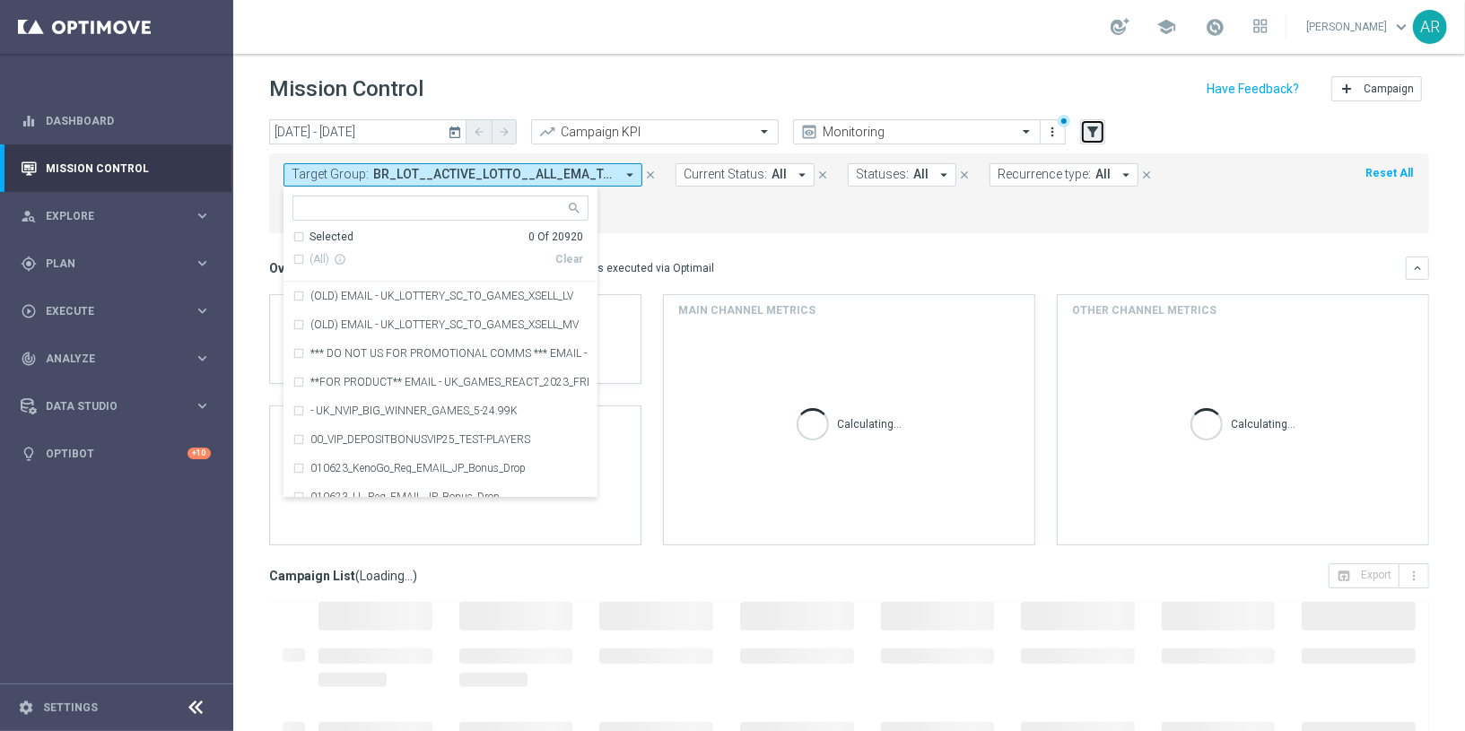
click at [1090, 127] on icon "filter_alt" at bounding box center [1093, 132] width 16 height 16
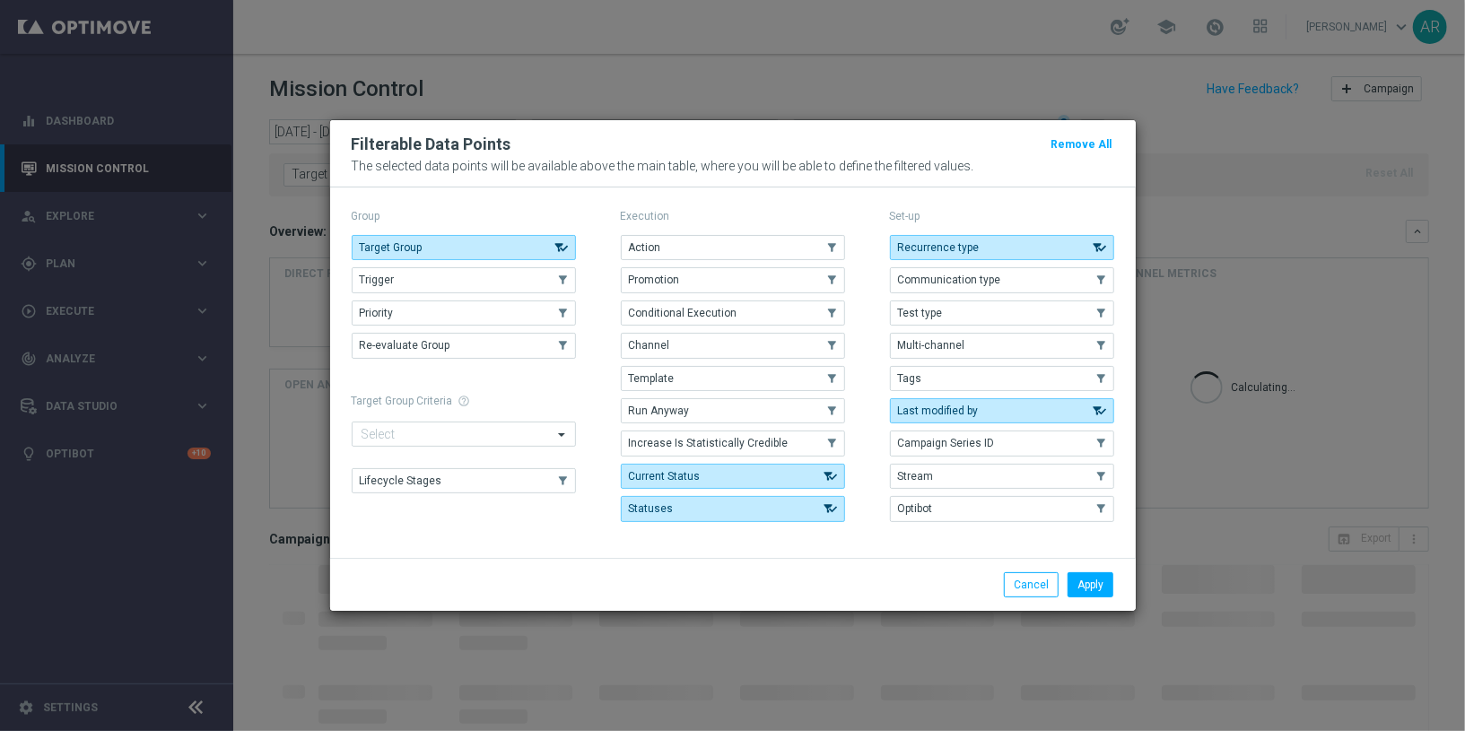
click at [755, 235] on div "Execution Action .cls-1{fill:none;} .cls-1{fill:none;} Promotion .cls-1{fill:no…" at bounding box center [733, 367] width 224 height 325
click at [758, 246] on button "Action" at bounding box center [733, 247] width 224 height 25
click at [1088, 578] on button "Apply" at bounding box center [1091, 584] width 46 height 25
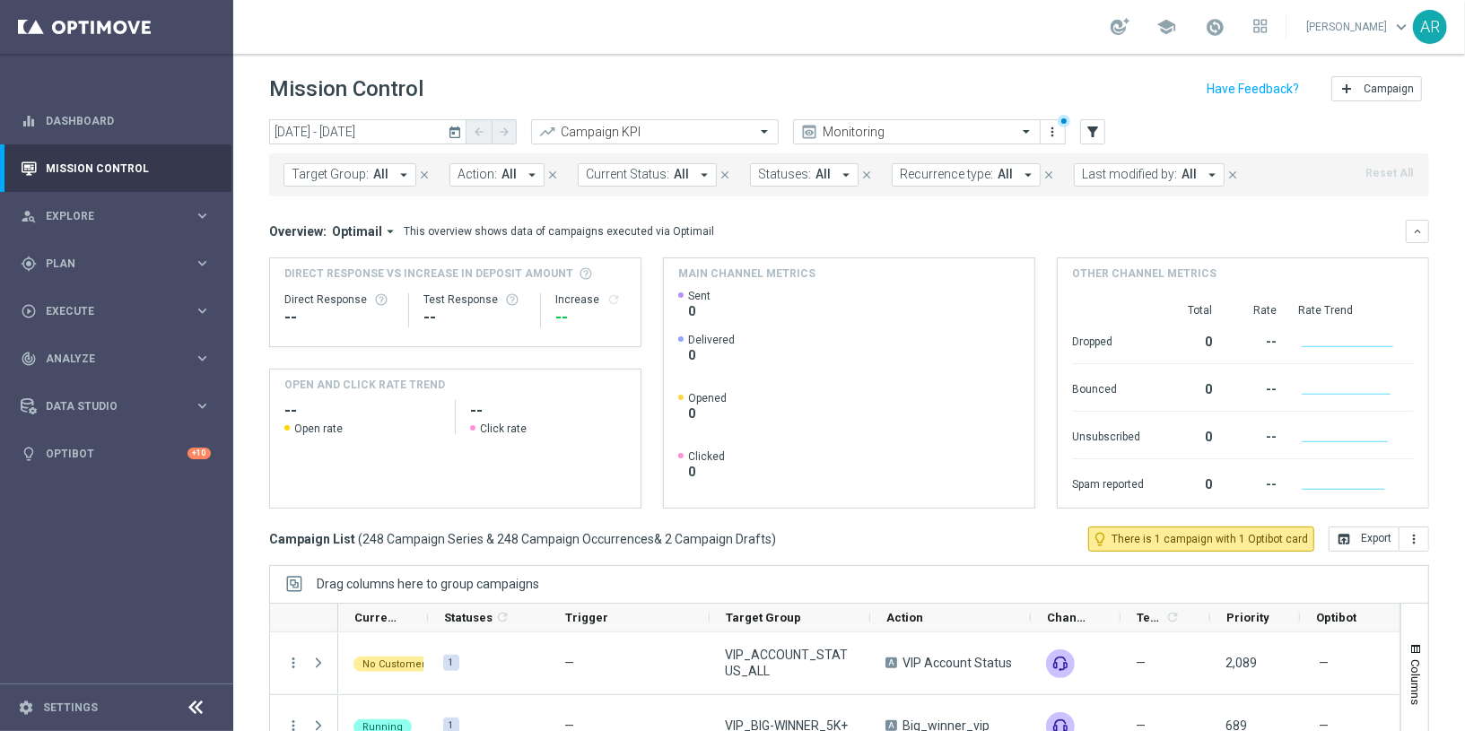
click at [485, 170] on span "Action:" at bounding box center [477, 174] width 39 height 15
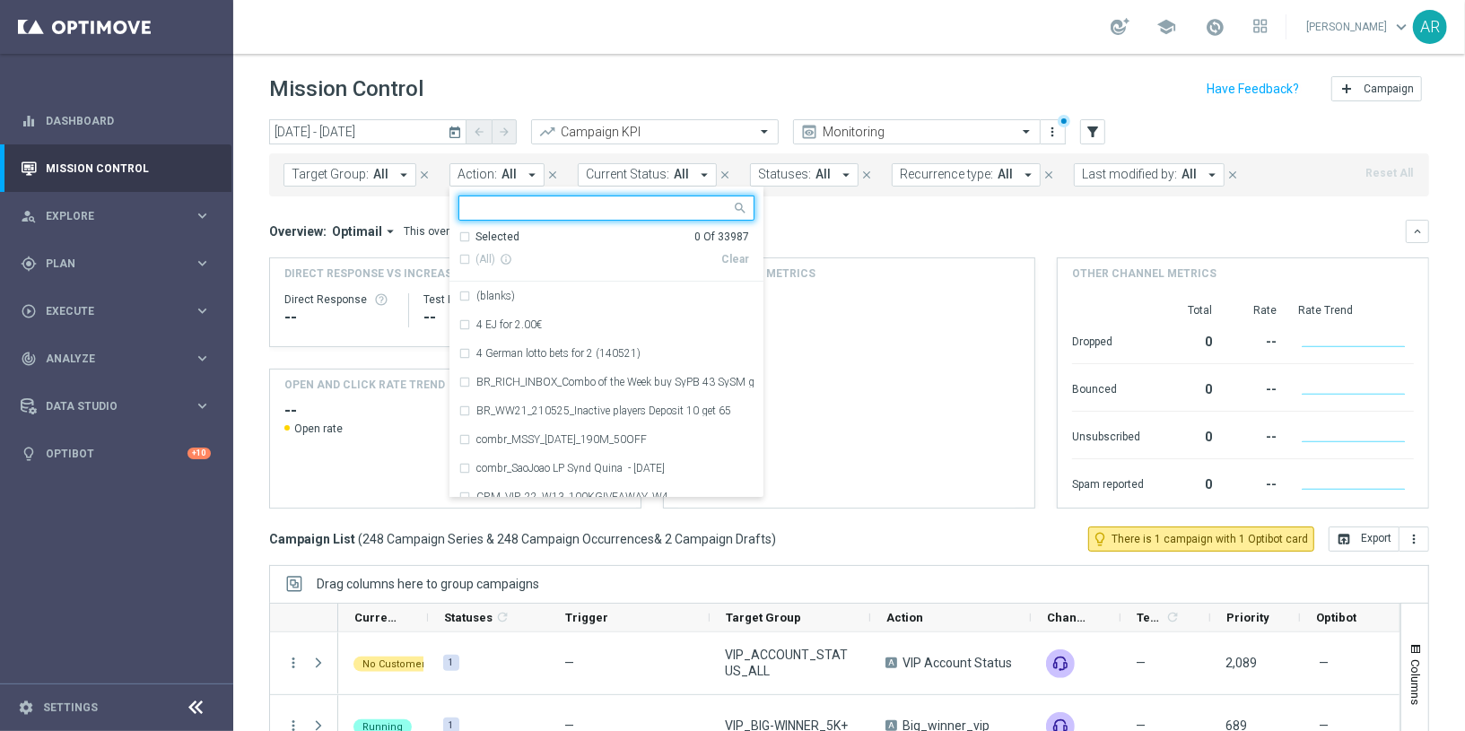
click at [521, 209] on input "text" at bounding box center [599, 208] width 263 height 15
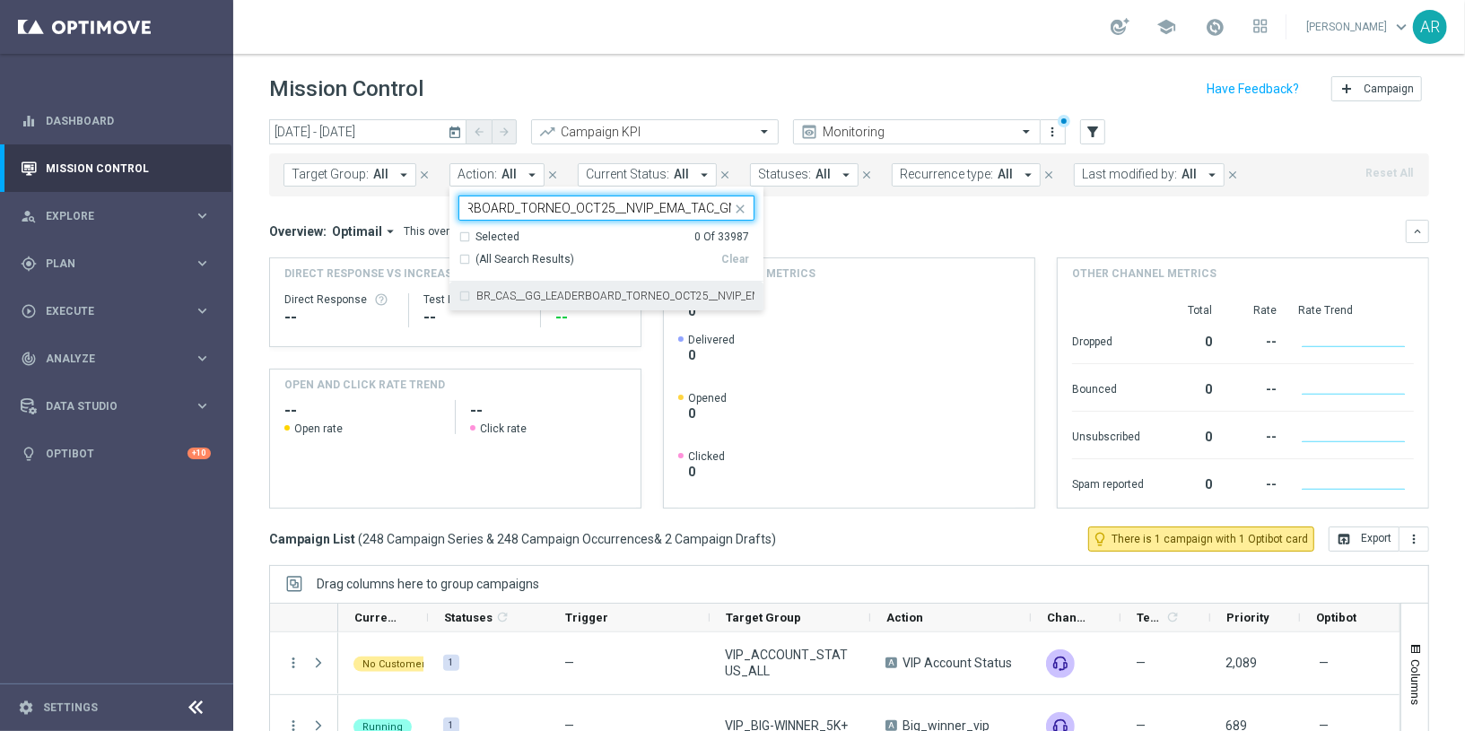
click at [625, 293] on label "BR_CAS__GG_LEADERBOARD_TORNEO_OCT25__NVIP_EMA_TAC_GM" at bounding box center [615, 296] width 278 height 11
type input "BR_CAS__GG_LEADERBOARD_TORNEO_OCT25__NVIP_EMA_TAC_GM"
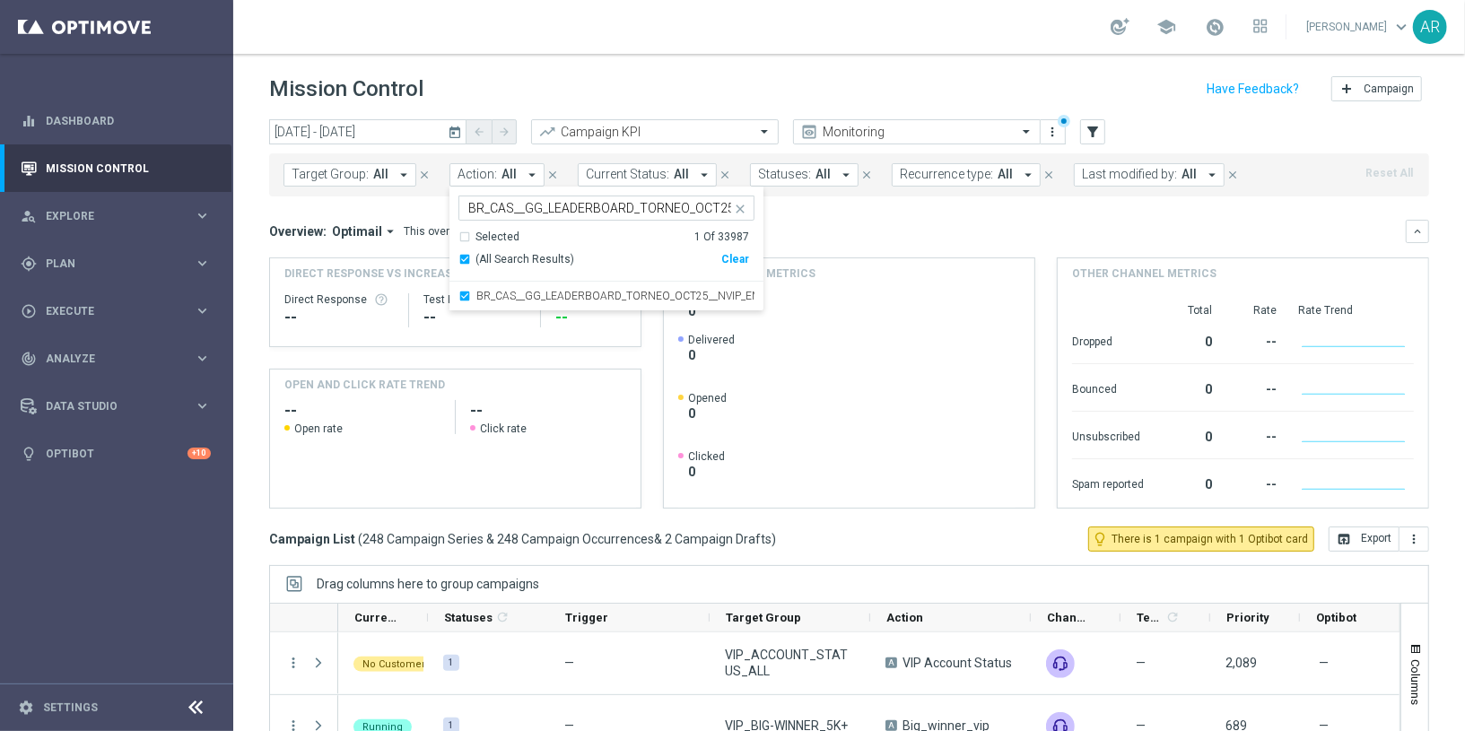
click at [841, 223] on div "Overview: Optimail arrow_drop_down This overview shows data of campaigns execut…" at bounding box center [837, 231] width 1137 height 16
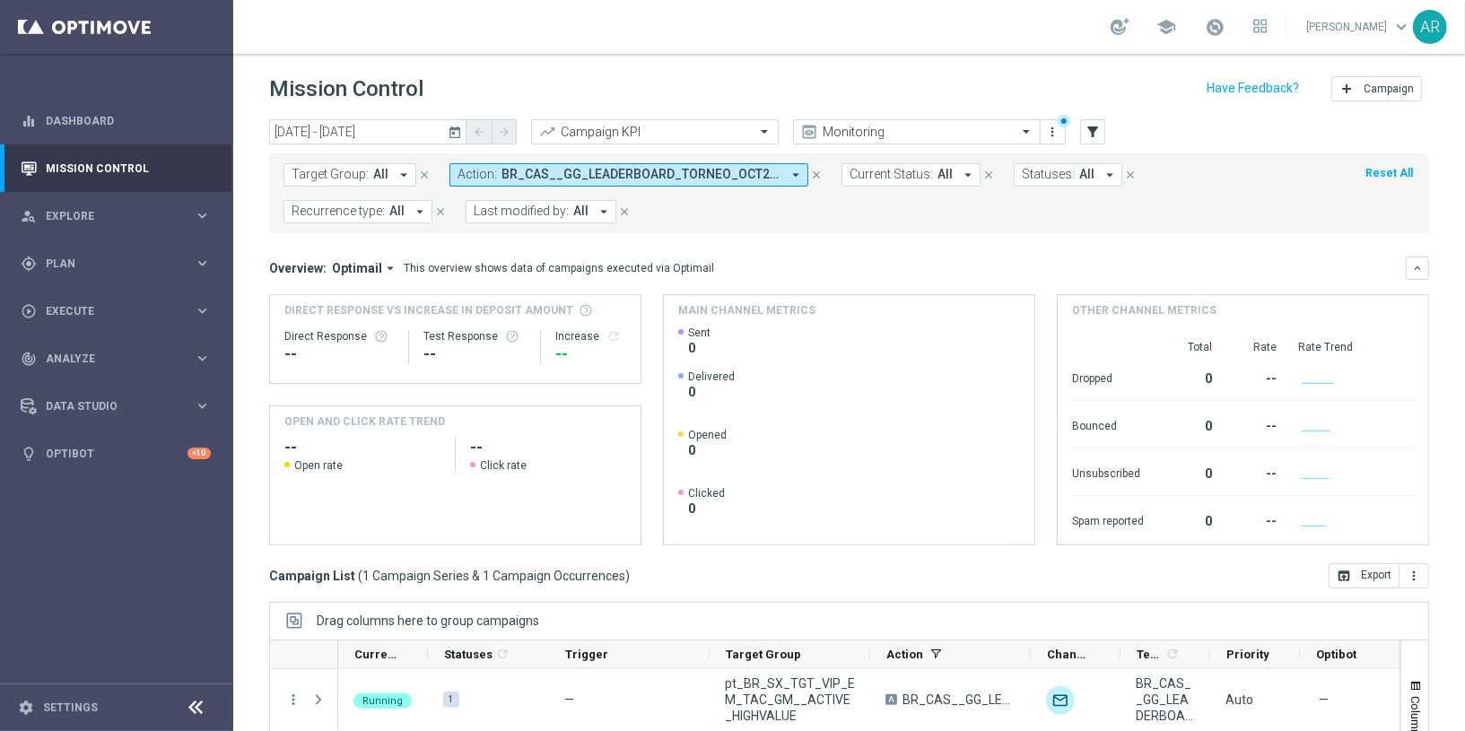
scroll to position [199, 0]
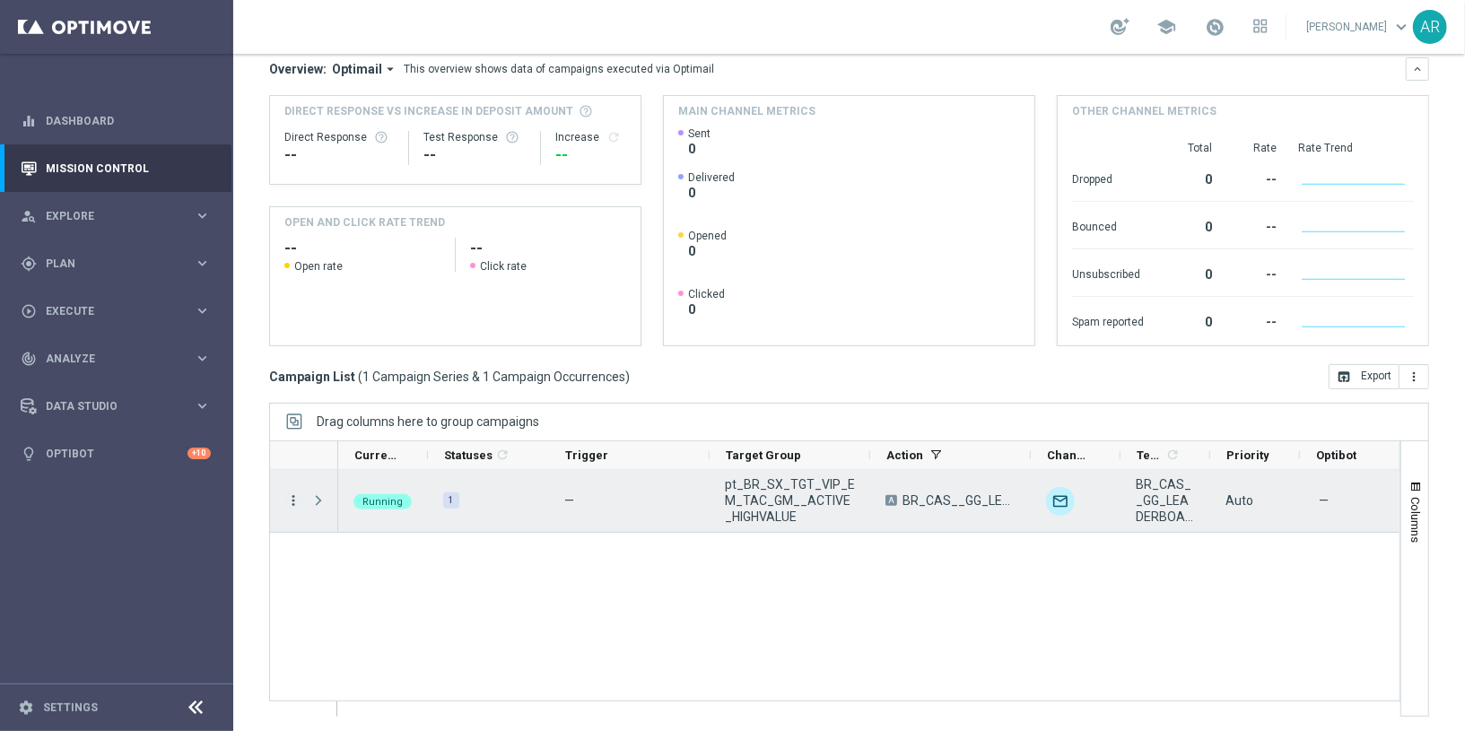
click at [296, 495] on icon "more_vert" at bounding box center [293, 501] width 16 height 16
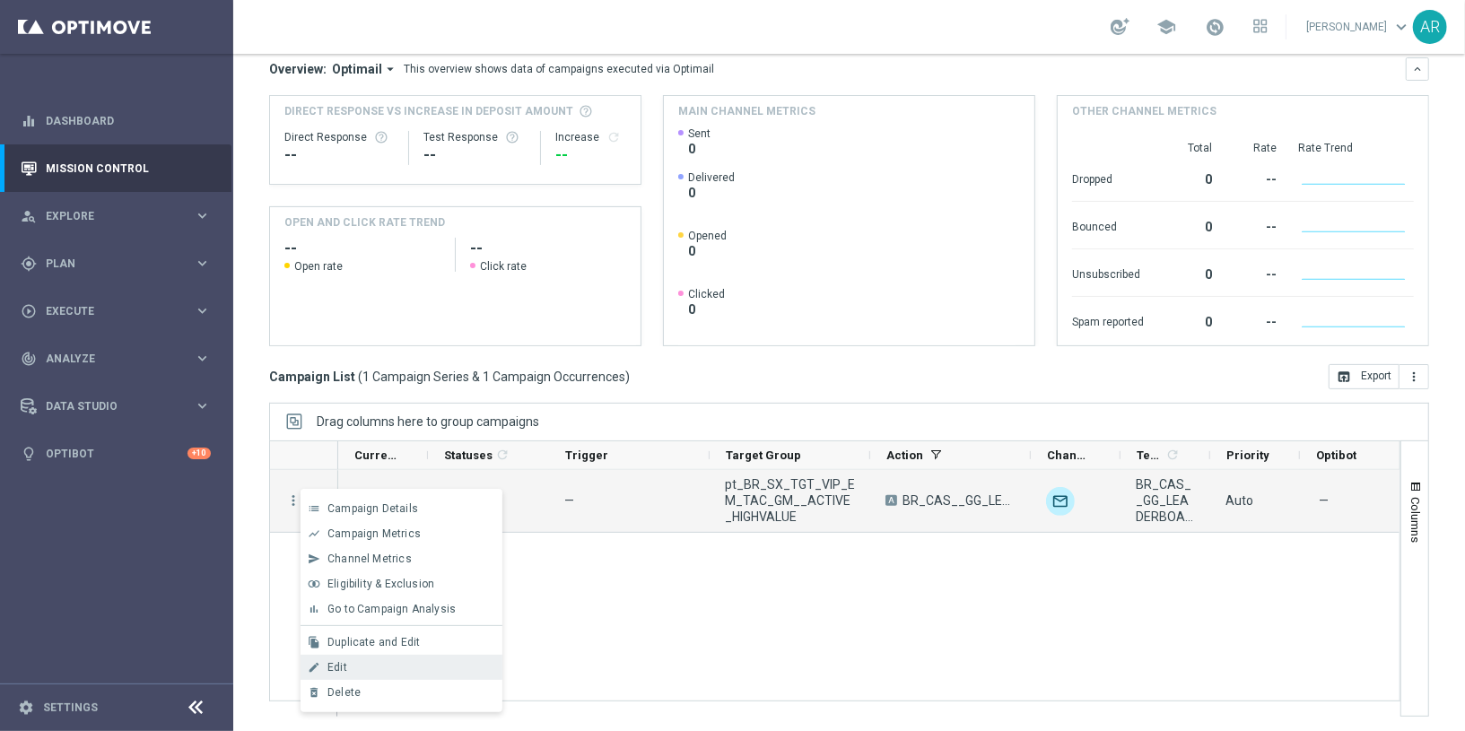
click at [373, 664] on div "Edit" at bounding box center [411, 667] width 167 height 13
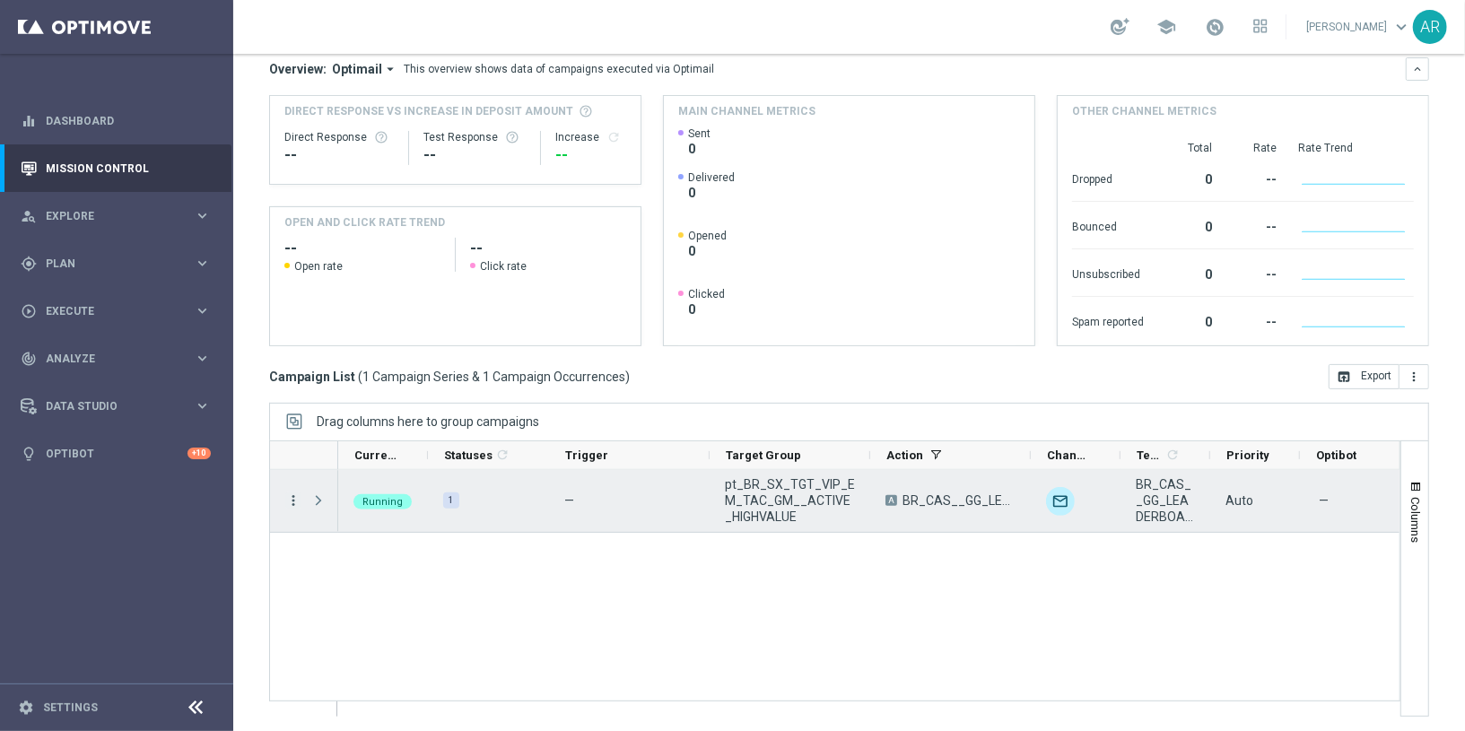
click at [290, 496] on icon "more_vert" at bounding box center [293, 501] width 16 height 16
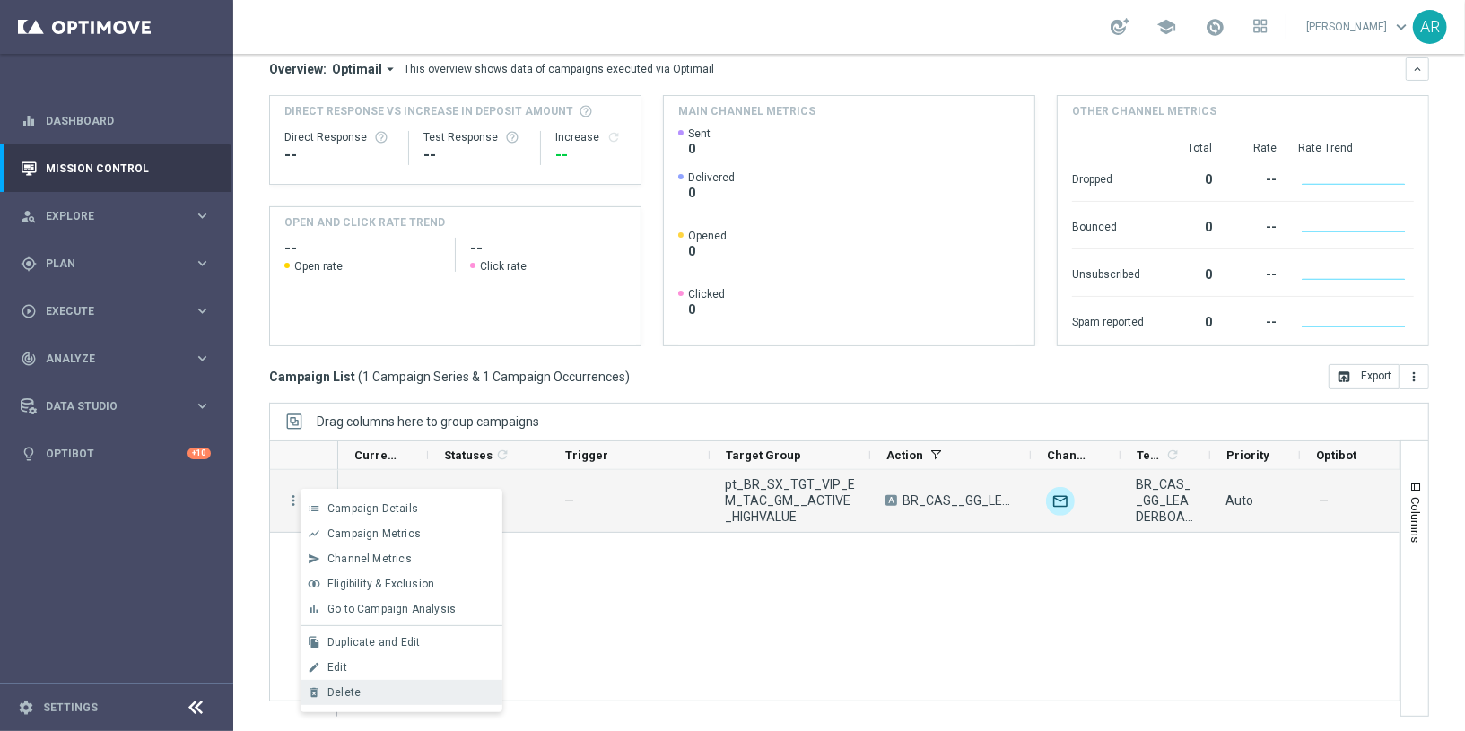
click at [388, 690] on div "Delete" at bounding box center [411, 692] width 167 height 13
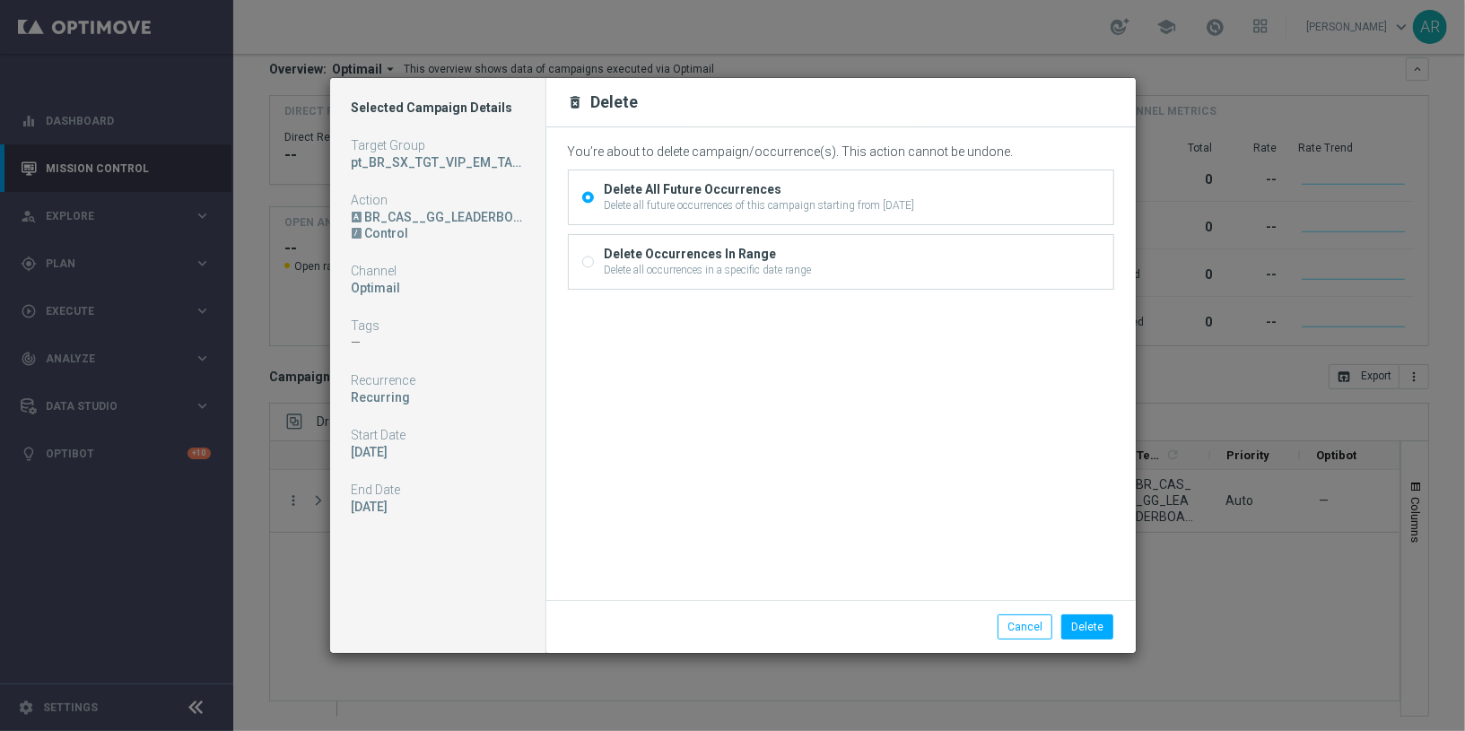
click at [748, 260] on div "Delete Occurrences In Range" at bounding box center [708, 254] width 207 height 16
click at [594, 260] on input "Delete Occurrences In Range Delete all occurrences in a specific date range" at bounding box center [588, 264] width 12 height 12
radio input "true"
radio input "false"
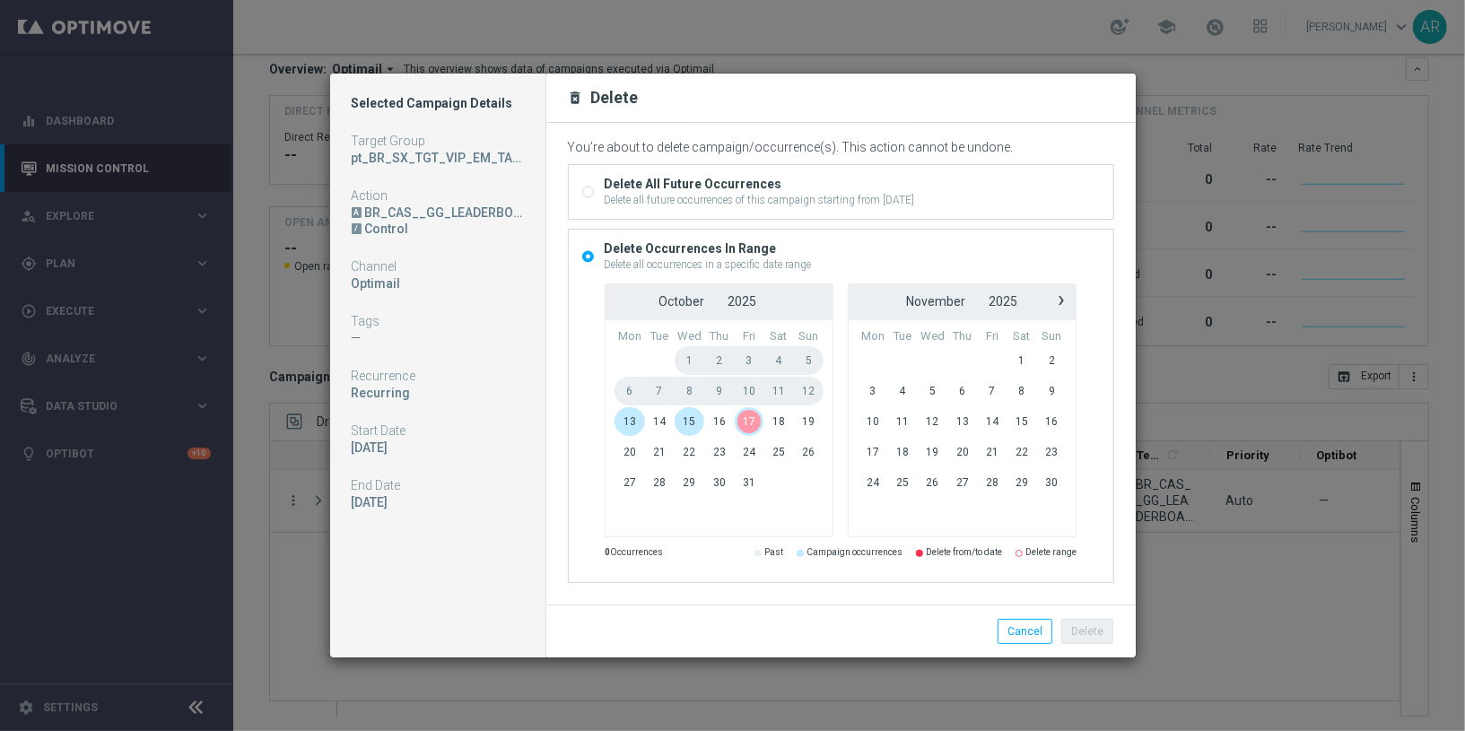
click at [750, 423] on span "17" at bounding box center [750, 421] width 30 height 29
click at [1090, 630] on button "Delete" at bounding box center [1088, 631] width 52 height 25
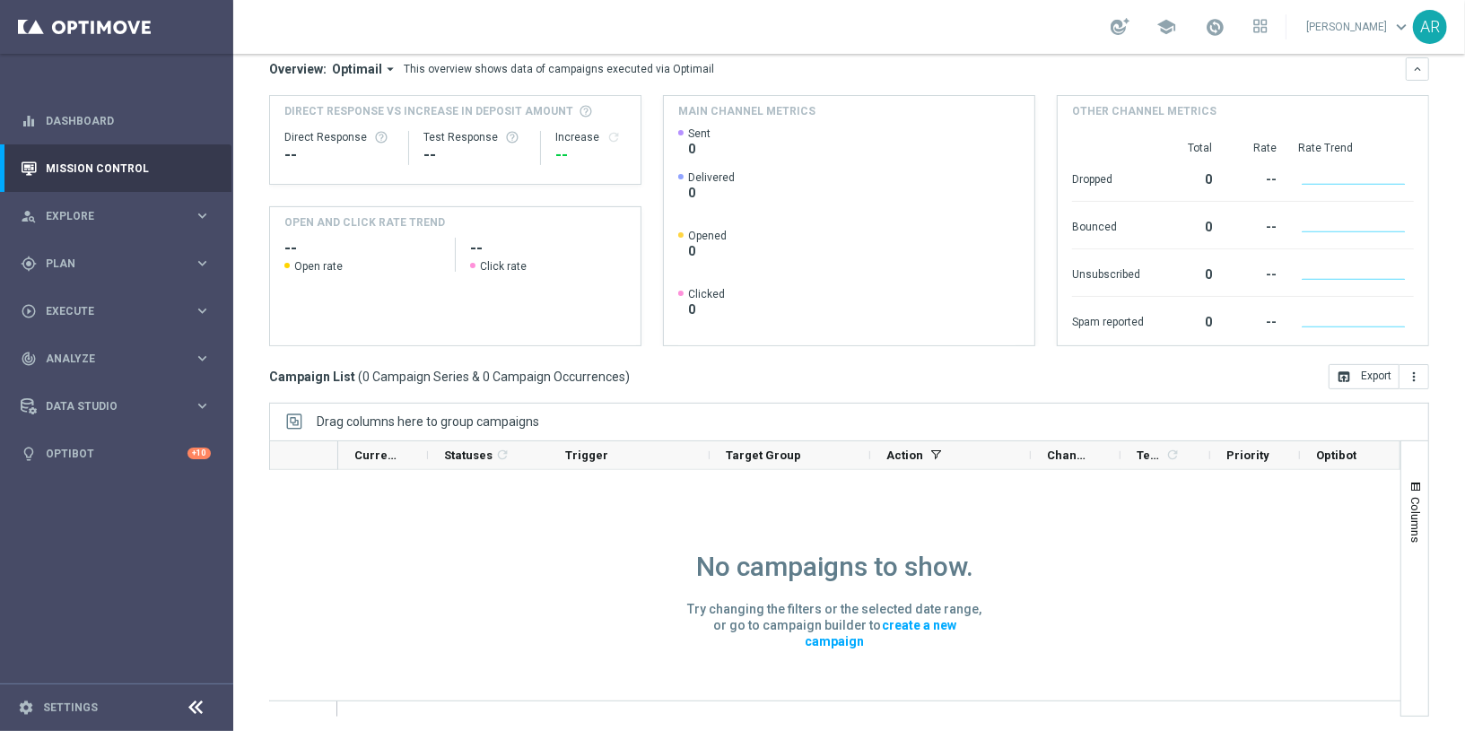
scroll to position [0, 0]
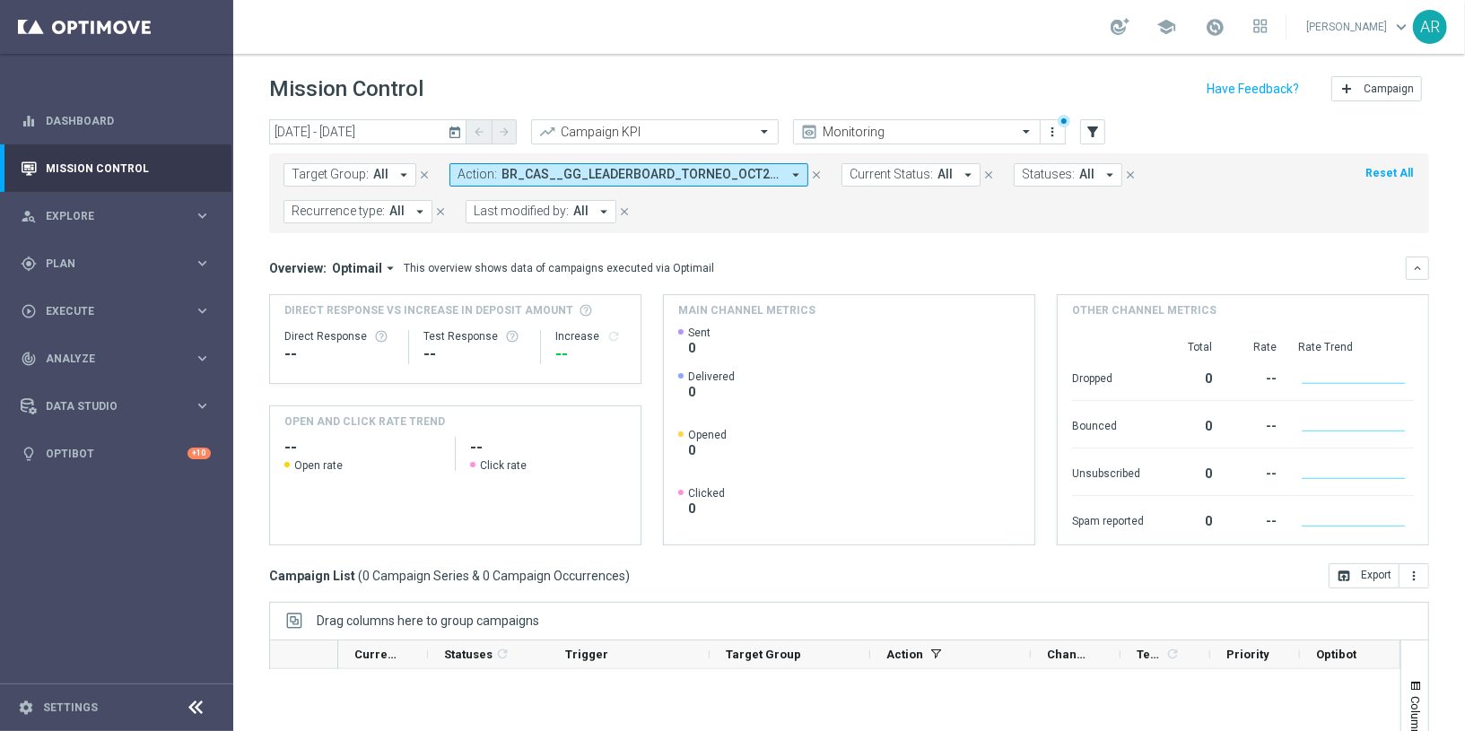
click at [595, 170] on span "BR_CAS__GG_LEADERBOARD_TORNEO_OCT25__NVIP_EMA_TAC_GM" at bounding box center [641, 174] width 279 height 15
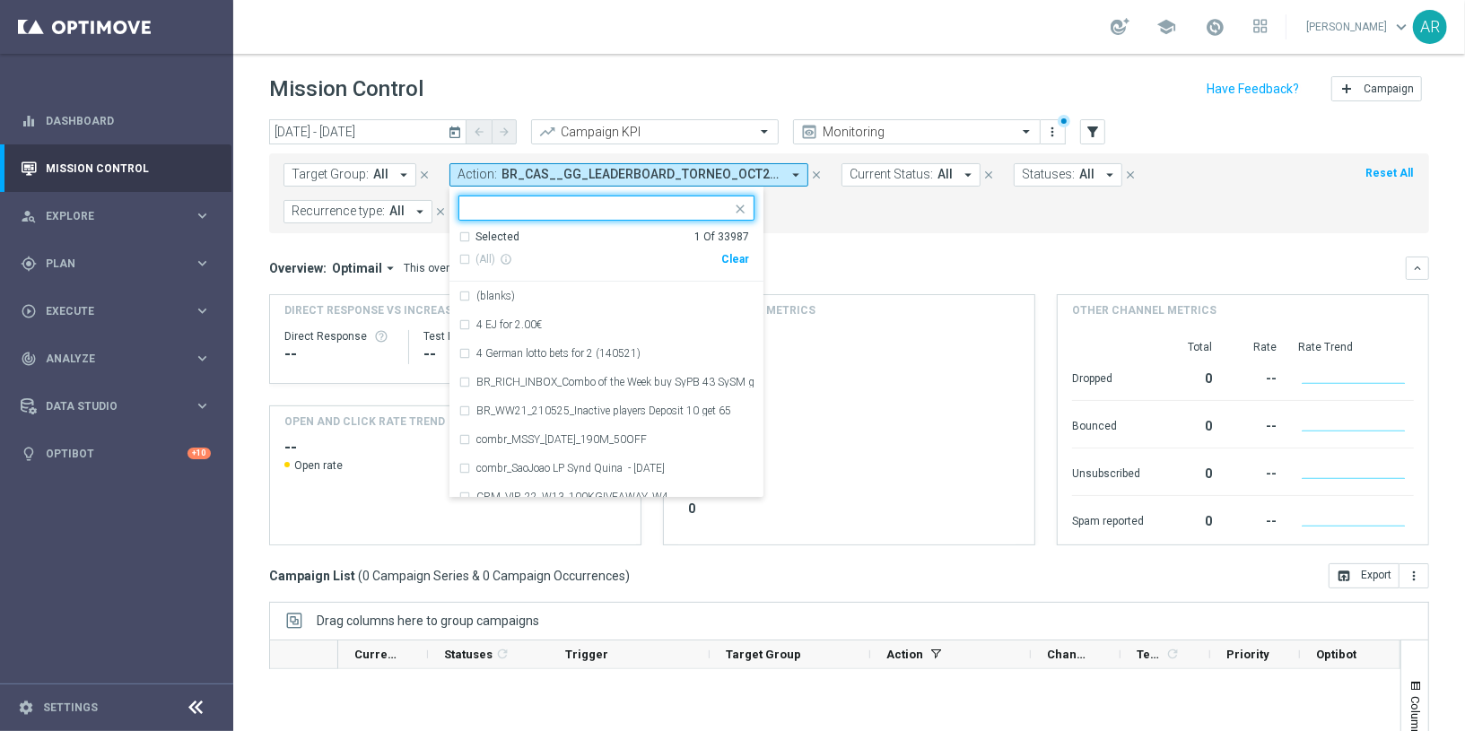
click at [0, 0] on div "Clear" at bounding box center [0, 0] width 0 height 0
click at [591, 206] on input "text" at bounding box center [599, 208] width 263 height 15
paste input "BR_CAS__LEADERBOARD_TORNEO_OCT25__VIP_RI_TAC_GM"
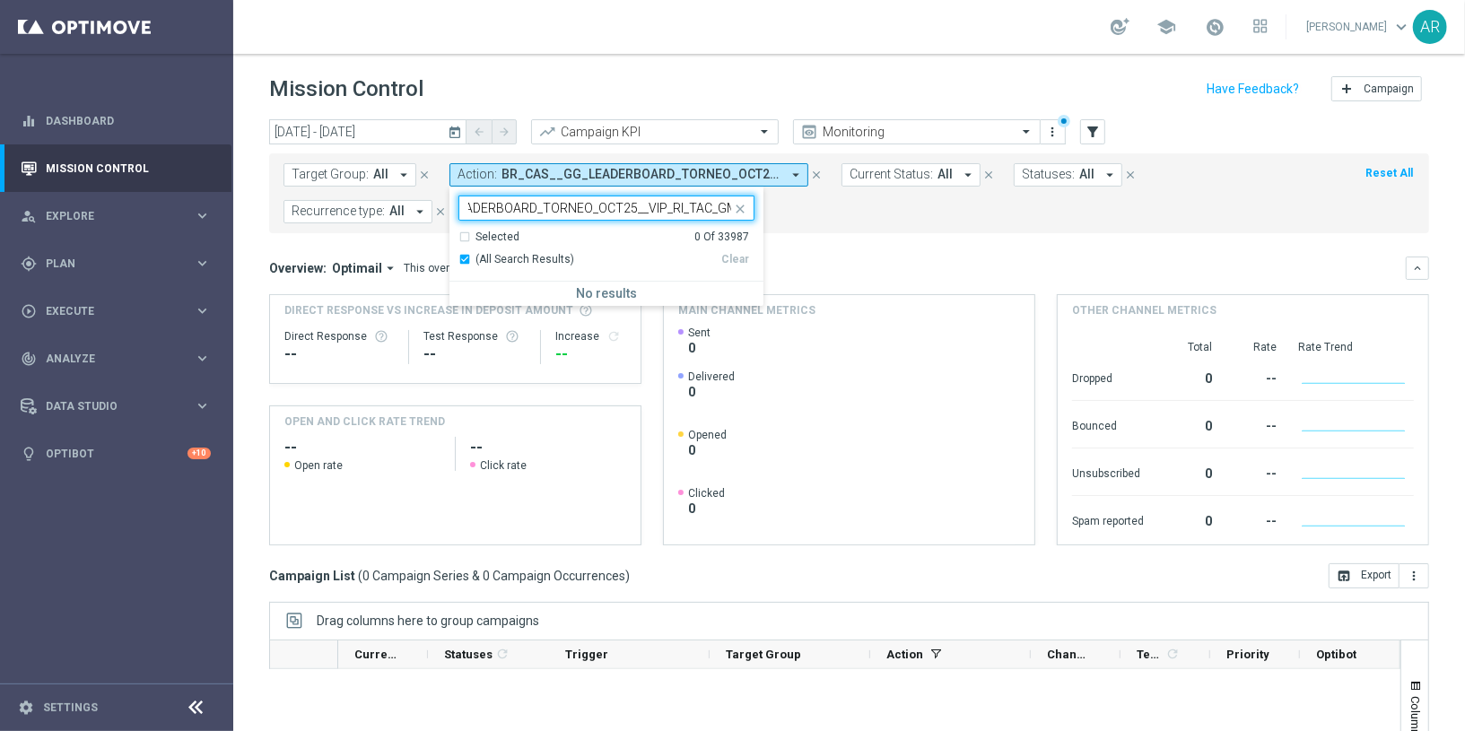
type input "BR_CAS__LEADERBOARD_TORNEO_OCT25__VIP_RI_TAC_GM"
click at [841, 209] on form "Target Group: All arrow_drop_down close Action: BR_CAS__GG_LEADERBOARD_TORNEO_O…" at bounding box center [810, 193] width 1052 height 60
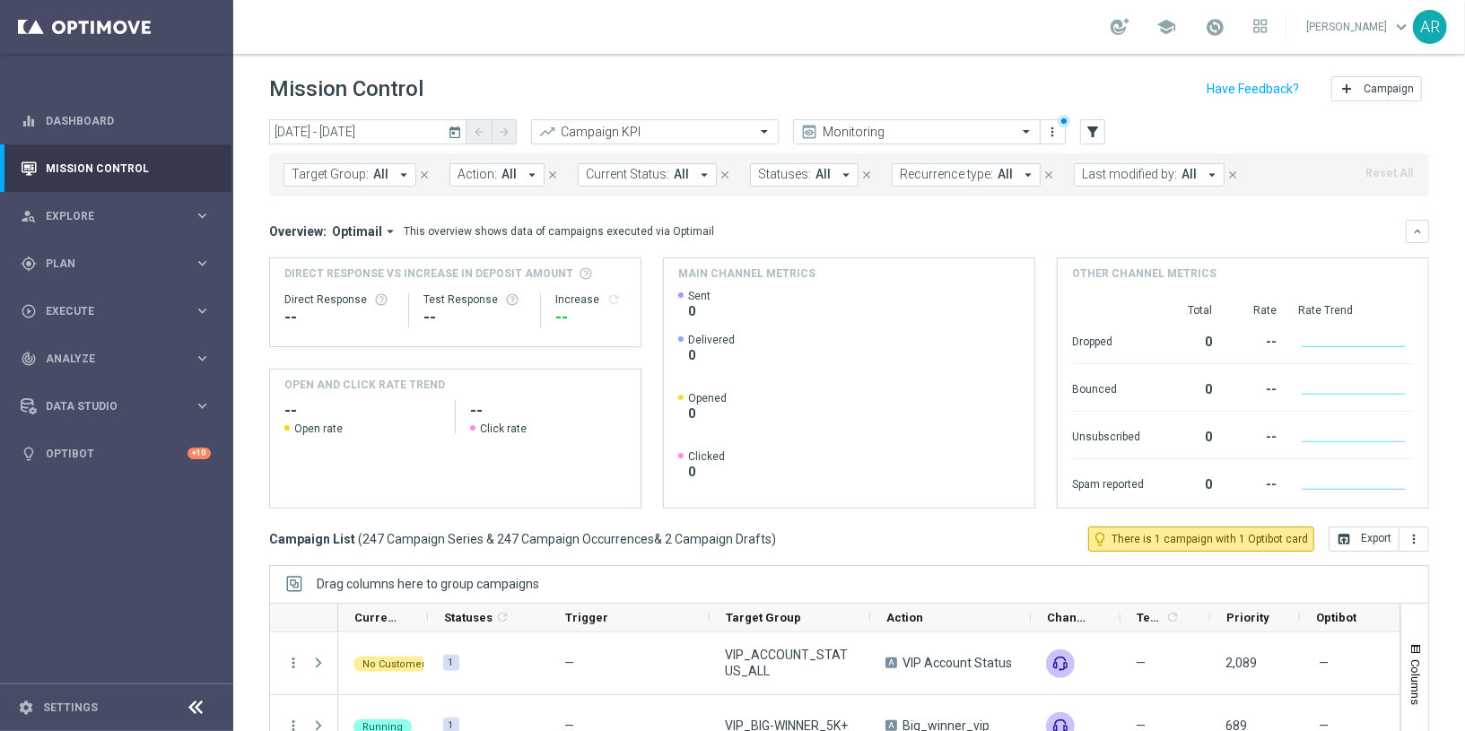
click at [313, 174] on span "Target Group:" at bounding box center [330, 174] width 77 height 15
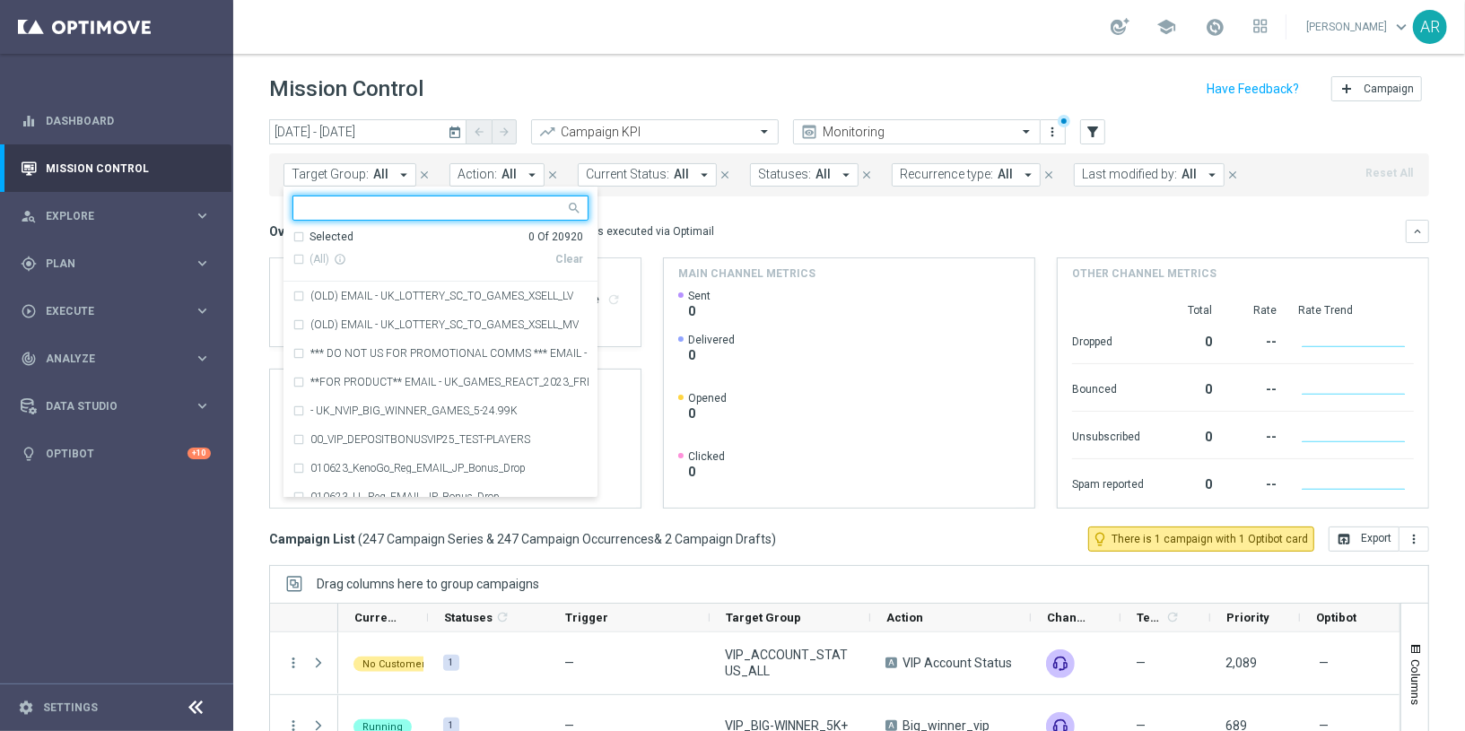
click at [393, 210] on input "text" at bounding box center [433, 208] width 263 height 15
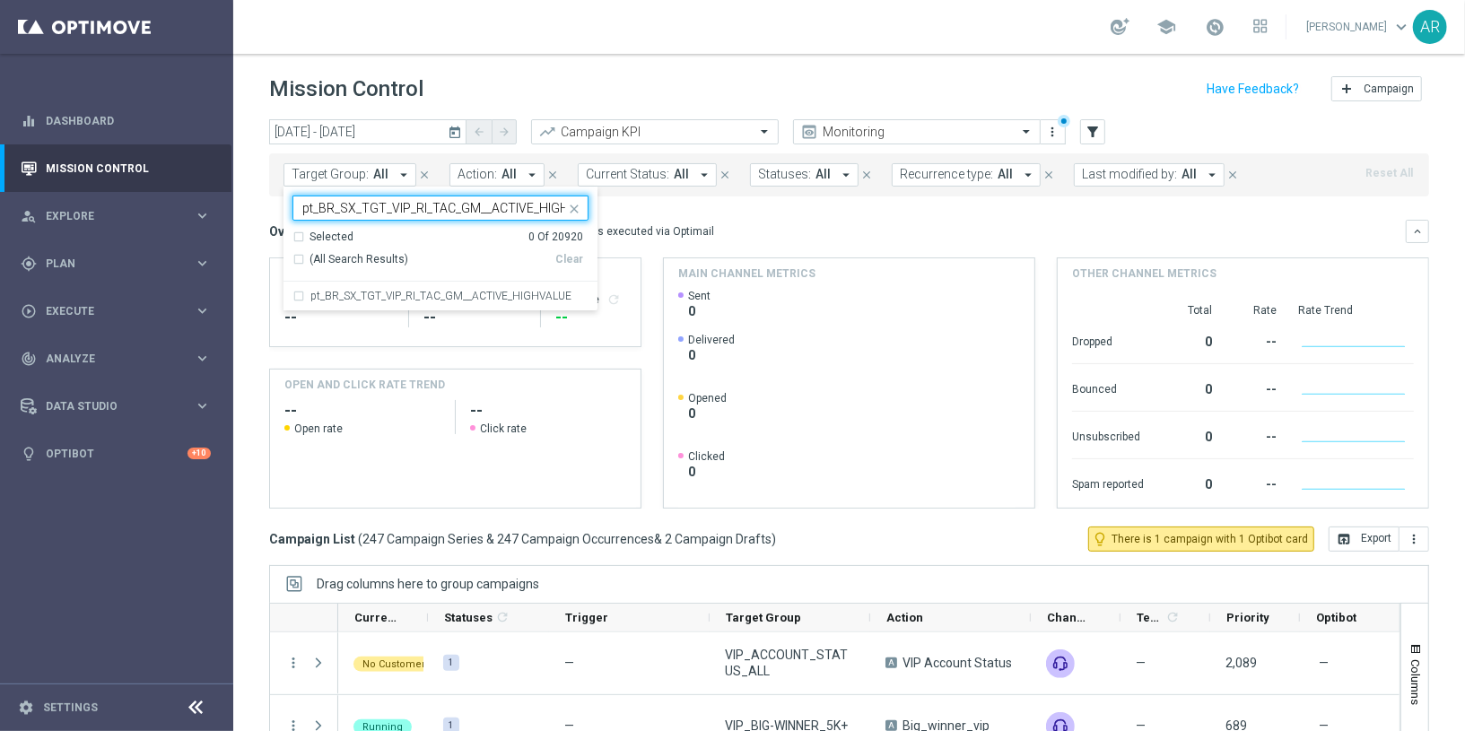
scroll to position [0, 36]
click at [479, 291] on label "pt_BR_SX_TGT_VIP_RI_TAC_GM__ACTIVE_HIGHVALUE" at bounding box center [440, 296] width 261 height 11
type input "pt_BR_SX_TGT_VIP_RI_TAC_GM__ACTIVE_HIGHVALUE"
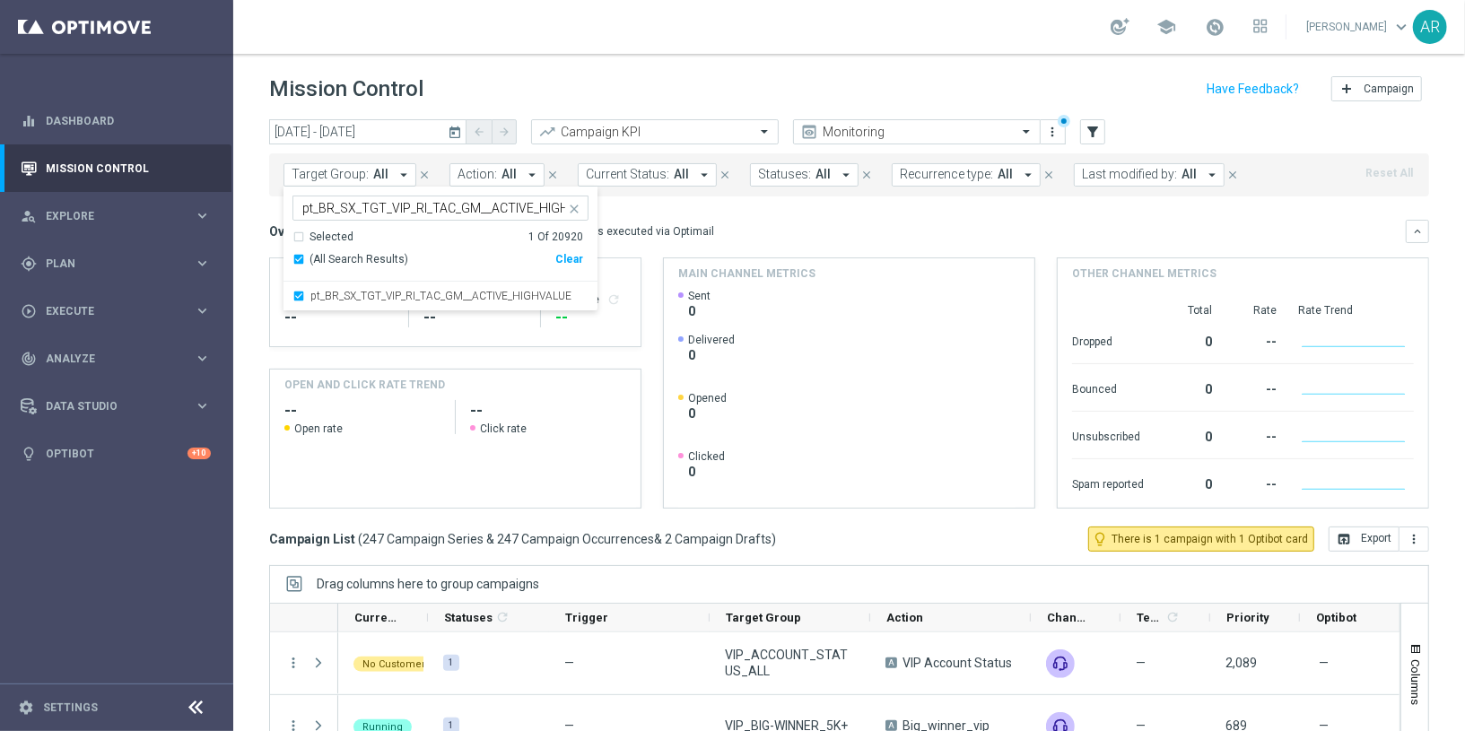
click at [769, 229] on div "Overview: Optimail arrow_drop_down This overview shows data of campaigns execut…" at bounding box center [837, 231] width 1137 height 16
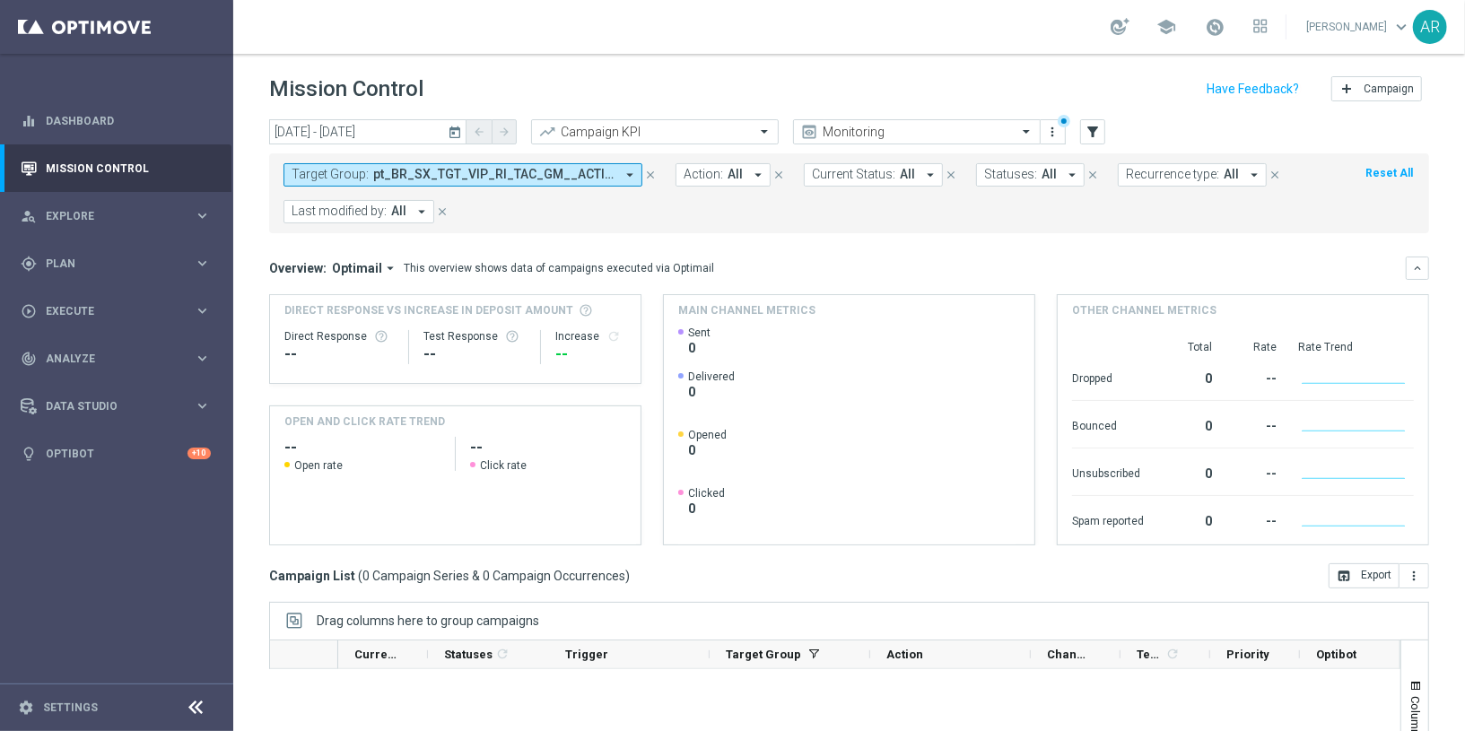
click at [433, 171] on span "pt_BR_SX_TGT_VIP_RI_TAC_GM__ACTIVE_HIGHVALUE" at bounding box center [493, 174] width 241 height 15
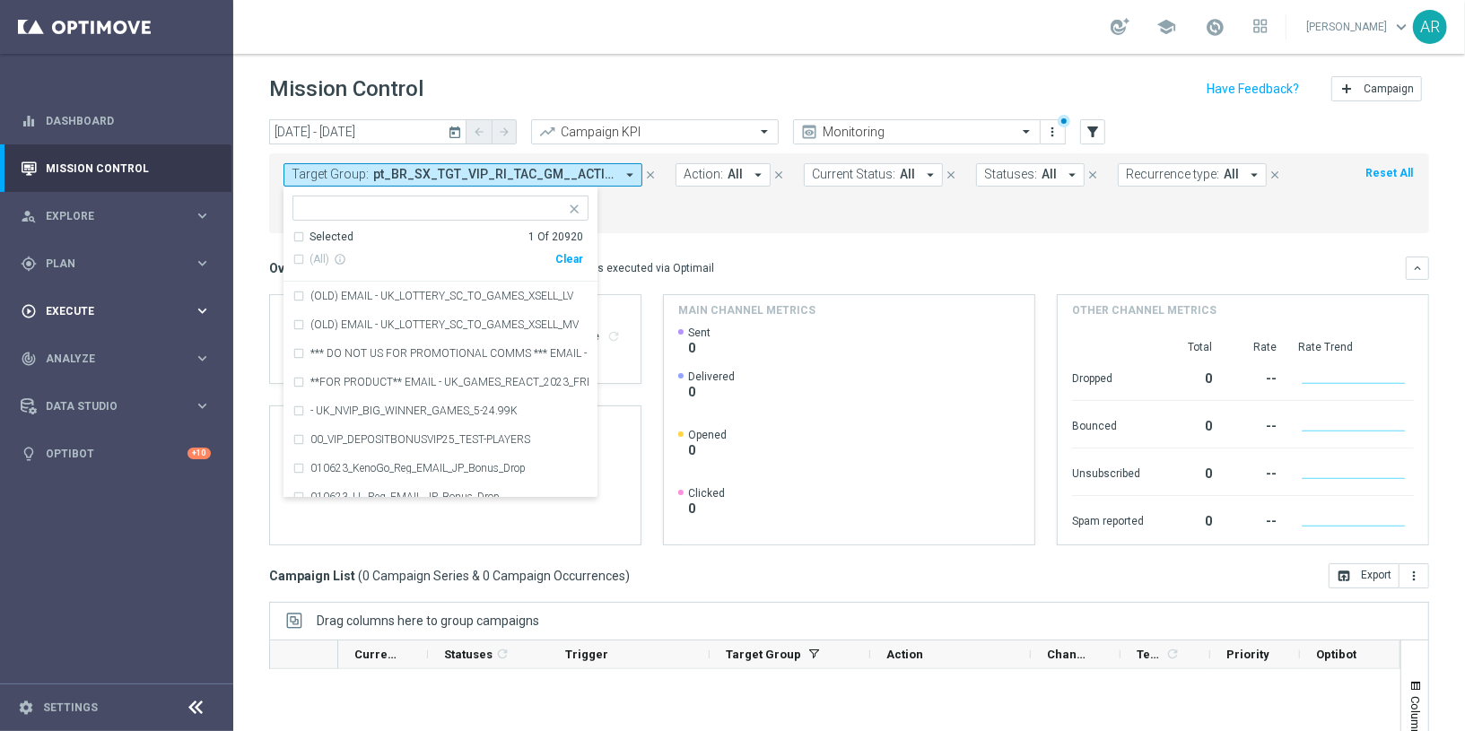
click at [88, 315] on span "Execute" at bounding box center [120, 311] width 148 height 11
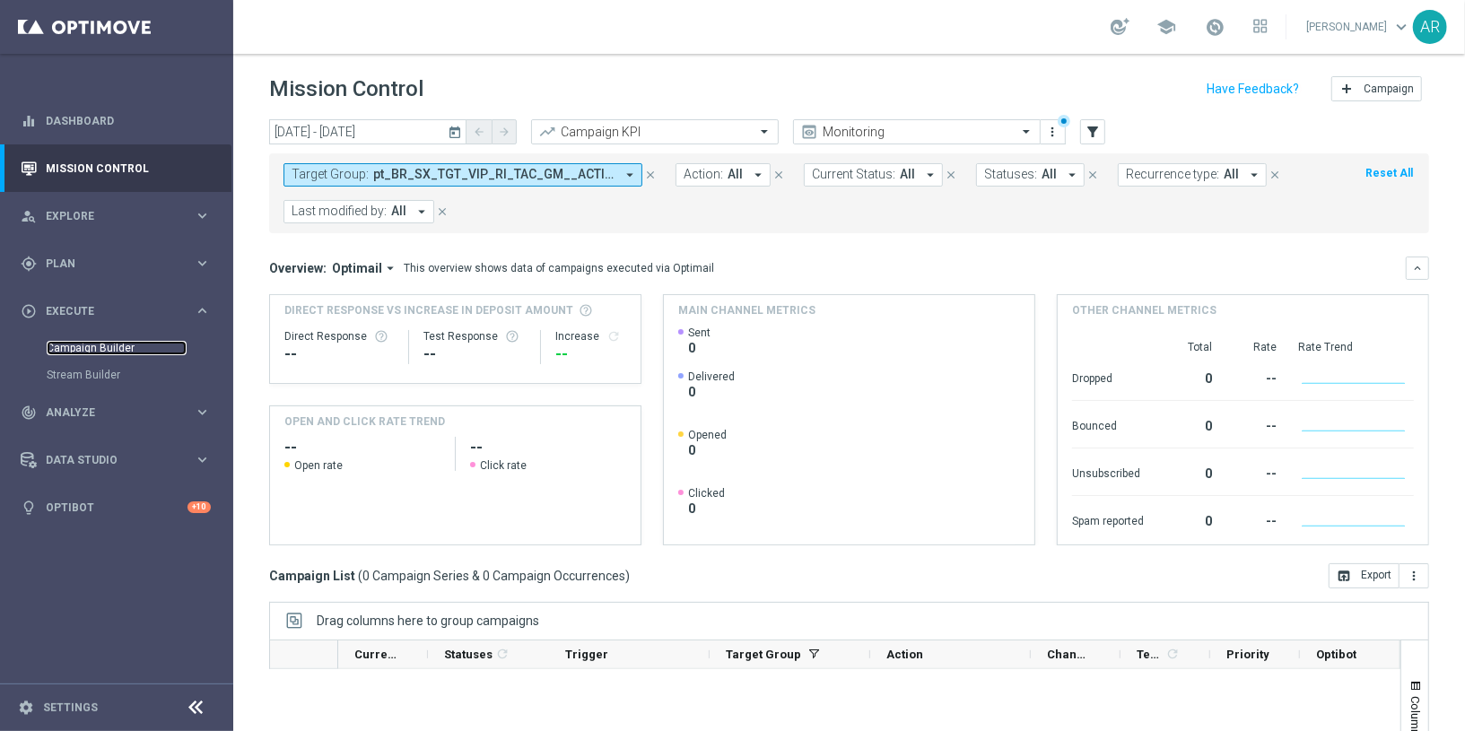
click at [92, 348] on link "Campaign Builder" at bounding box center [117, 348] width 140 height 14
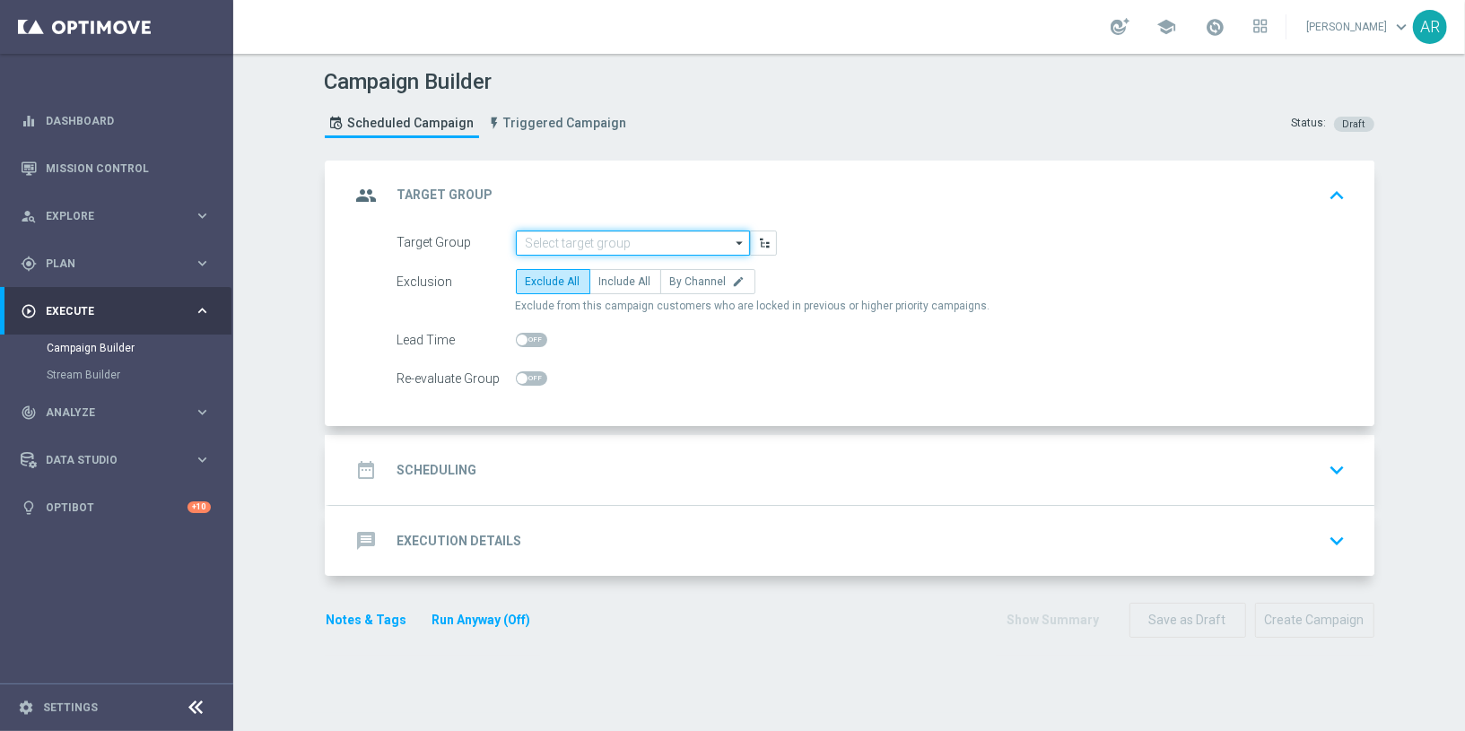
click at [571, 244] on input at bounding box center [633, 243] width 234 height 25
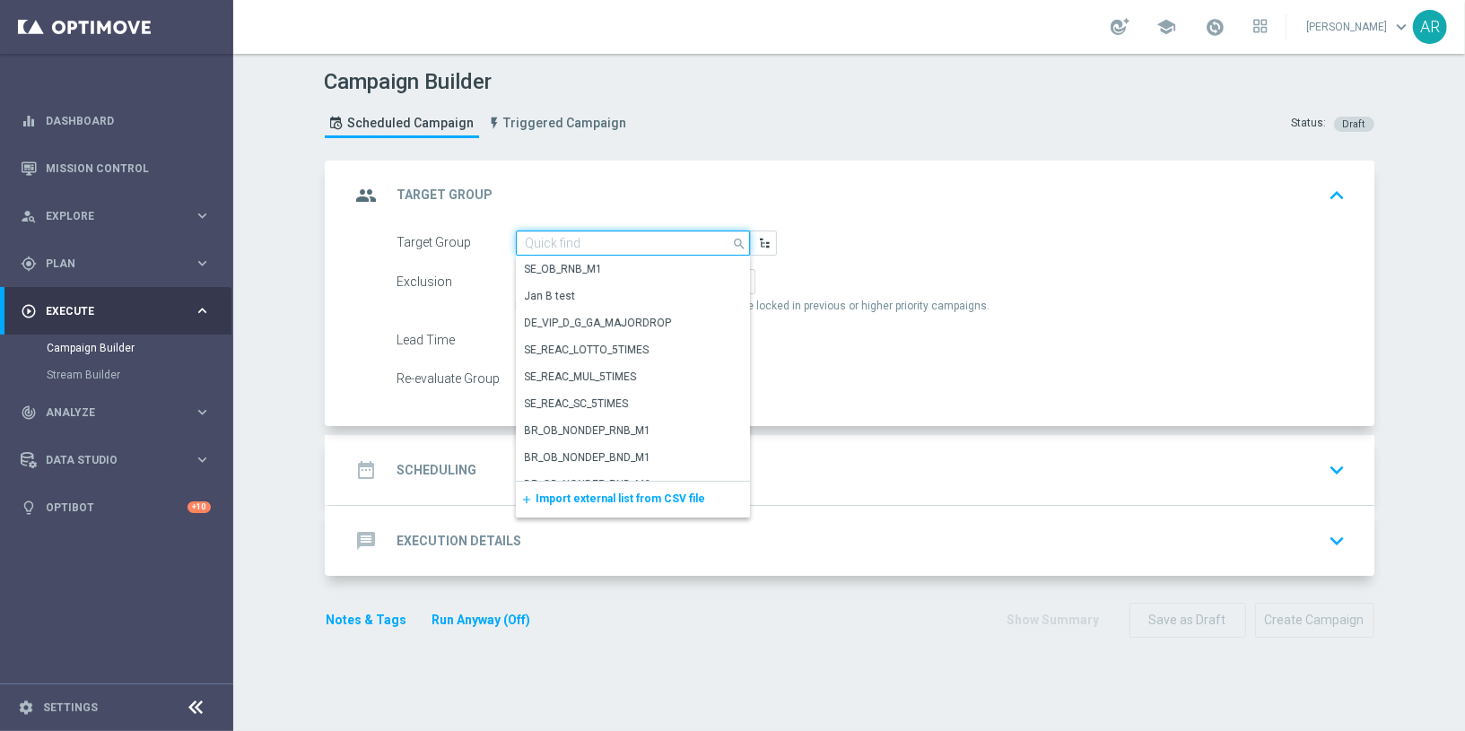
paste input "pt_BR_SX_TGT_VIP_EM_TAC_GM__ACTIVE_HIGHVALUE"
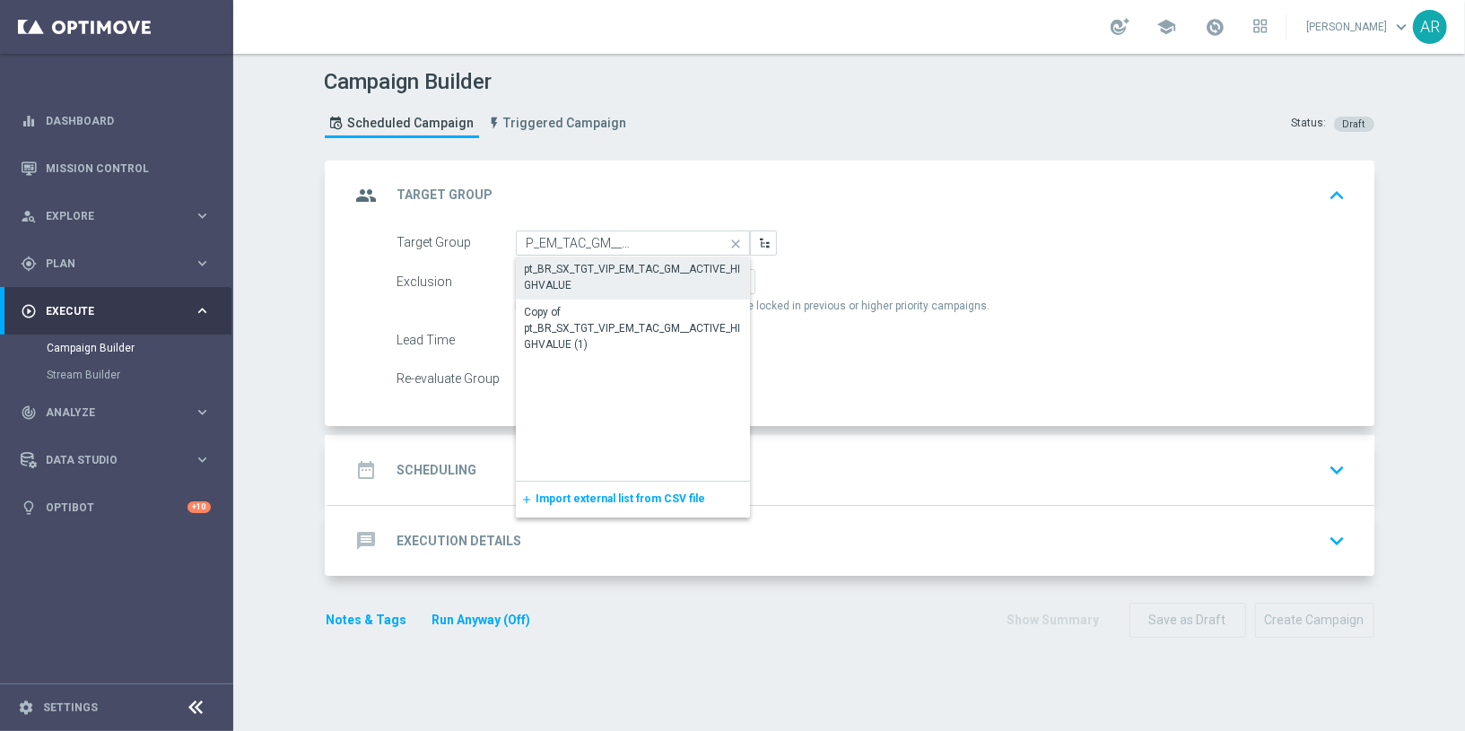
click at [594, 268] on div "pt_BR_SX_TGT_VIP_EM_TAC_GM__ACTIVE_HIGHVALUE" at bounding box center [633, 277] width 216 height 32
type input "pt_BR_SX_TGT_VIP_EM_TAC_GM__ACTIVE_HIGHVALUE"
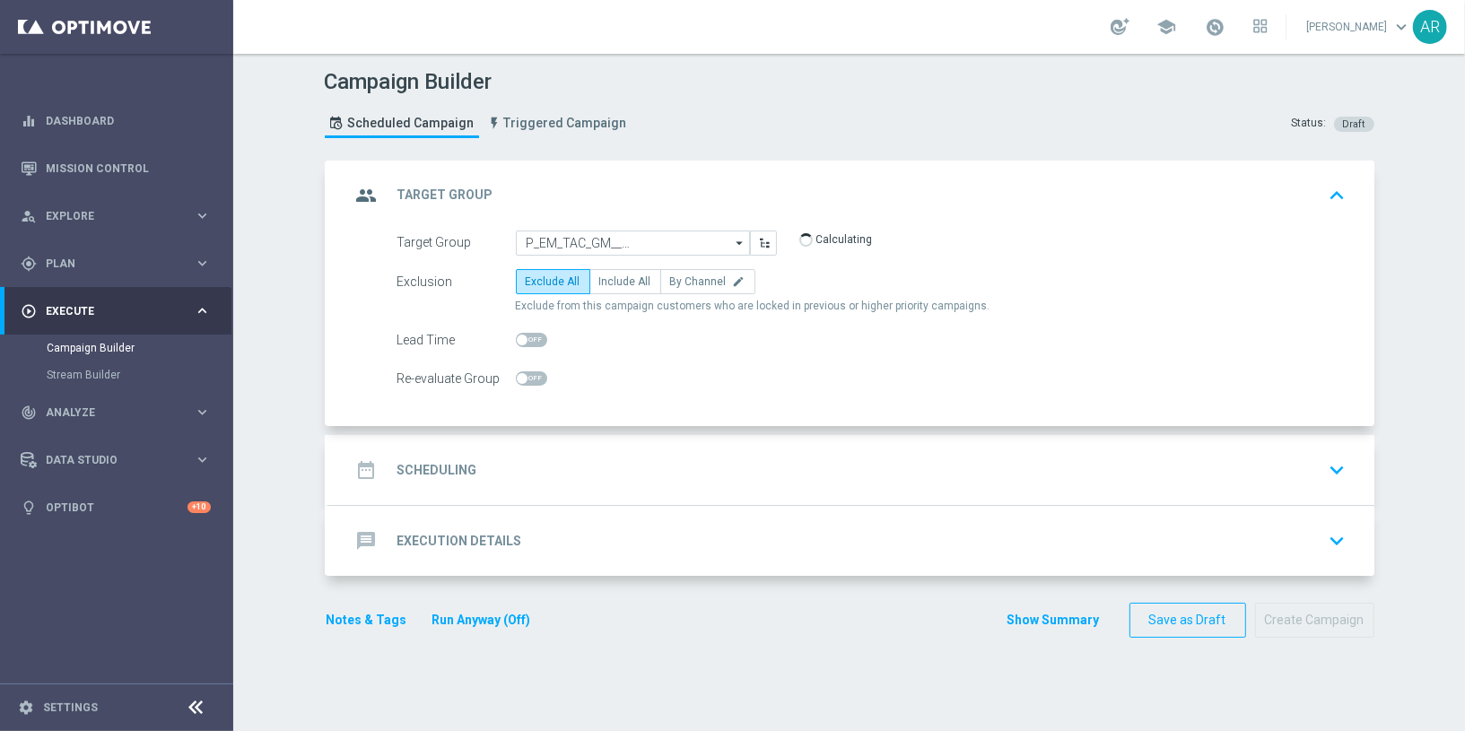
scroll to position [0, 0]
click at [613, 278] on span "Include All" at bounding box center [625, 281] width 52 height 13
click at [611, 279] on input "Include All" at bounding box center [605, 285] width 12 height 12
radio input "true"
click at [525, 471] on div "date_range Scheduling keyboard_arrow_down" at bounding box center [852, 470] width 1002 height 34
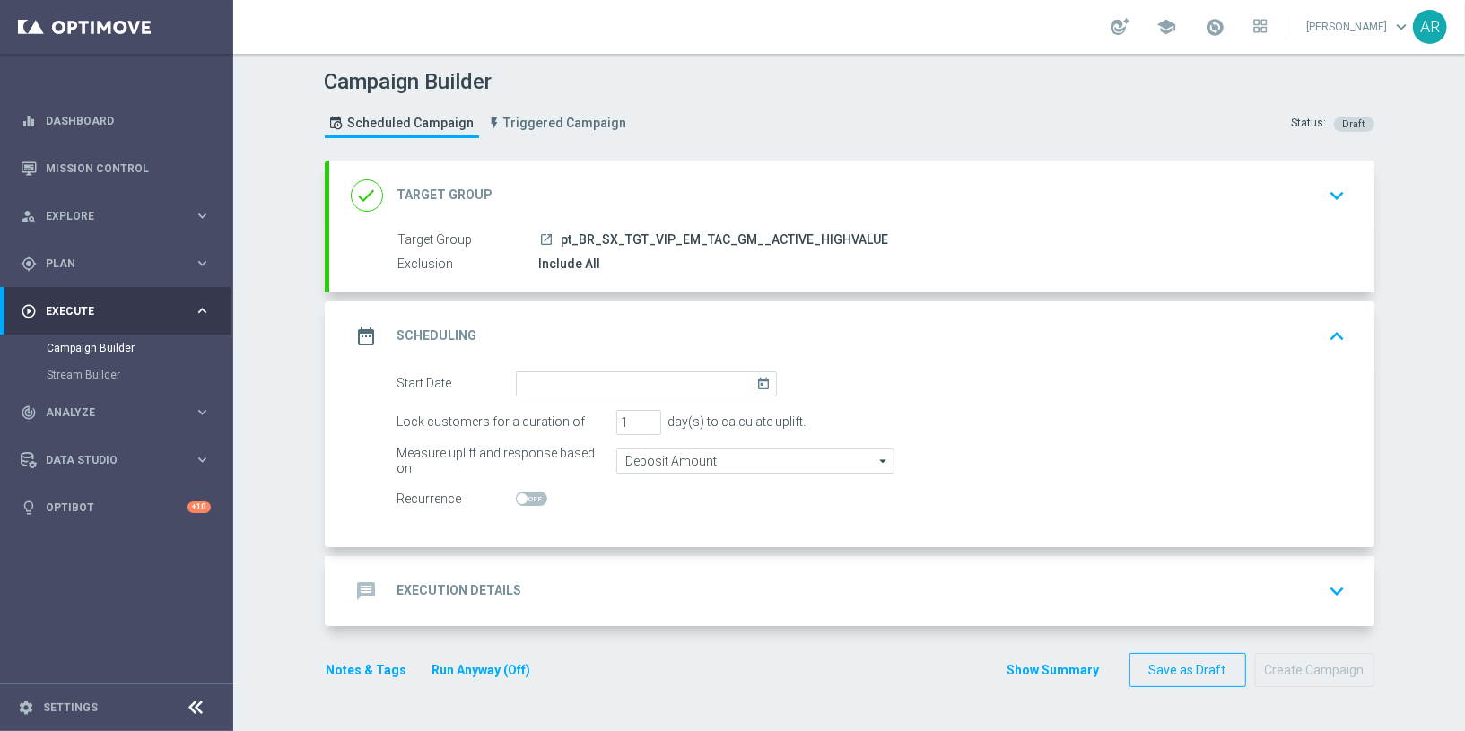
click at [756, 384] on icon "today" at bounding box center [766, 381] width 21 height 20
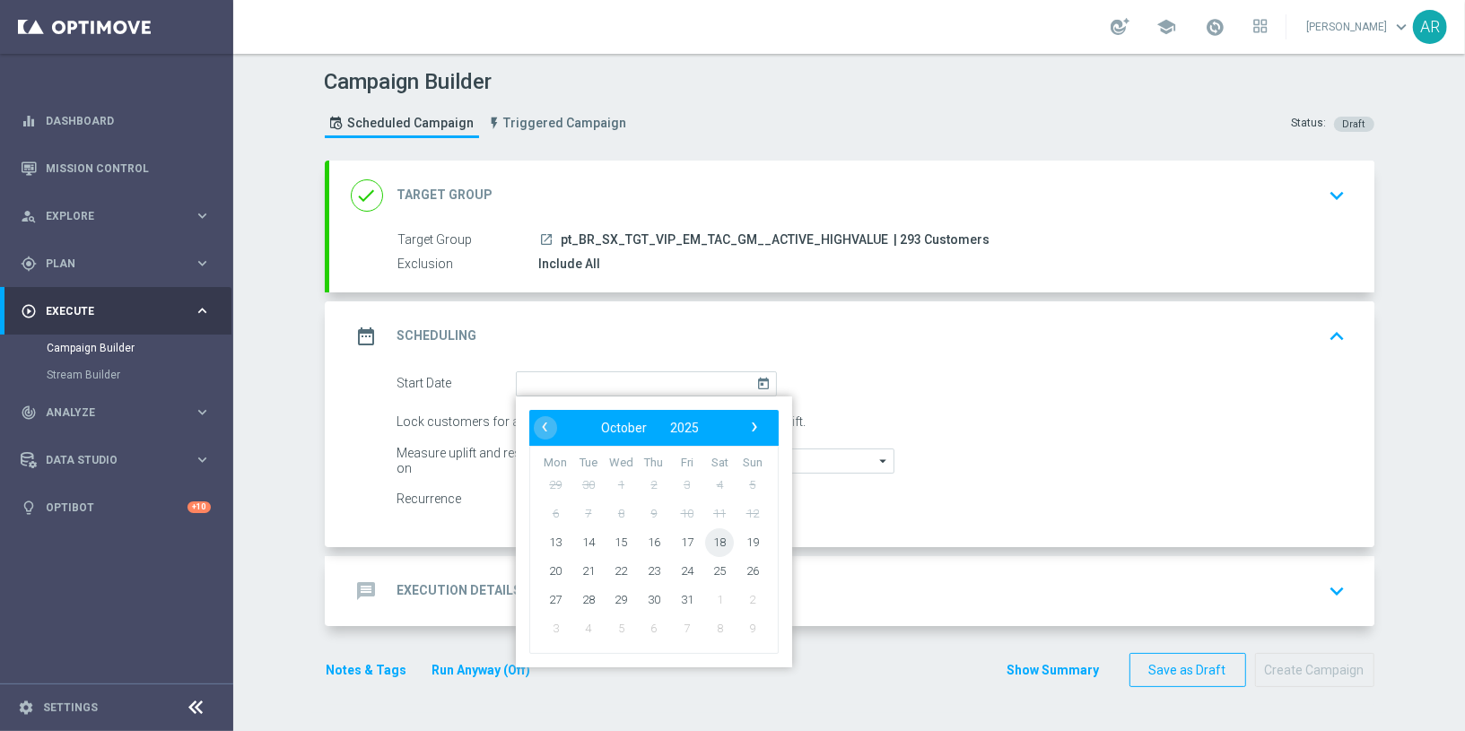
click at [710, 537] on span "18" at bounding box center [719, 542] width 29 height 29
type input "[DATE]"
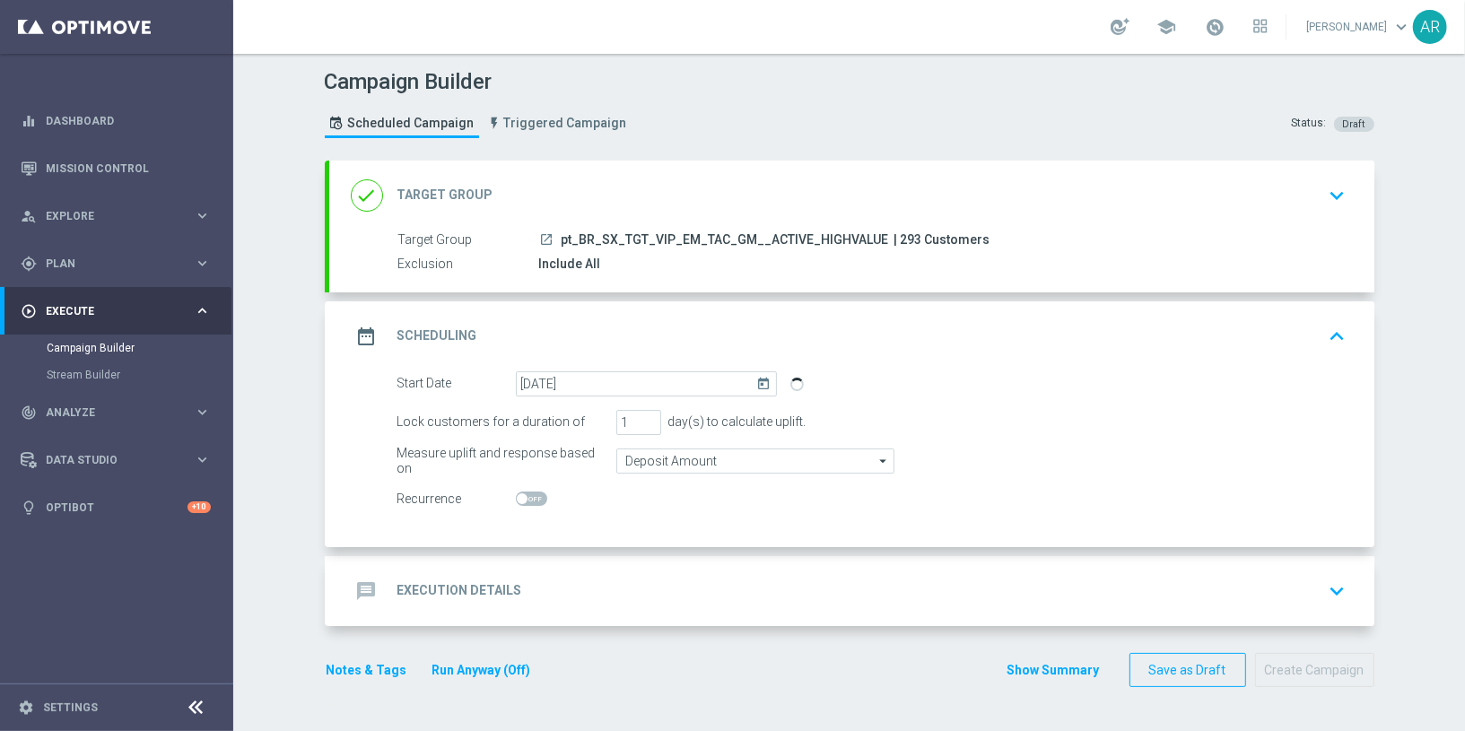
click at [572, 590] on div "message Execution Details keyboard_arrow_down" at bounding box center [852, 591] width 1002 height 34
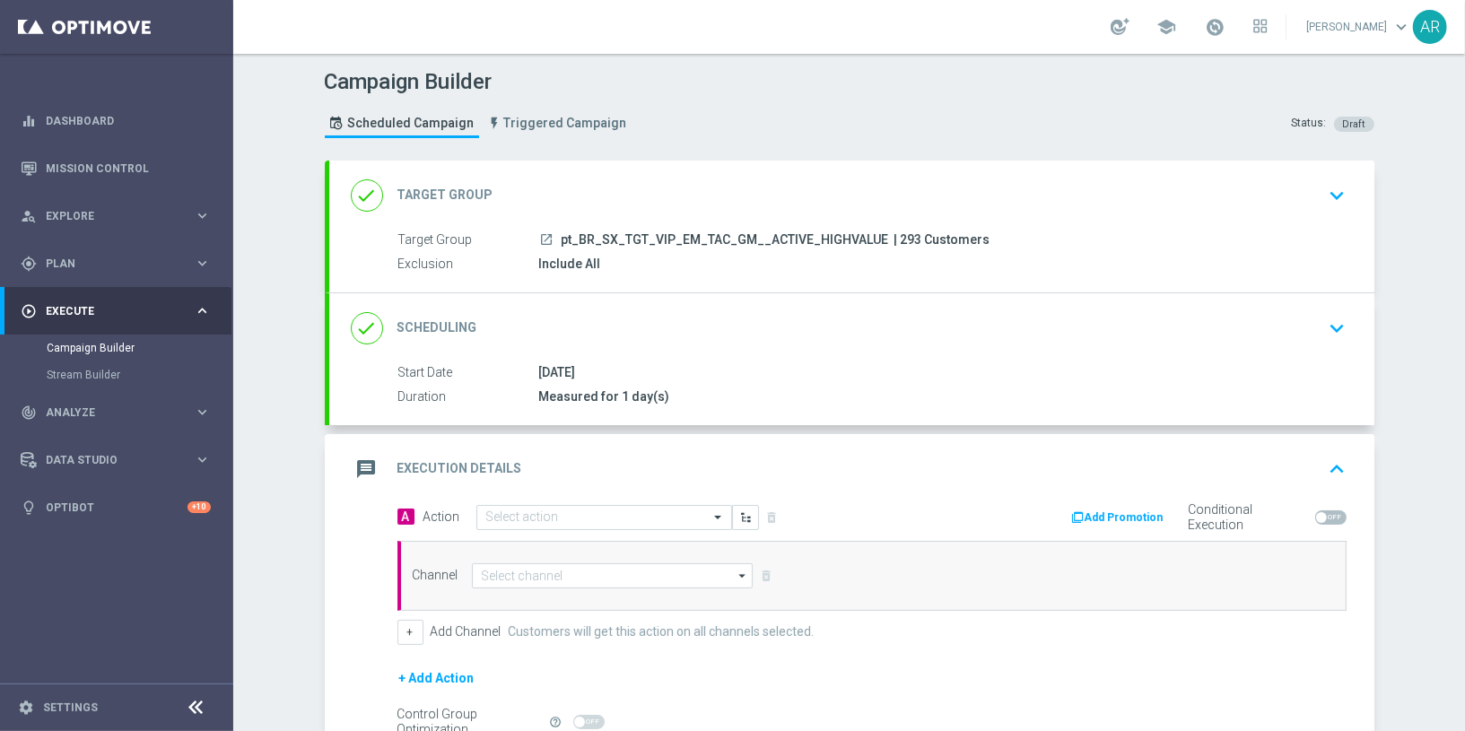
click at [581, 499] on div "message Execution Details keyboard_arrow_up" at bounding box center [851, 469] width 1045 height 70
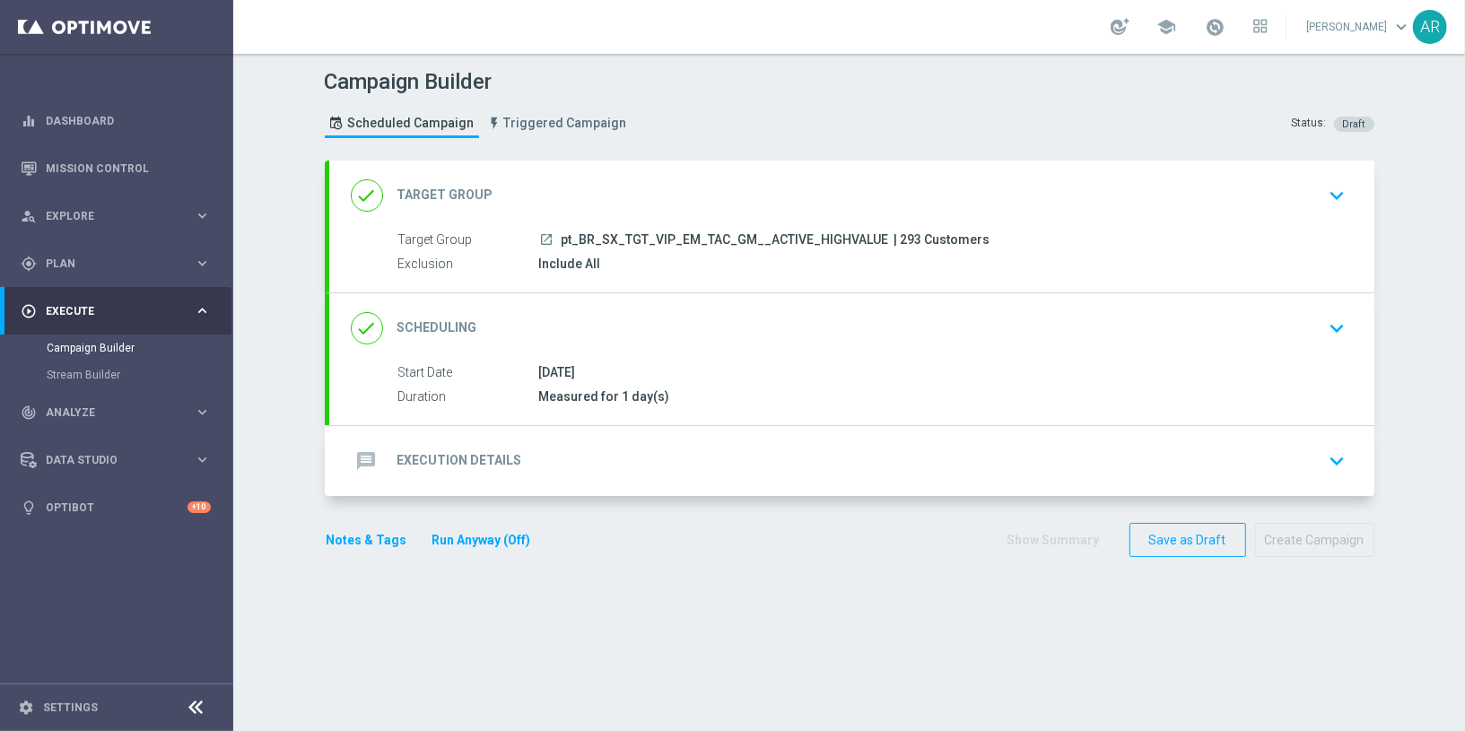
click at [588, 473] on div "message Execution Details keyboard_arrow_down" at bounding box center [852, 461] width 1002 height 34
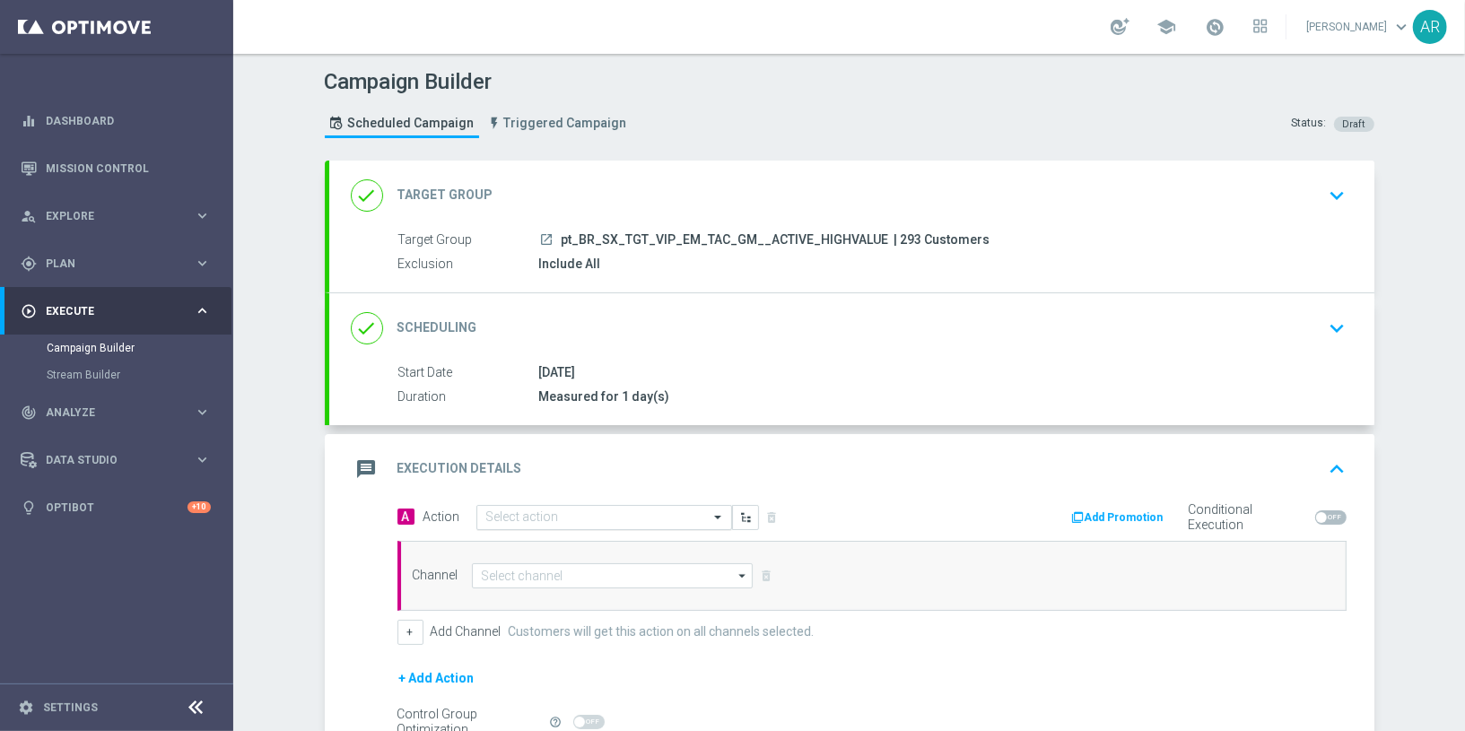
click at [520, 511] on input "text" at bounding box center [586, 518] width 200 height 15
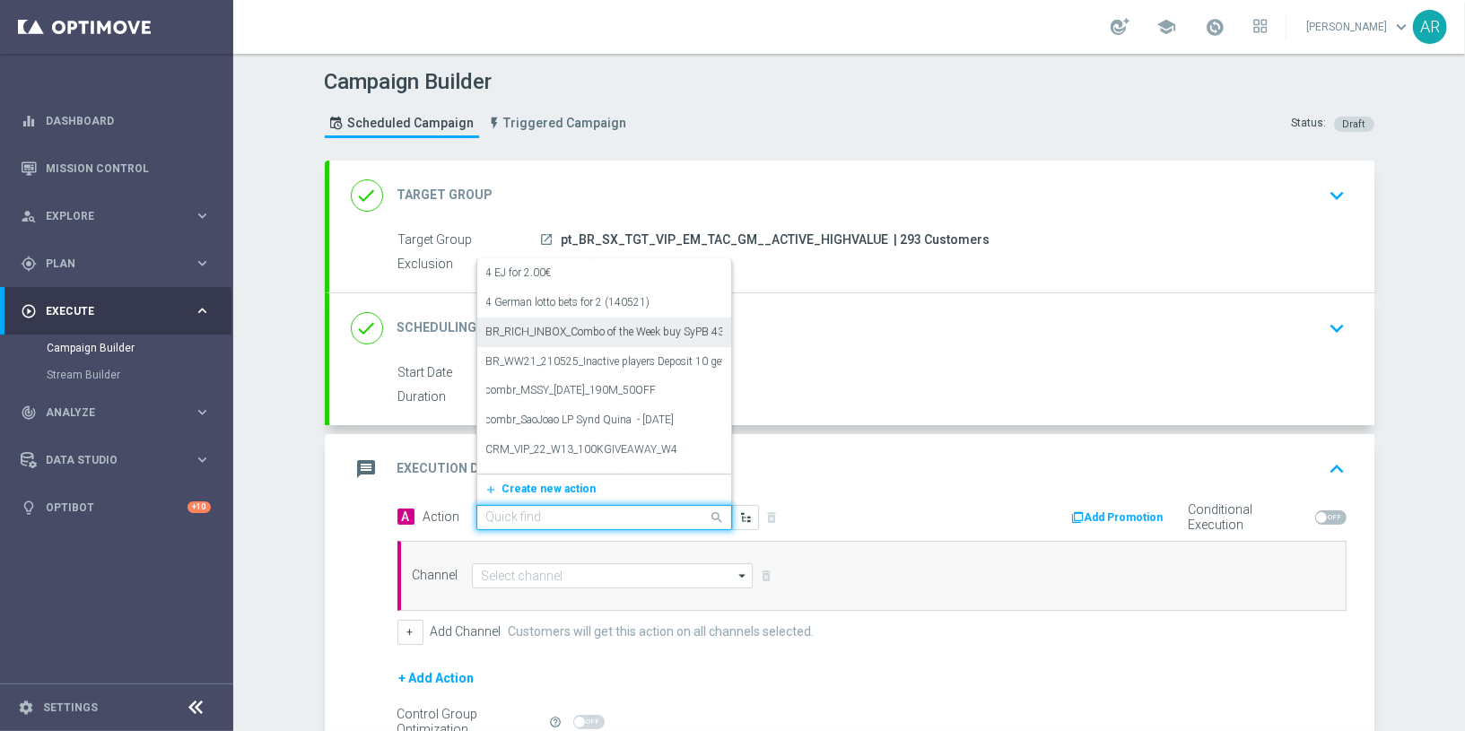
paste input "BR_CAS__GG_LEADERBOARD_TORNEO_OCT25__NVIP_EMA_TAC_GM"
type input "BR_CAS__GG_LEADERBOARD_TORNEO_OCT25__NVIP_EMA_TAC_GM"
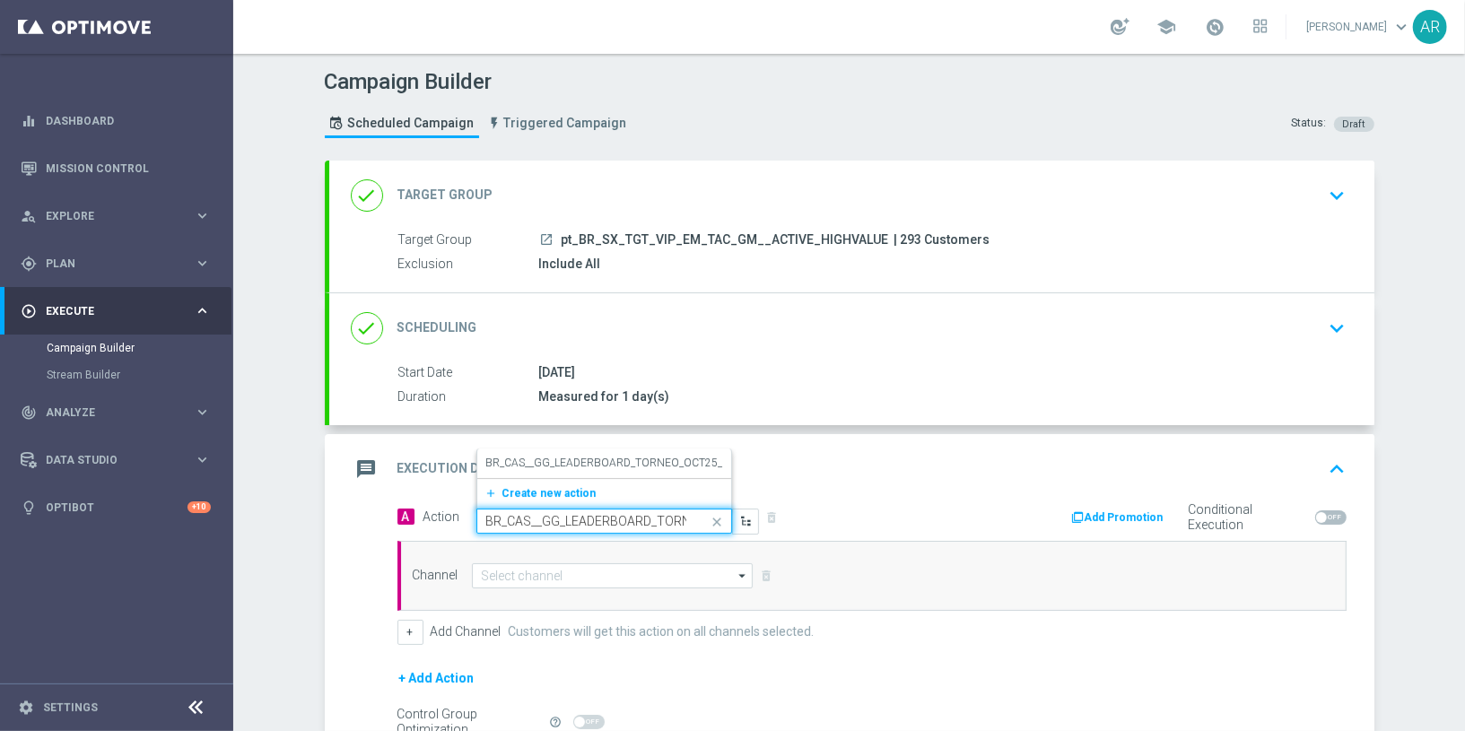
scroll to position [0, 182]
click at [589, 459] on label "BR_CAS__GG_LEADERBOARD_TORNEO_OCT25__NVIP_EMA_TAC_GM" at bounding box center [656, 463] width 340 height 15
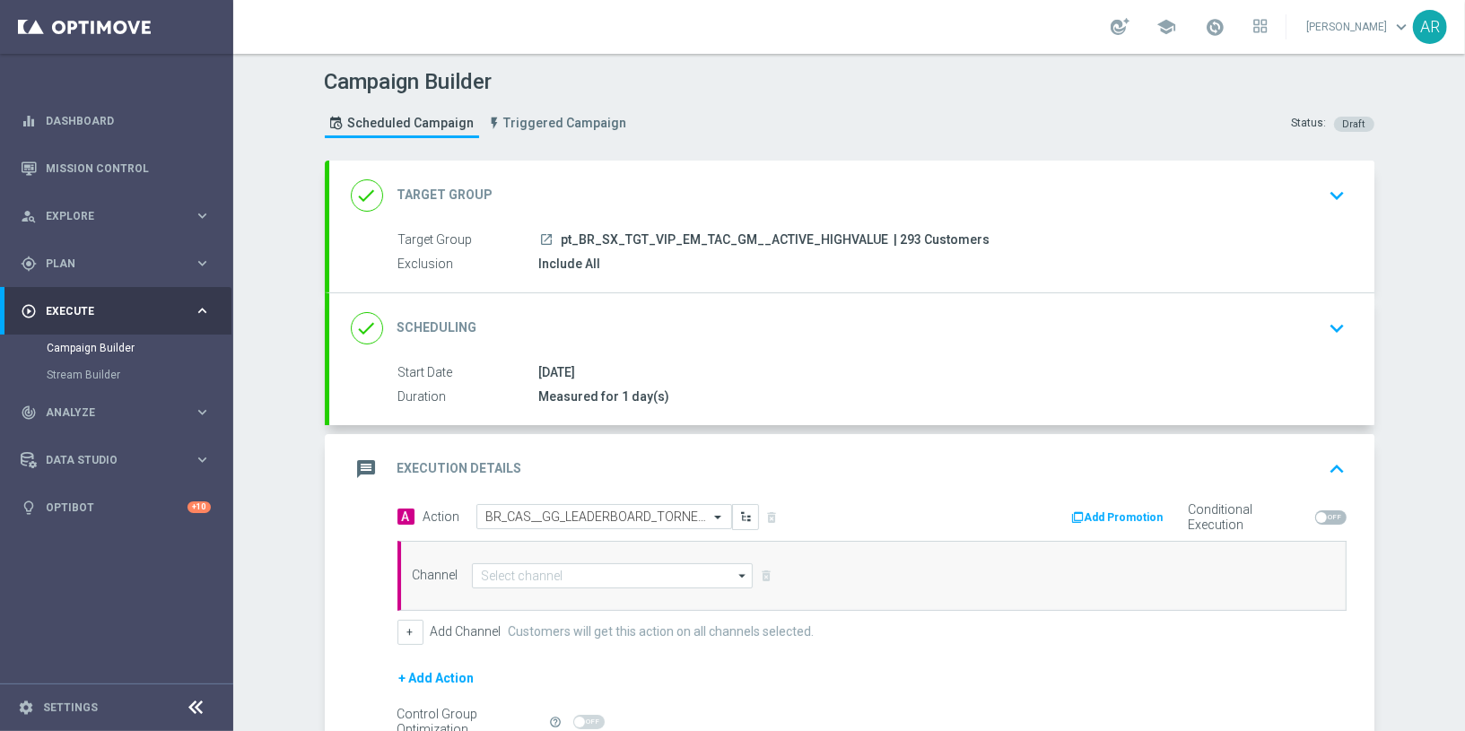
scroll to position [0, 0]
click at [525, 564] on input at bounding box center [613, 576] width 282 height 25
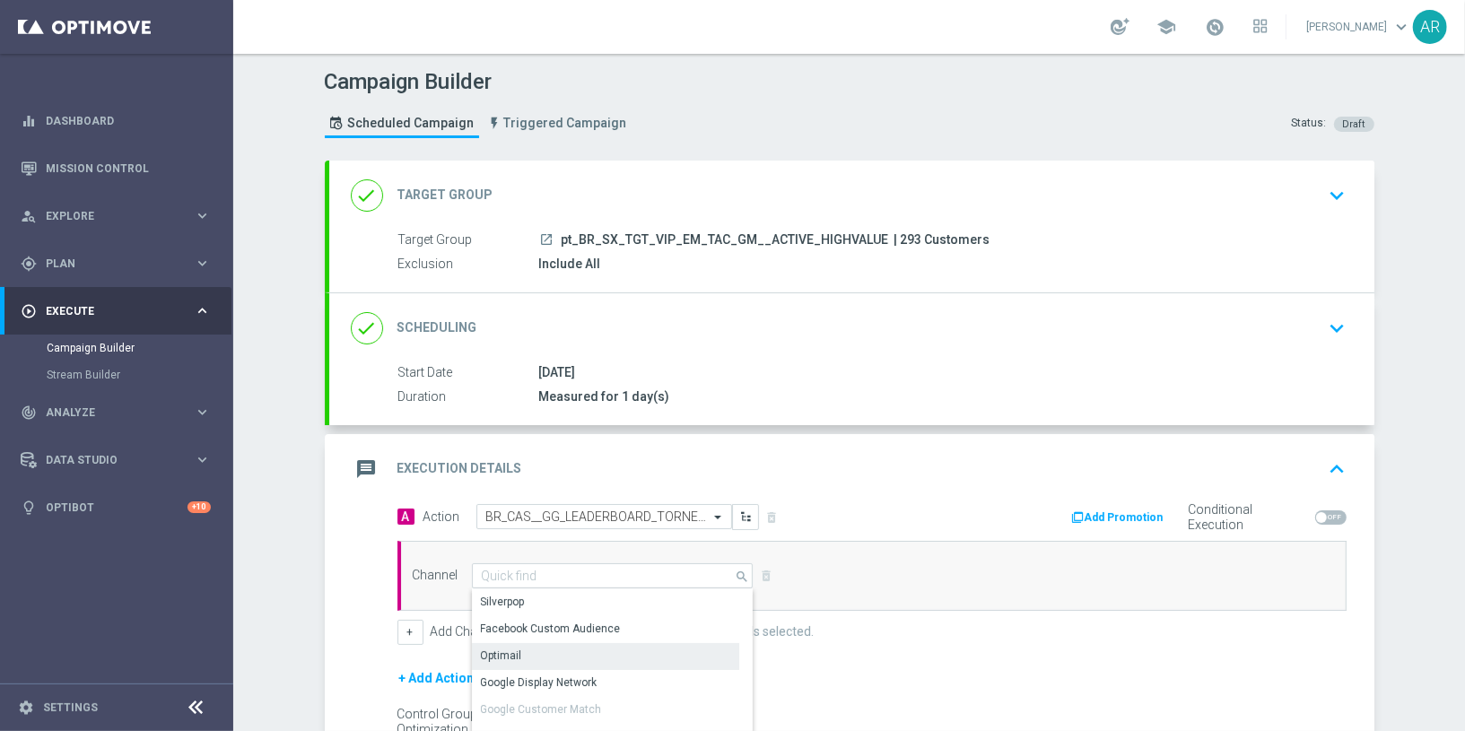
click at [547, 651] on div "Optimail" at bounding box center [606, 655] width 268 height 25
type input "Optimail"
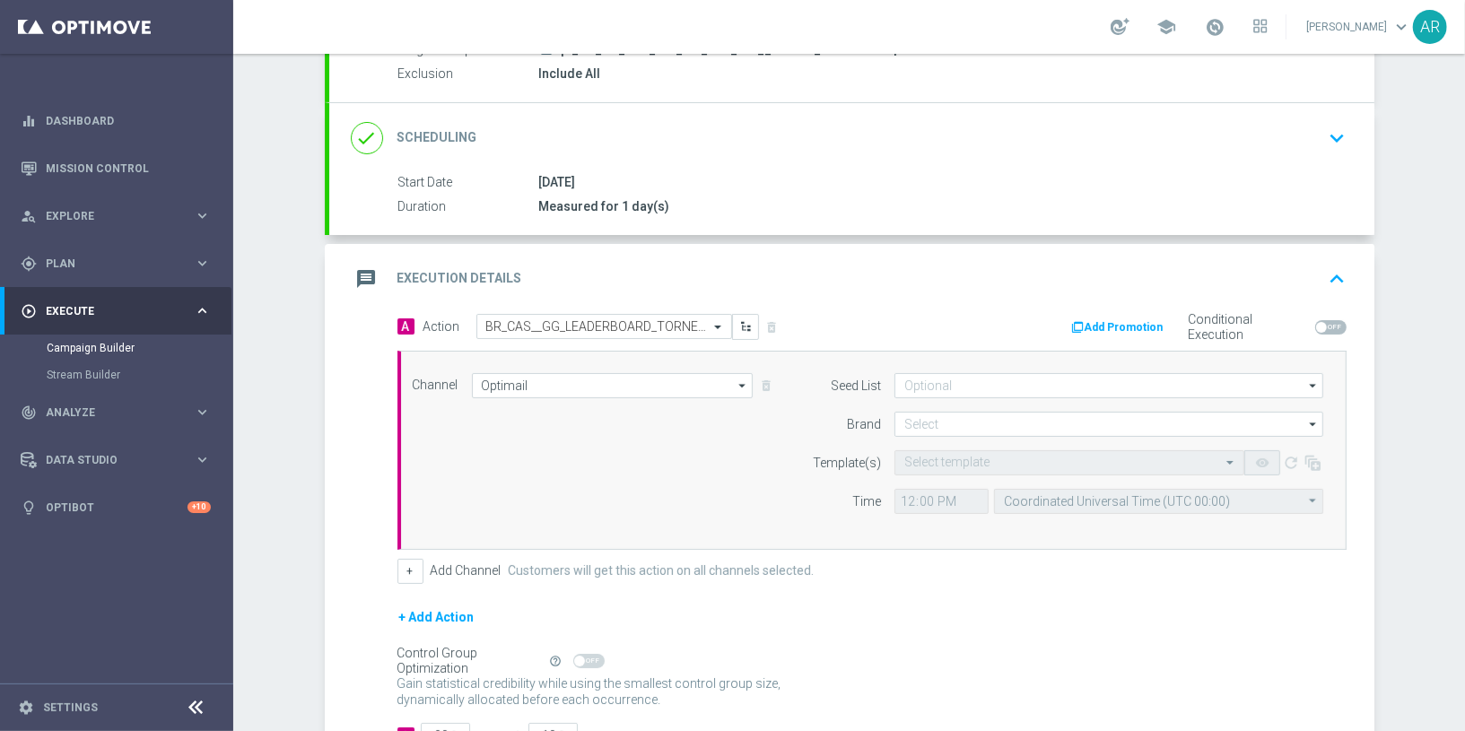
scroll to position [195, 0]
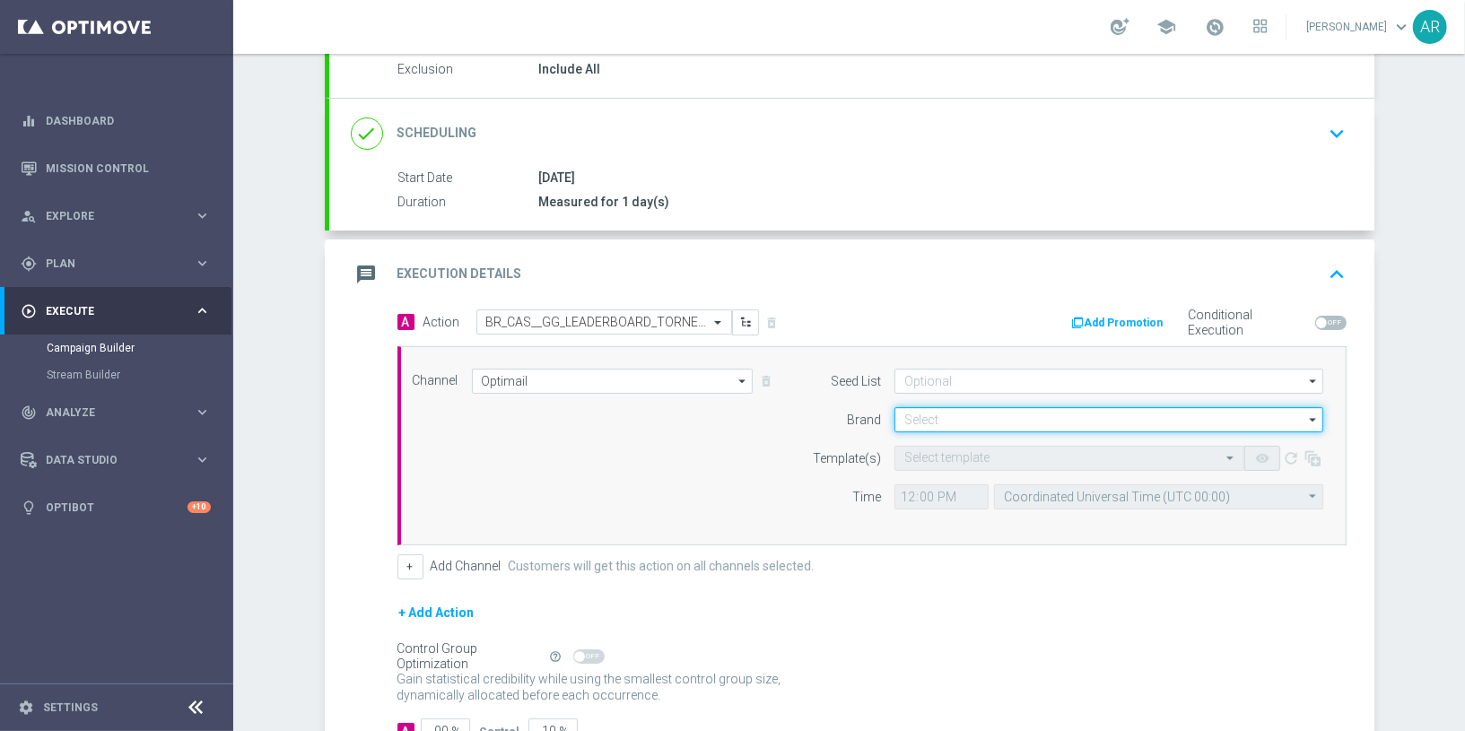
click at [945, 418] on input at bounding box center [1109, 419] width 429 height 25
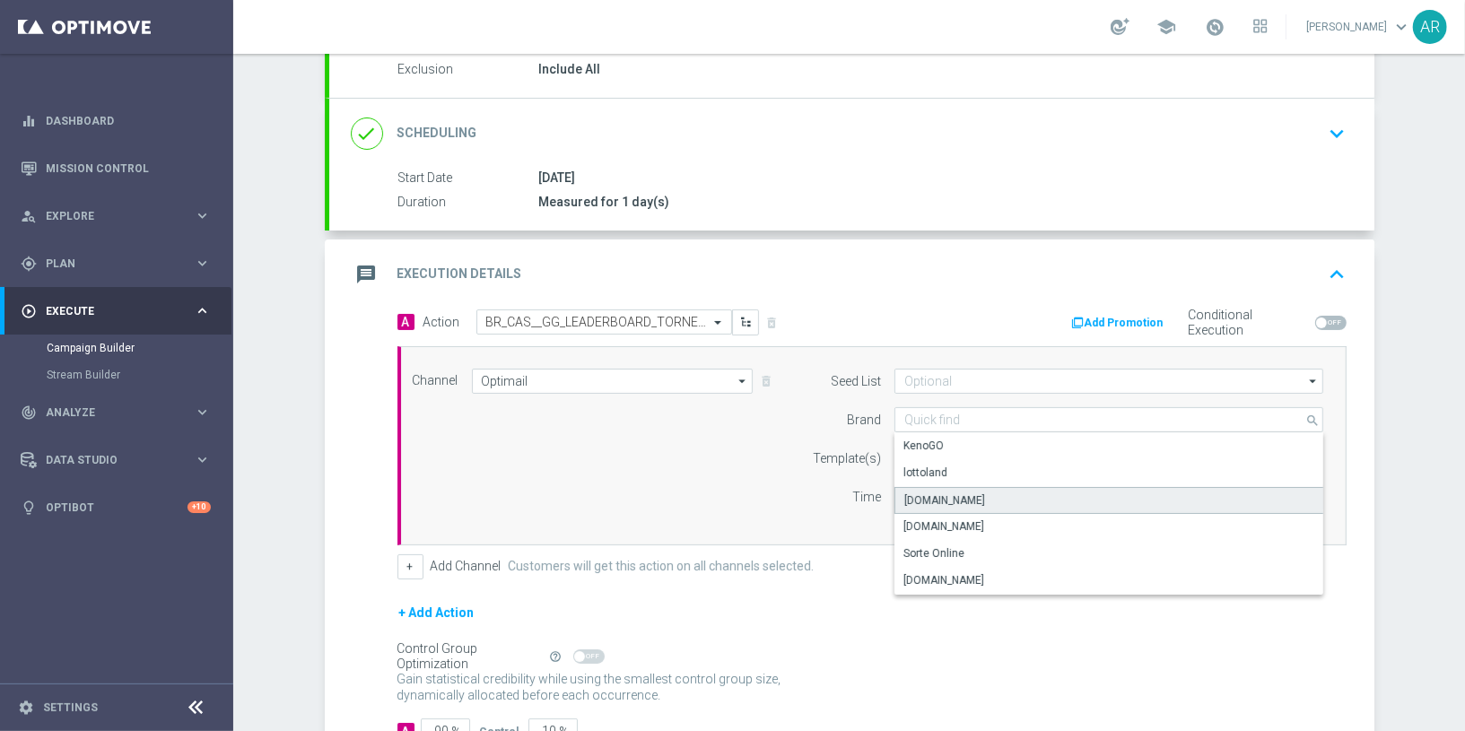
click at [981, 493] on div "[DOMAIN_NAME]" at bounding box center [1110, 500] width 430 height 27
type input "[DOMAIN_NAME]"
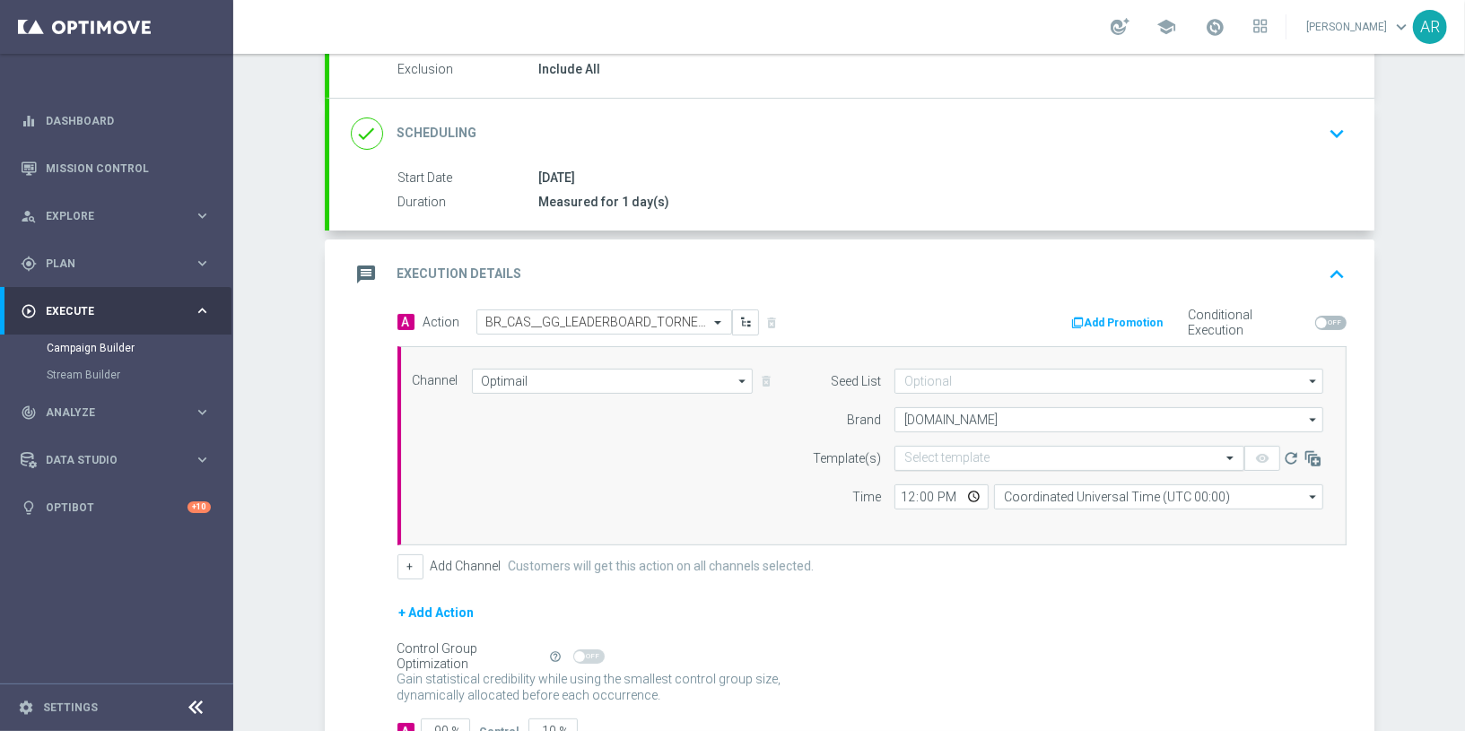
click at [922, 452] on input "text" at bounding box center [1052, 458] width 294 height 15
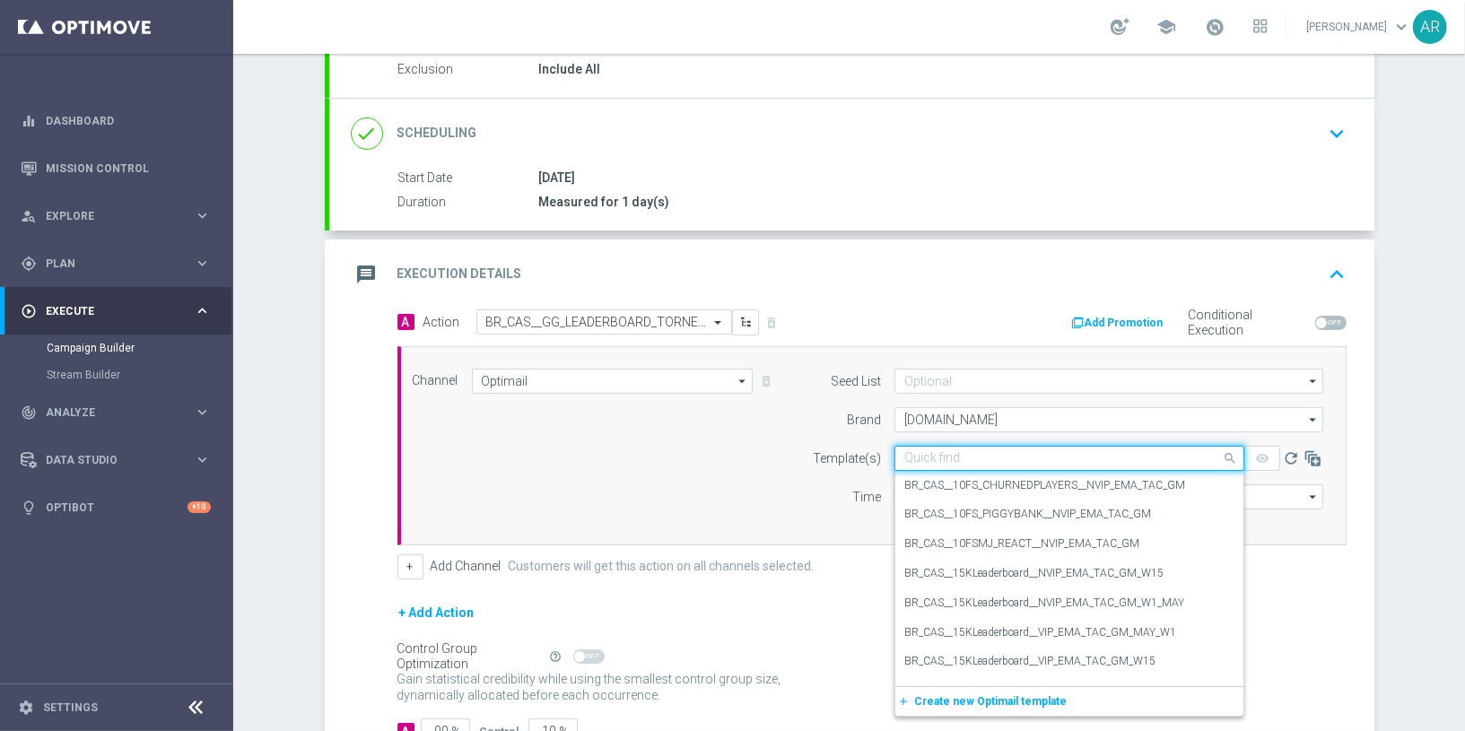
paste input "BR_CAS__GG_LEADERBOARD_TORNEO_OCT25__NVIP_EMA_TAC_GM"
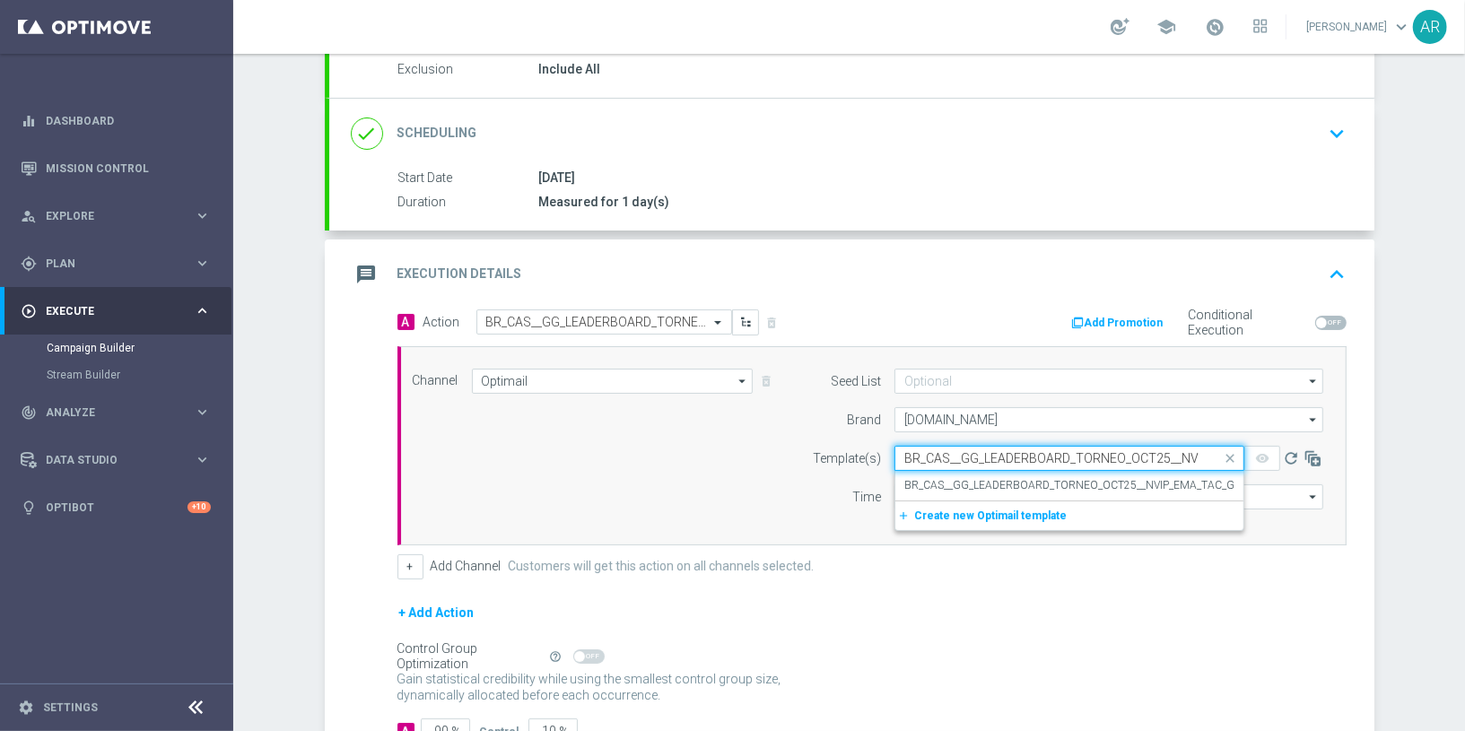
scroll to position [0, 85]
click at [975, 471] on div "BR_CAS__GG_LEADERBOARD_TORNEO_OCT25__NVIP_EMA_TAC_GM" at bounding box center [1070, 486] width 330 height 30
type input "BR_CAS__GG_LEADERBOARD_TORNEO_OCT25__NVIP_EMA_TAC_GM"
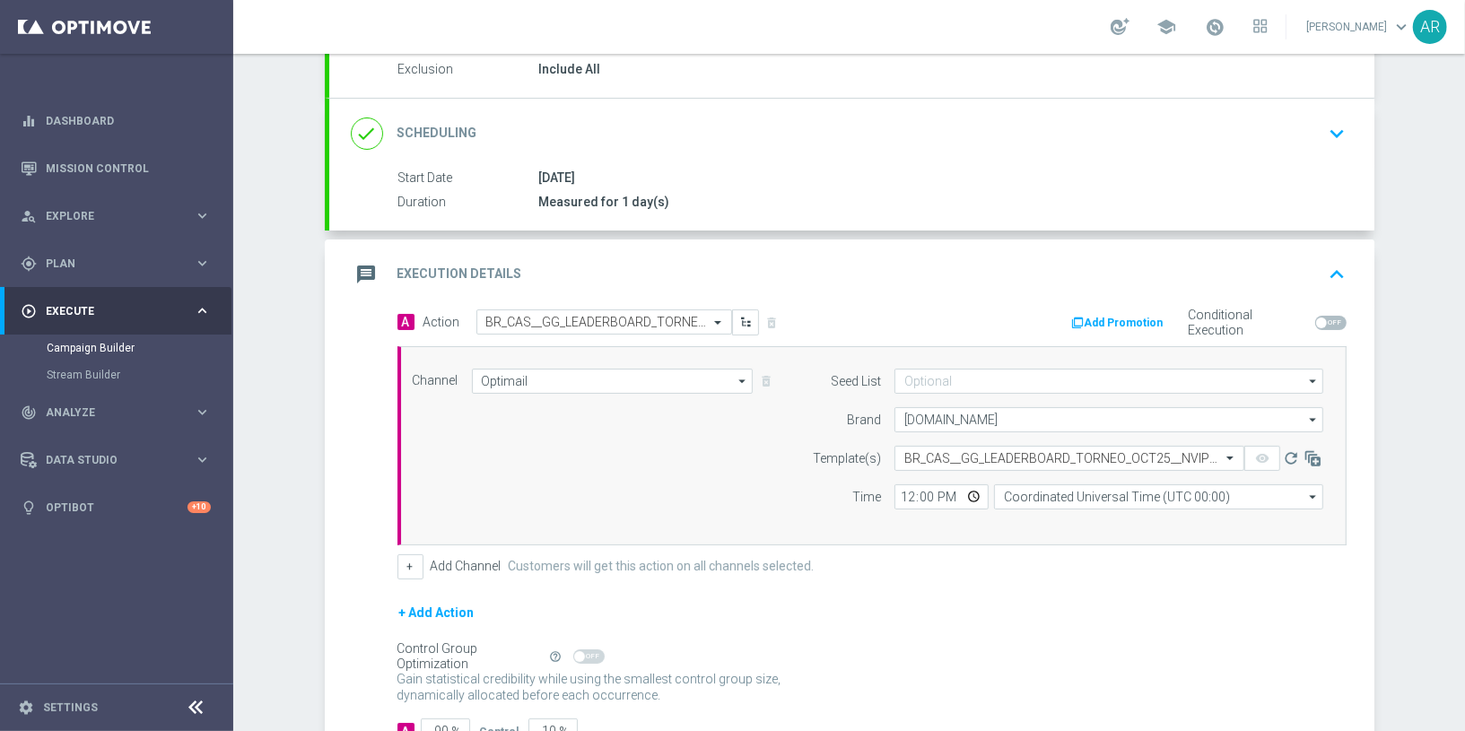
scroll to position [0, 0]
click at [1023, 494] on input "Coordinated Universal Time (UTC 00:00)" at bounding box center [1158, 497] width 329 height 25
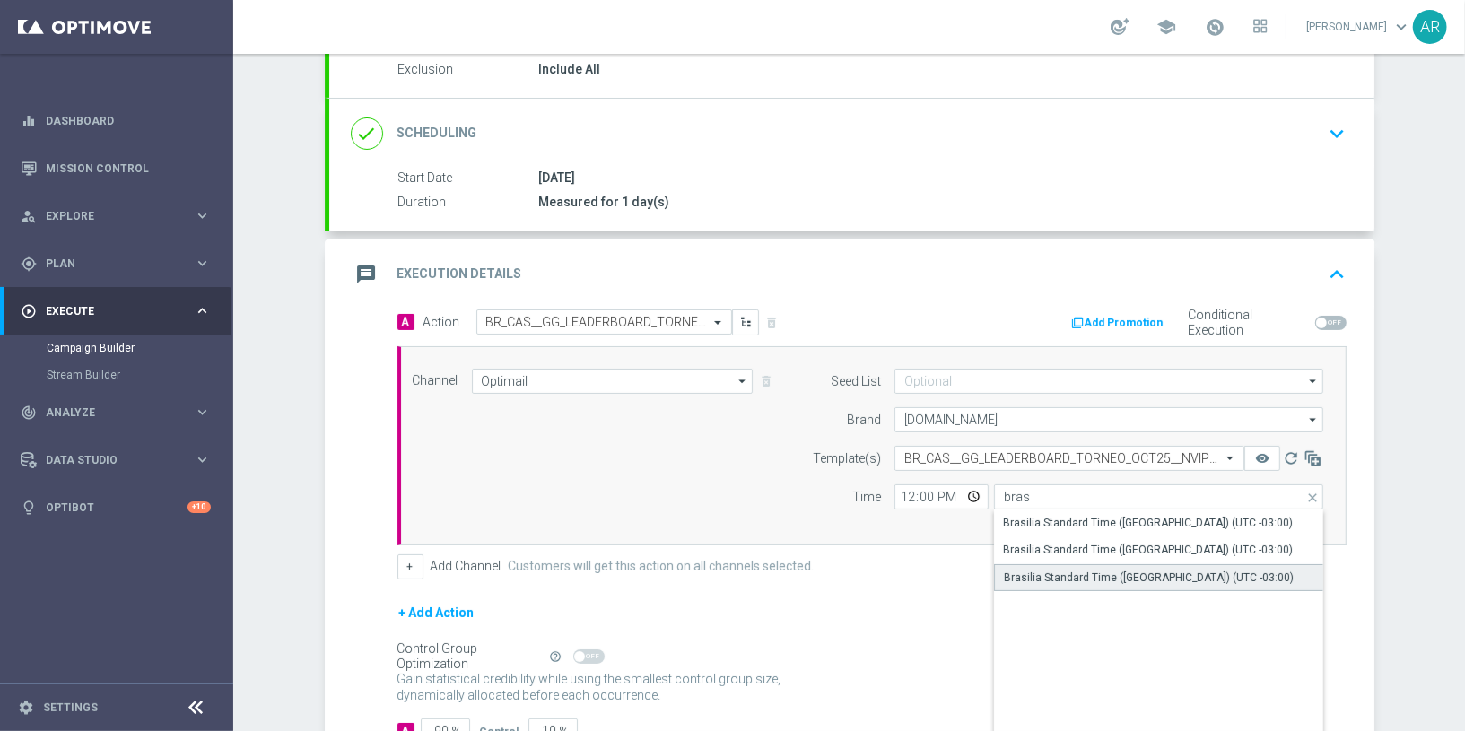
click at [1134, 573] on div "Brasilia Standard Time ([GEOGRAPHIC_DATA]) (UTC -03:00)" at bounding box center [1149, 578] width 290 height 16
type input "Brasilia Standard Time ([GEOGRAPHIC_DATA]) (UTC -03:00)"
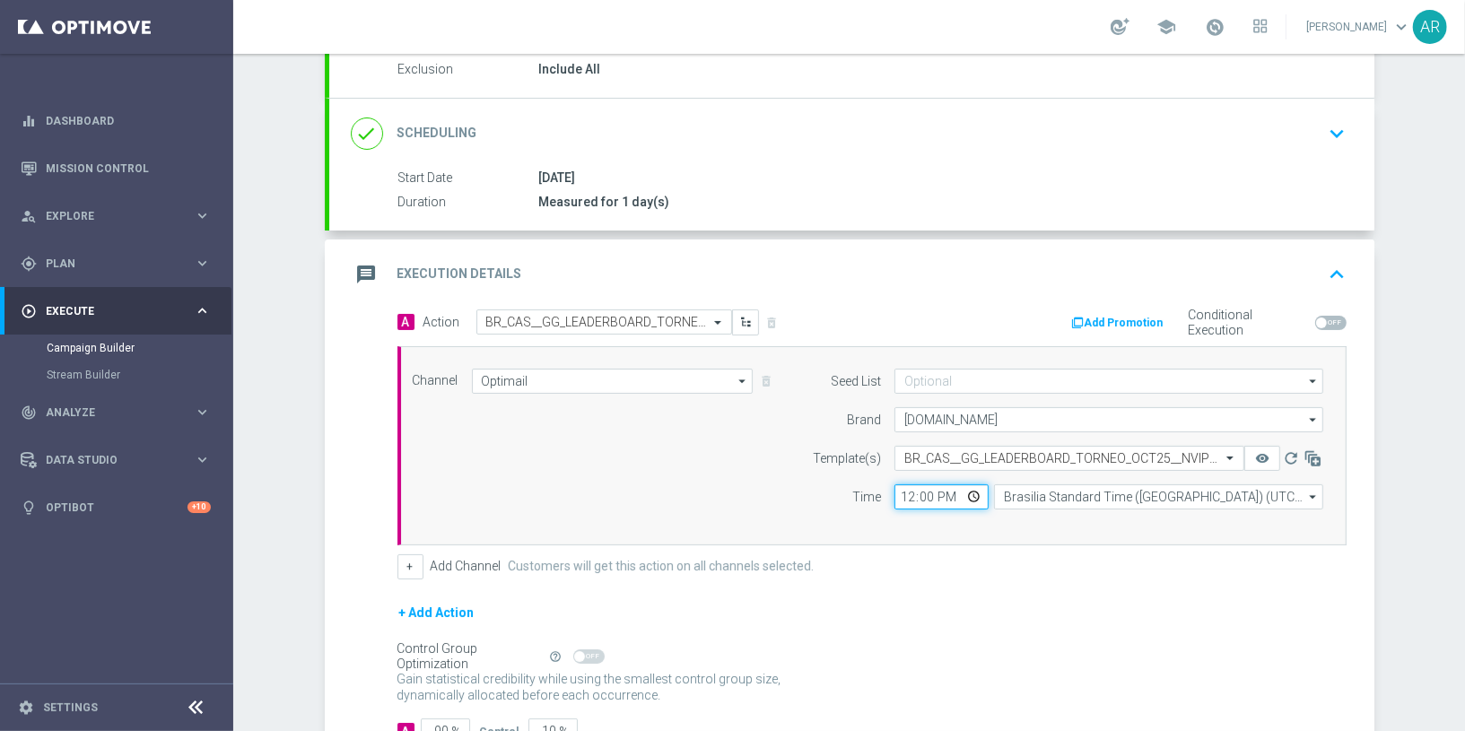
click at [963, 494] on input "12:00" at bounding box center [942, 497] width 94 height 25
type input "13:00"
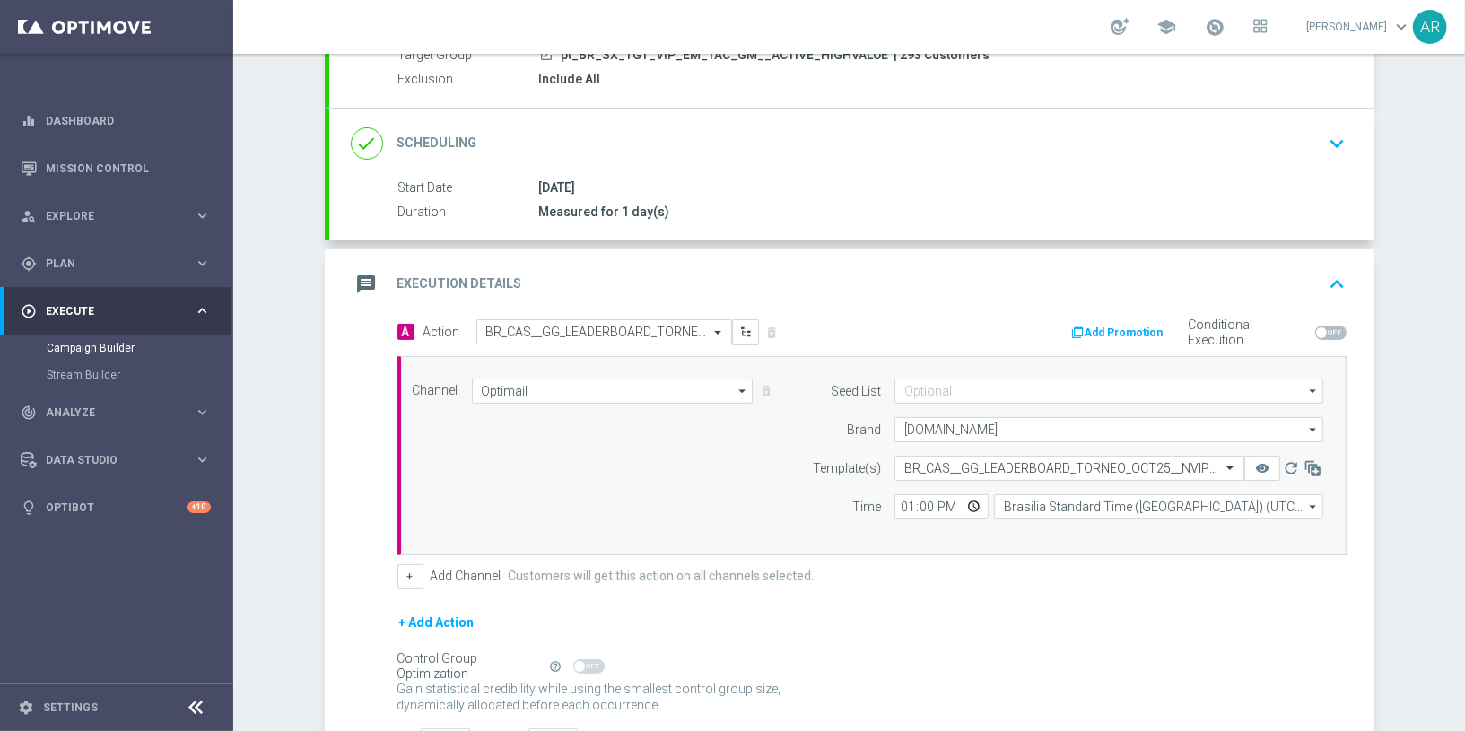
scroll to position [319, 0]
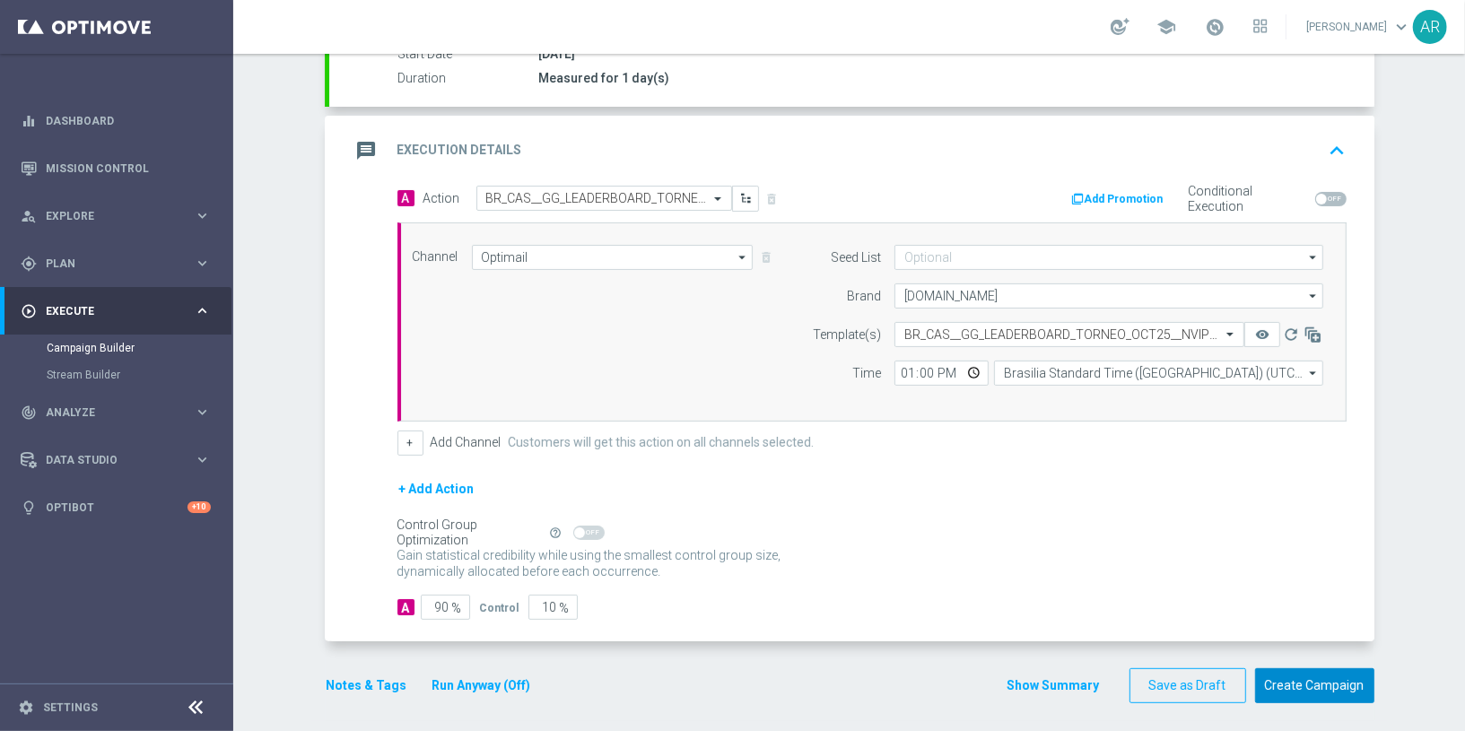
click at [1292, 685] on button "Create Campaign" at bounding box center [1314, 686] width 119 height 35
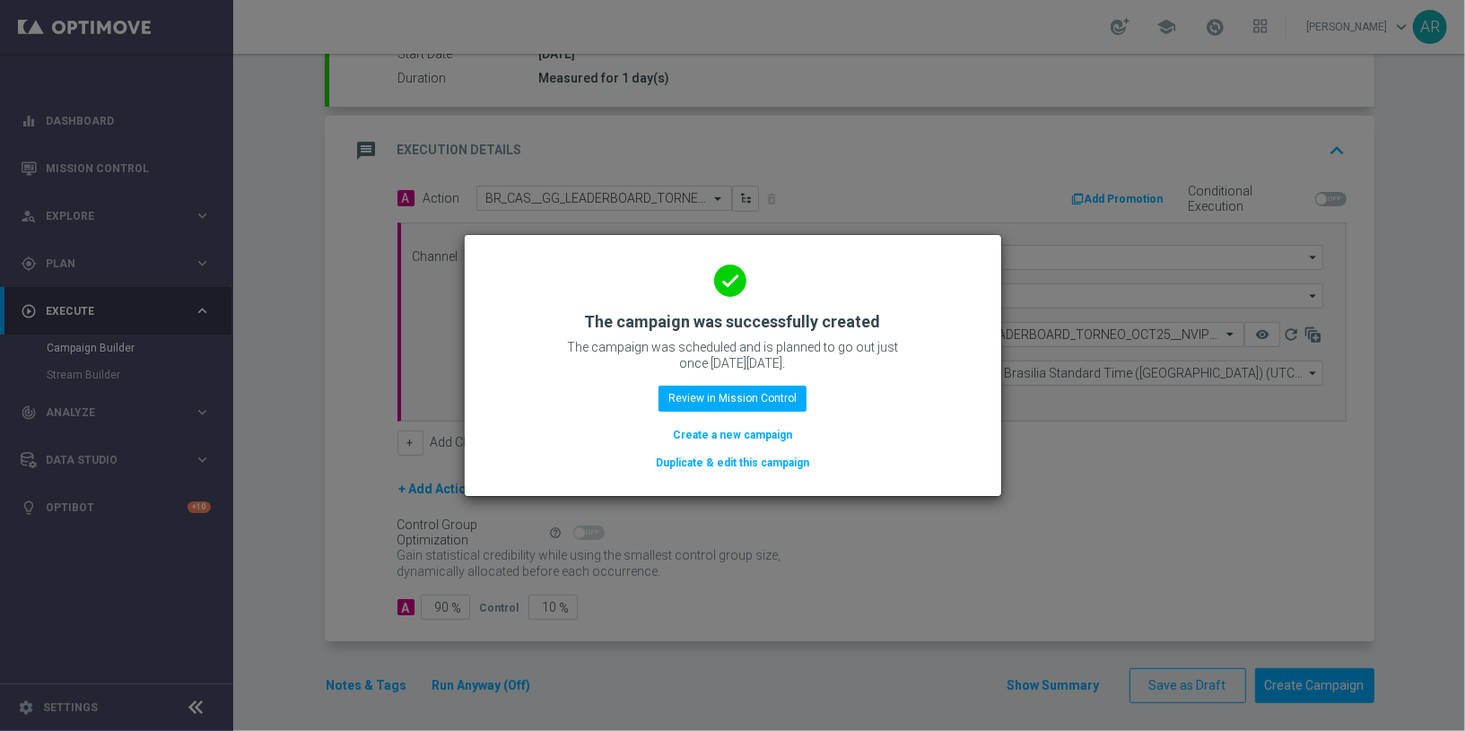
click at [744, 433] on button "Create a new campaign" at bounding box center [732, 435] width 123 height 20
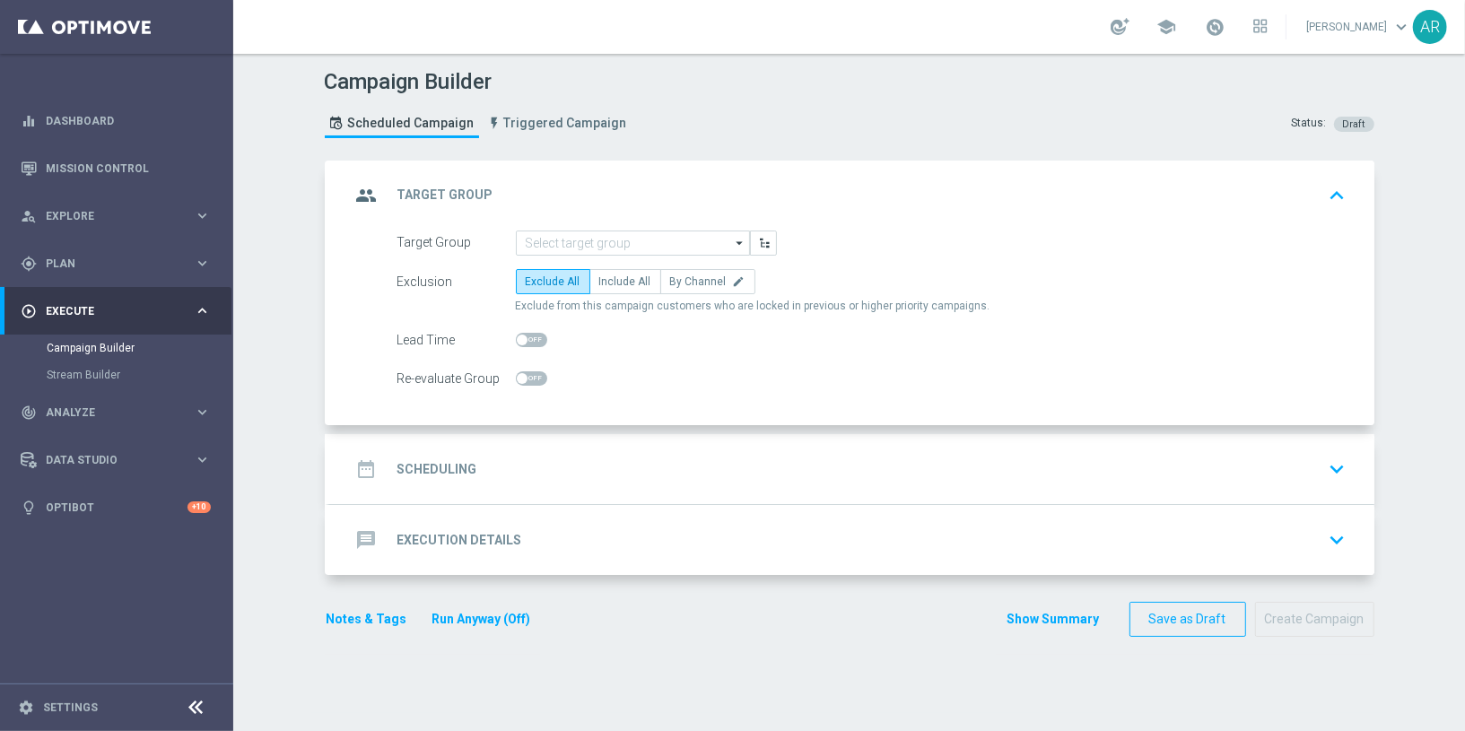
scroll to position [0, 0]
click at [552, 241] on input at bounding box center [633, 243] width 234 height 25
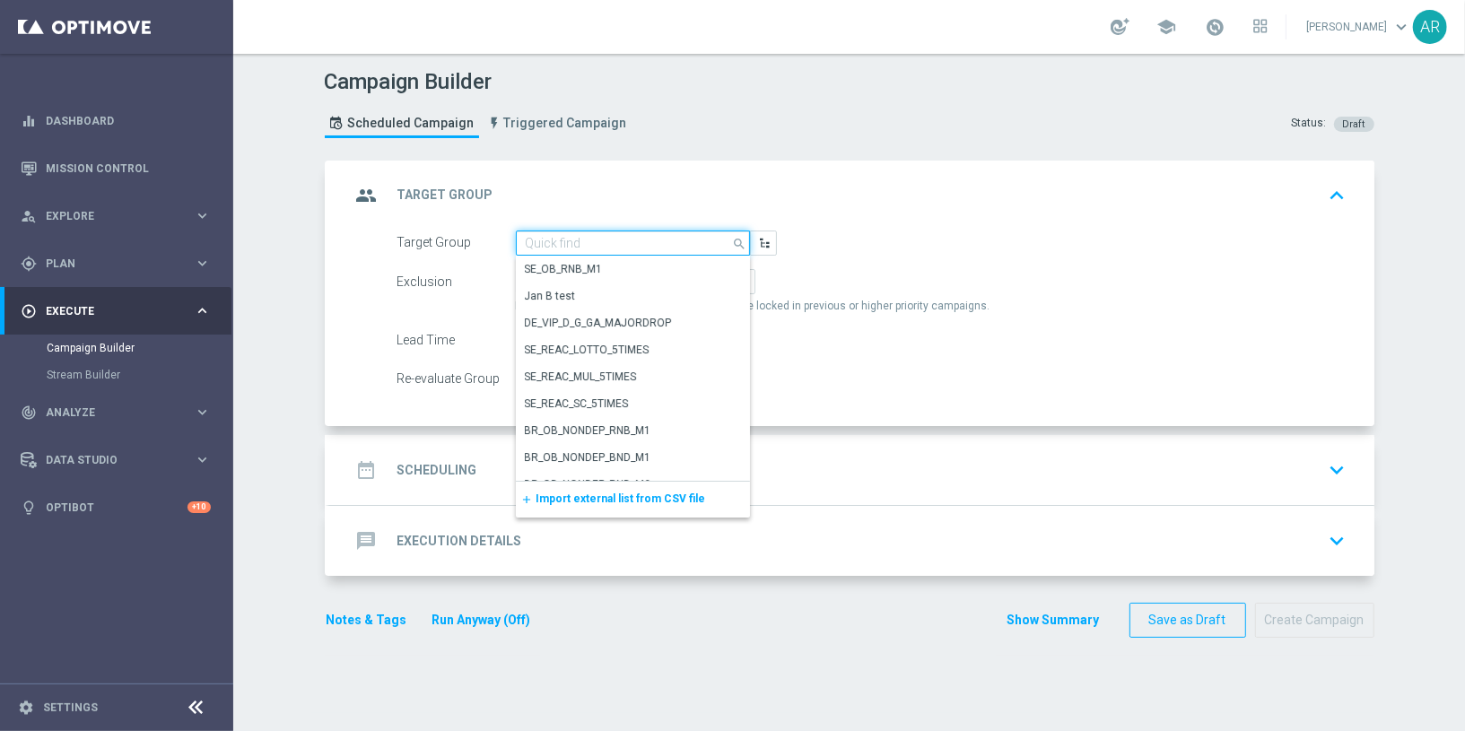
paste input "pt_BR_SX_TGT_VIP_RI_TAC_GM__ACTIVE_HIGHVALUE"
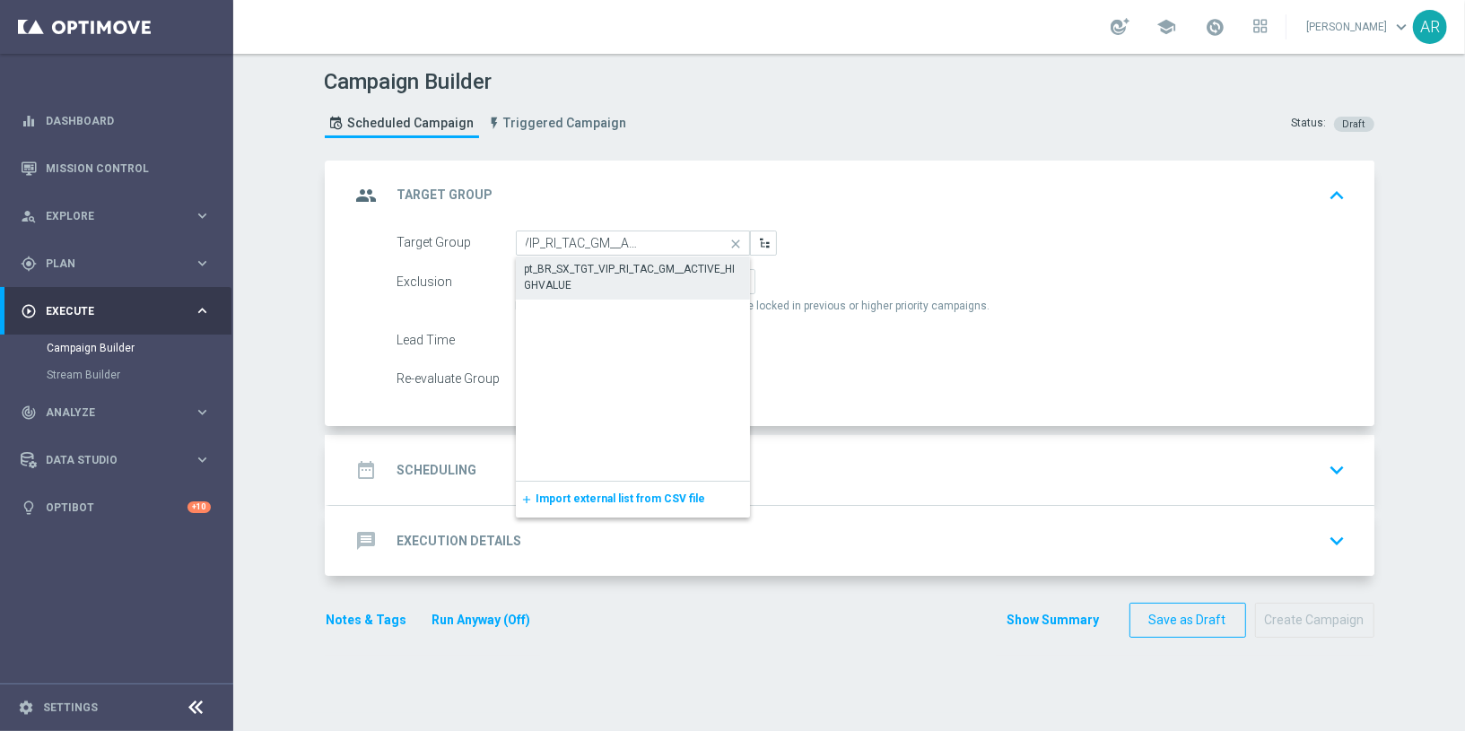
click at [603, 263] on div "pt_BR_SX_TGT_VIP_RI_TAC_GM__ACTIVE_HIGHVALUE" at bounding box center [633, 277] width 216 height 32
type input "pt_BR_SX_TGT_VIP_RI_TAC_GM__ACTIVE_HIGHVALUE"
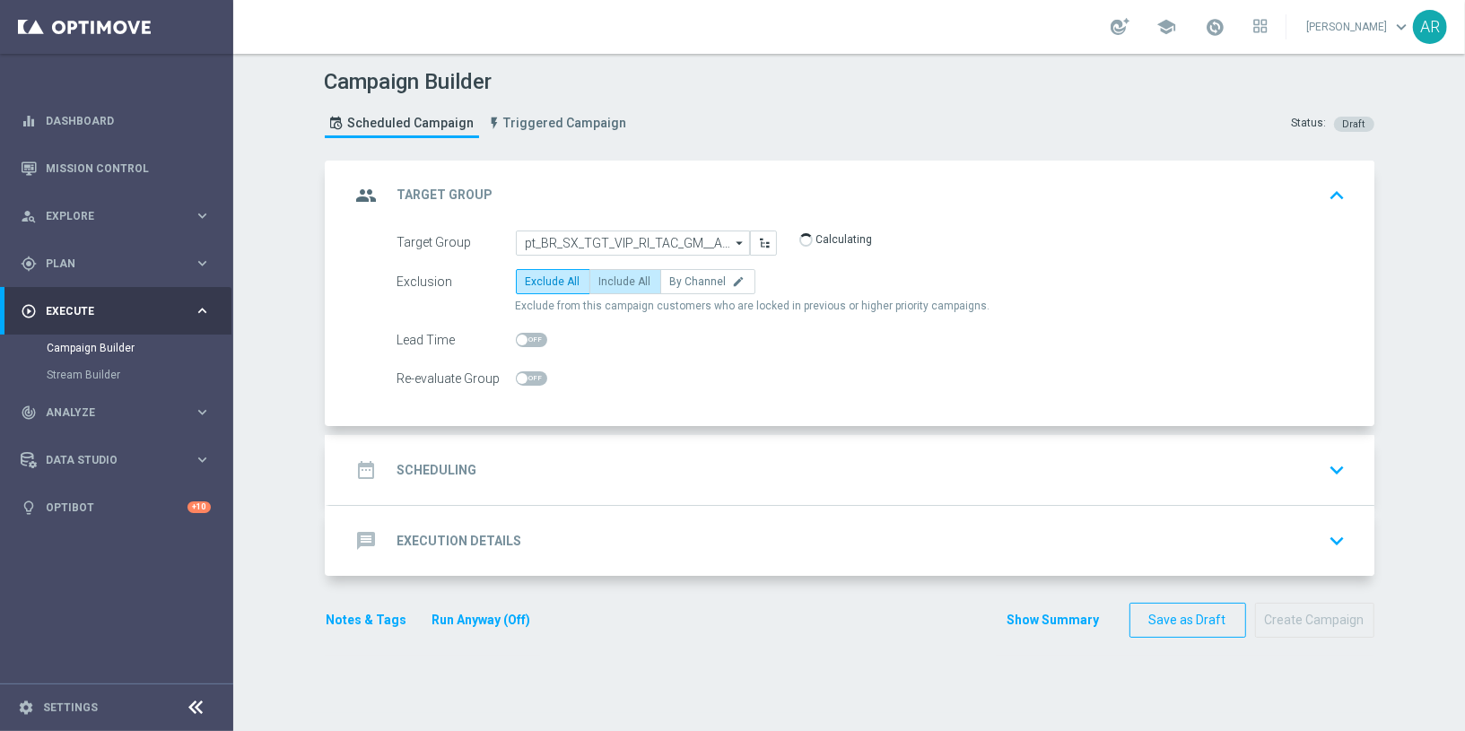
click at [626, 271] on label "Include All" at bounding box center [626, 281] width 72 height 25
click at [611, 279] on input "Include All" at bounding box center [605, 285] width 12 height 12
radio input "true"
click at [536, 441] on div "date_range Scheduling keyboard_arrow_down" at bounding box center [851, 470] width 1045 height 70
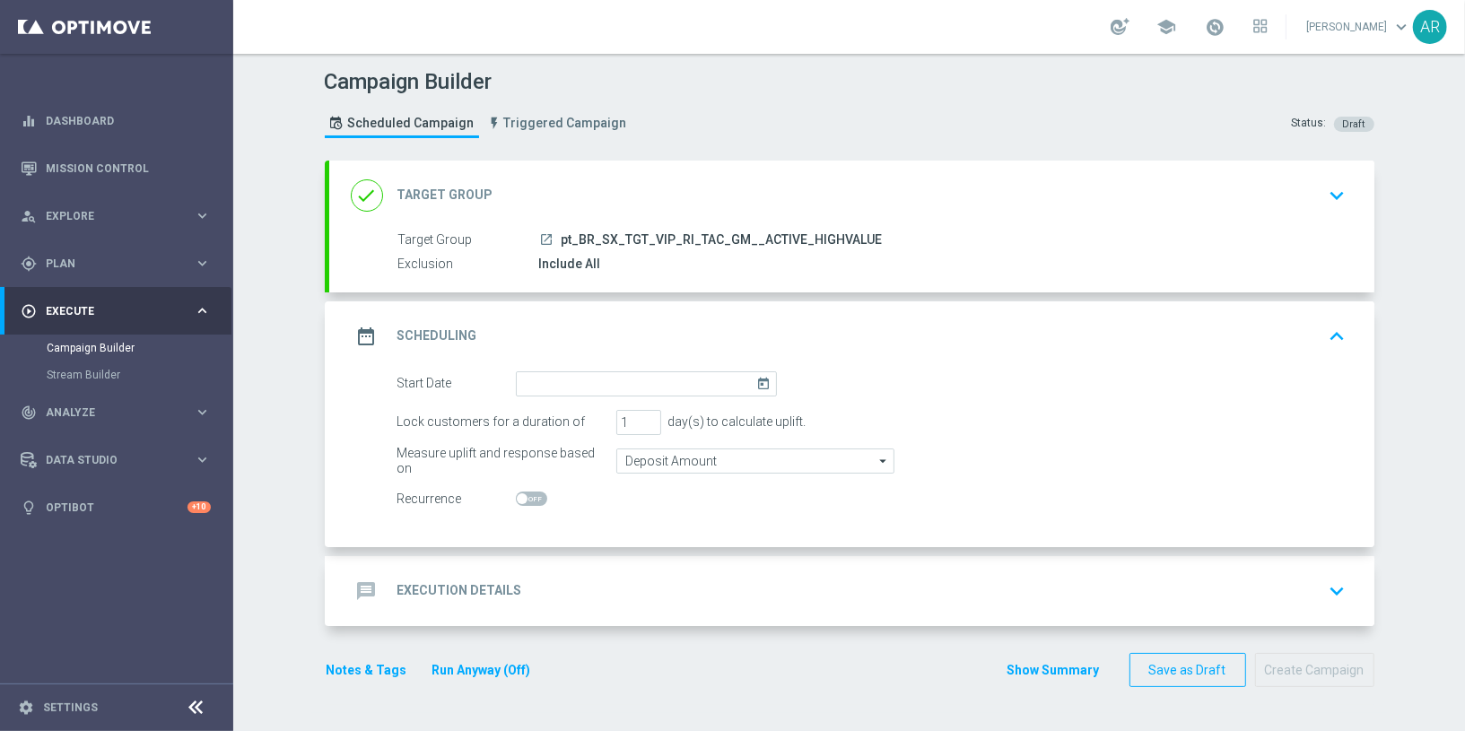
click at [757, 380] on icon "today" at bounding box center [766, 381] width 21 height 20
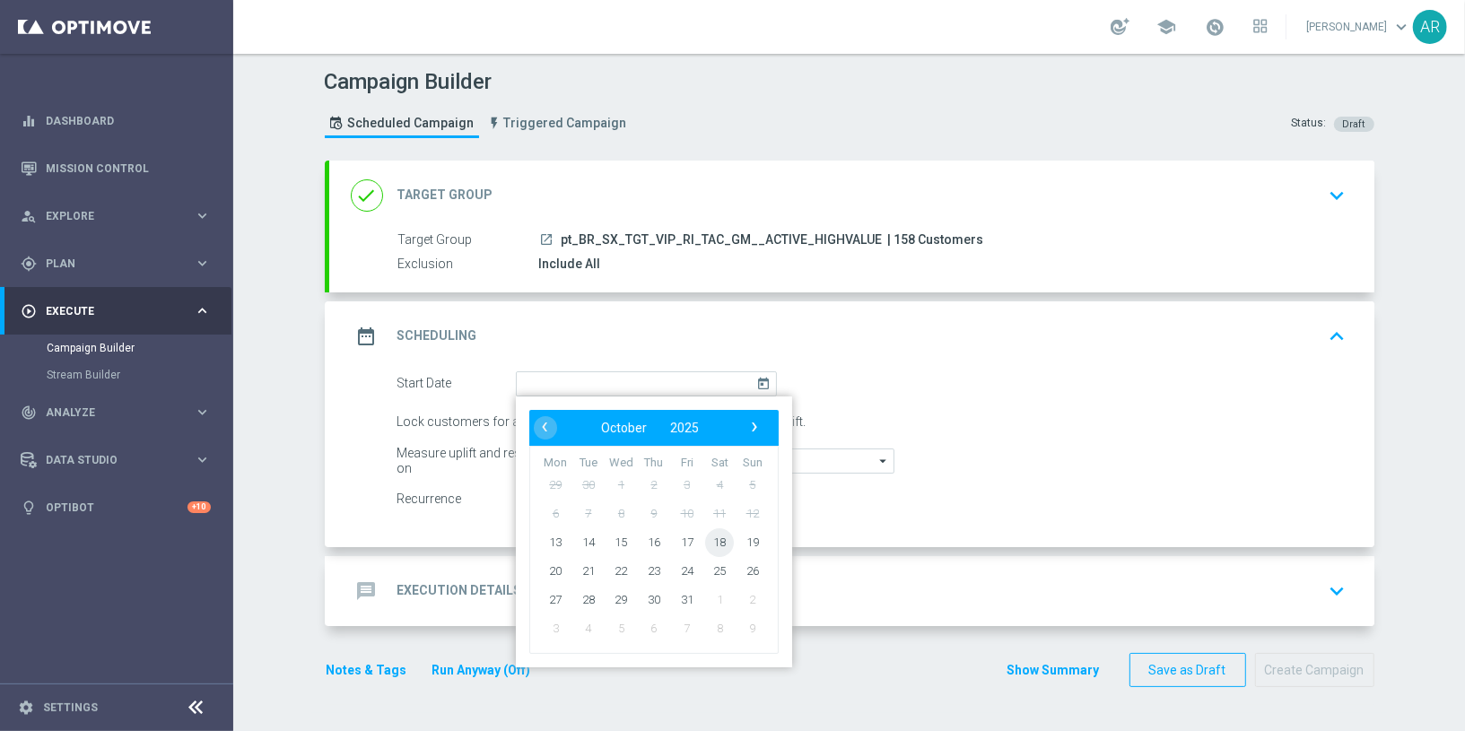
click at [716, 538] on span "18" at bounding box center [719, 542] width 29 height 29
type input "[DATE]"
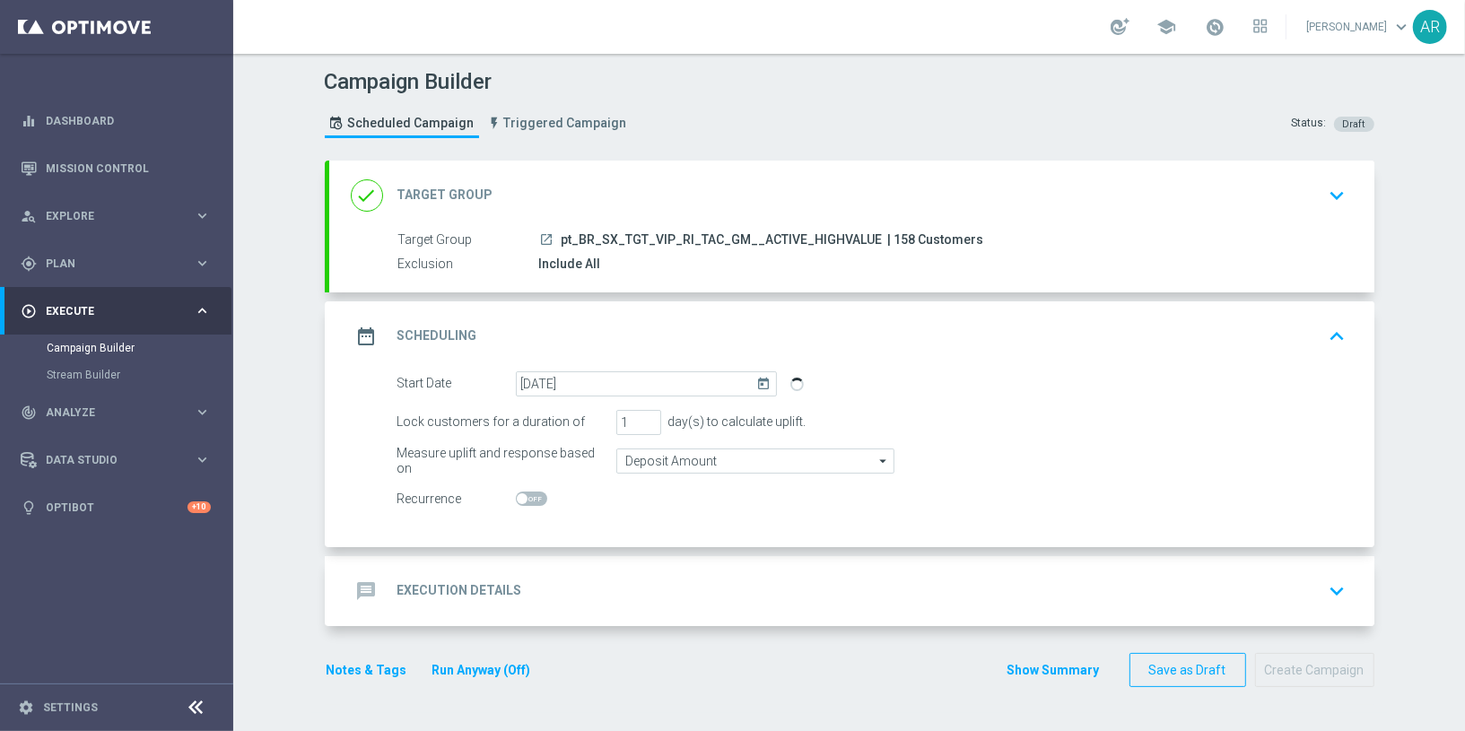
click at [565, 613] on div "message Execution Details keyboard_arrow_down" at bounding box center [851, 591] width 1045 height 70
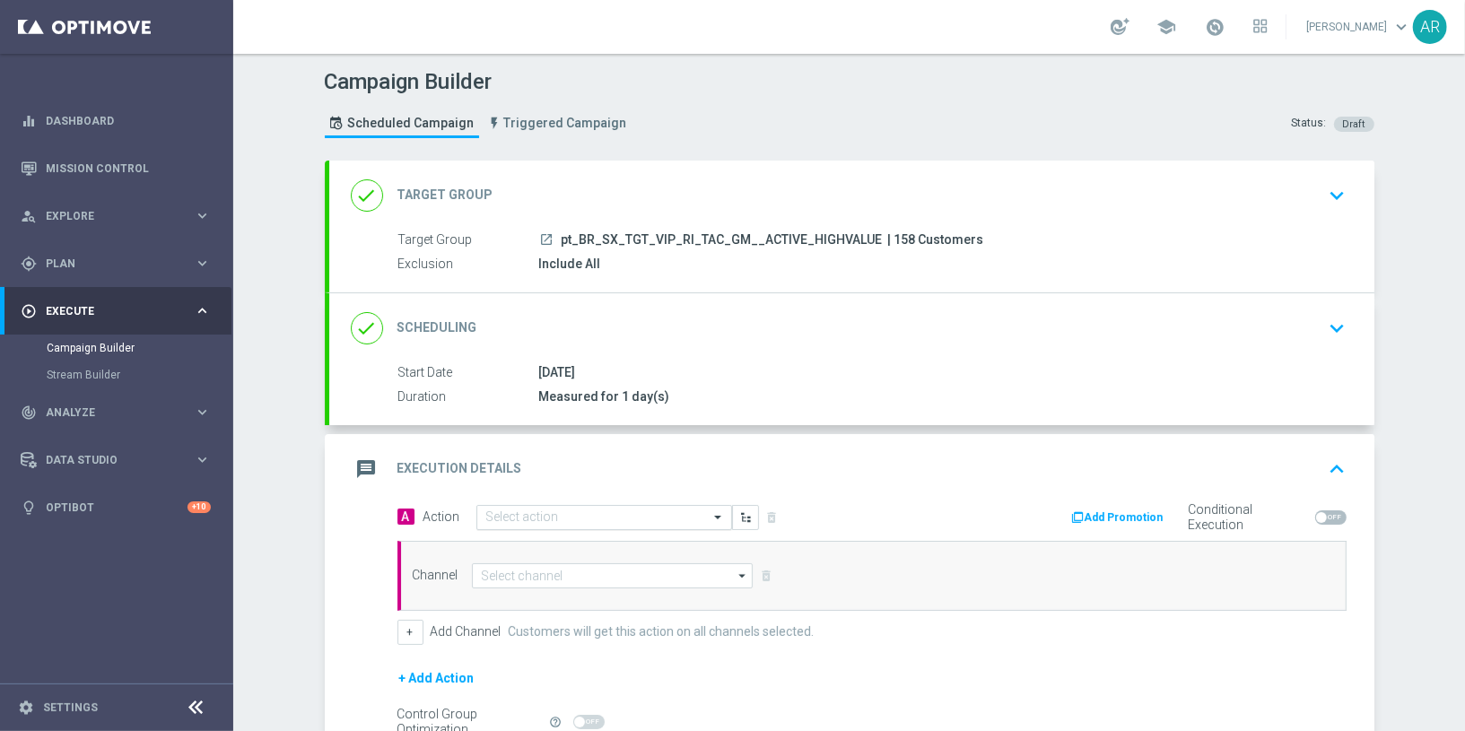
click at [498, 515] on input "text" at bounding box center [586, 518] width 200 height 15
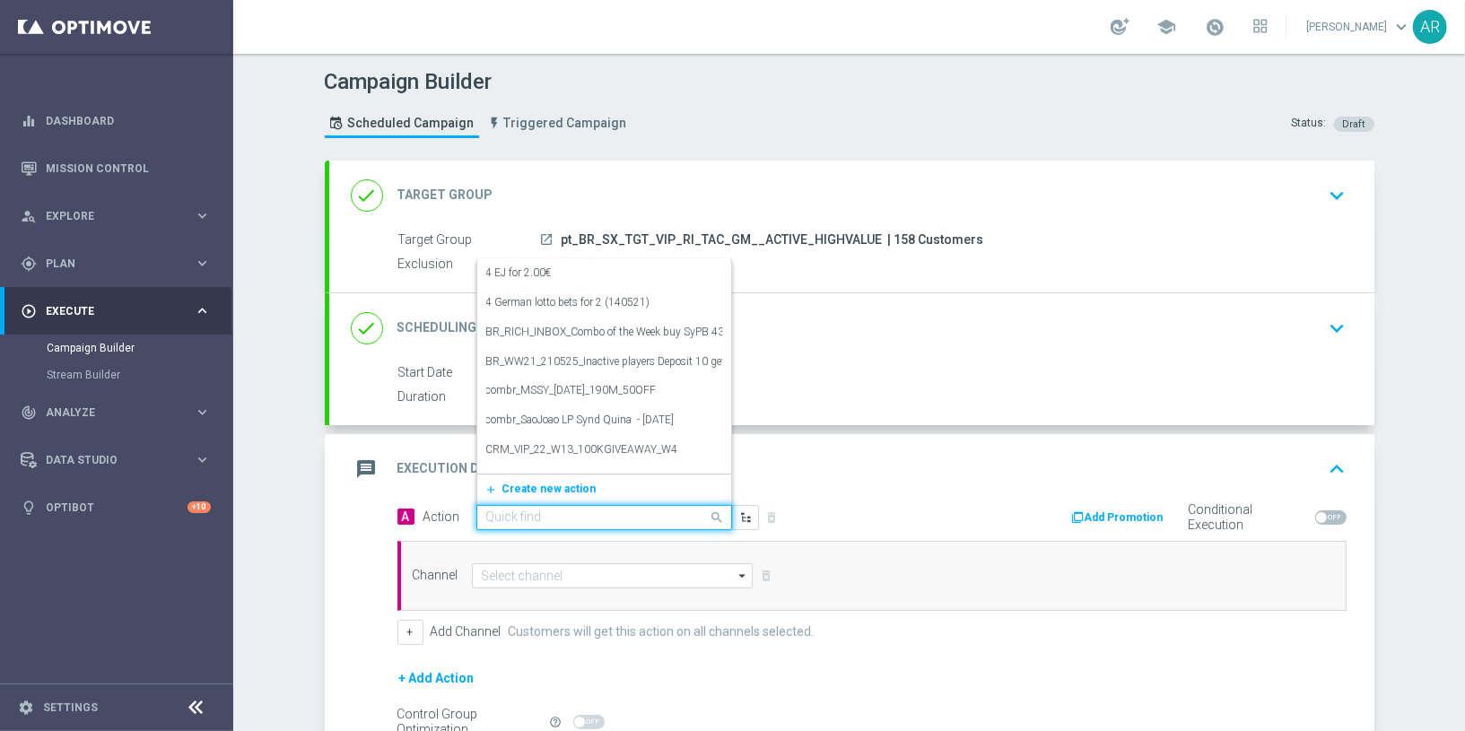
paste input "BR_CAS__LEADERBOARD_TORNEO_OCT25__VIP_RI_TAC_GM"
type input "BR_CAS__LEADERBOARD_TORNEO_OCT25__VIP_RI_TAC_GM"
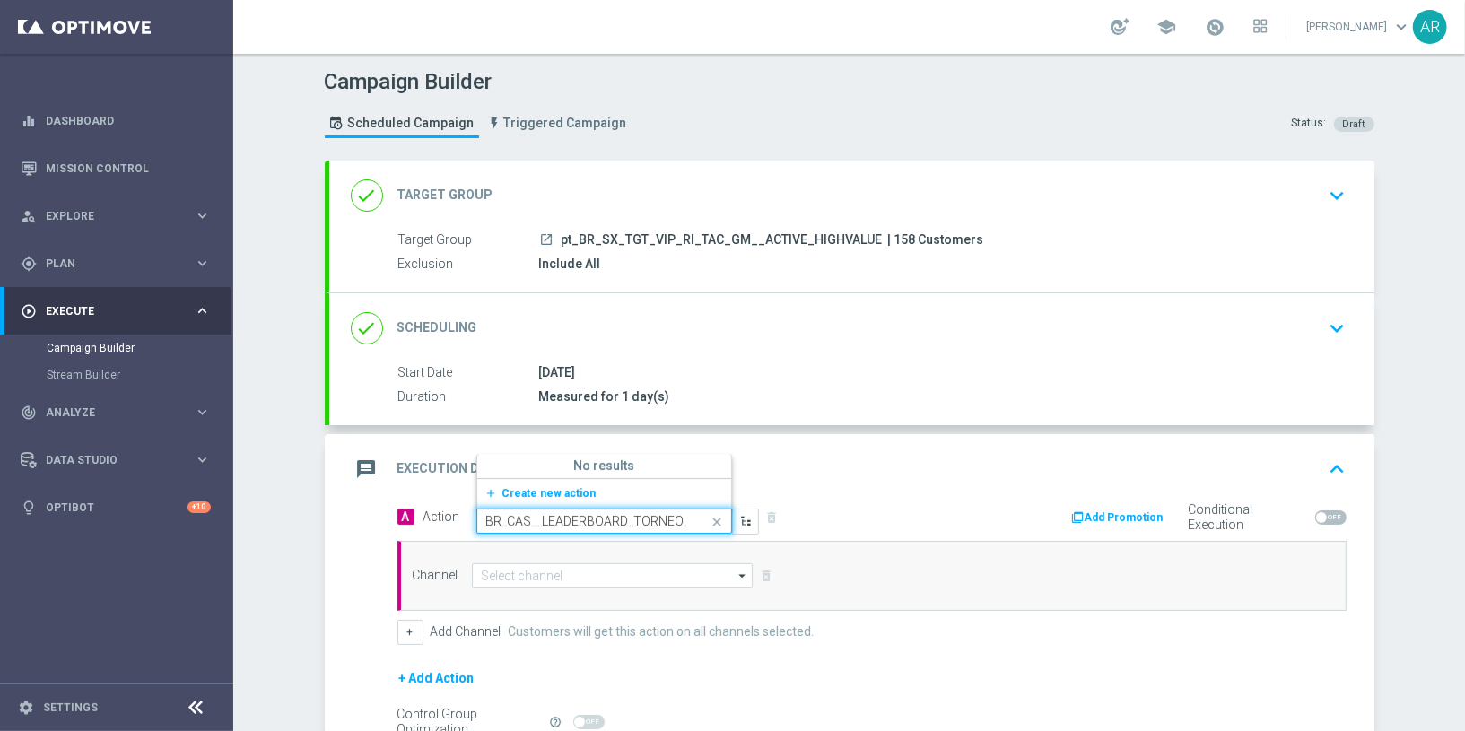
scroll to position [0, 136]
click at [542, 491] on span "Create new action" at bounding box center [550, 493] width 94 height 13
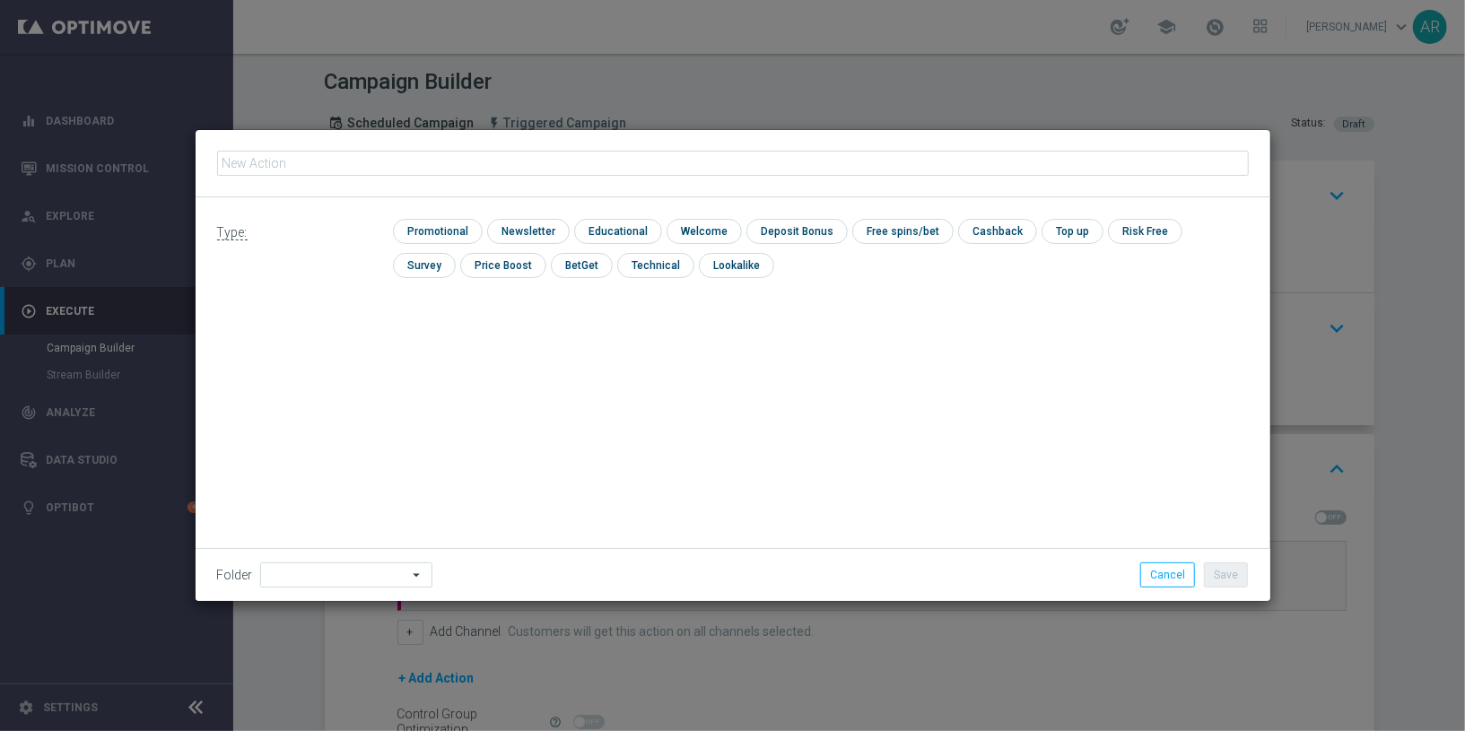
type input "BR_CAS__LEADERBOARD_TORNEO_OCT25__VIP_RI_TAC_GM"
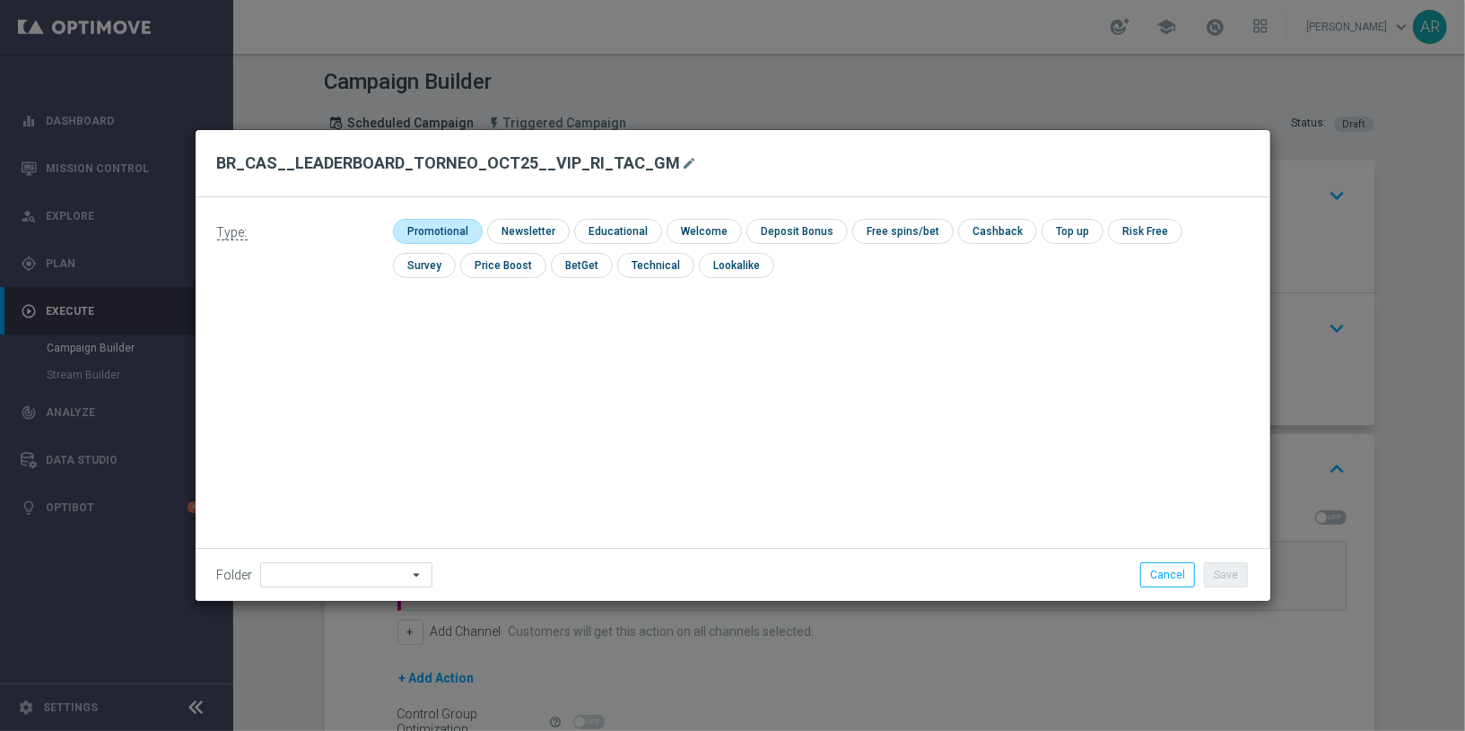
click at [433, 232] on input "checkbox" at bounding box center [435, 231] width 85 height 24
checkbox input "true"
click at [1233, 572] on button "Save" at bounding box center [1226, 575] width 44 height 25
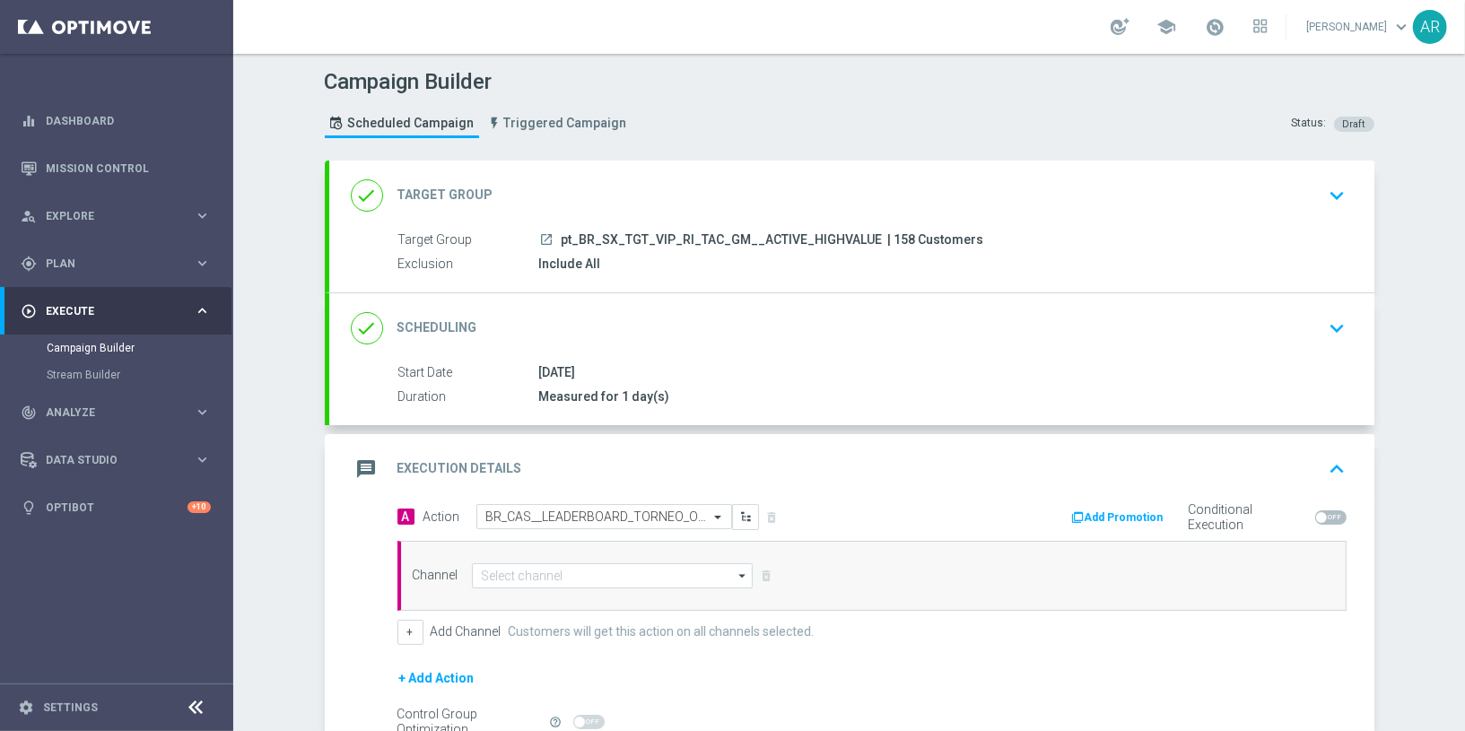
click at [732, 365] on div "[DATE]" at bounding box center [939, 372] width 800 height 18
click at [1336, 318] on icon "keyboard_arrow_down" at bounding box center [1337, 328] width 27 height 27
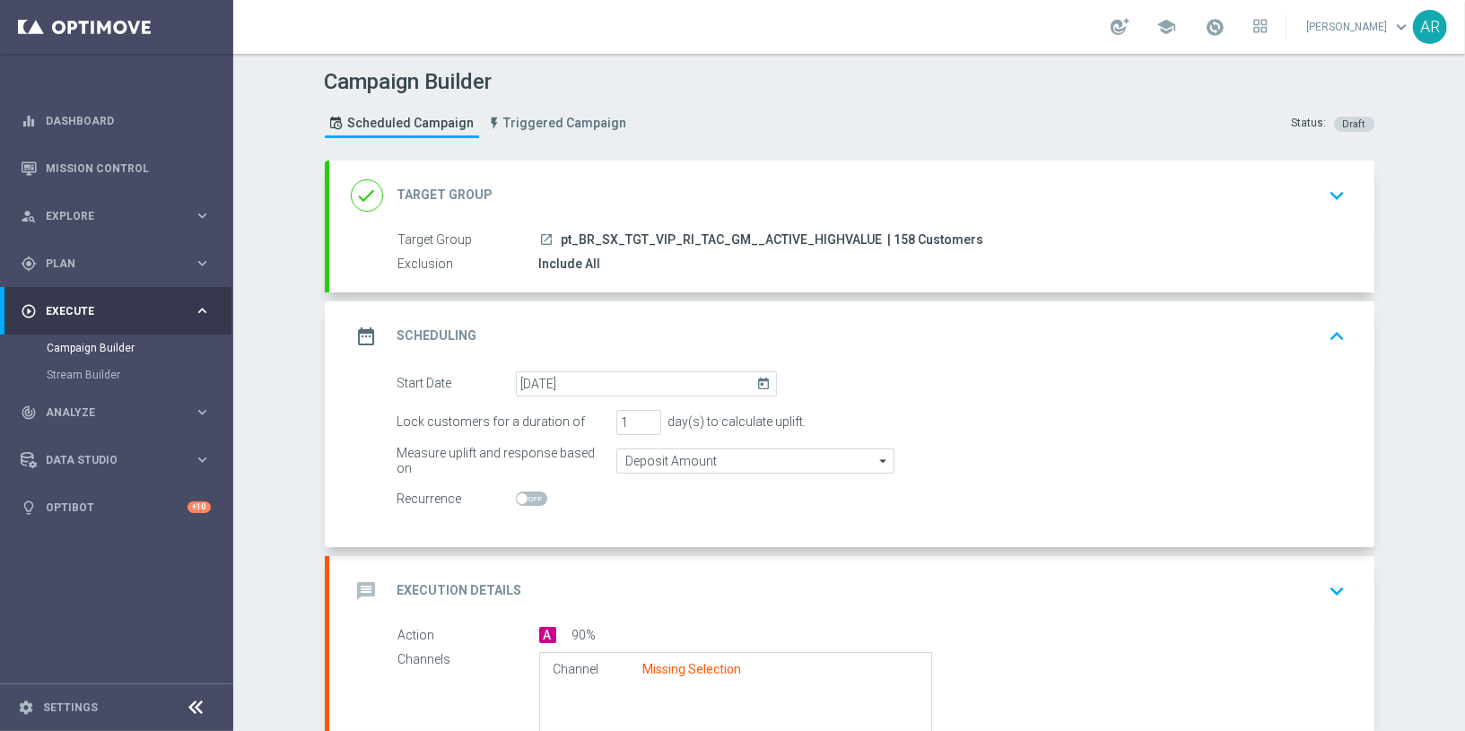
click at [761, 378] on icon "today" at bounding box center [766, 381] width 21 height 20
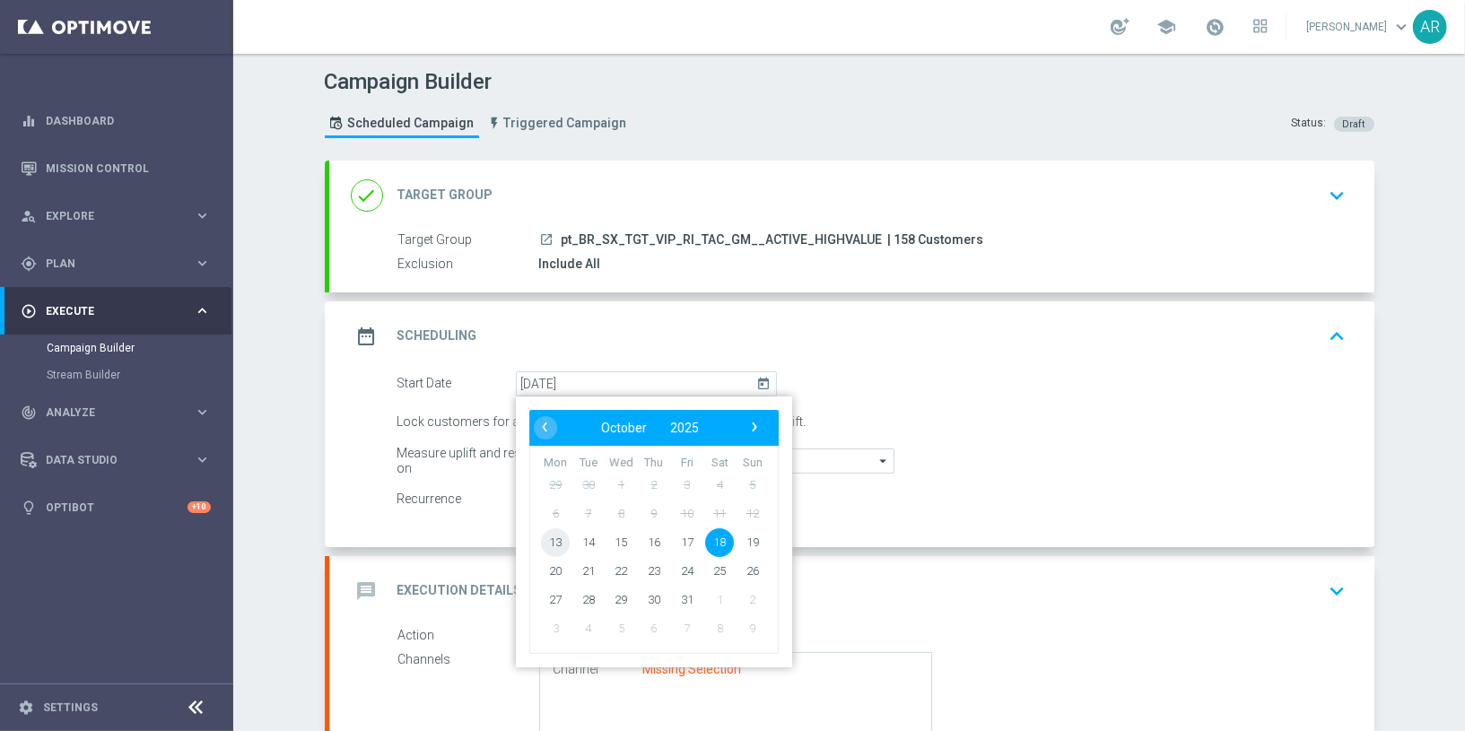
click at [541, 537] on span "13" at bounding box center [555, 542] width 29 height 29
type input "[DATE]"
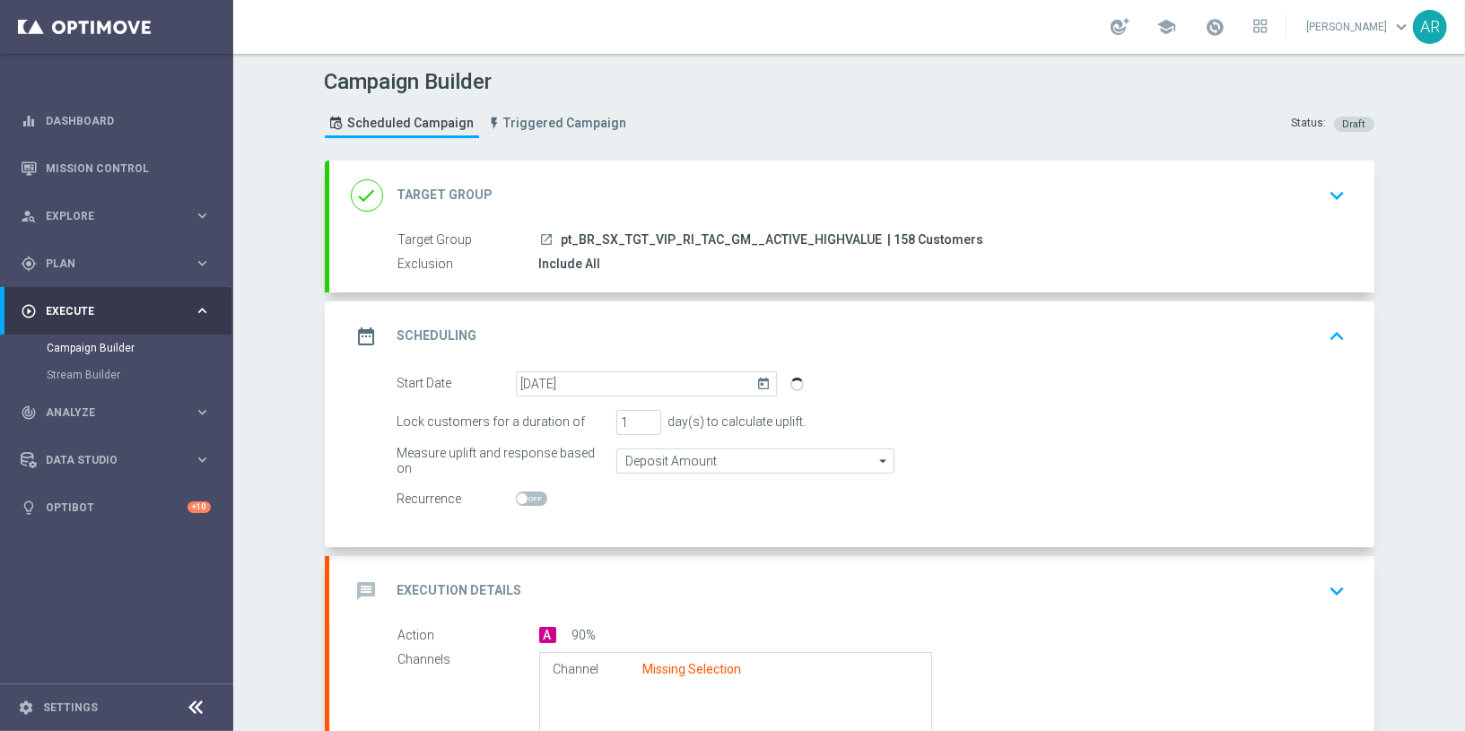
click at [518, 497] on span at bounding box center [522, 499] width 11 height 11
click at [518, 497] on input "checkbox" at bounding box center [531, 499] width 31 height 14
checkbox input "true"
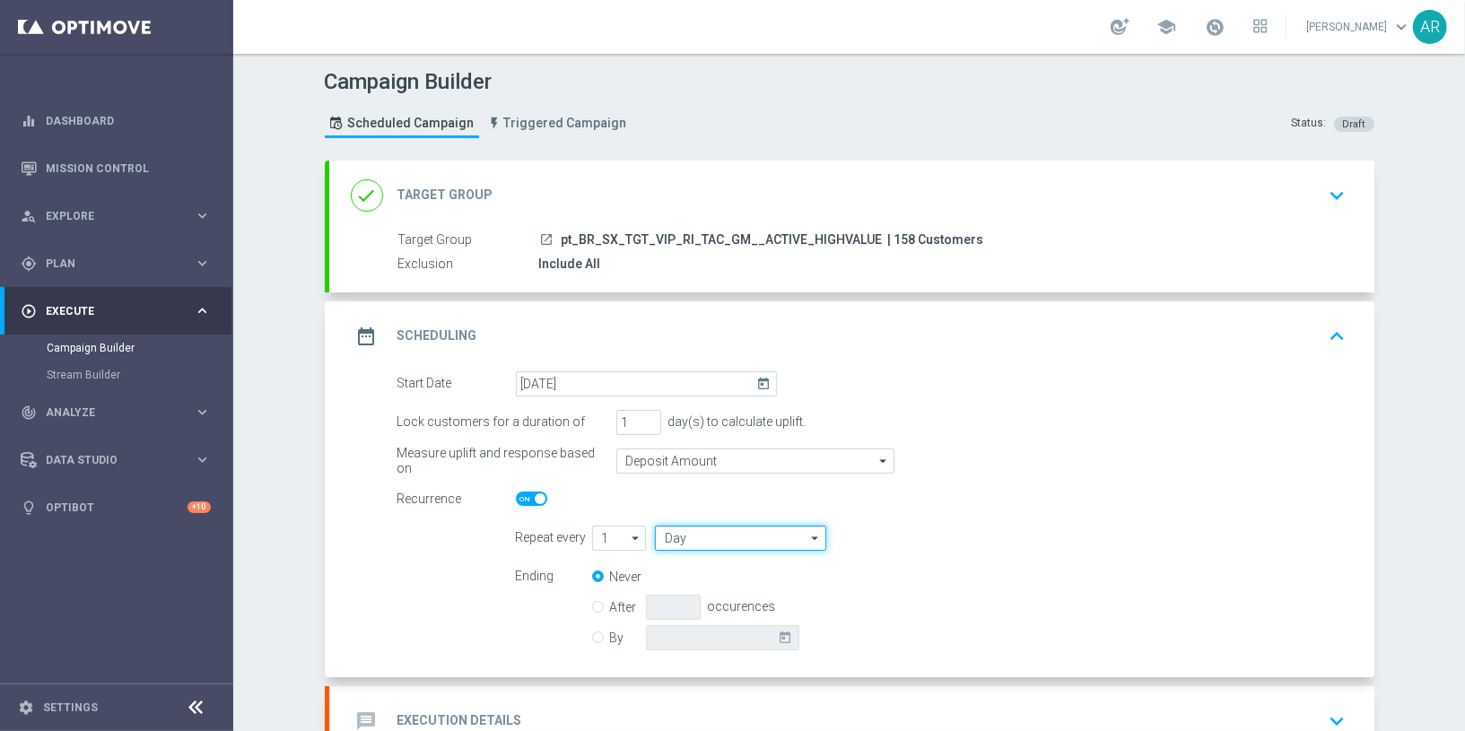
click at [717, 533] on input "Day" at bounding box center [740, 538] width 170 height 25
click at [721, 585] on div "Week" at bounding box center [733, 592] width 156 height 27
type input "Week"
click at [913, 534] on input "checkbox" at bounding box center [915, 538] width 27 height 24
checkbox input "true"
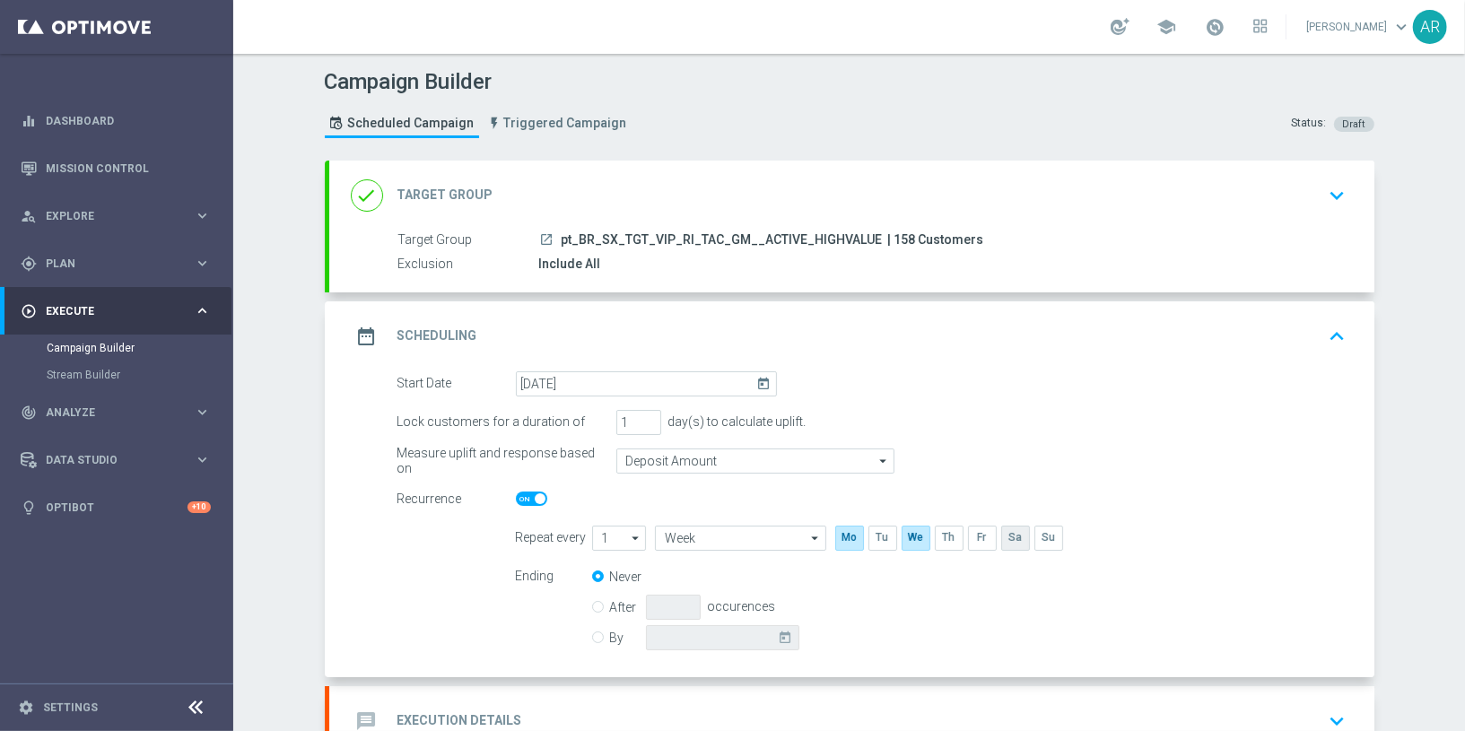
click at [1004, 537] on input "checkbox" at bounding box center [1014, 538] width 27 height 24
checkbox input "true"
click at [592, 634] on input "By" at bounding box center [598, 635] width 12 height 12
radio input "true"
radio input "false"
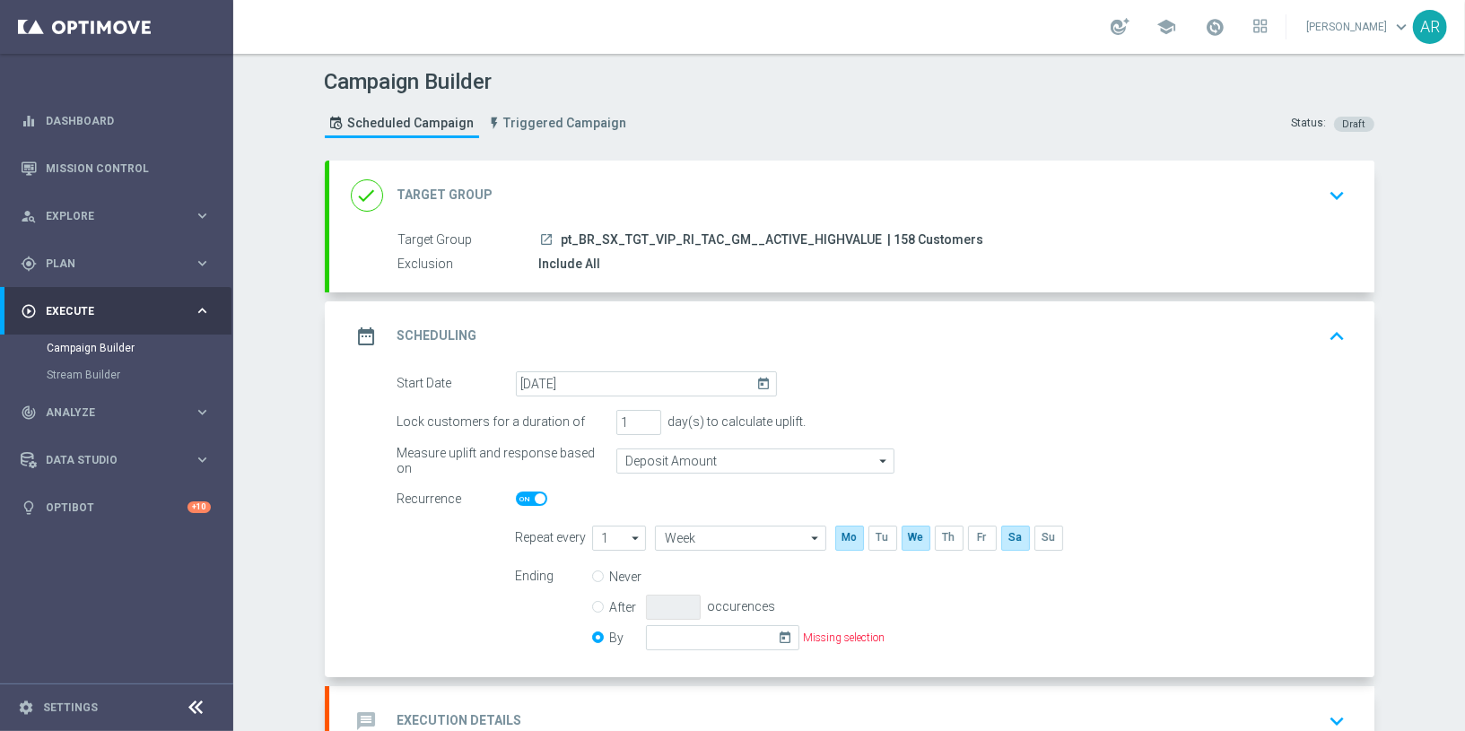
click at [779, 633] on icon "today" at bounding box center [789, 635] width 21 height 20
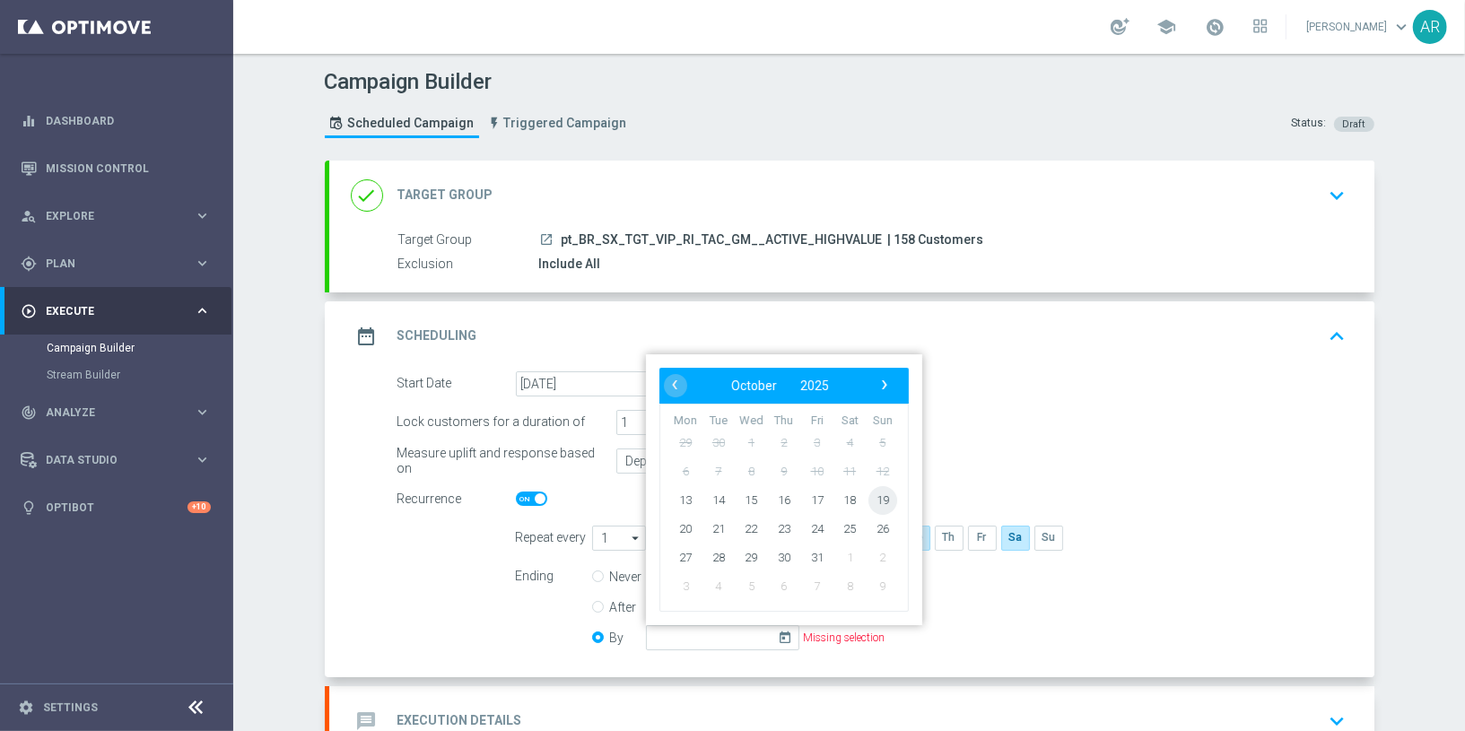
click at [878, 490] on span "19" at bounding box center [882, 499] width 29 height 29
type input "[DATE]"
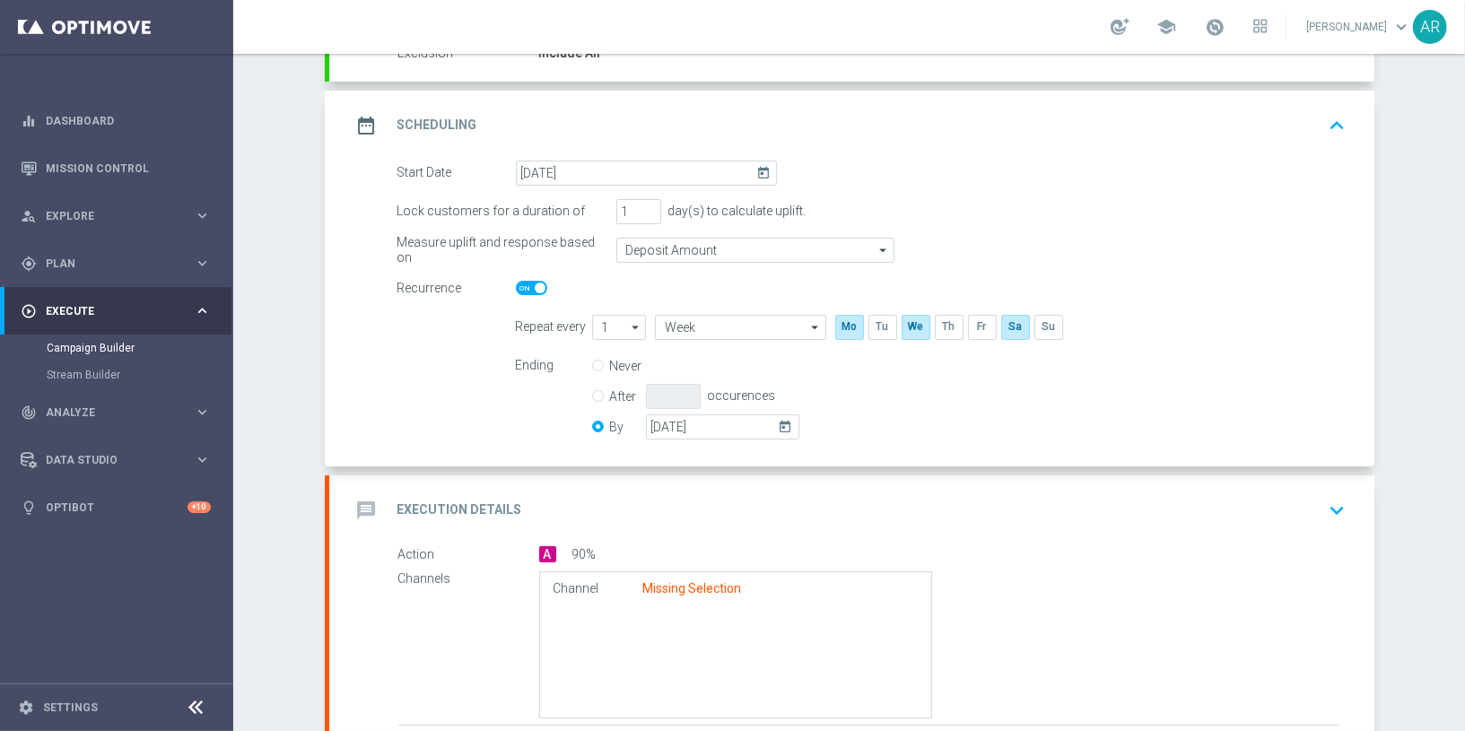
scroll to position [220, 0]
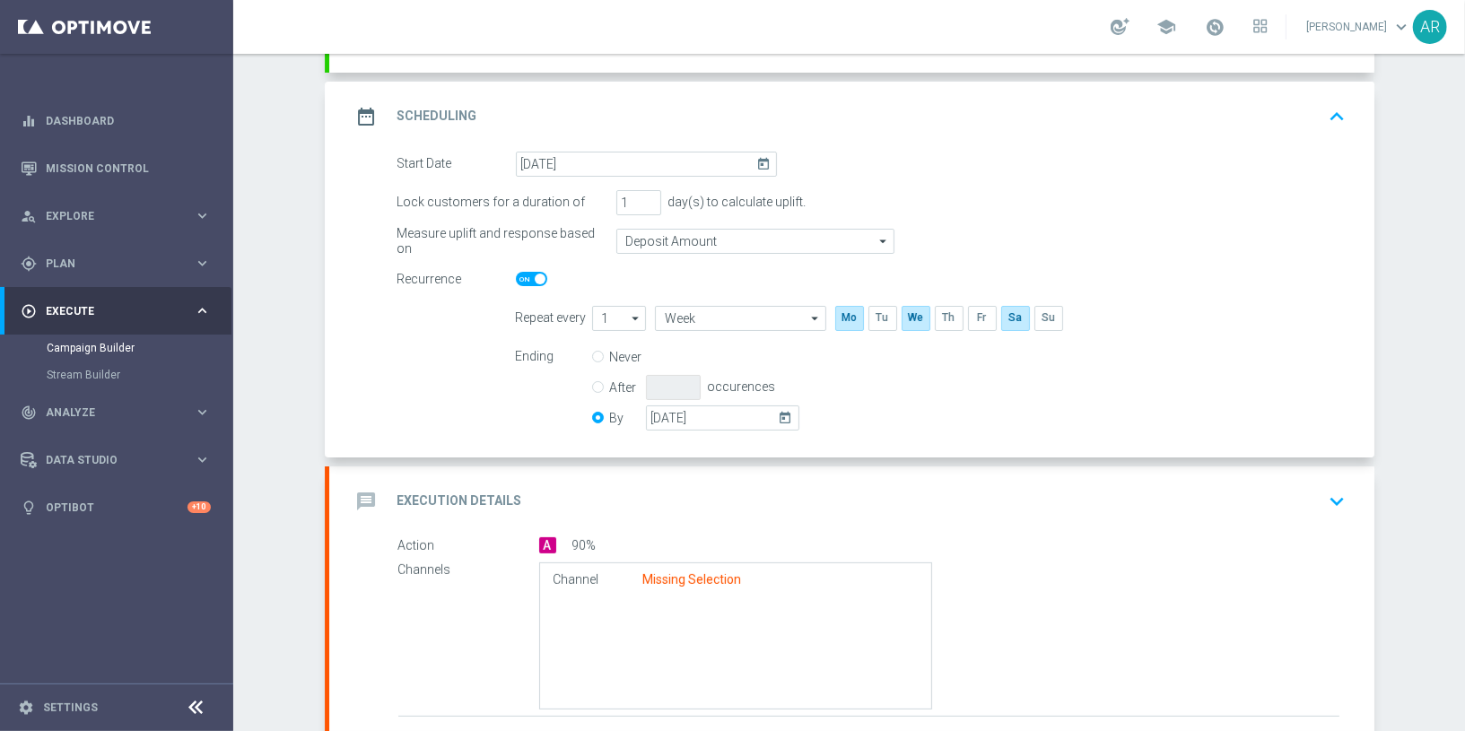
click at [1333, 491] on icon "keyboard_arrow_down" at bounding box center [1337, 501] width 27 height 27
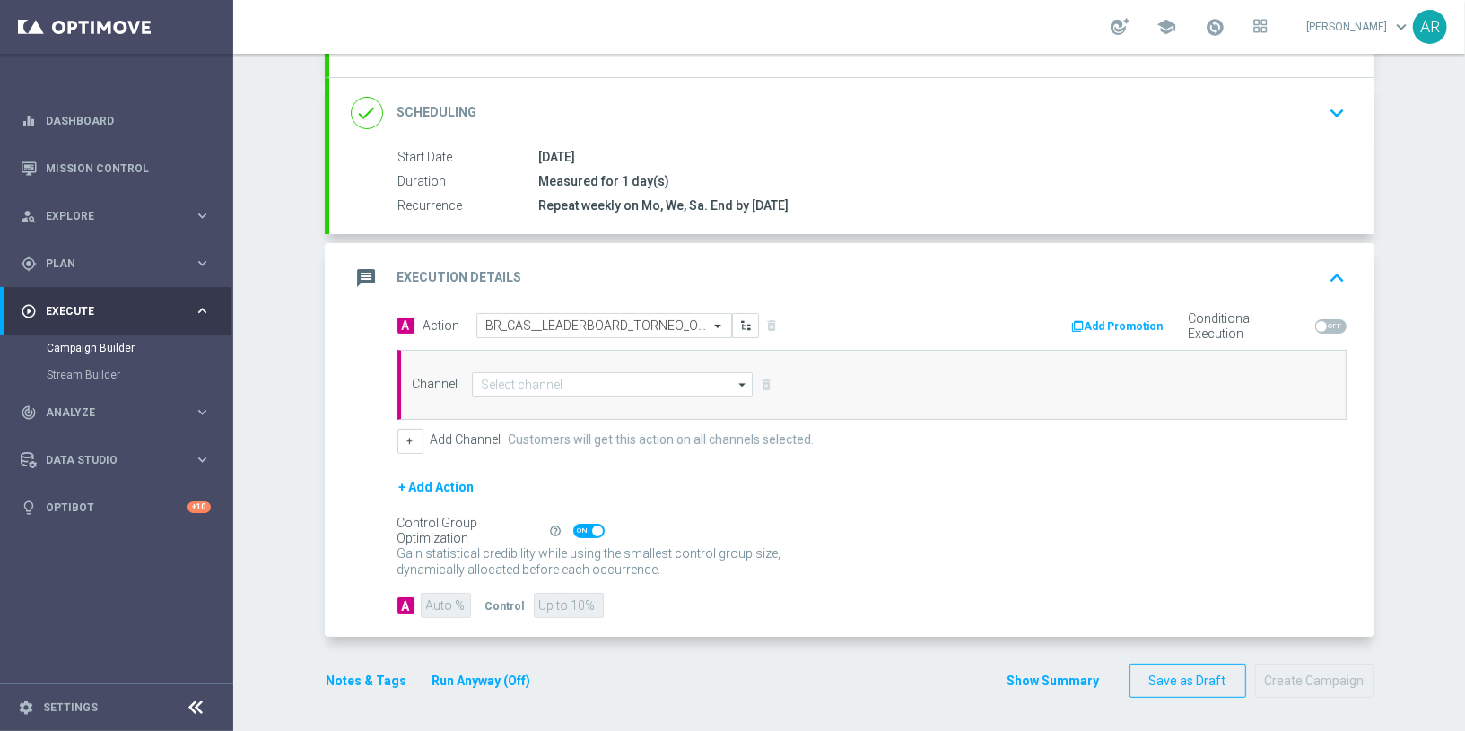
scroll to position [214, 0]
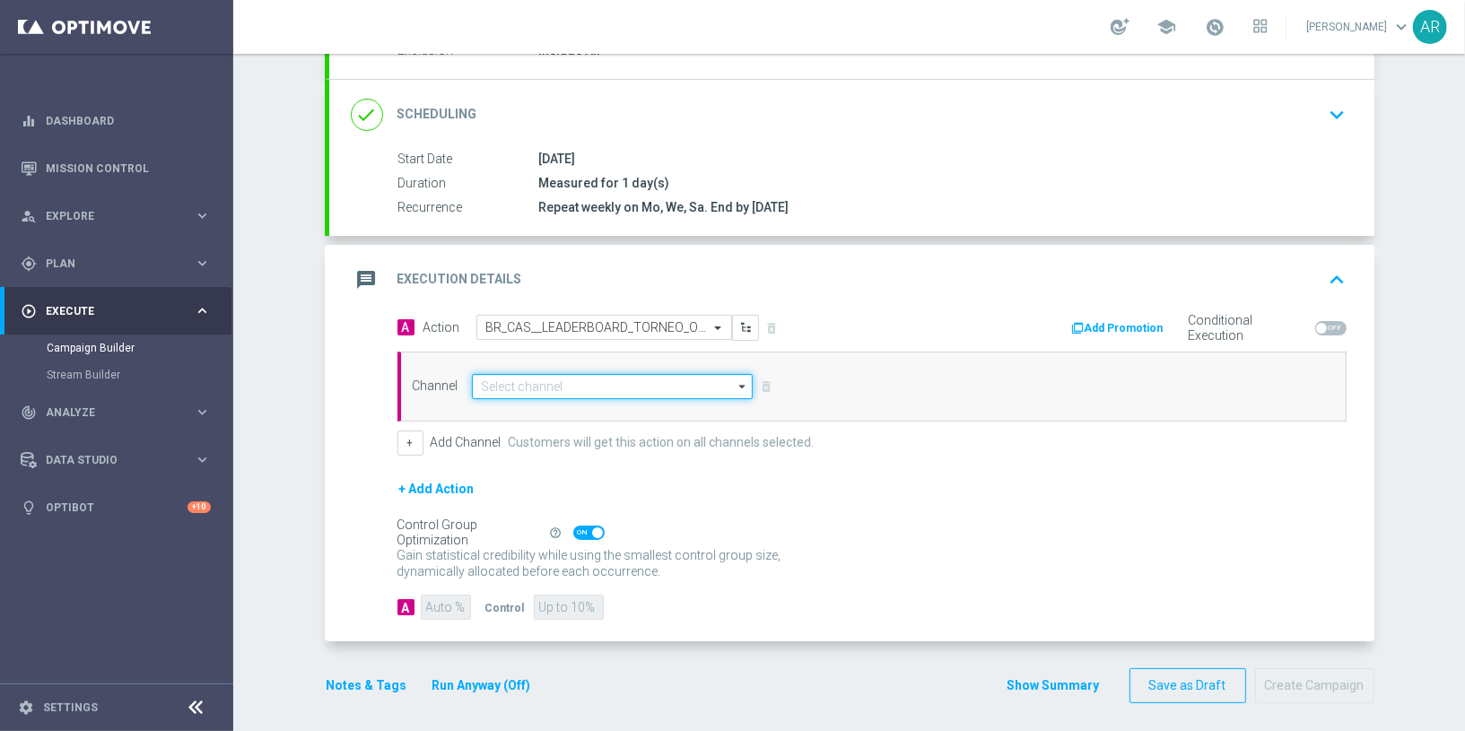
click at [532, 384] on input at bounding box center [613, 386] width 282 height 25
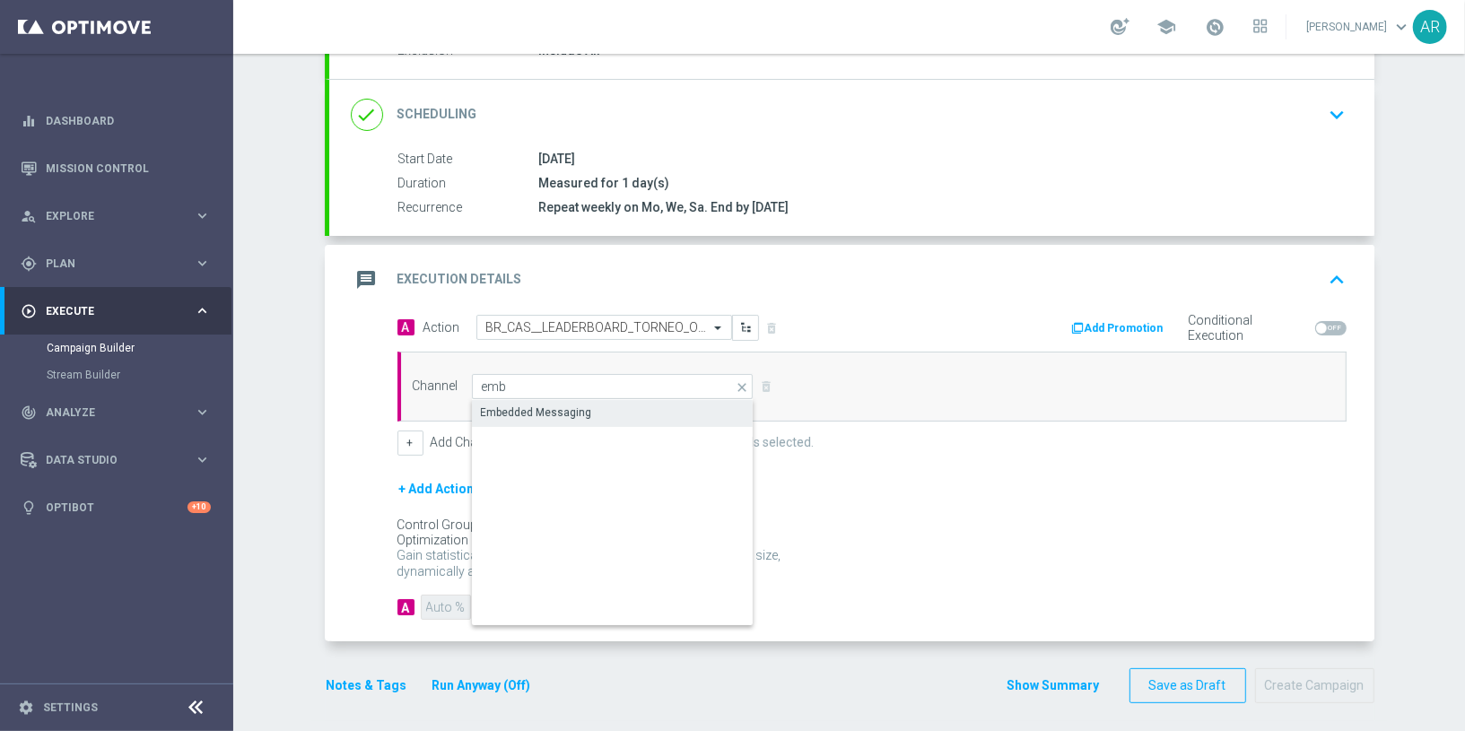
click at [541, 413] on div "Embedded Messaging" at bounding box center [536, 413] width 111 height 16
type input "Embedded Messaging"
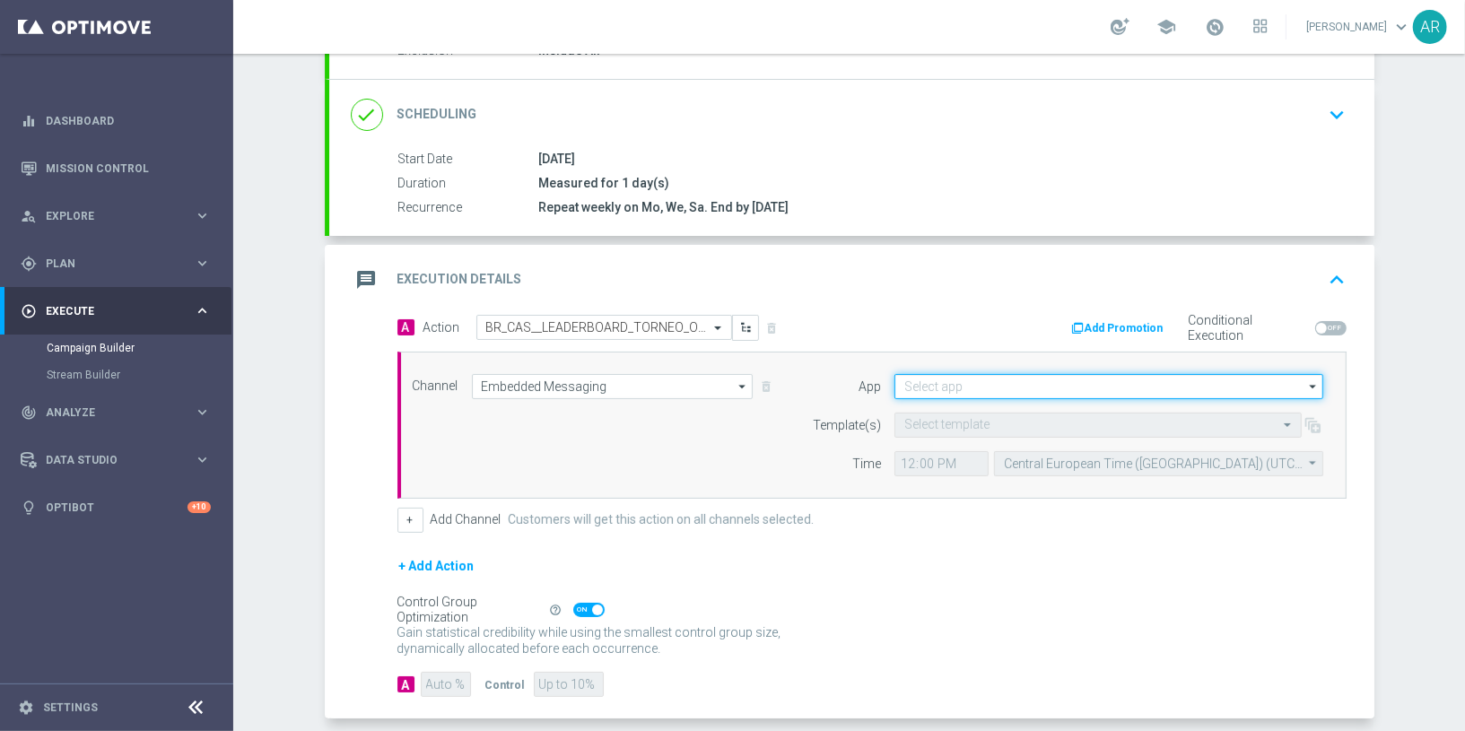
click at [1052, 379] on input at bounding box center [1109, 386] width 429 height 25
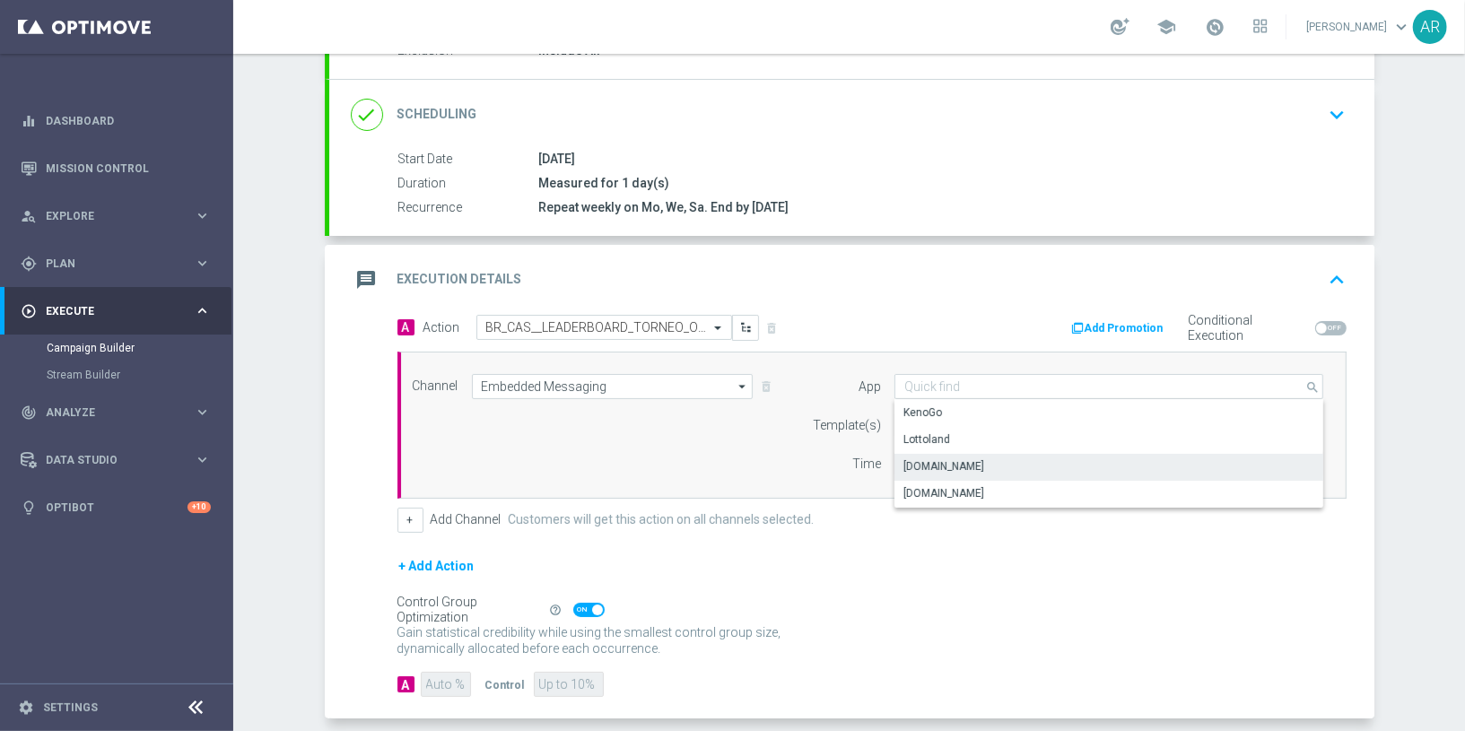
click at [994, 465] on div "[DOMAIN_NAME]" at bounding box center [1110, 466] width 430 height 25
type input "[DOMAIN_NAME]"
click at [942, 419] on input "text" at bounding box center [1081, 425] width 352 height 15
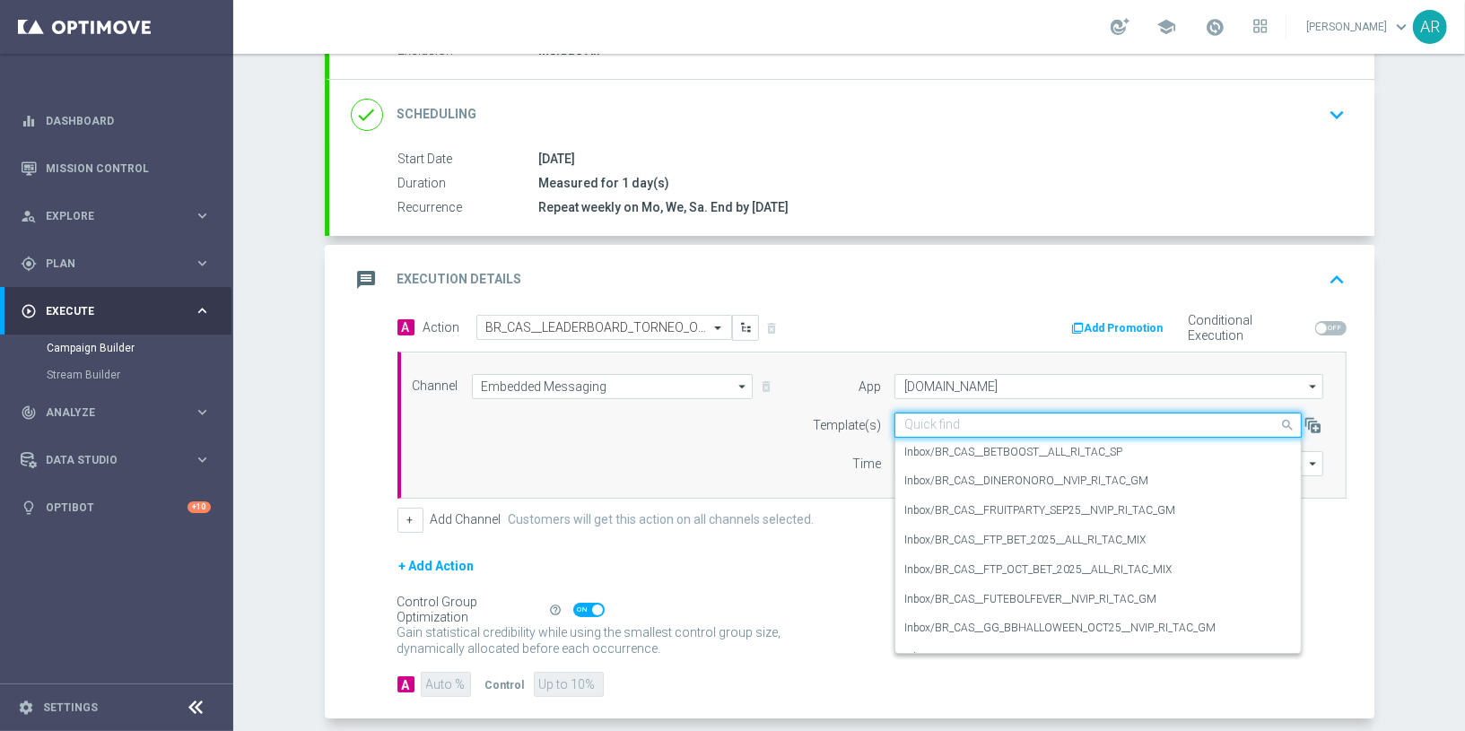
paste input "BR_CAS__LEADERBOARD_TORNEO_OCT25__VIP_RI_TAC_GM"
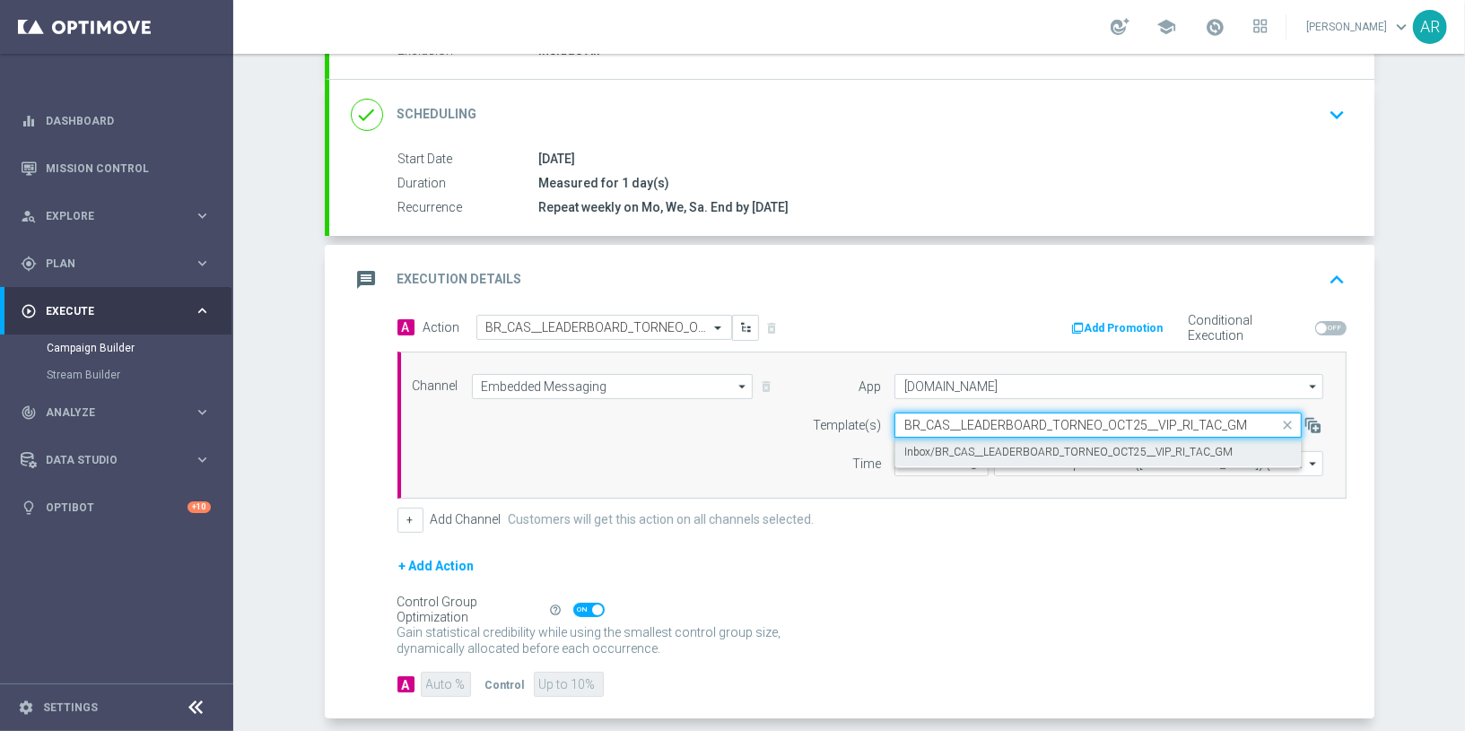
click at [1009, 455] on div "Inbox/BR_CAS__LEADERBOARD_TORNEO_OCT25__VIP_RI_TAC_GM" at bounding box center [1099, 453] width 388 height 30
type input "BR_CAS__LEADERBOARD_TORNEO_OCT25__VIP_RI_TAC_GM"
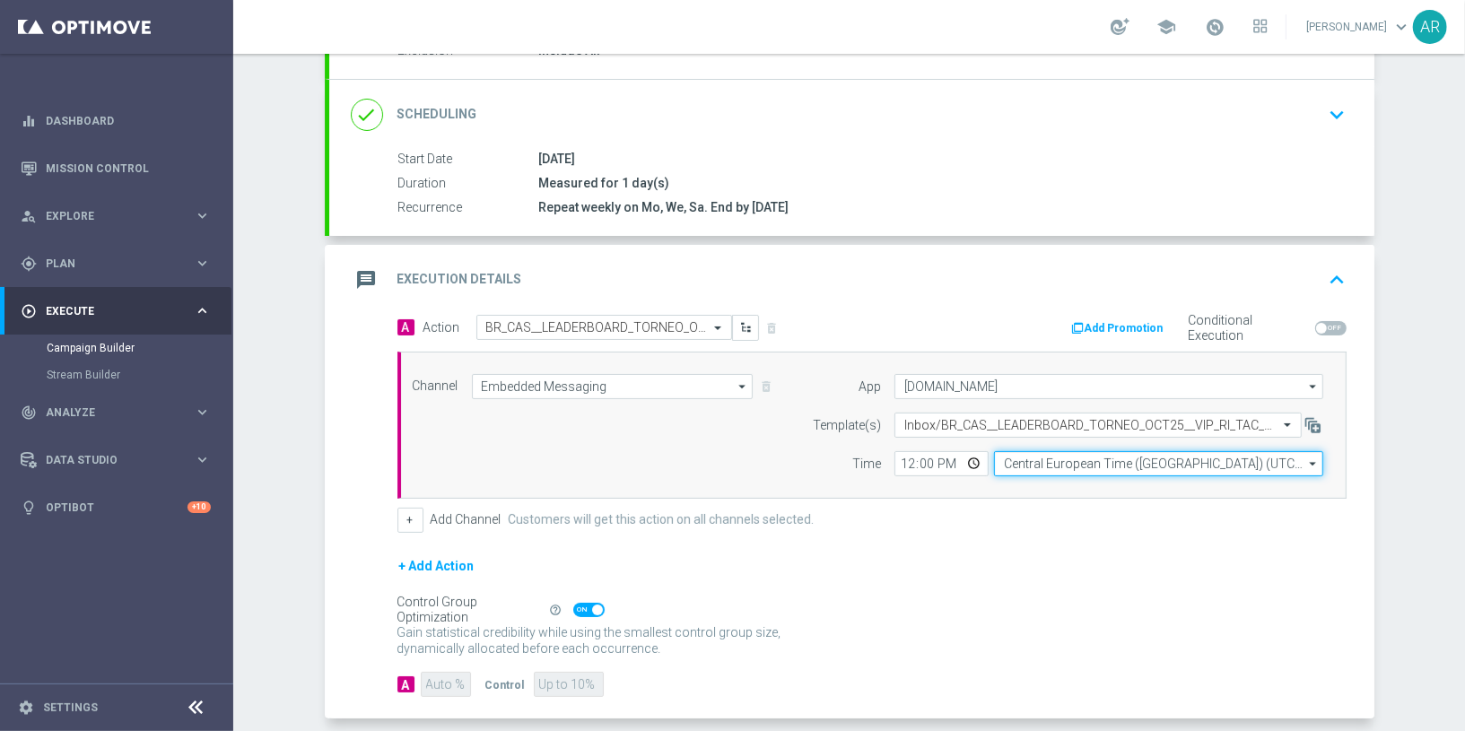
click at [1048, 455] on input "Central European Time ([GEOGRAPHIC_DATA]) (UTC +02:00)" at bounding box center [1158, 463] width 329 height 25
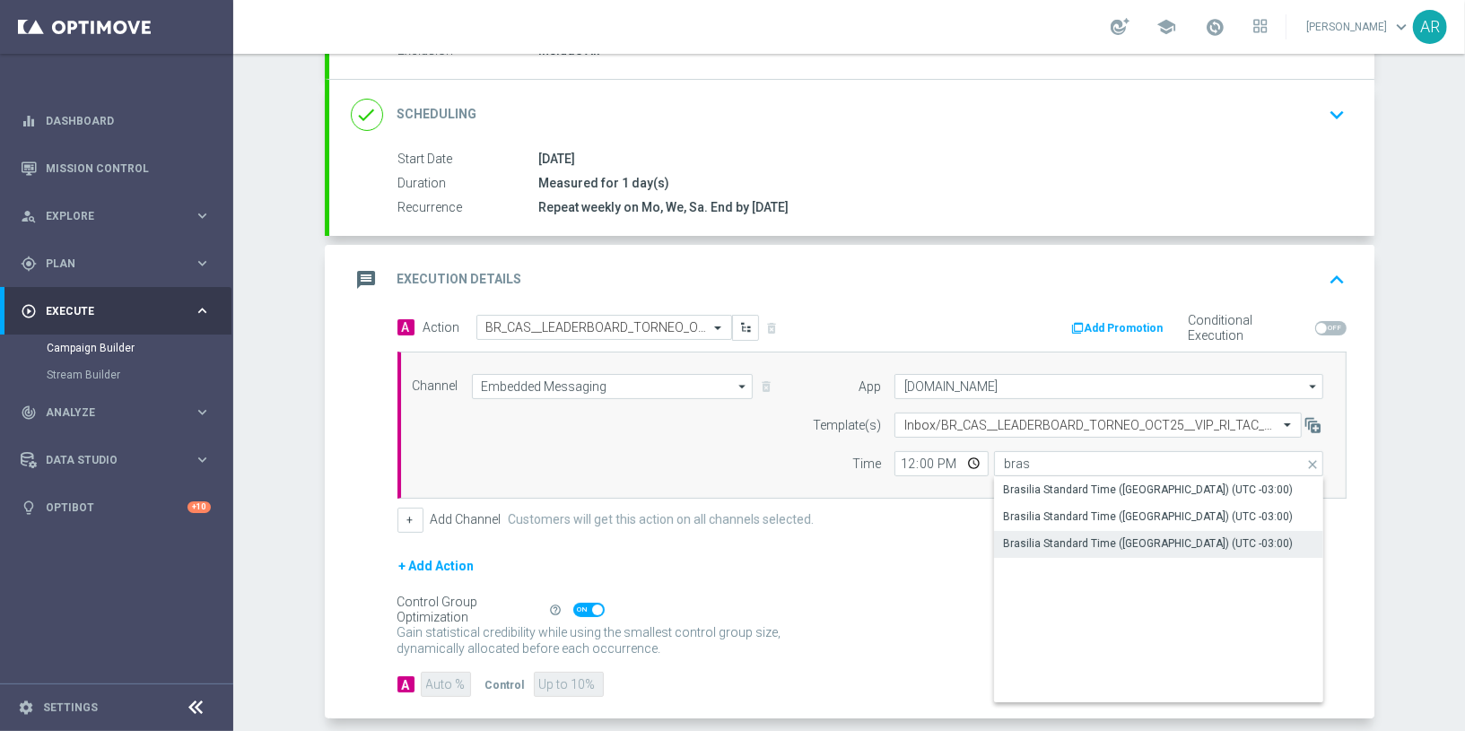
click at [1128, 549] on div "Brasilia Standard Time ([GEOGRAPHIC_DATA]) (UTC -03:00)" at bounding box center [1159, 543] width 330 height 25
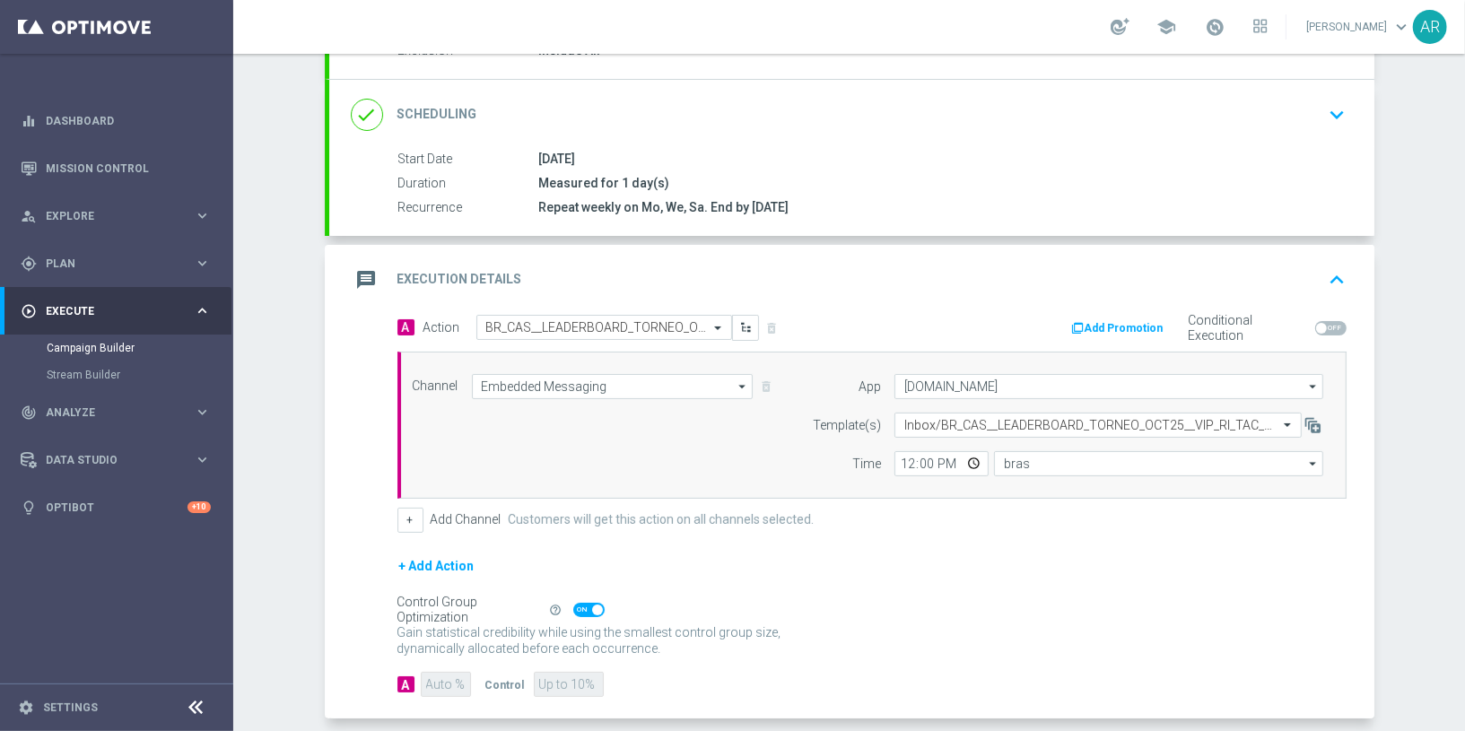
type input "Brasilia Standard Time ([GEOGRAPHIC_DATA]) (UTC -03:00)"
click at [923, 555] on div "+ Add Action" at bounding box center [872, 577] width 949 height 45
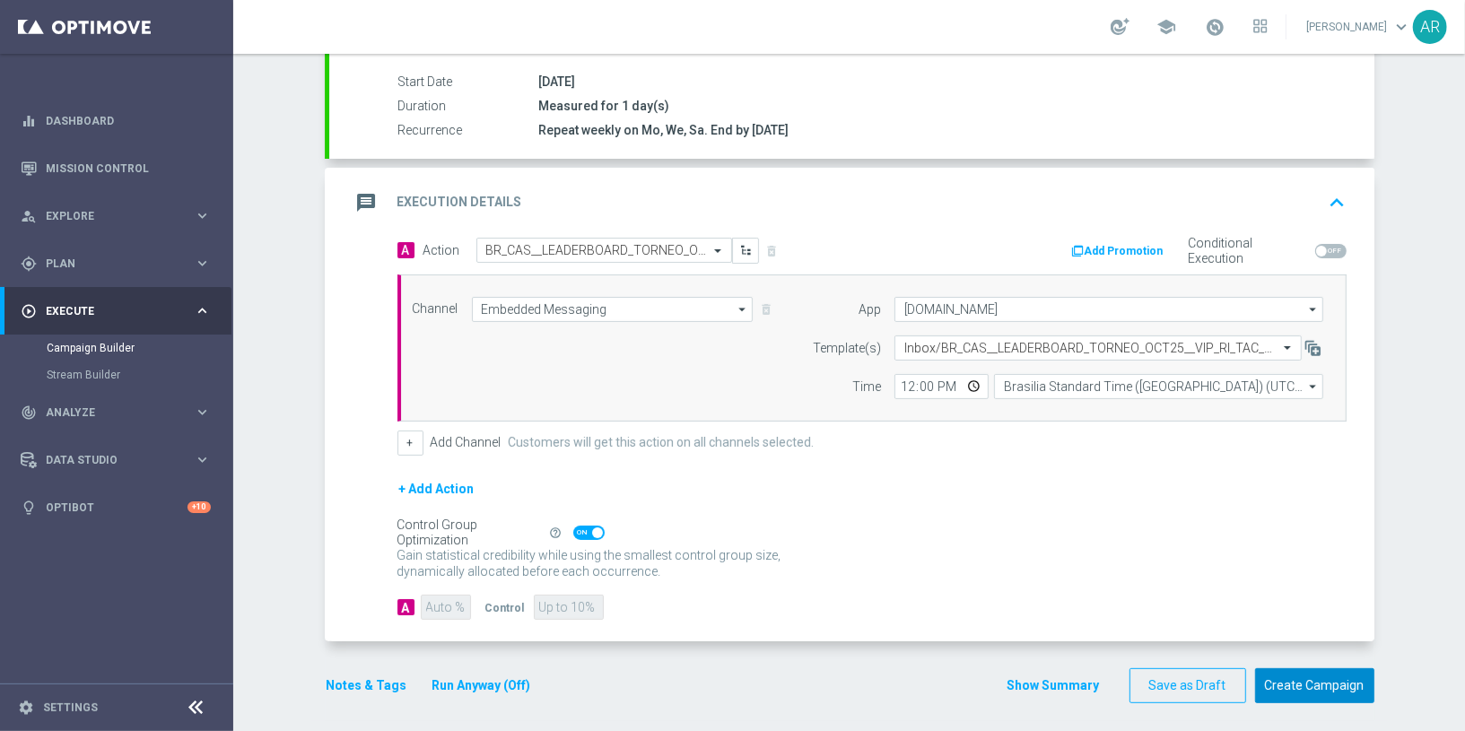
click at [1303, 673] on button "Create Campaign" at bounding box center [1314, 686] width 119 height 35
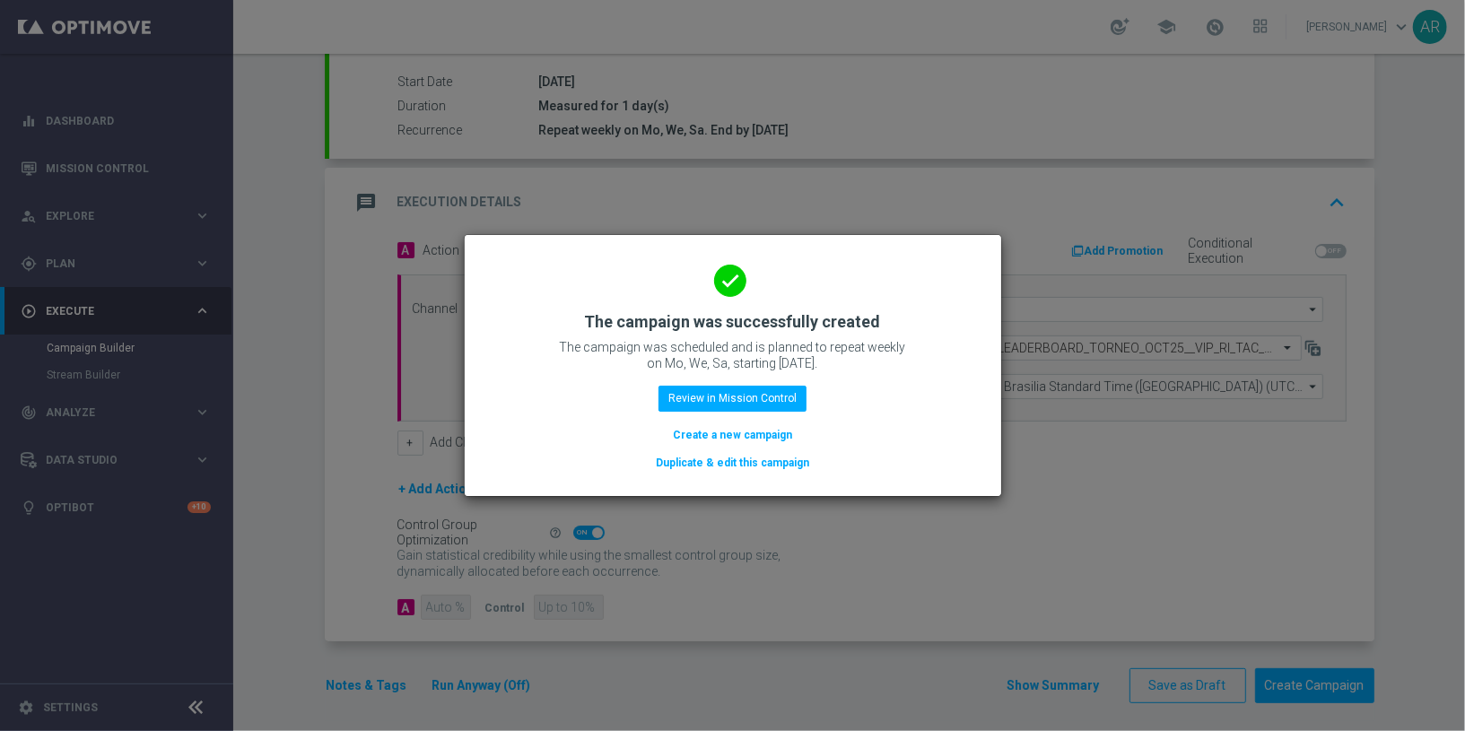
click at [744, 434] on button "Create a new campaign" at bounding box center [732, 435] width 123 height 20
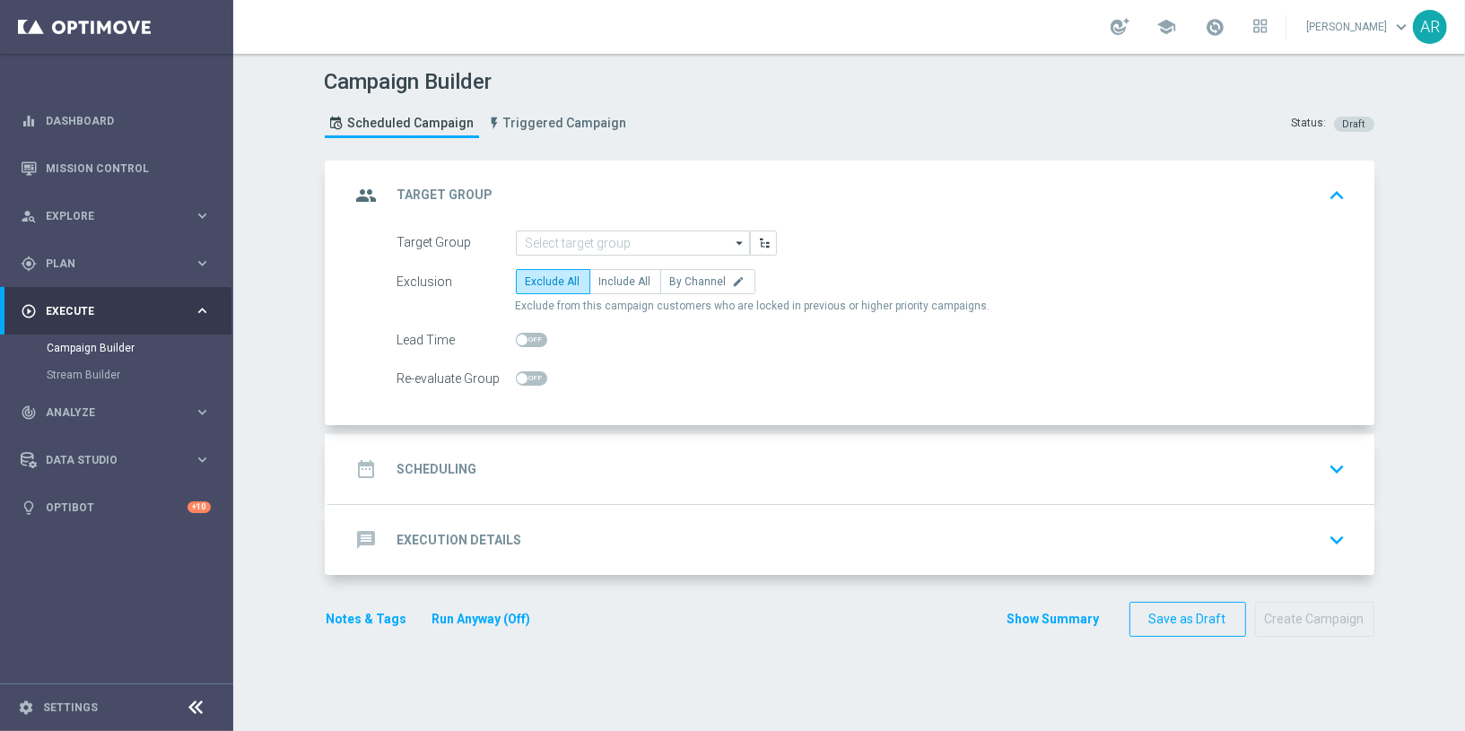
scroll to position [0, 0]
click at [277, 318] on div "Campaign Builder Scheduled Campaign Triggered Campaign Status: Draft group Targ…" at bounding box center [849, 392] width 1232 height 677
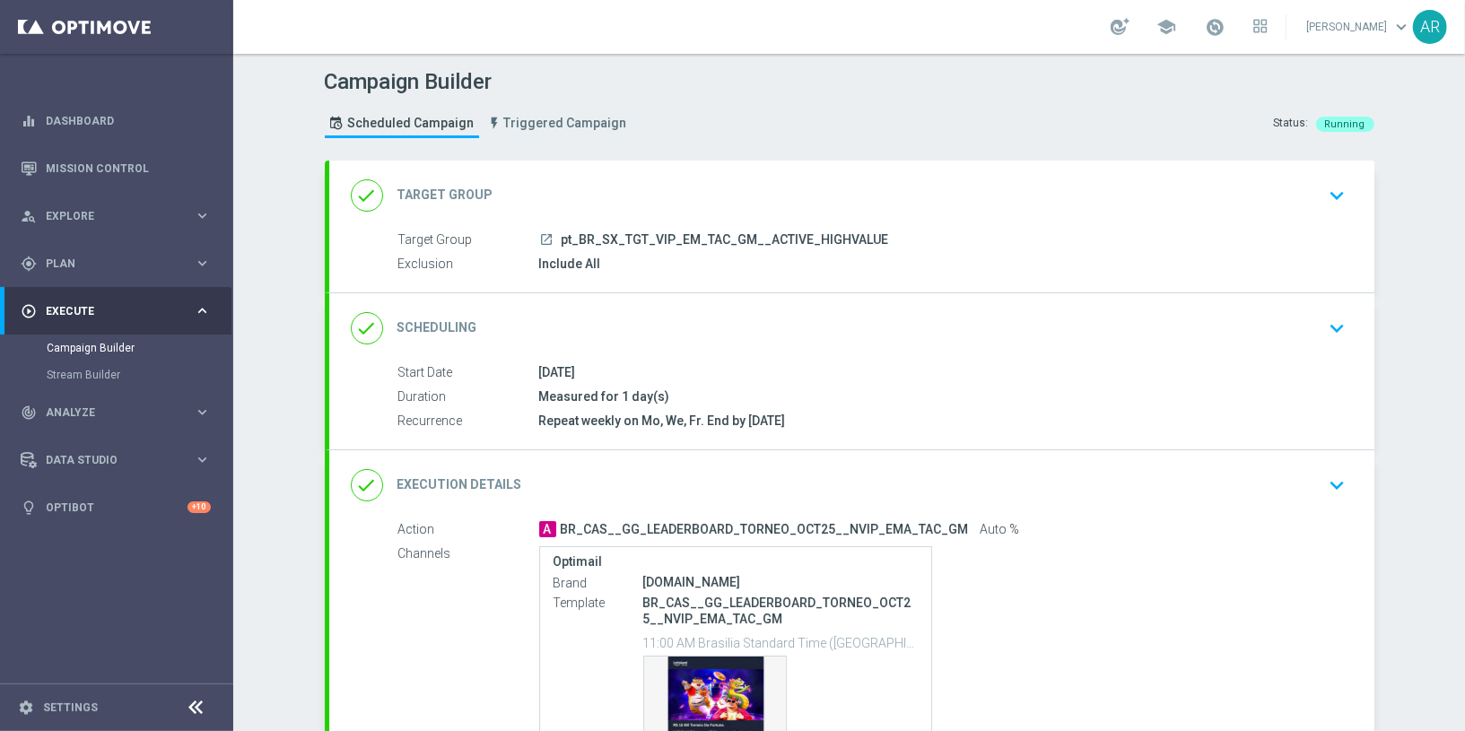
click at [1328, 321] on icon "keyboard_arrow_down" at bounding box center [1337, 328] width 27 height 27
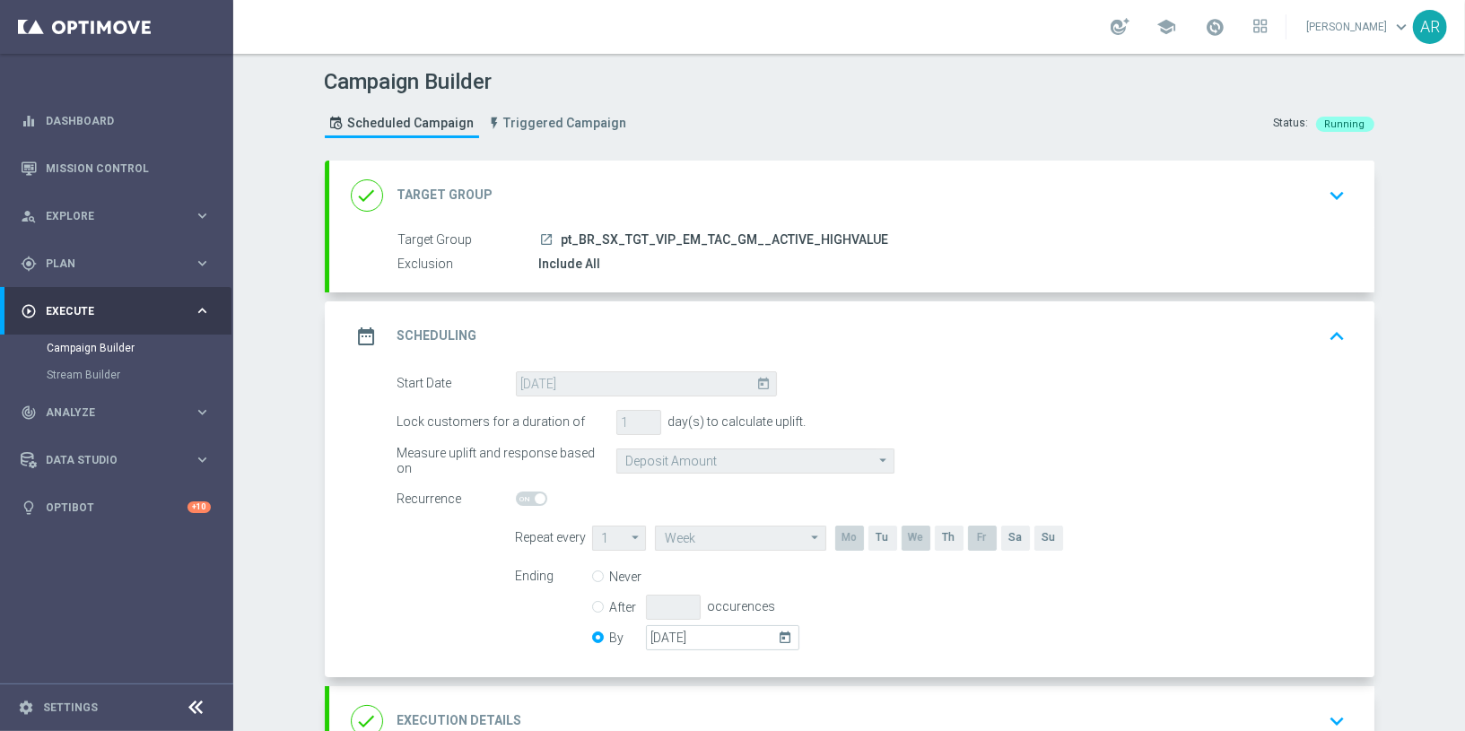
click at [649, 515] on form "Start Date 13 Oct 2025 today Lock customers for a duration of 1 day(s) to calcu…" at bounding box center [872, 513] width 949 height 284
click at [651, 382] on div "13 Oct 2025 today" at bounding box center [646, 383] width 261 height 25
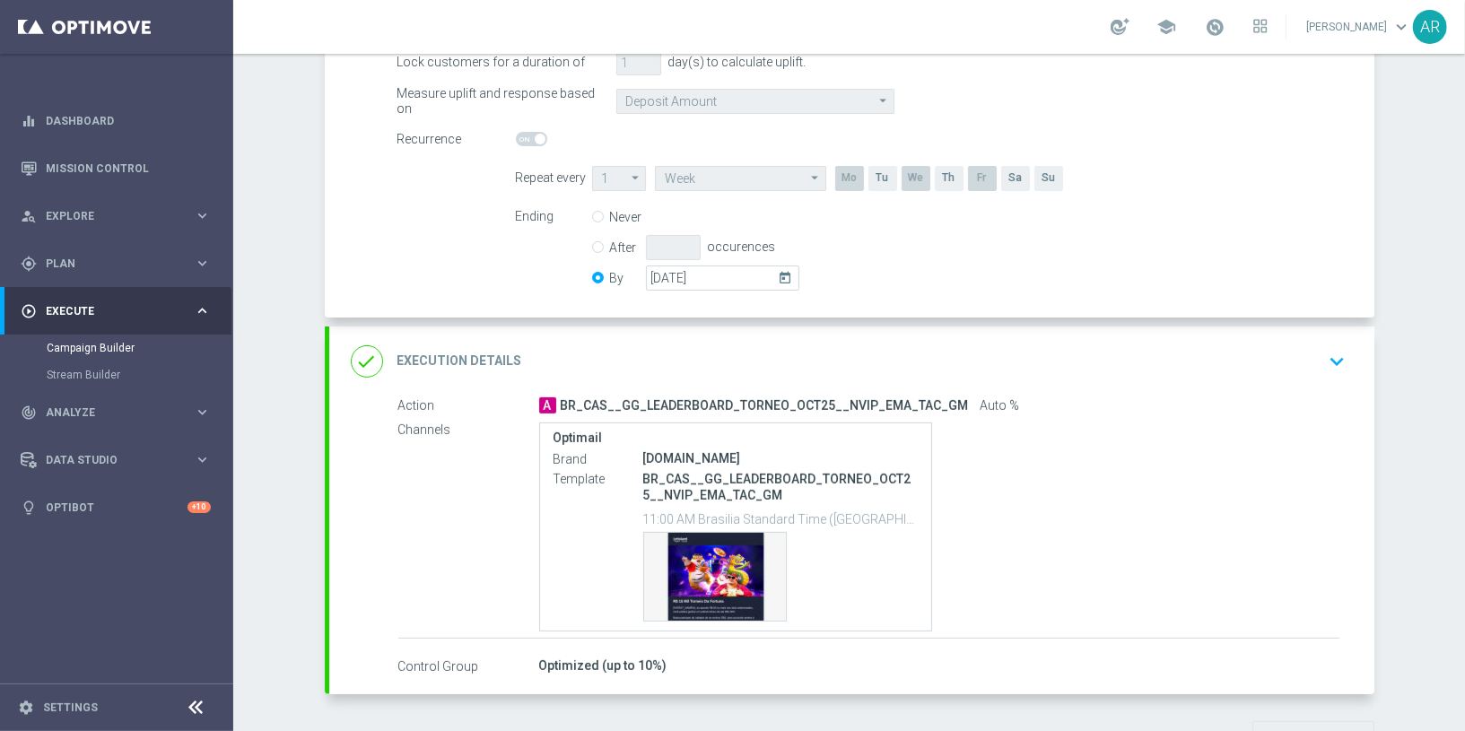
scroll to position [415, 0]
